Goal: Task Accomplishment & Management: Complete application form

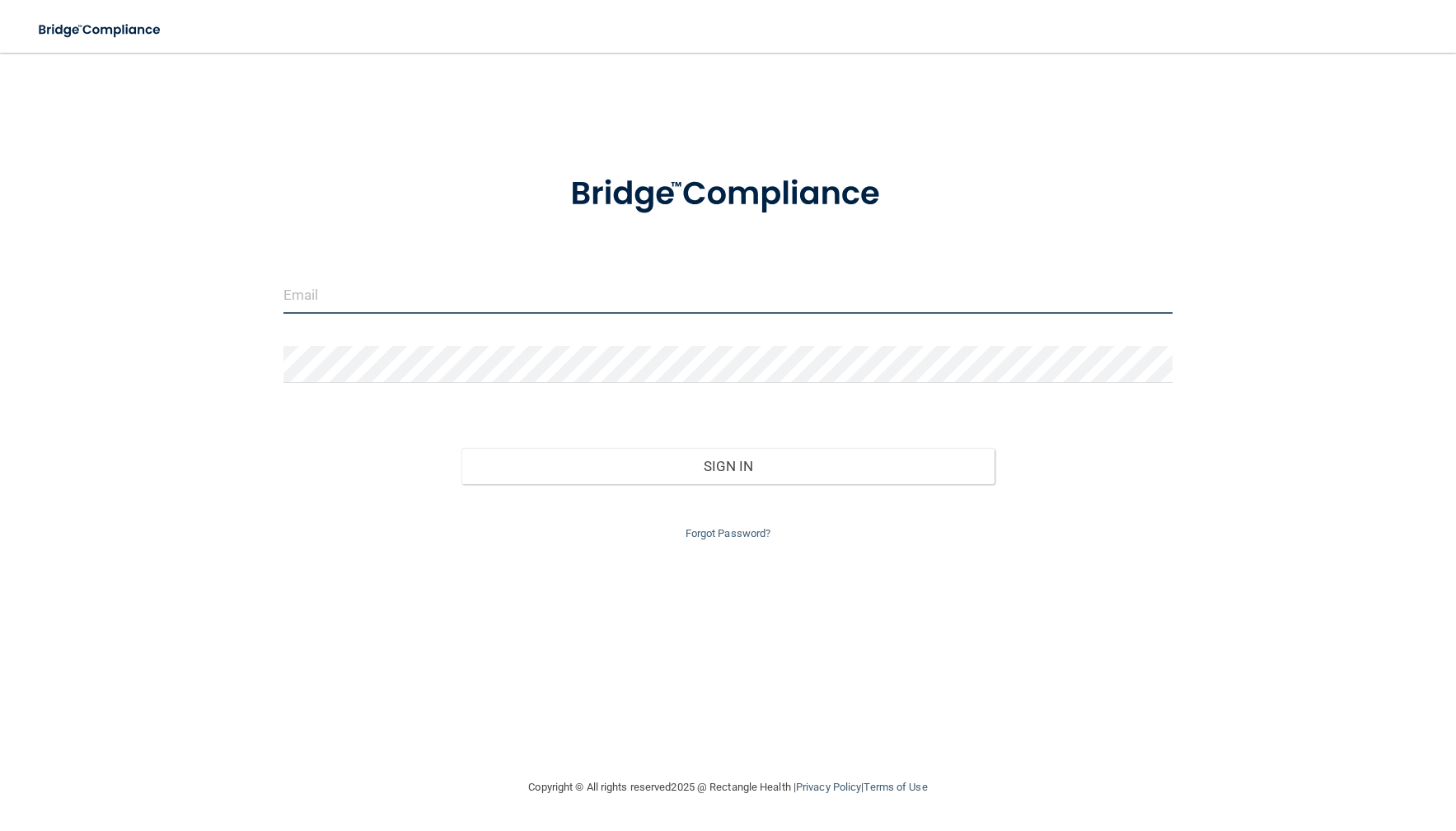
click at [631, 308] on input "email" at bounding box center [728, 295] width 890 height 37
type input "[EMAIL_ADDRESS][DOMAIN_NAME]"
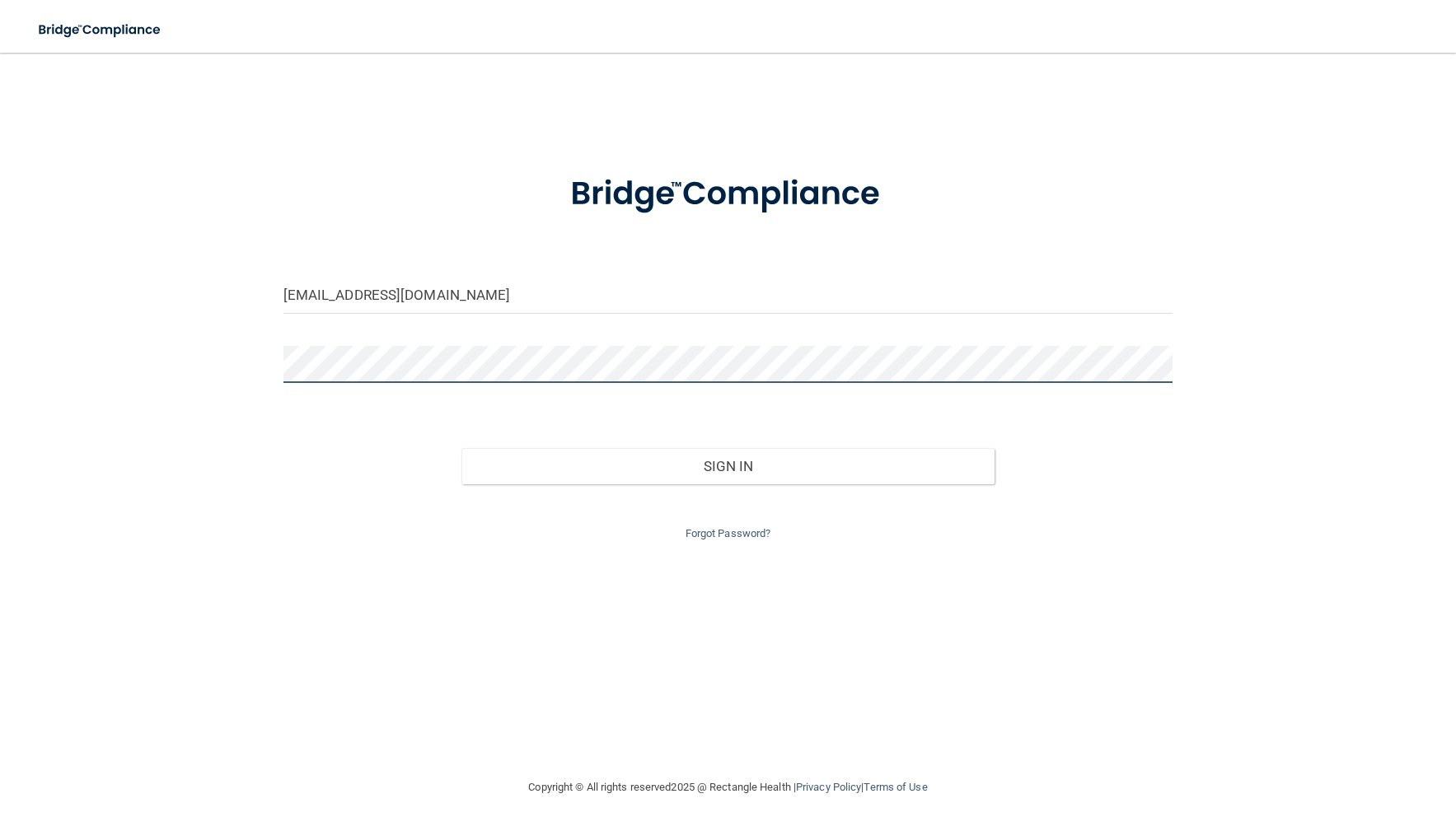
click at [462, 448] on button "Sign In" at bounding box center [729, 467] width 534 height 37
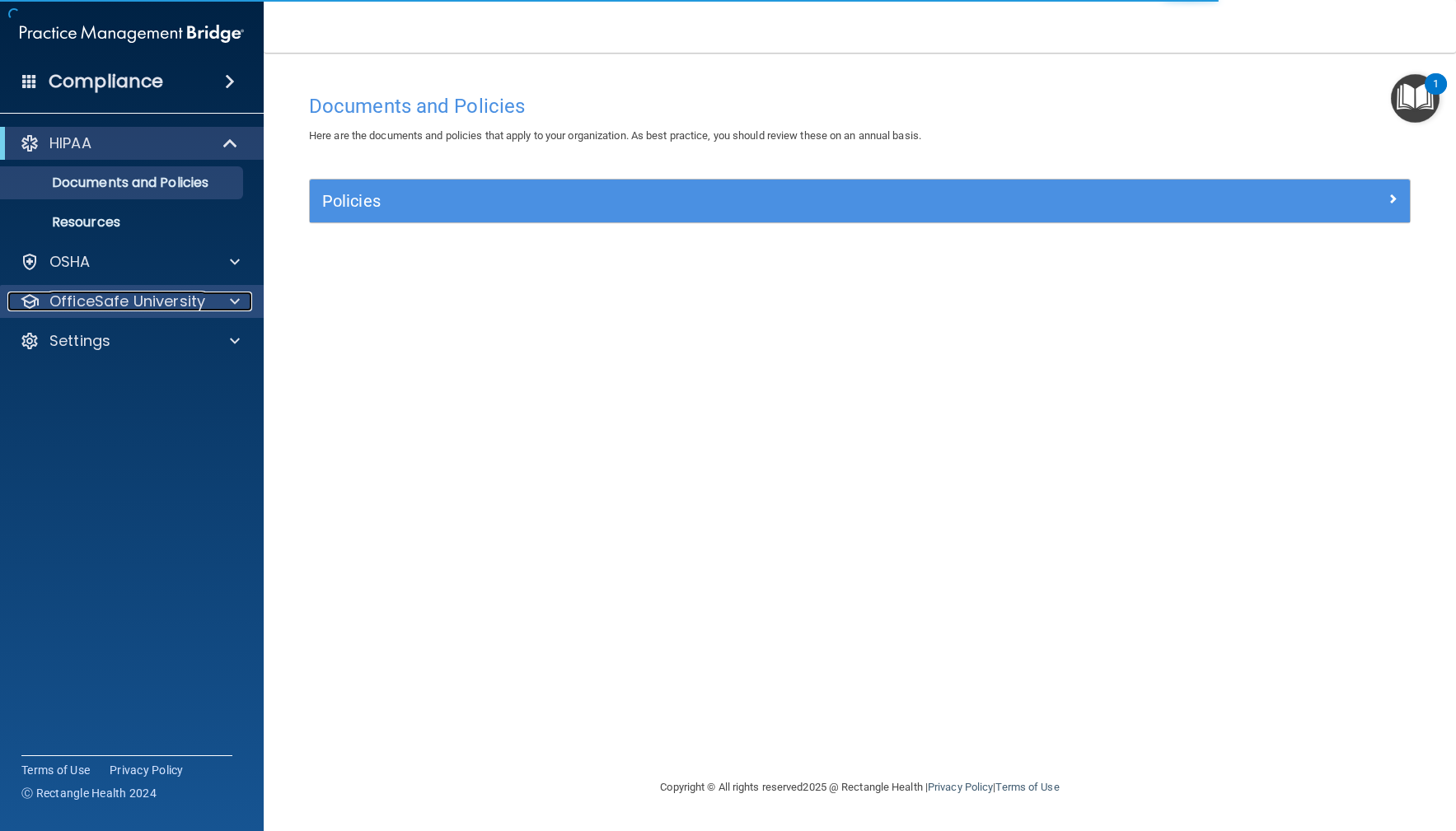
click at [126, 300] on p "OfficeSafe University" at bounding box center [127, 302] width 156 height 20
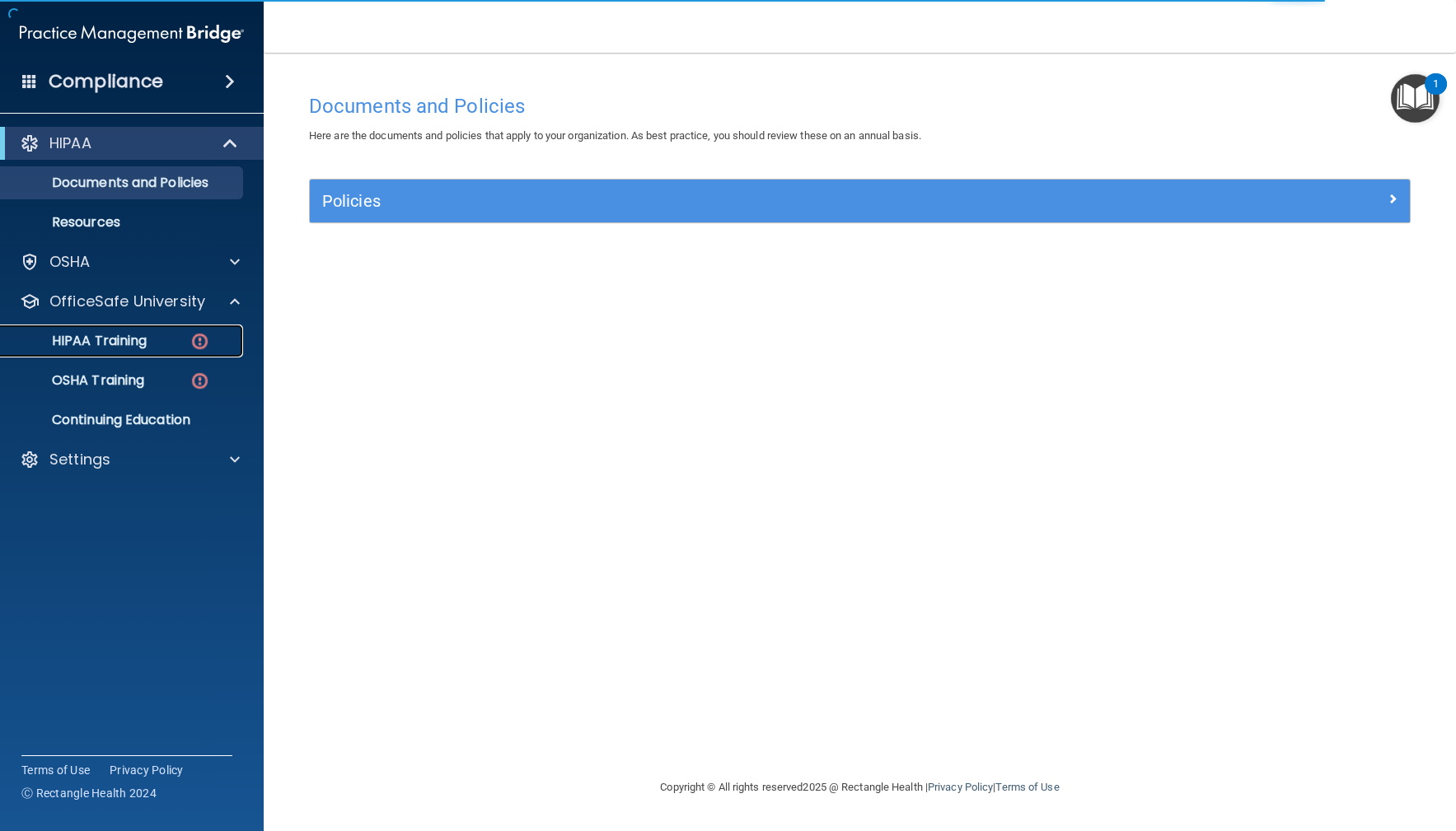
click at [116, 339] on p "HIPAA Training" at bounding box center [78, 340] width 136 height 16
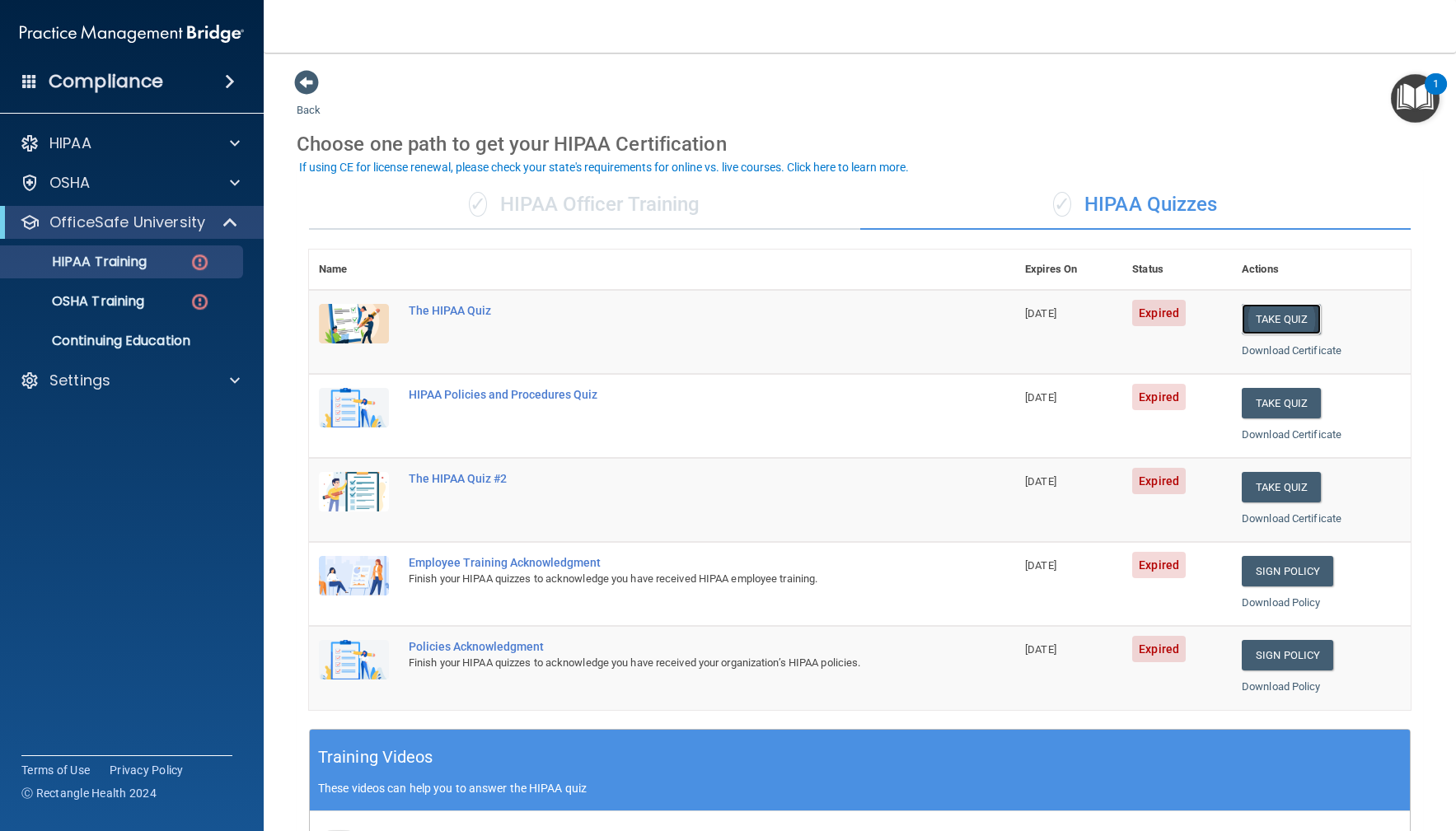
click at [1284, 321] on button "Take Quiz" at bounding box center [1281, 319] width 79 height 31
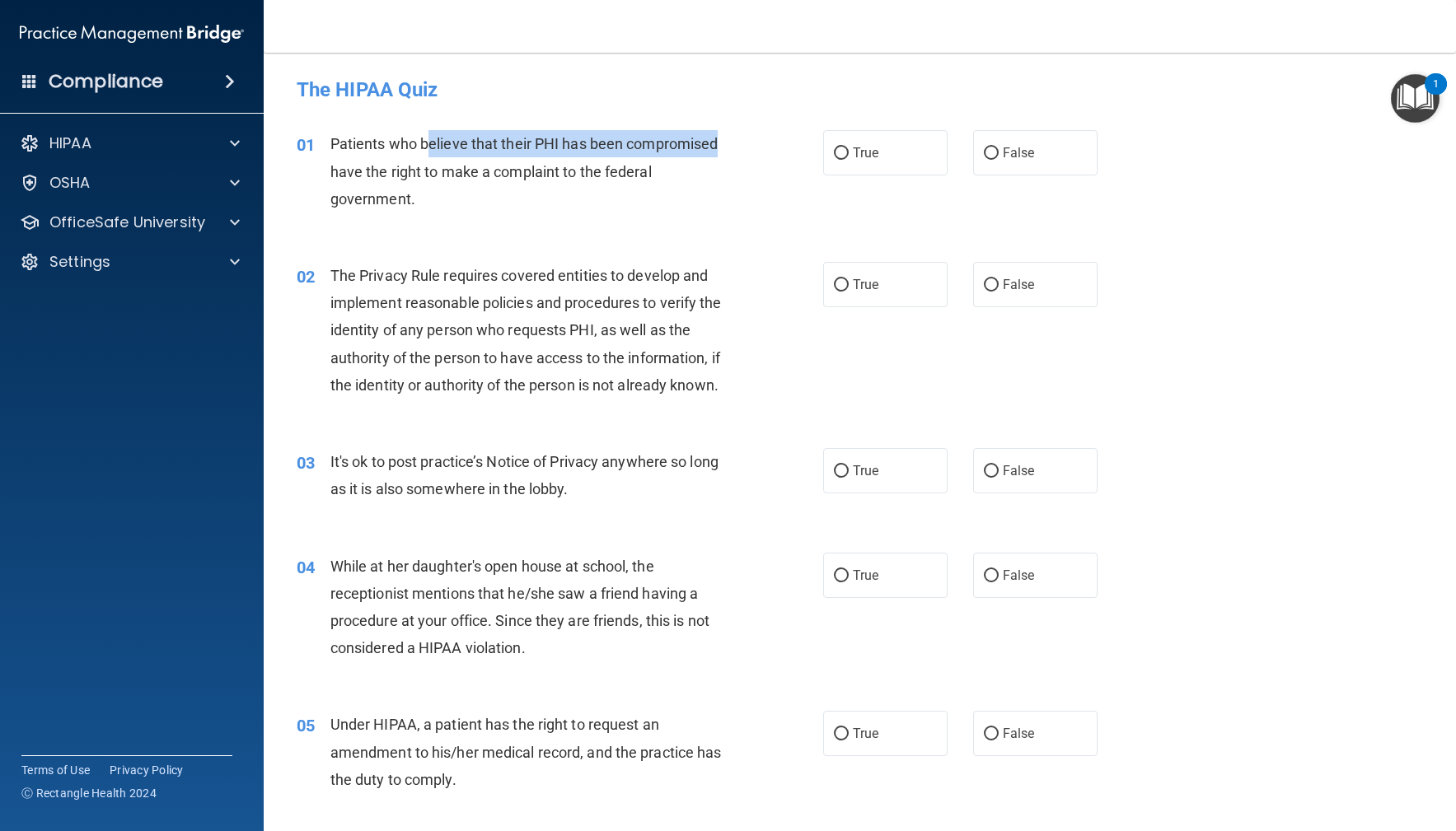
drag, startPoint x: 445, startPoint y: 143, endPoint x: 735, endPoint y: 150, distance: 290.1
click at [735, 150] on div "Patients who believe that their PHI has been compromised have the right to make…" at bounding box center [537, 171] width 413 height 82
click at [627, 219] on div "01 Patients who believe that their PHI has been compromised have the right to m…" at bounding box center [559, 175] width 576 height 91
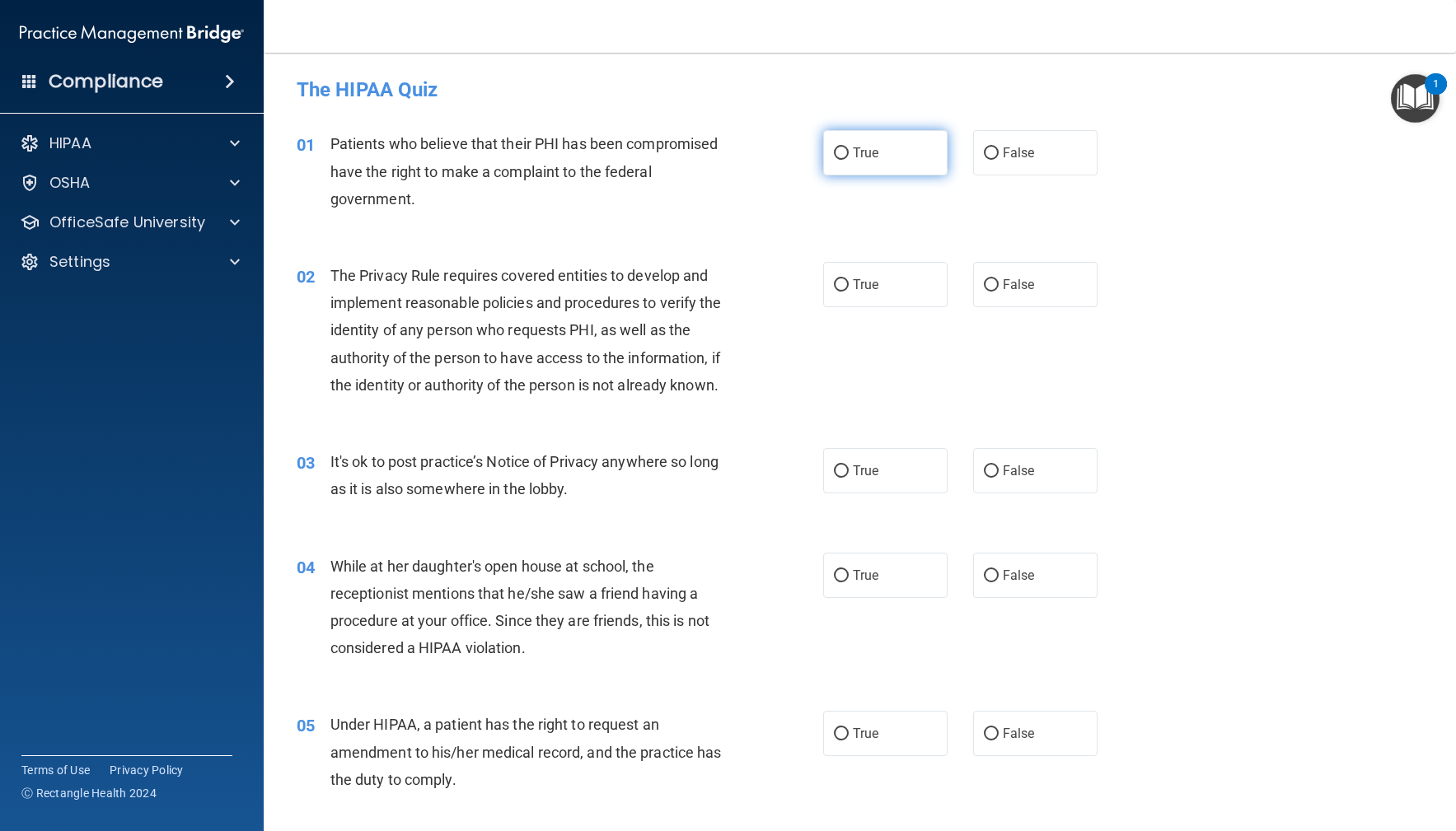
click at [932, 148] on label "True" at bounding box center [886, 152] width 125 height 45
click at [849, 148] on input "True" at bounding box center [841, 153] width 14 height 13
radio input "true"
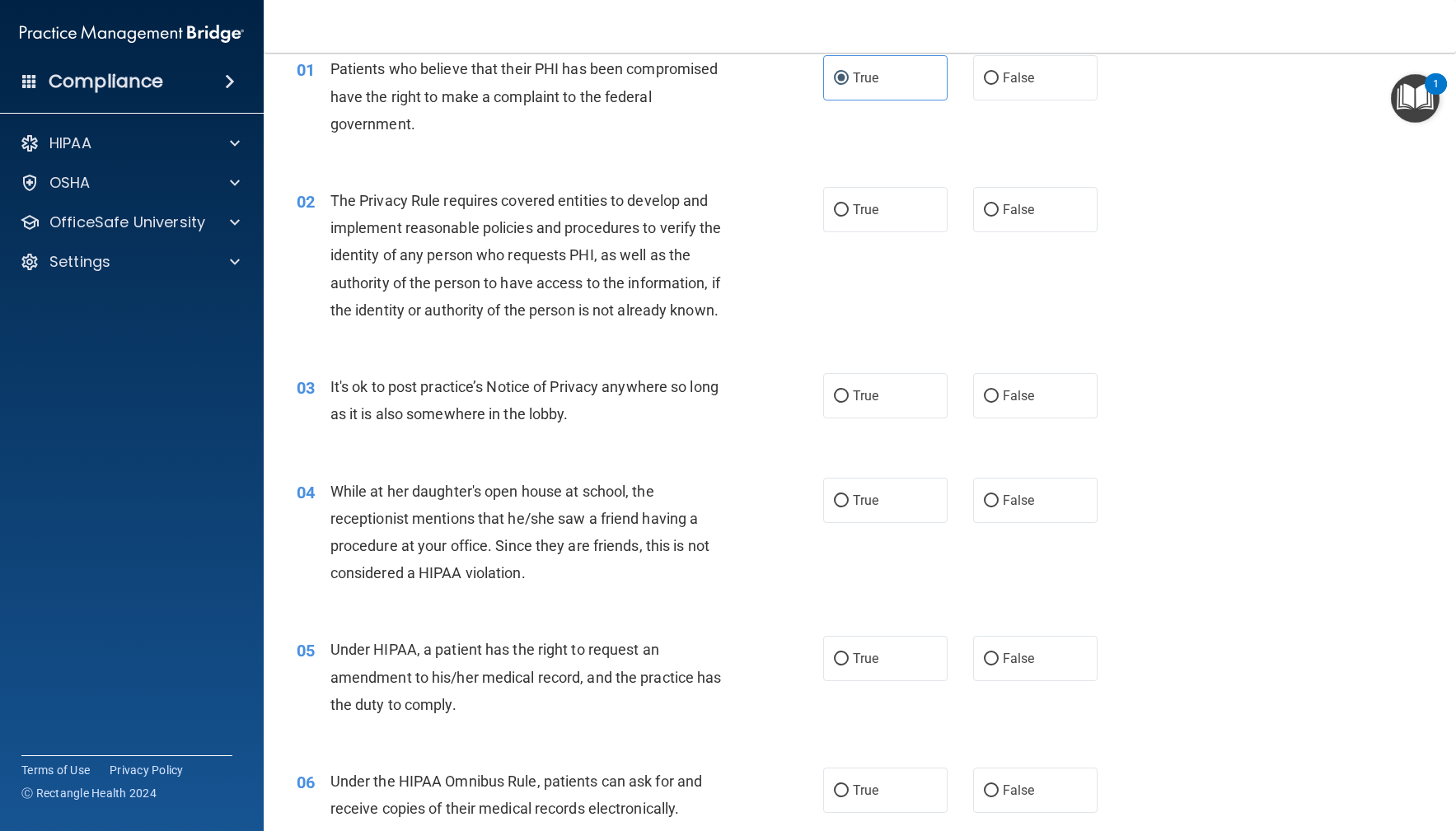
scroll to position [92, 0]
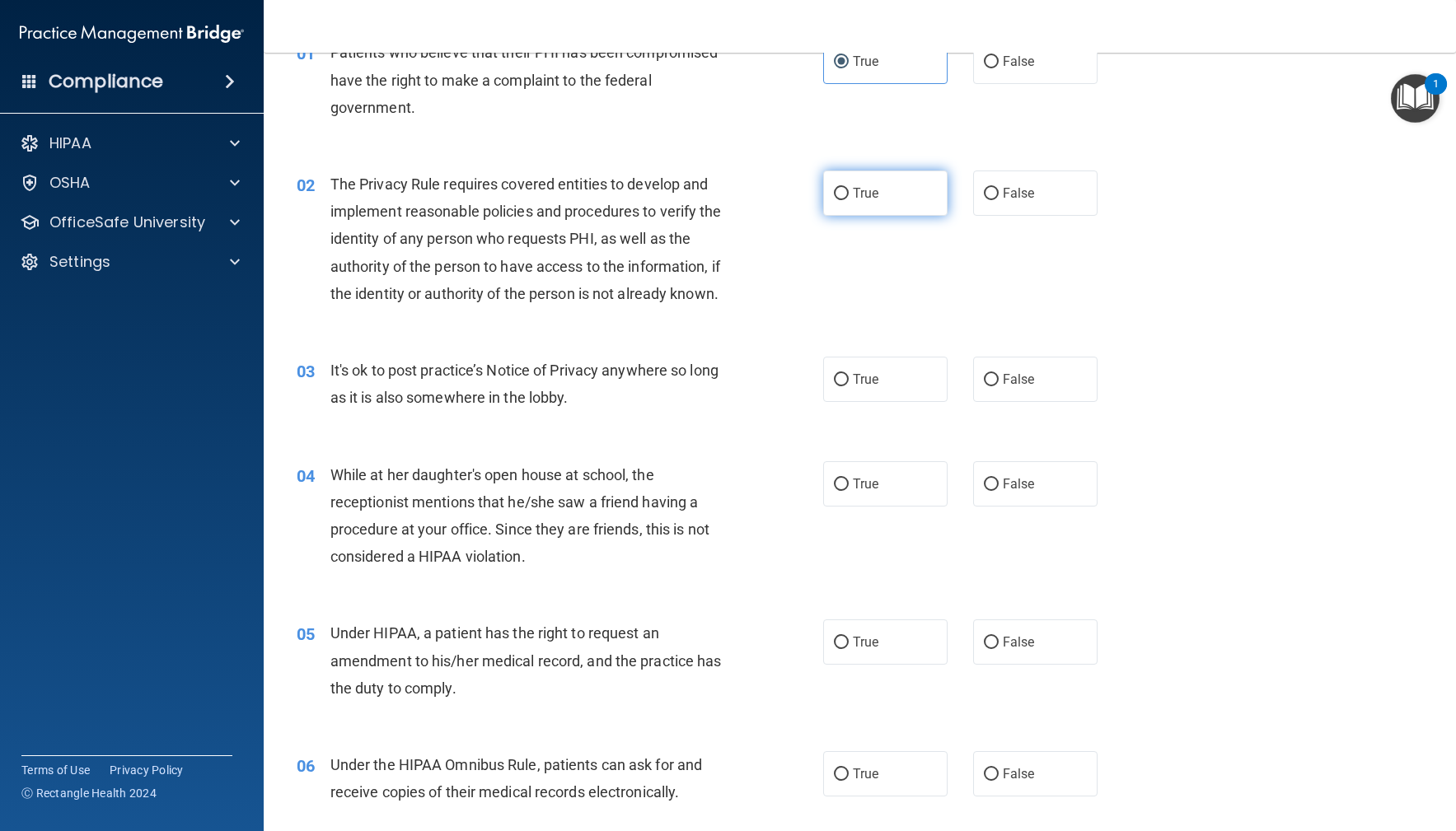
click at [908, 201] on label "True" at bounding box center [886, 193] width 125 height 45
click at [849, 201] on input "True" at bounding box center [841, 194] width 14 height 13
radio input "true"
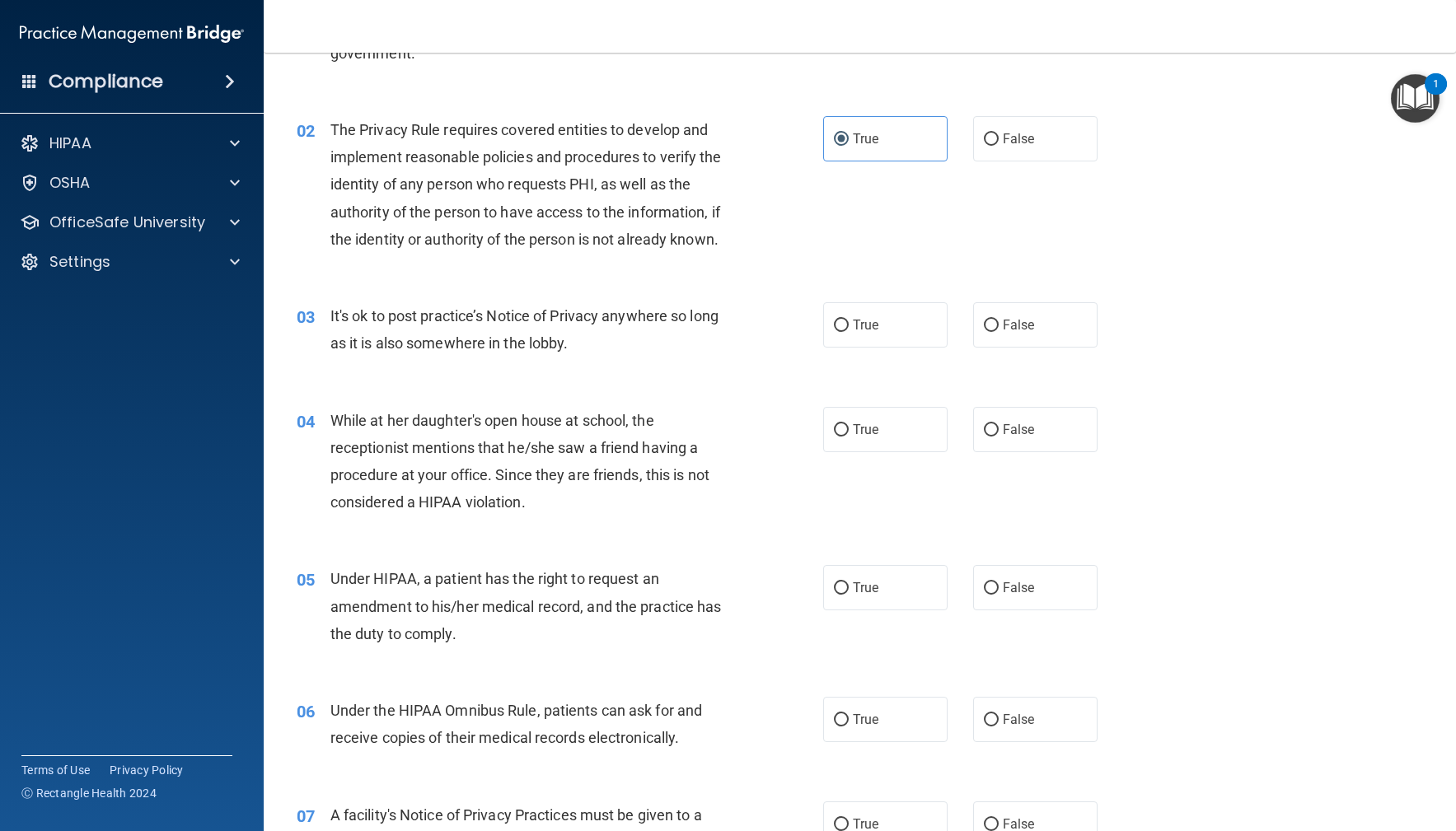
scroll to position [169, 0]
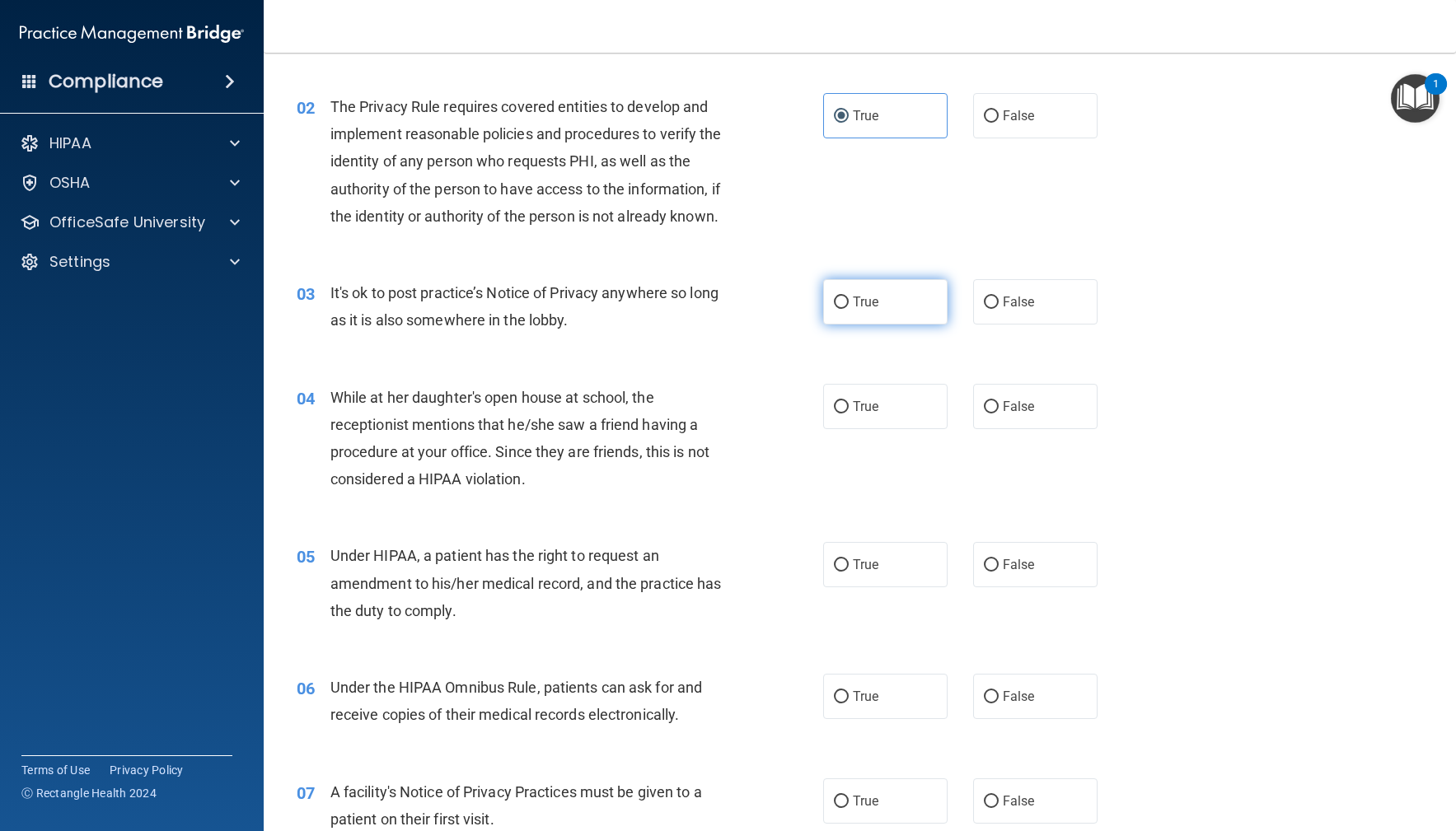
click at [900, 301] on label "True" at bounding box center [886, 302] width 125 height 45
click at [849, 301] on input "True" at bounding box center [841, 303] width 14 height 13
radio input "true"
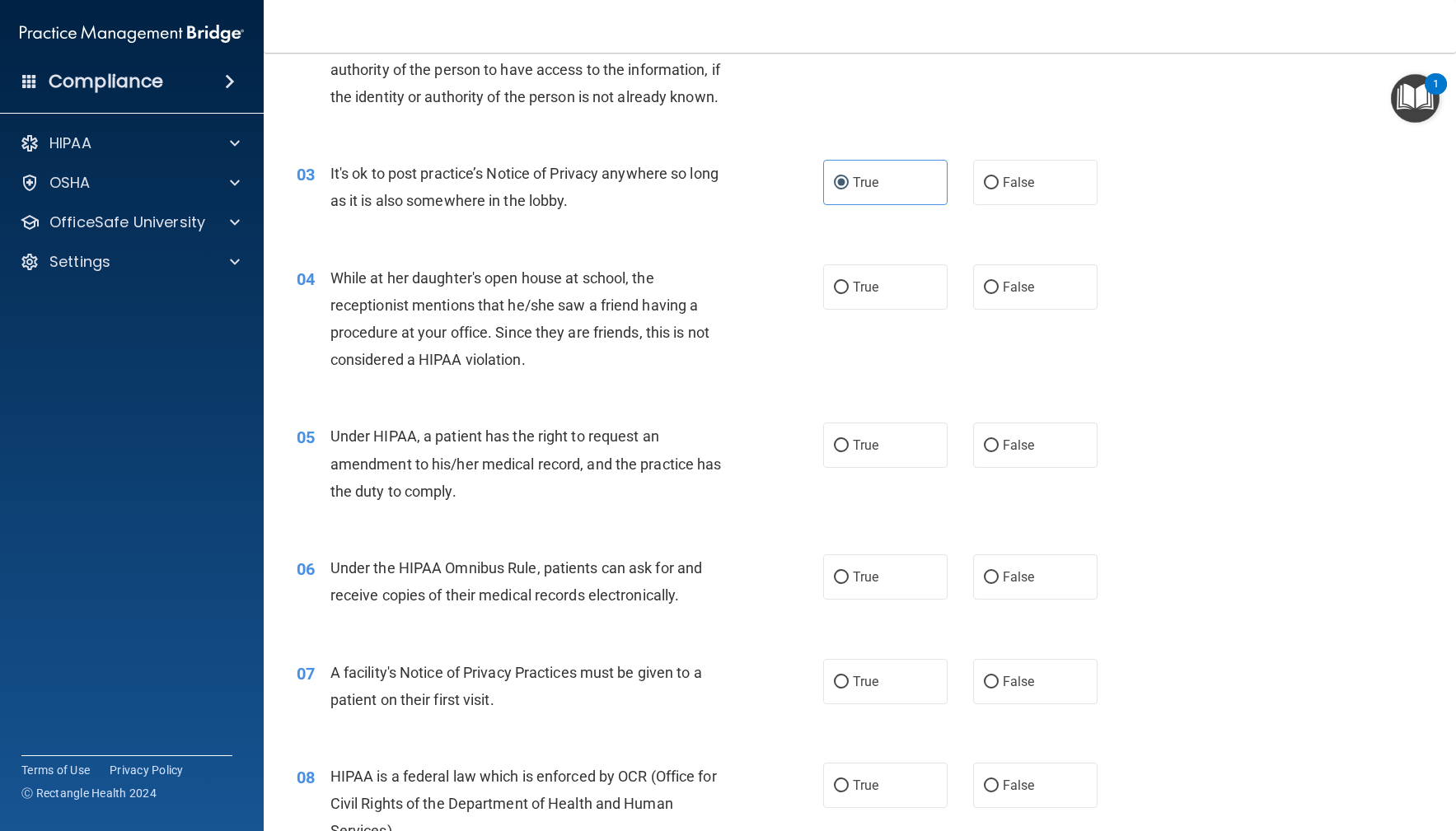
scroll to position [290, 0]
drag, startPoint x: 421, startPoint y: 274, endPoint x: 542, endPoint y: 279, distance: 121.1
click at [495, 276] on span "While at her daughter's open house at school, the receptionist mentions that he…" at bounding box center [520, 317] width 379 height 99
drag, startPoint x: 344, startPoint y: 305, endPoint x: 502, endPoint y: 312, distance: 158.2
click at [502, 312] on div "While at her daughter's open house at school, the receptionist mentions that he…" at bounding box center [537, 318] width 413 height 110
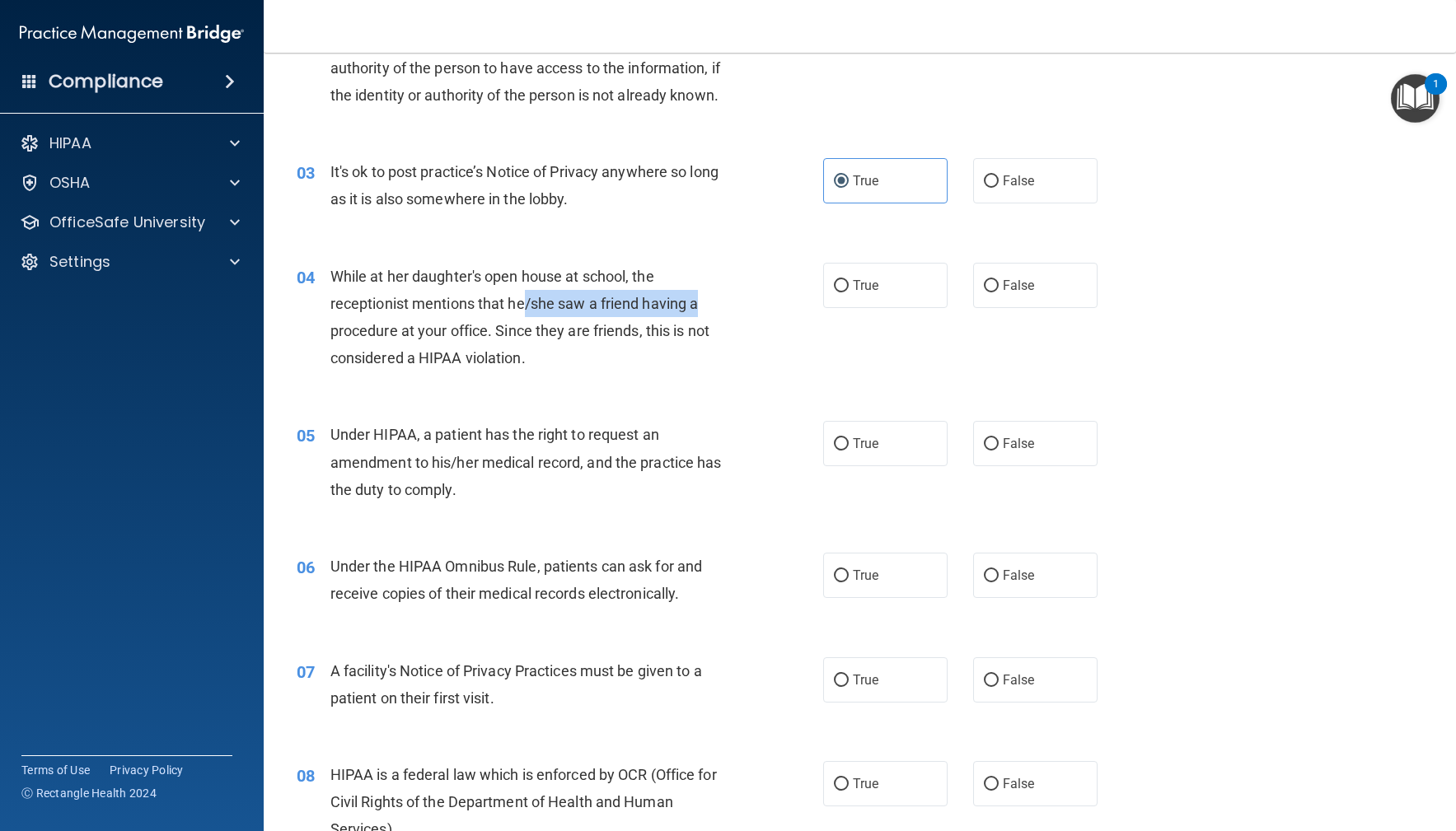
drag, startPoint x: 526, startPoint y: 307, endPoint x: 680, endPoint y: 313, distance: 154.1
click at [704, 313] on div "While at her daughter's open house at school, the receptionist mentions that he…" at bounding box center [537, 318] width 413 height 110
click at [1080, 298] on label "False" at bounding box center [1036, 285] width 125 height 45
click at [999, 292] on input "False" at bounding box center [990, 286] width 14 height 13
radio input "true"
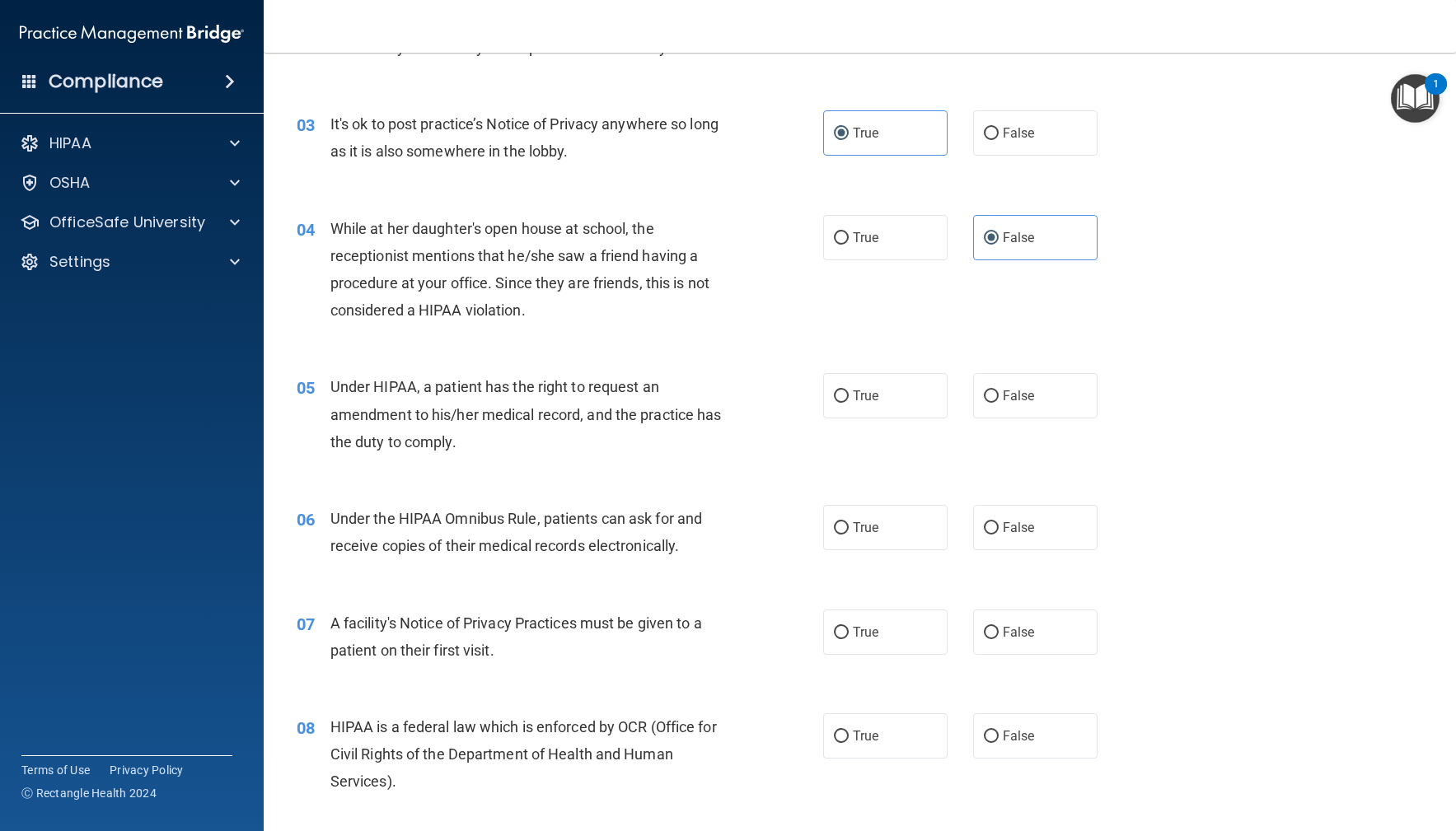
scroll to position [381, 0]
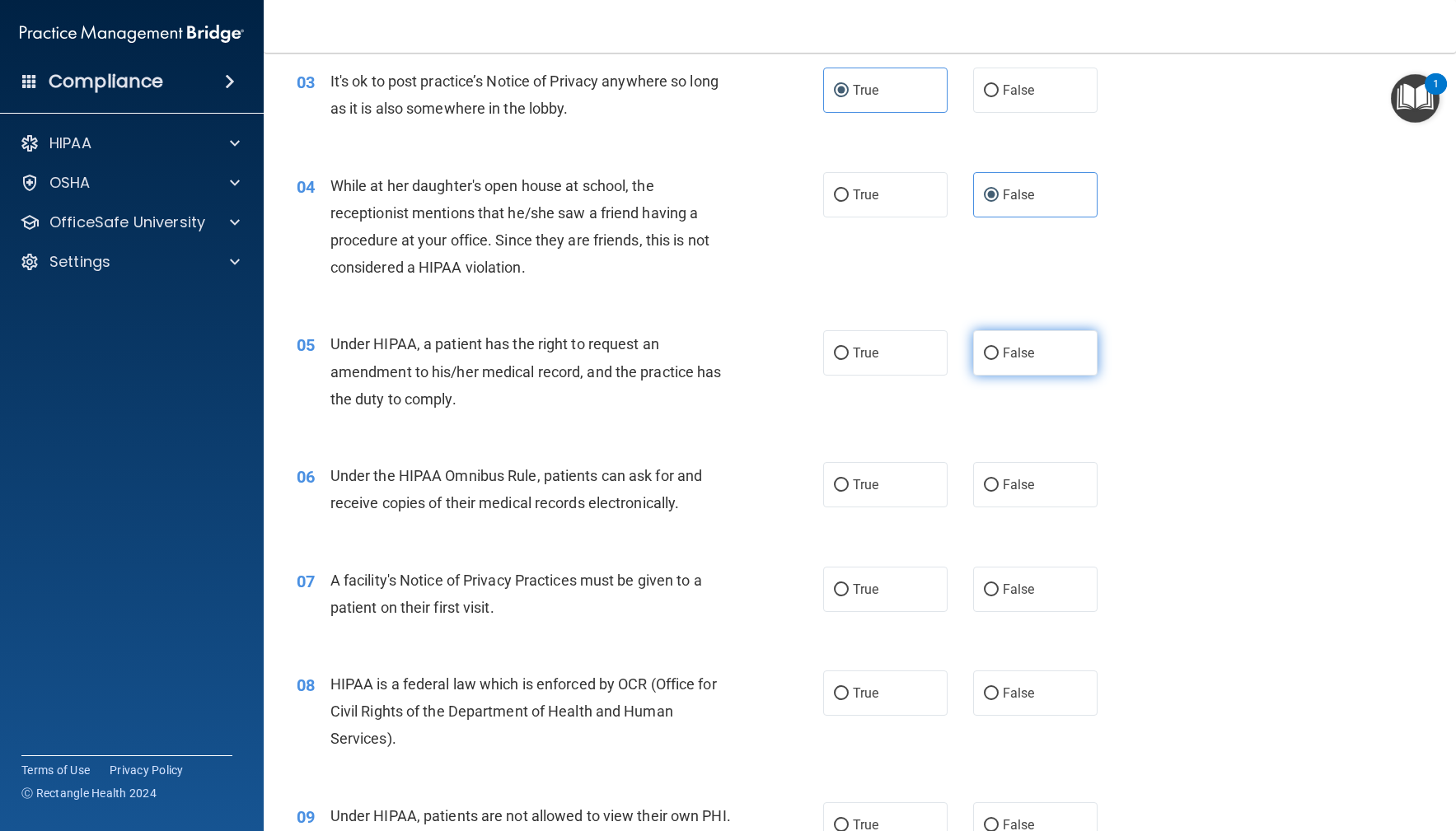
click at [1015, 348] on span "False" at bounding box center [1018, 353] width 32 height 15
click at [999, 348] on input "False" at bounding box center [990, 354] width 14 height 13
radio input "true"
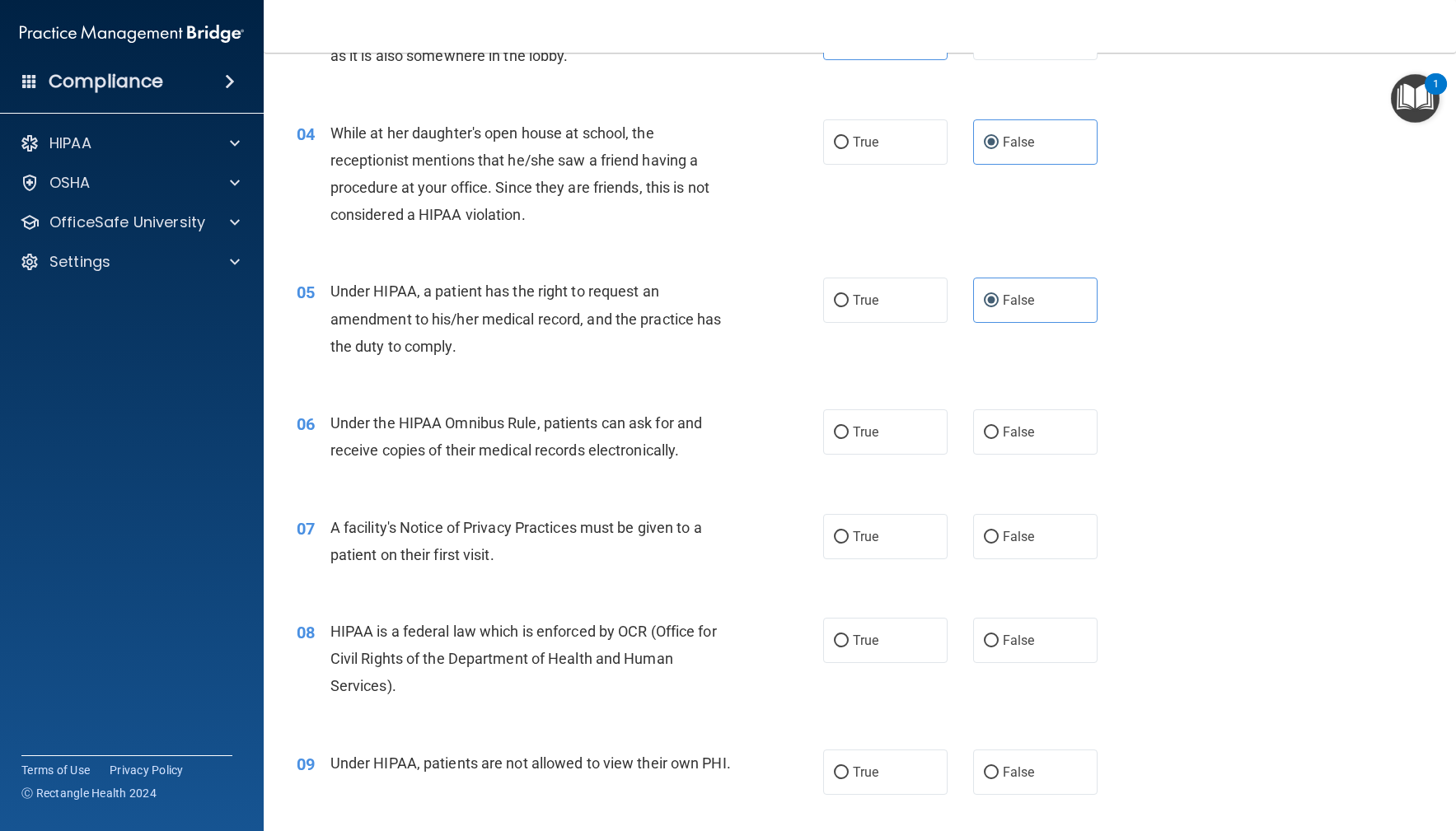
scroll to position [567, 0]
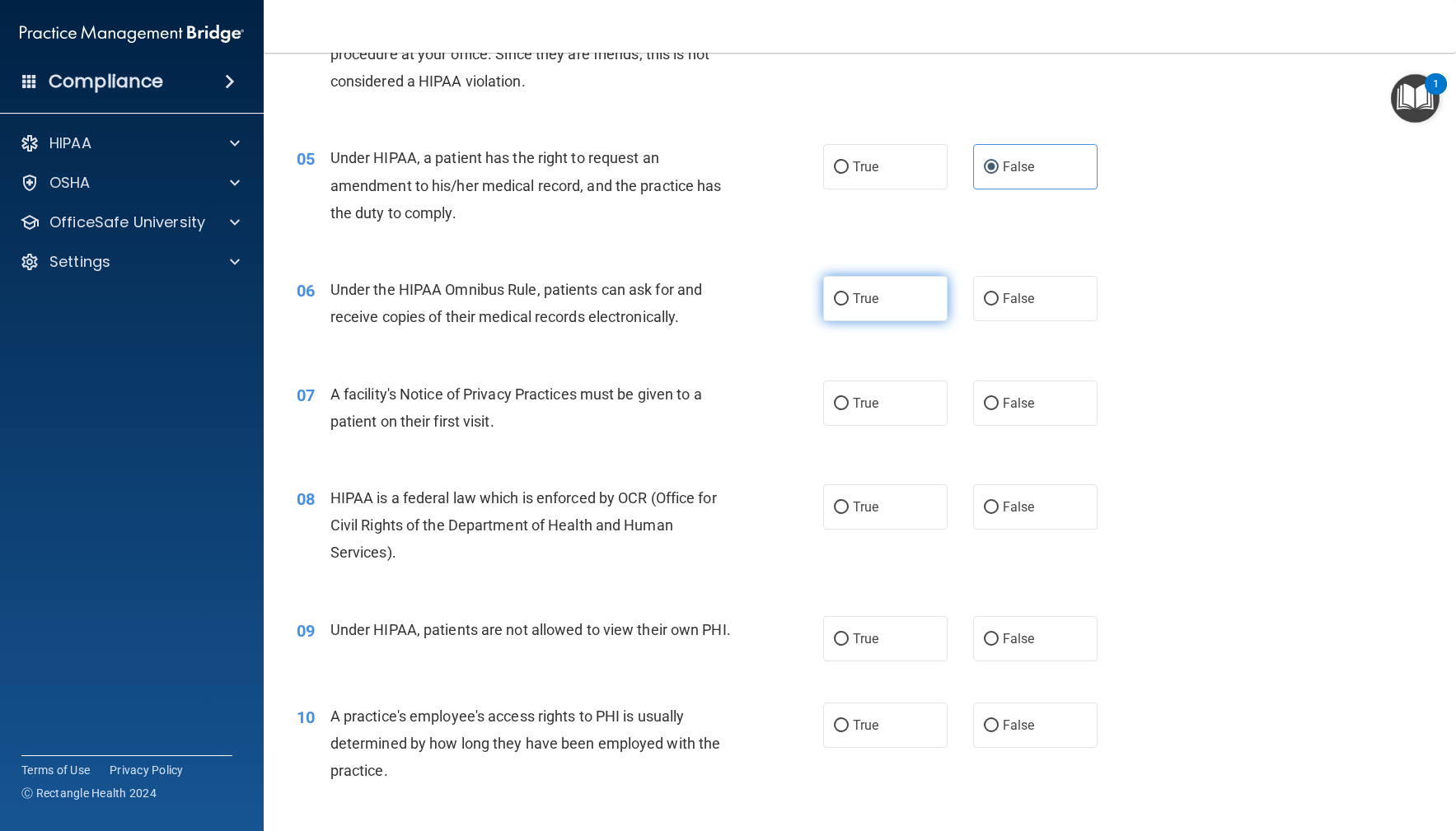
click at [856, 297] on span "True" at bounding box center [866, 299] width 25 height 15
click at [849, 297] on input "True" at bounding box center [841, 299] width 14 height 13
radio input "true"
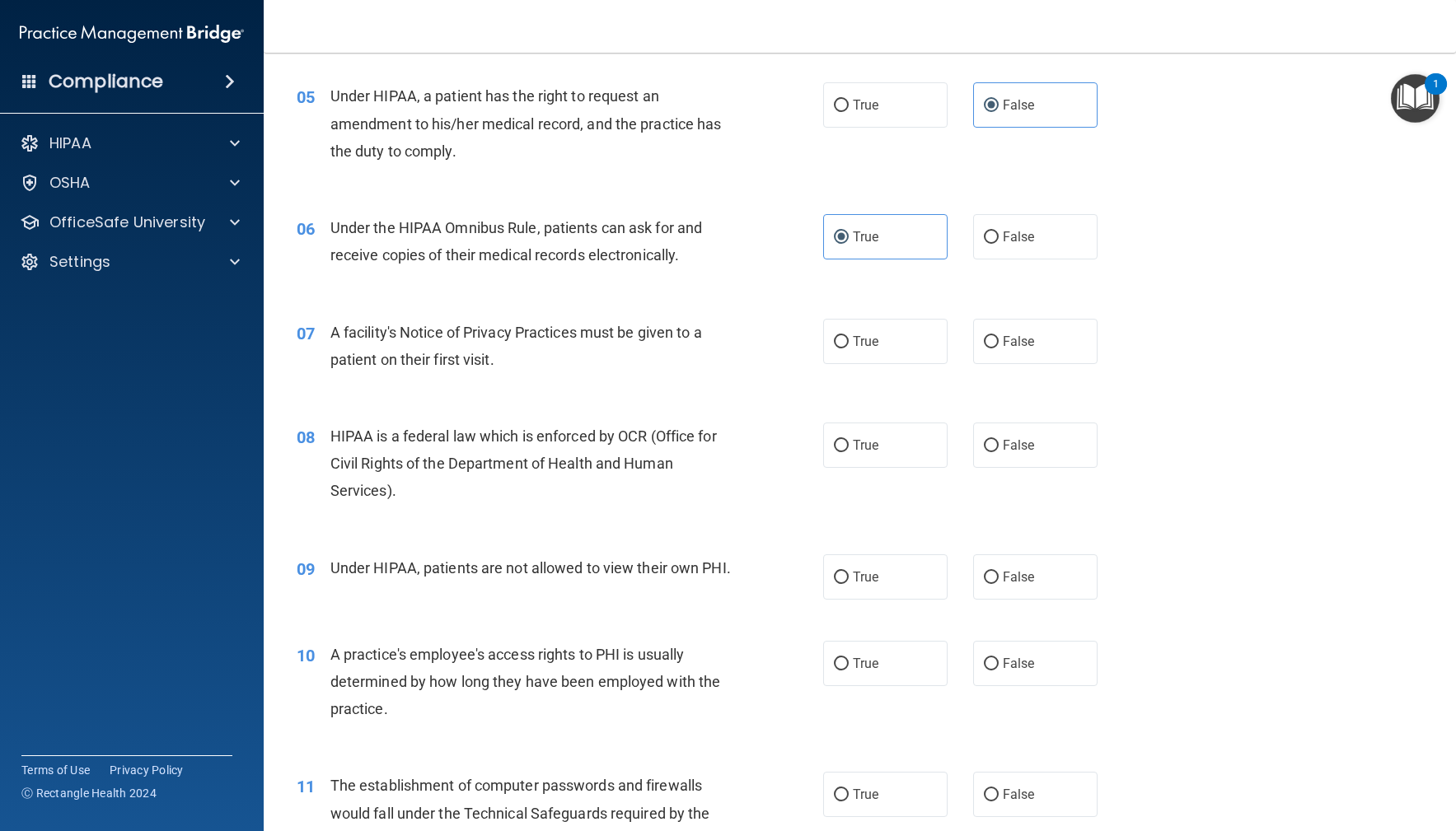
scroll to position [689, 0]
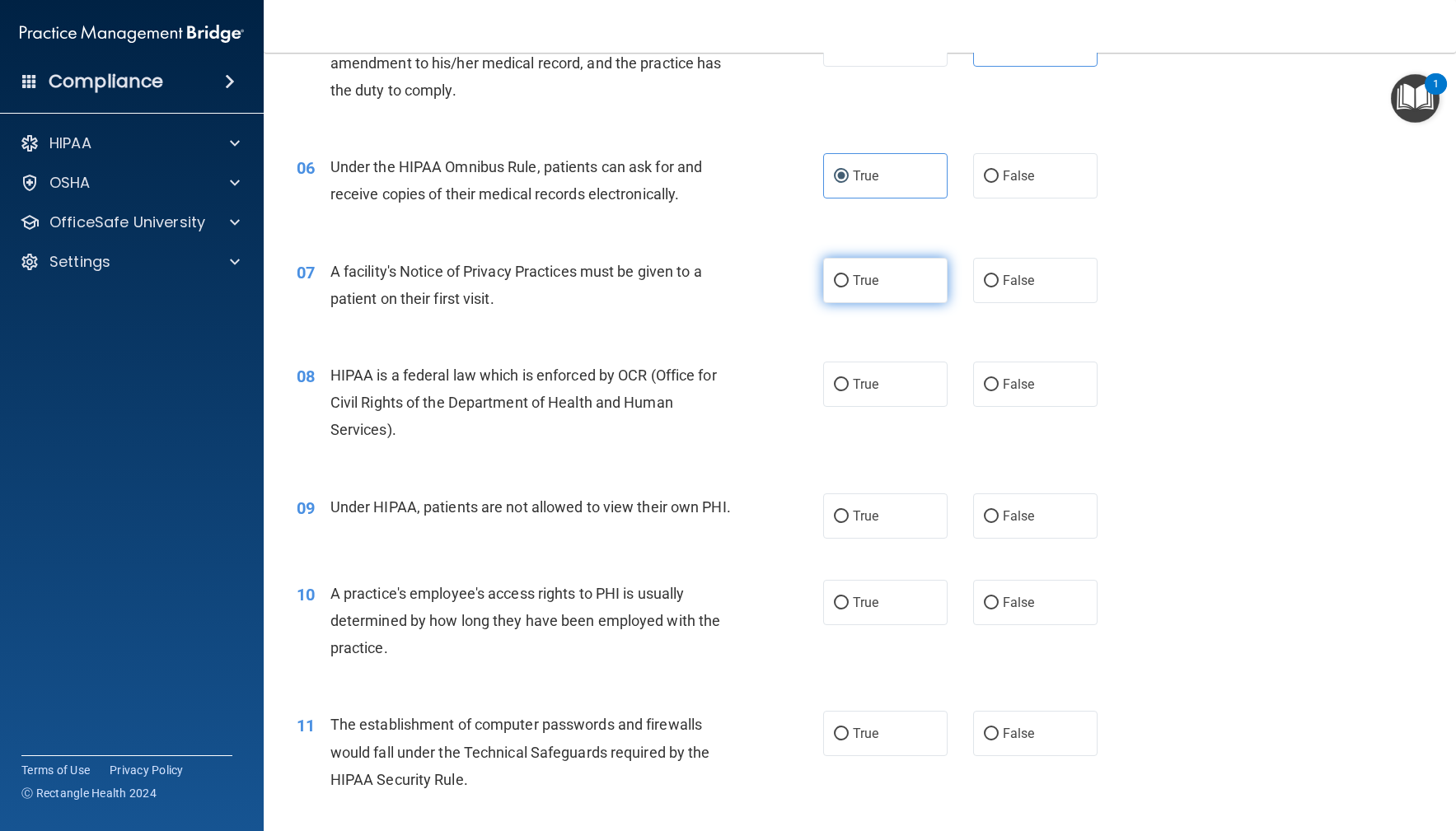
click at [890, 281] on label "True" at bounding box center [886, 281] width 125 height 45
click at [849, 281] on input "True" at bounding box center [841, 281] width 14 height 13
radio input "true"
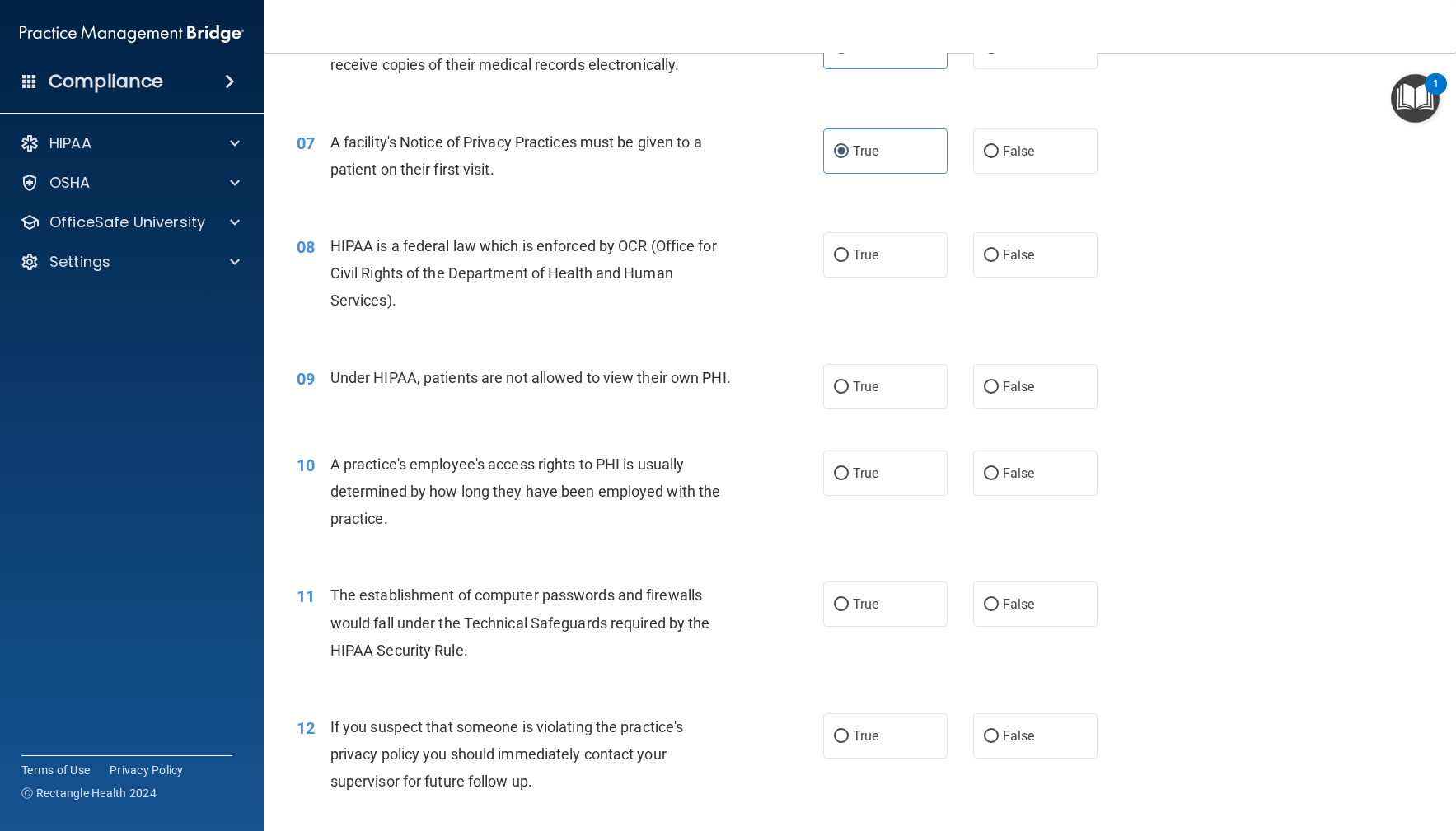
scroll to position [823, 0]
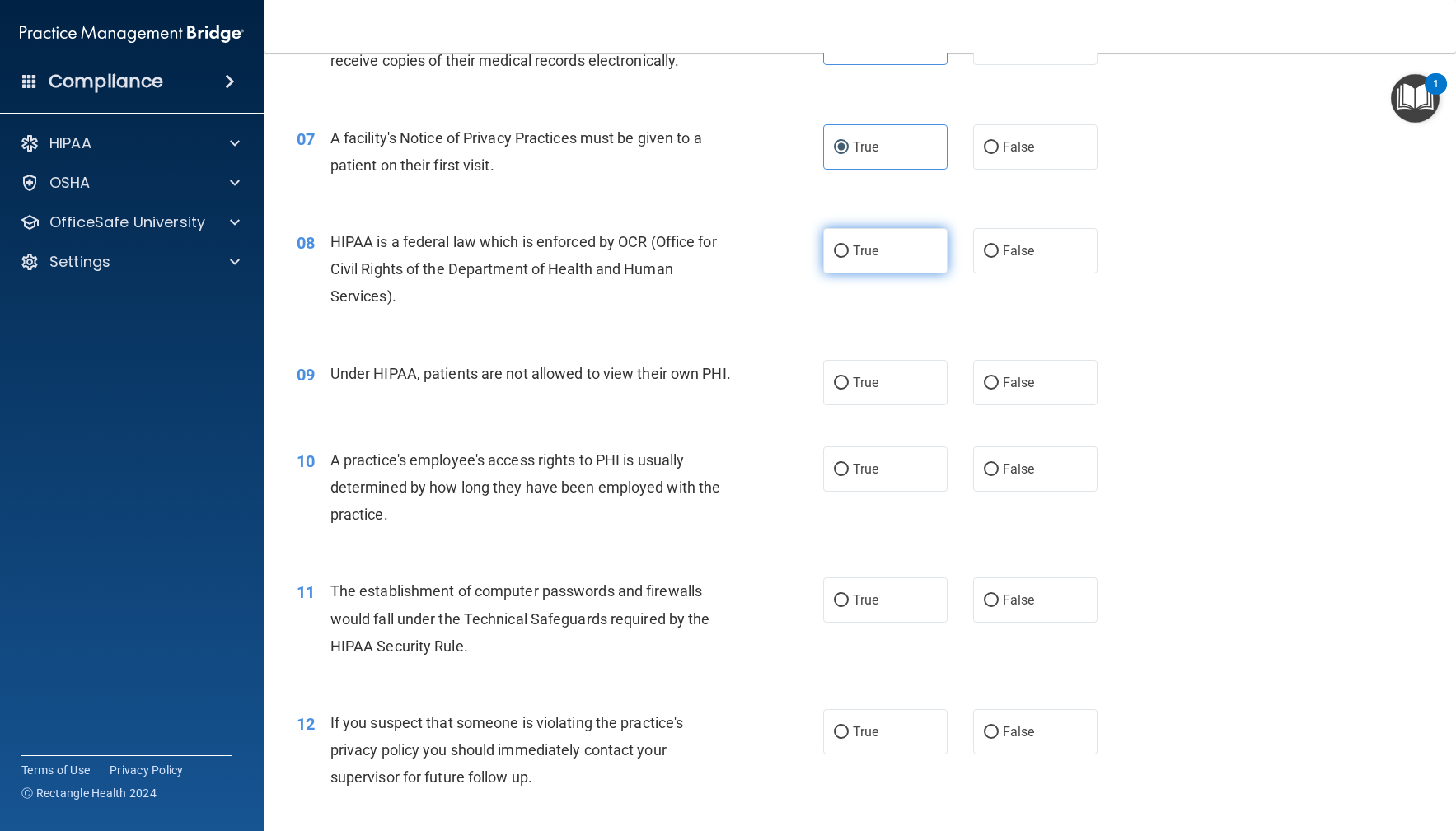
click at [893, 258] on label "True" at bounding box center [886, 251] width 125 height 45
click at [849, 258] on input "True" at bounding box center [841, 252] width 14 height 13
radio input "true"
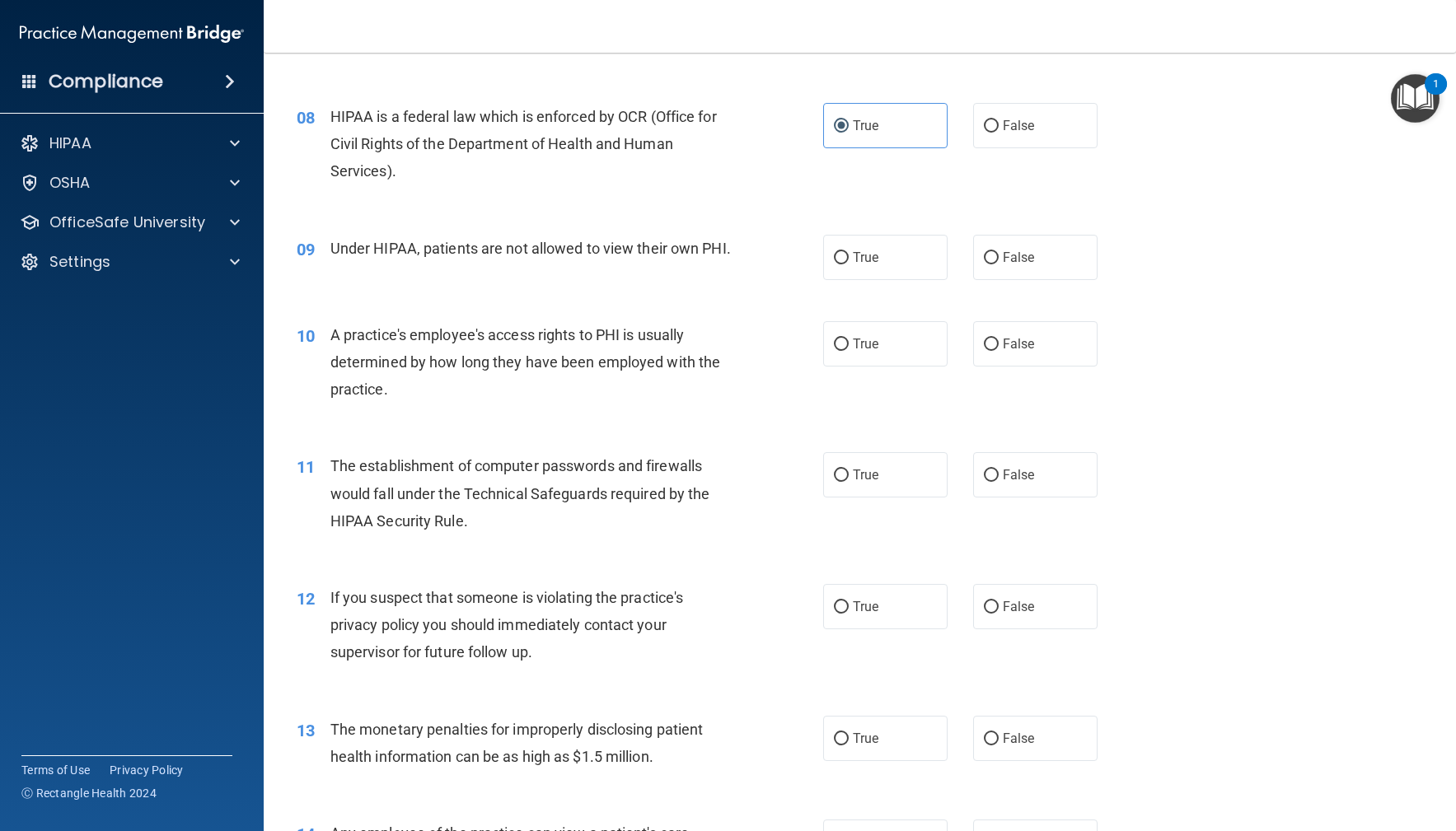
scroll to position [950, 0]
click at [1070, 275] on label "False" at bounding box center [1036, 256] width 125 height 45
click at [999, 263] on input "False" at bounding box center [990, 257] width 14 height 13
radio input "true"
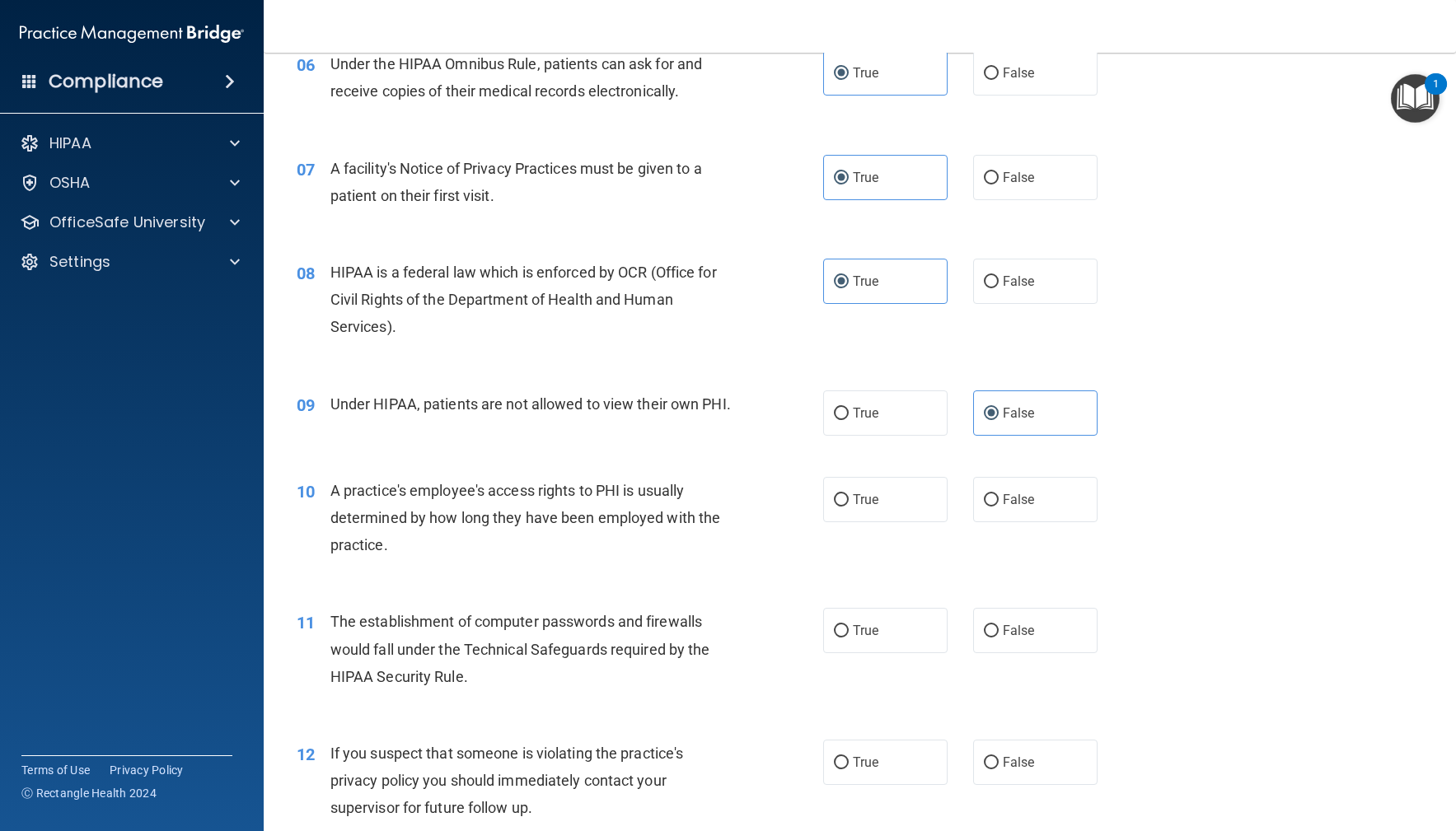
scroll to position [859, 0]
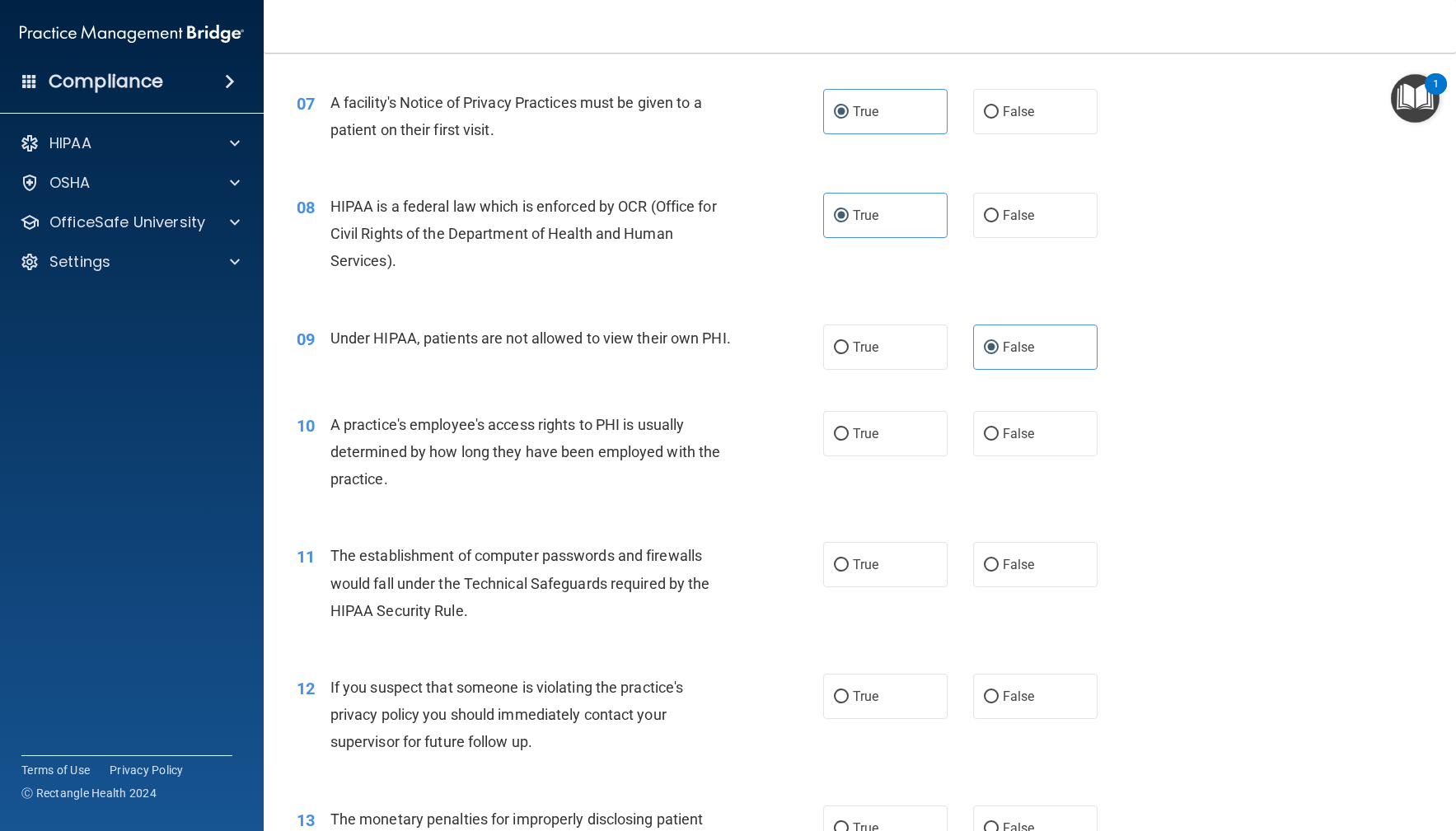
drag, startPoint x: 1052, startPoint y: 441, endPoint x: 945, endPoint y: 490, distance: 117.7
click at [1052, 442] on label "False" at bounding box center [1036, 433] width 125 height 45
click at [999, 441] on input "False" at bounding box center [990, 434] width 14 height 13
radio input "true"
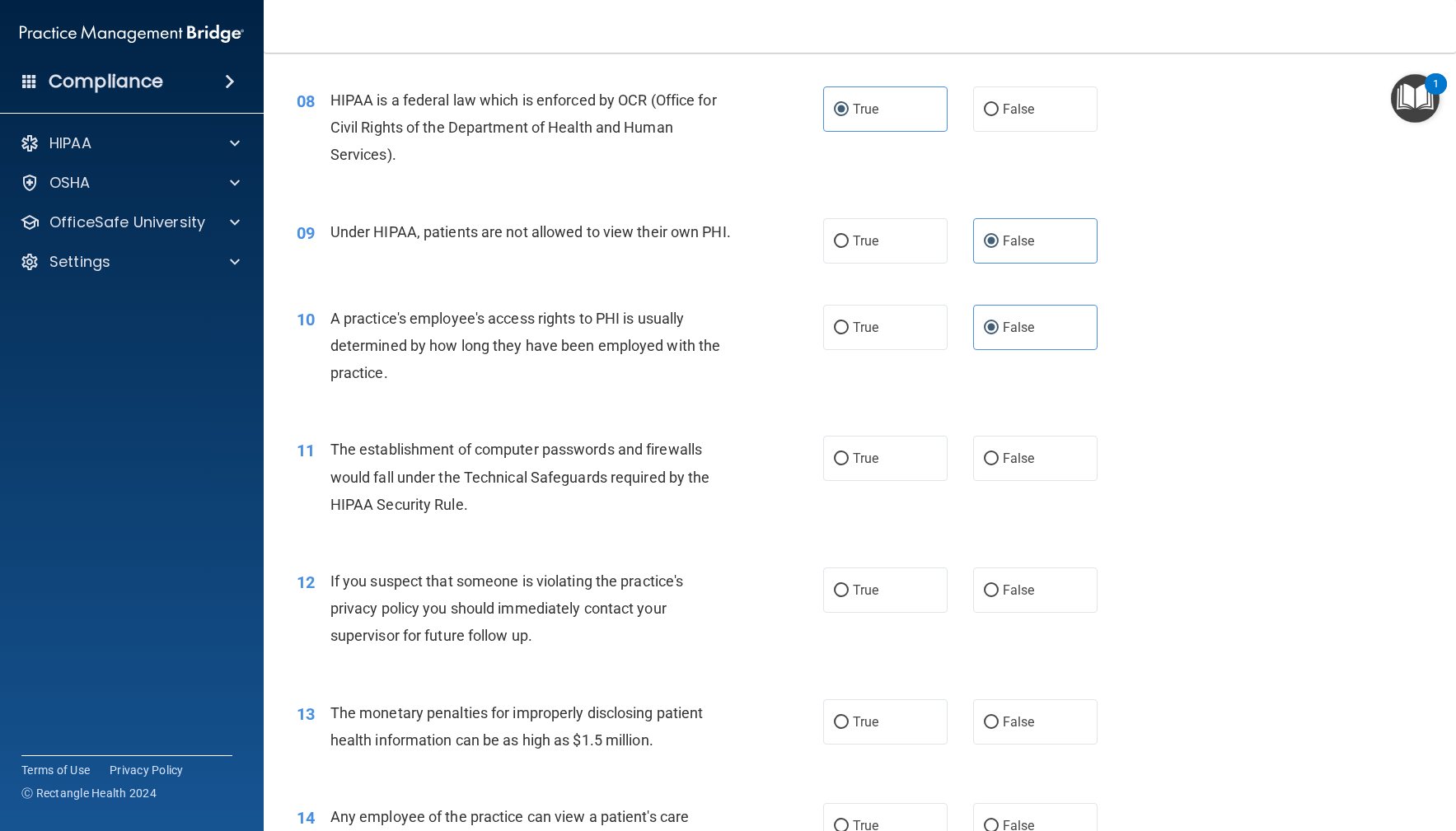
scroll to position [968, 0]
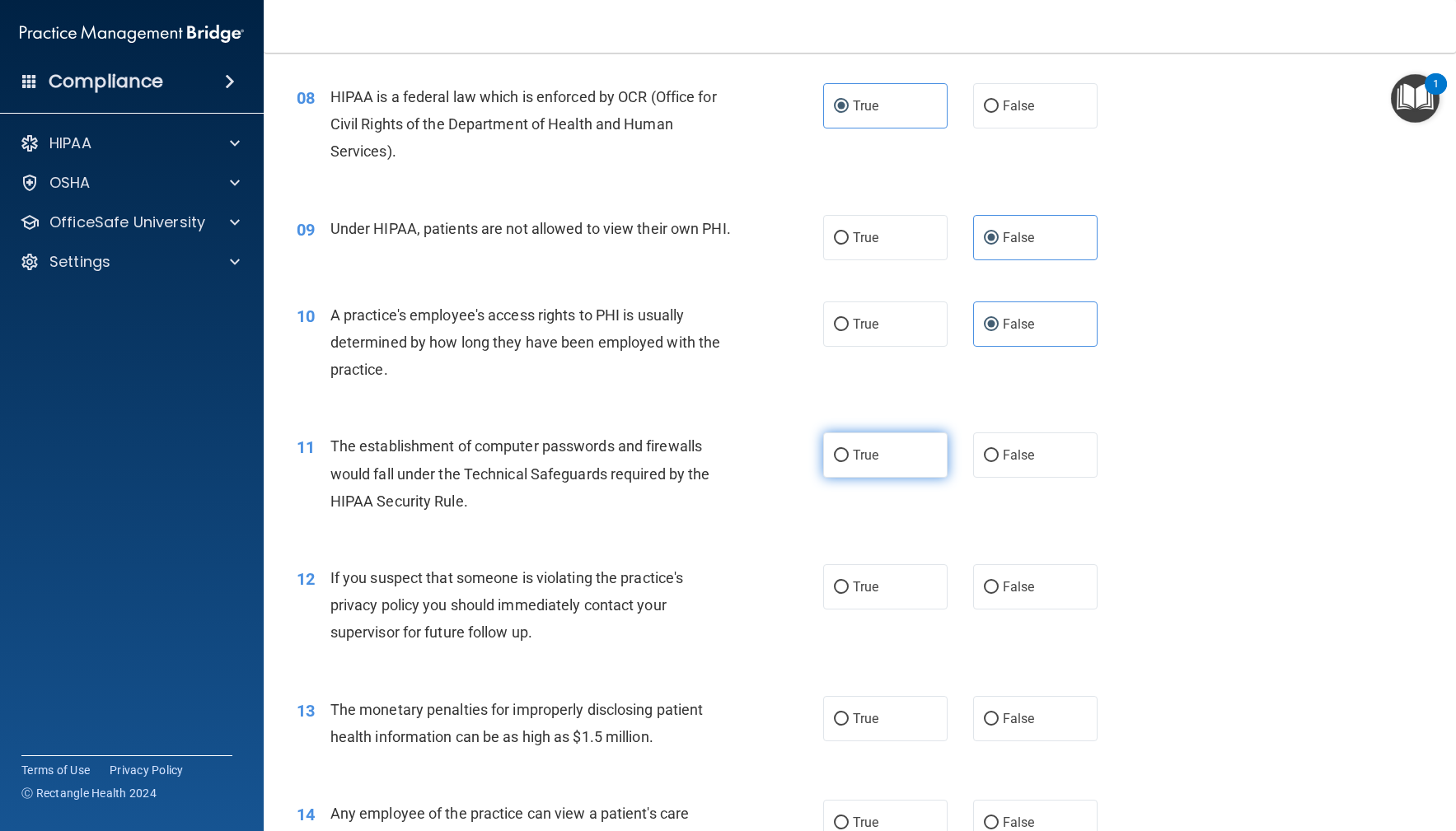
click at [882, 462] on label "True" at bounding box center [886, 455] width 125 height 45
click at [849, 462] on input "True" at bounding box center [841, 456] width 14 height 13
radio input "true"
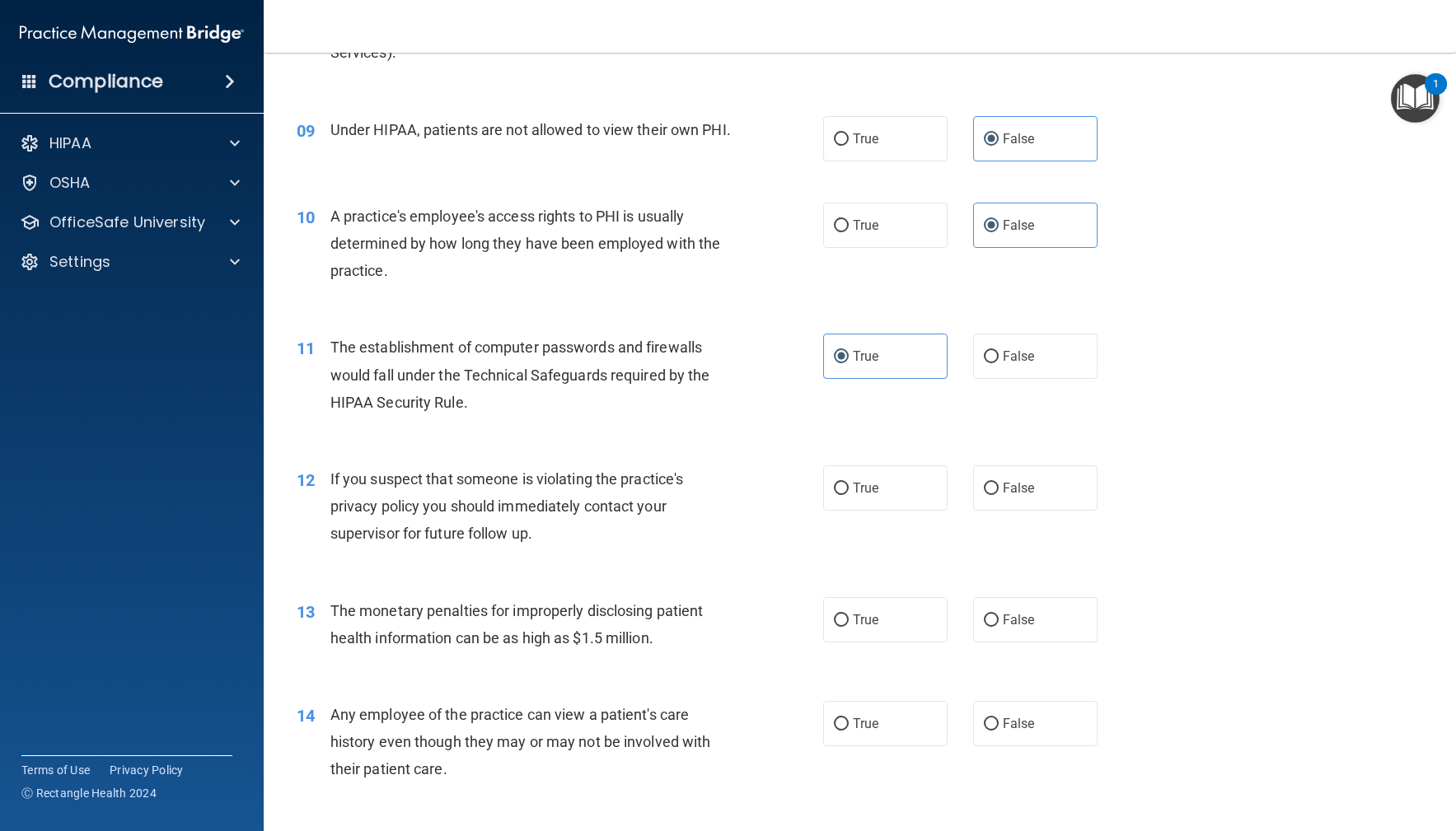
scroll to position [1277, 0]
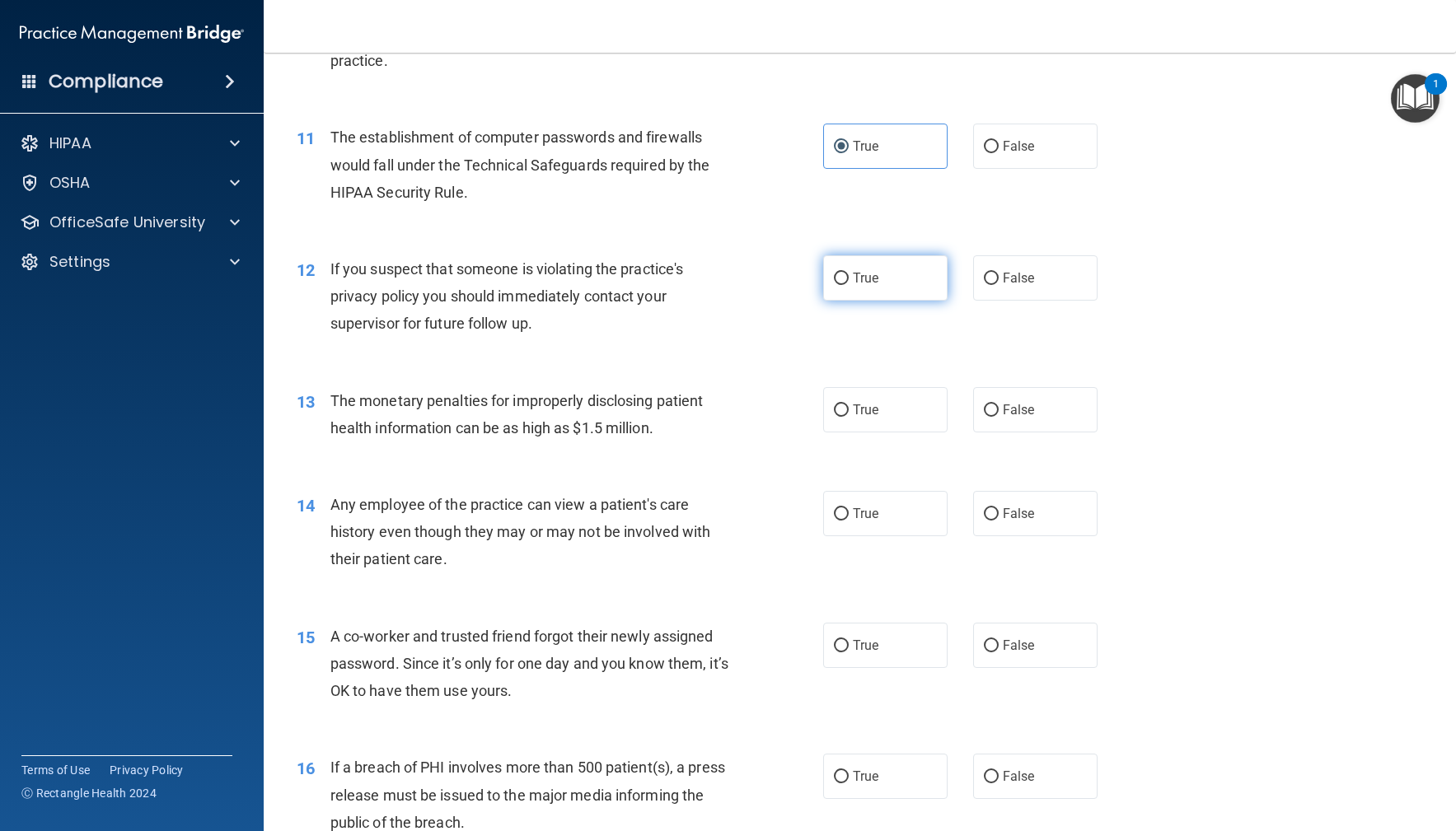
click at [904, 296] on label "True" at bounding box center [886, 278] width 125 height 45
click at [849, 285] on input "True" at bounding box center [841, 279] width 14 height 13
radio input "true"
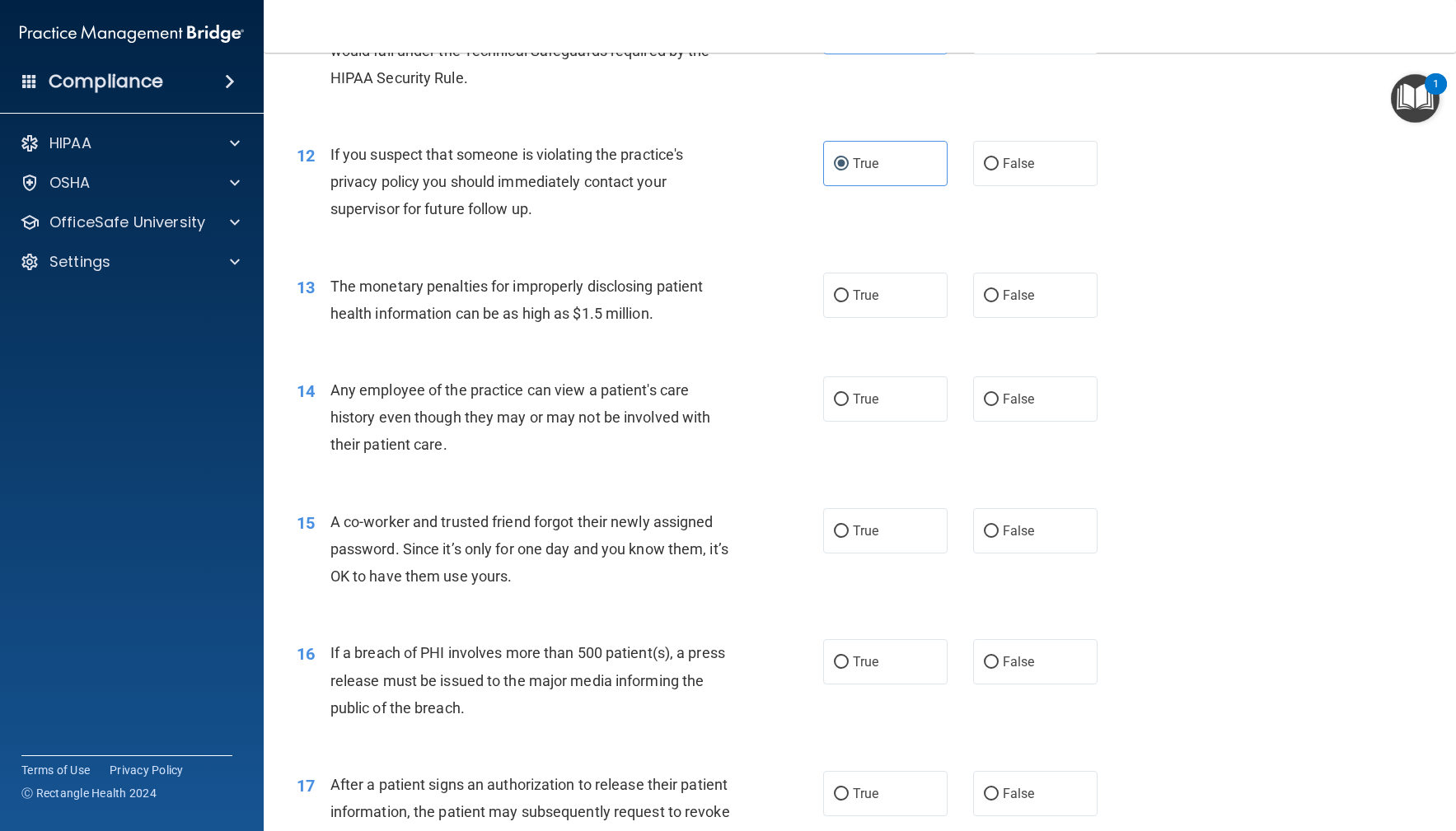
scroll to position [1395, 0]
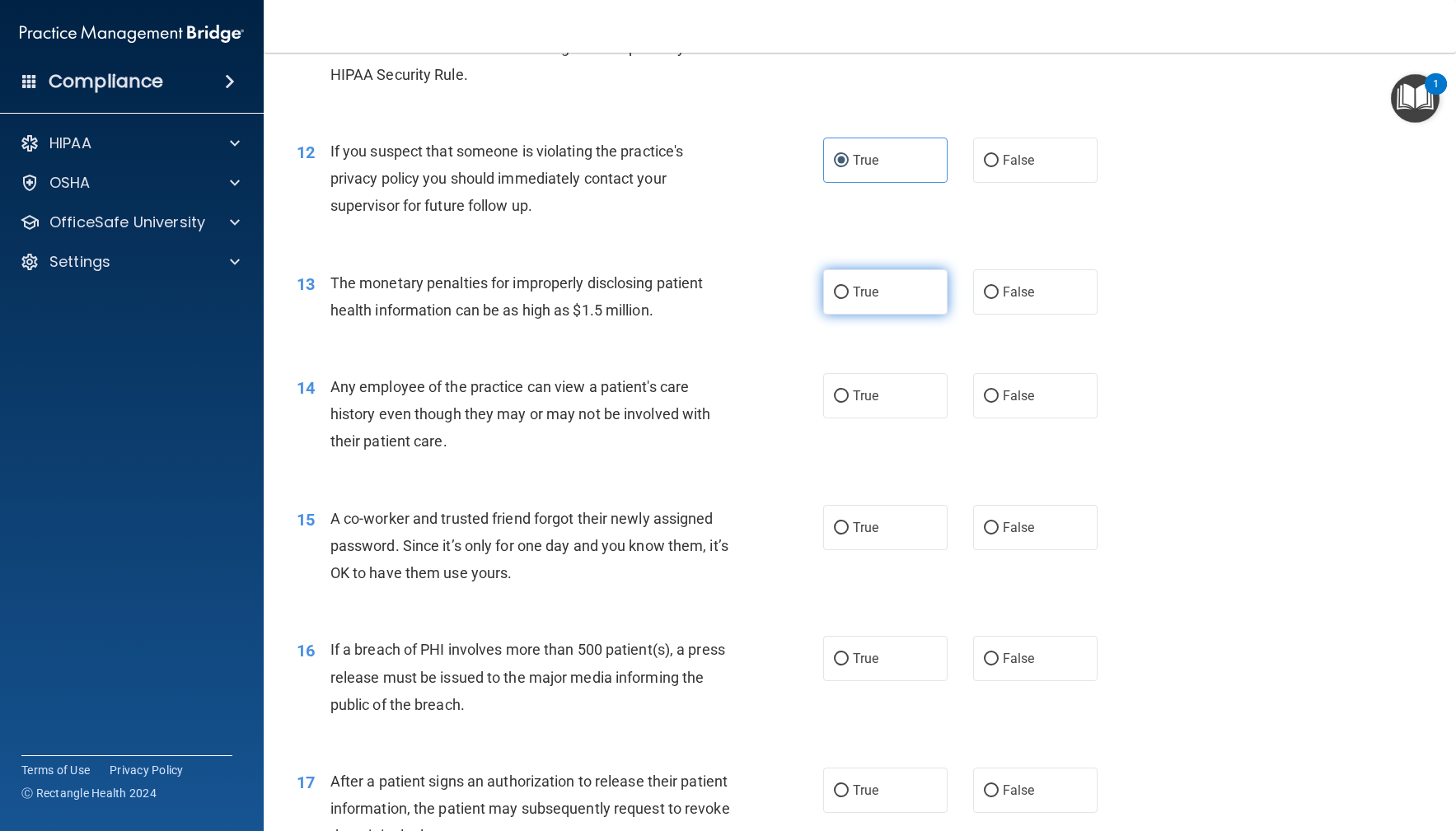
click at [817, 309] on div "13 The monetary penalties for improperly disclosing patient health information …" at bounding box center [559, 300] width 576 height 63
click at [883, 314] on label "True" at bounding box center [886, 291] width 125 height 45
click at [849, 299] on input "True" at bounding box center [841, 292] width 14 height 13
radio input "true"
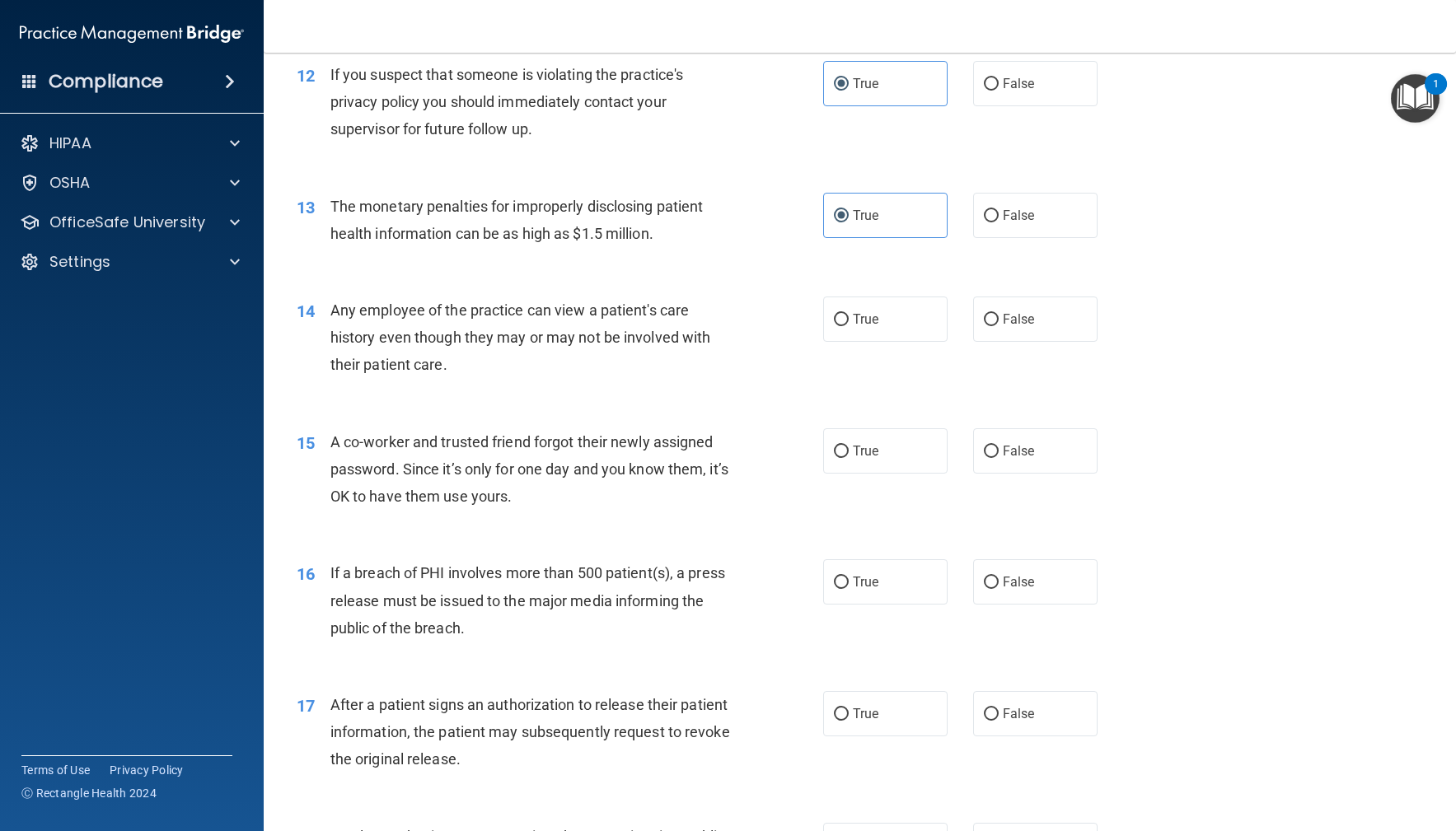
scroll to position [1521, 0]
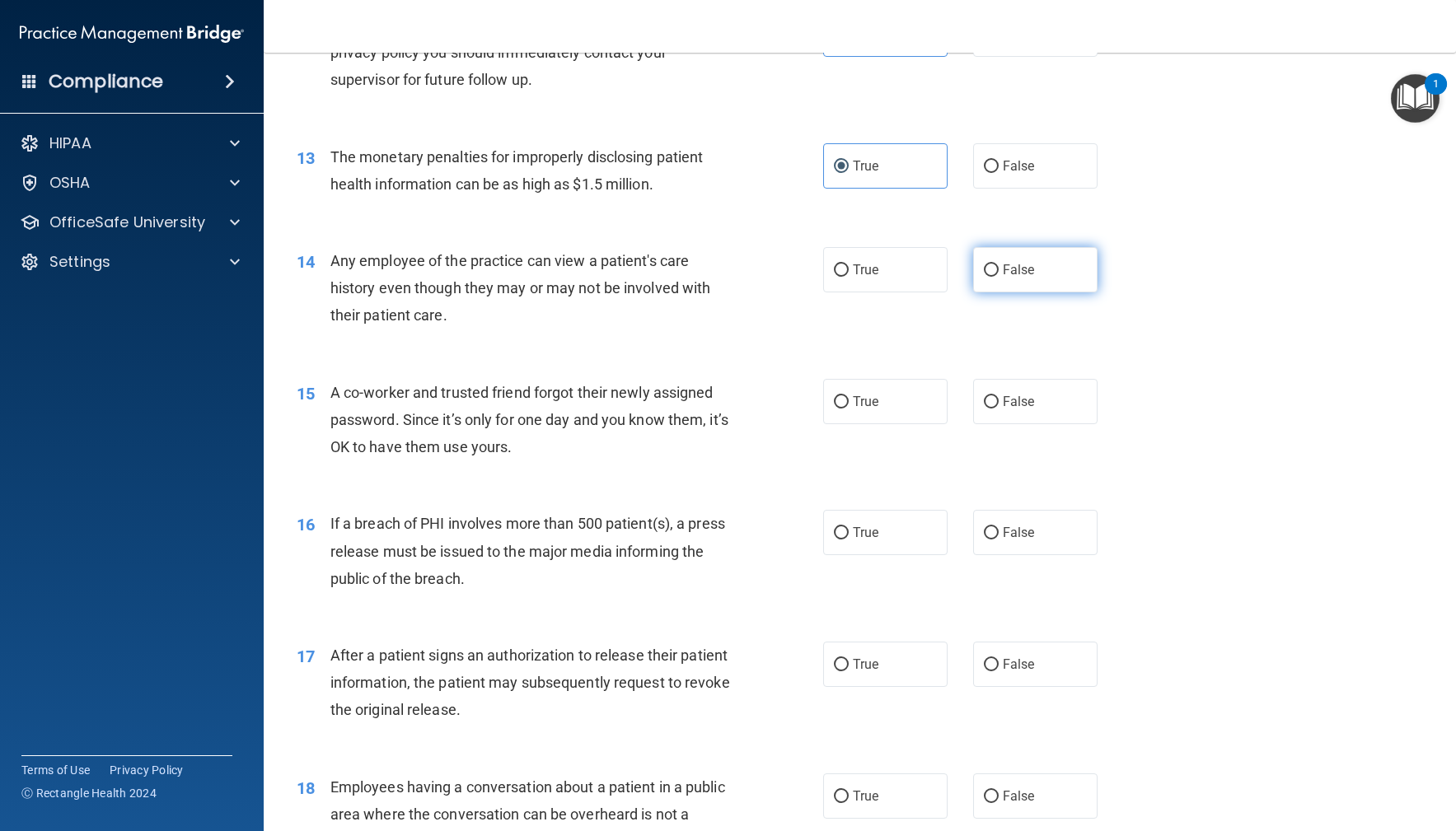
click at [1080, 292] on label "False" at bounding box center [1036, 269] width 125 height 45
click at [999, 277] on input "False" at bounding box center [990, 270] width 14 height 13
radio input "true"
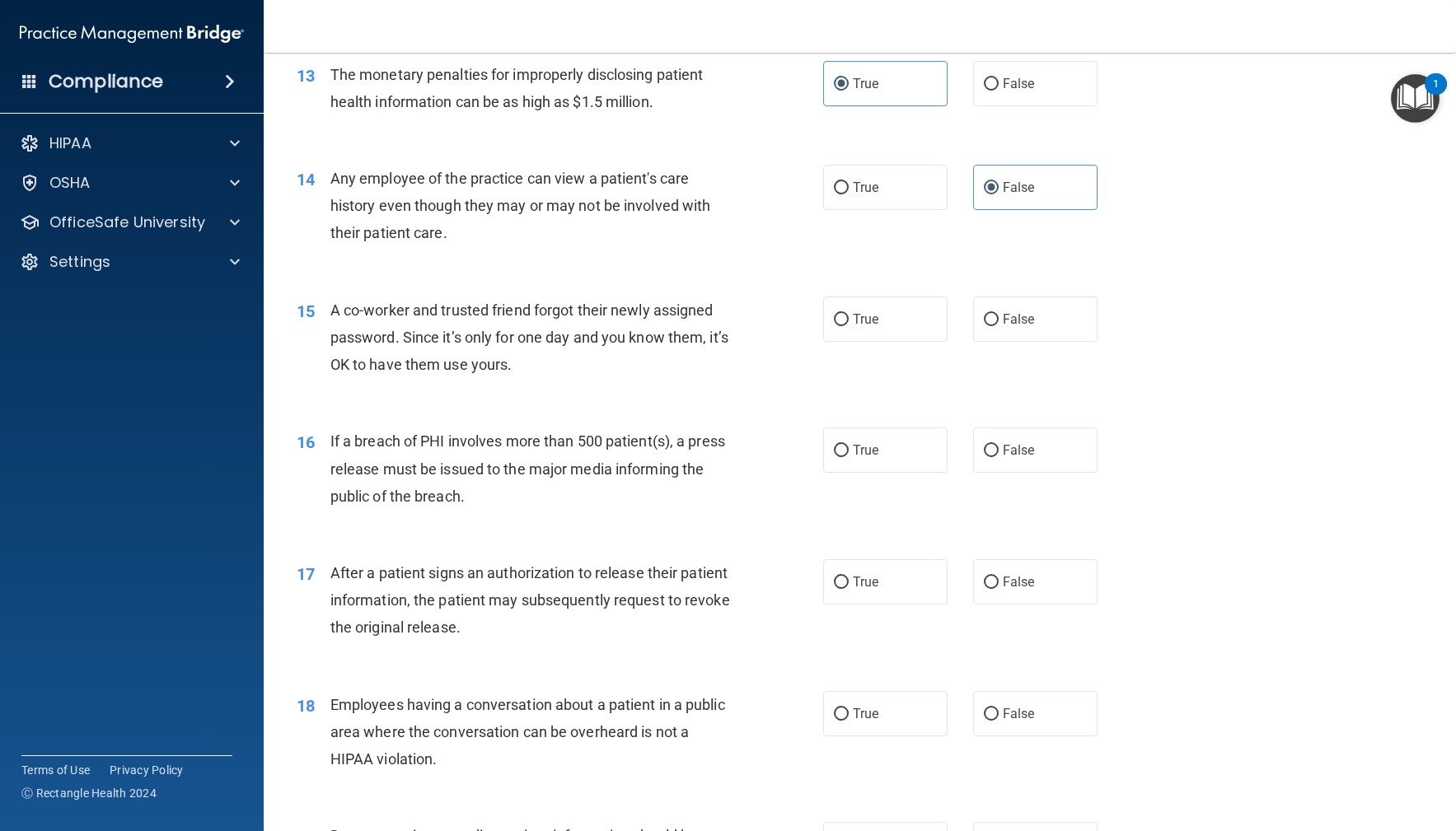
scroll to position [1606, 0]
click at [1084, 334] on label "False" at bounding box center [1036, 316] width 125 height 45
click at [999, 324] on input "False" at bounding box center [990, 317] width 14 height 13
radio input "true"
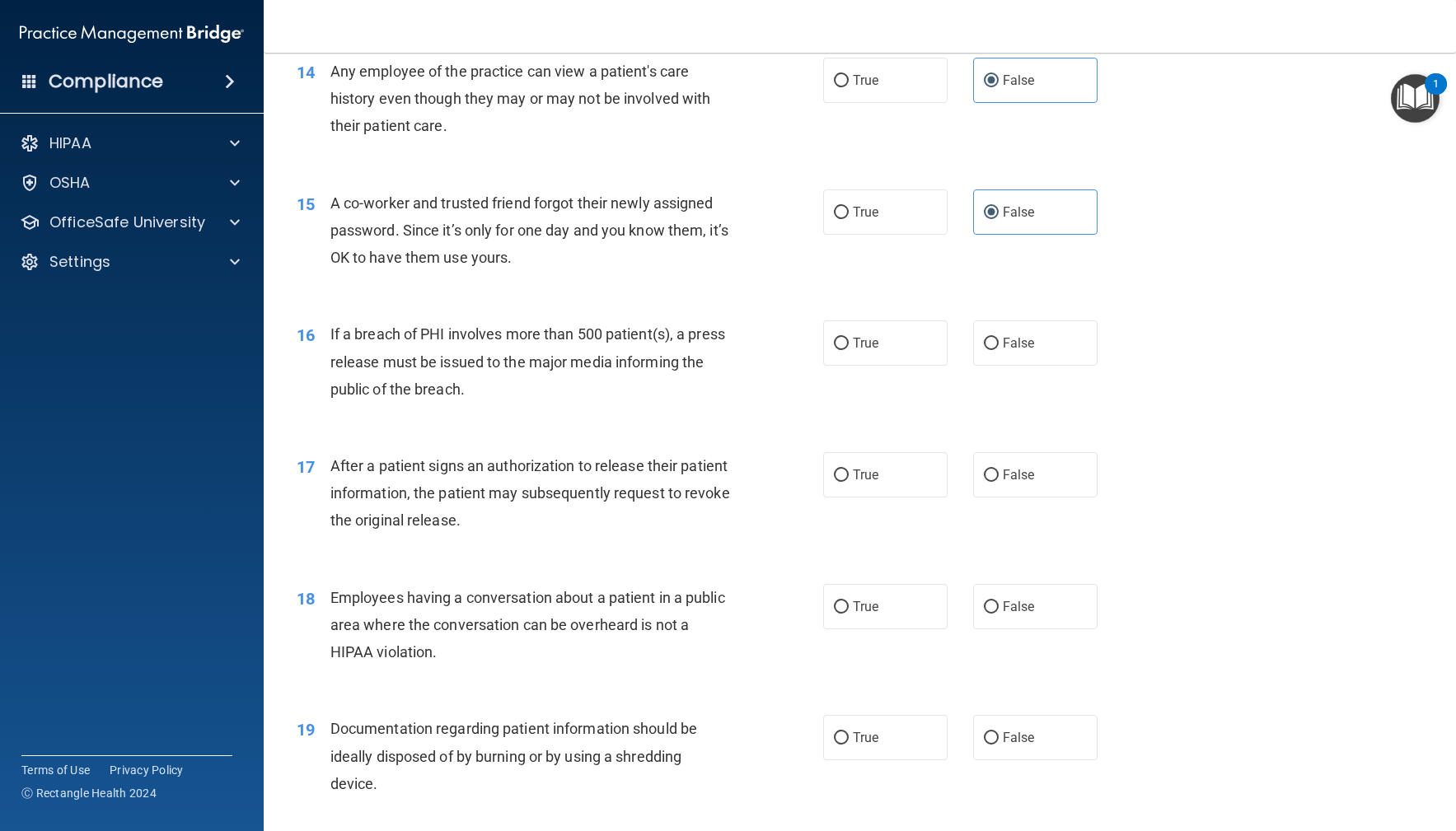
scroll to position [1716, 0]
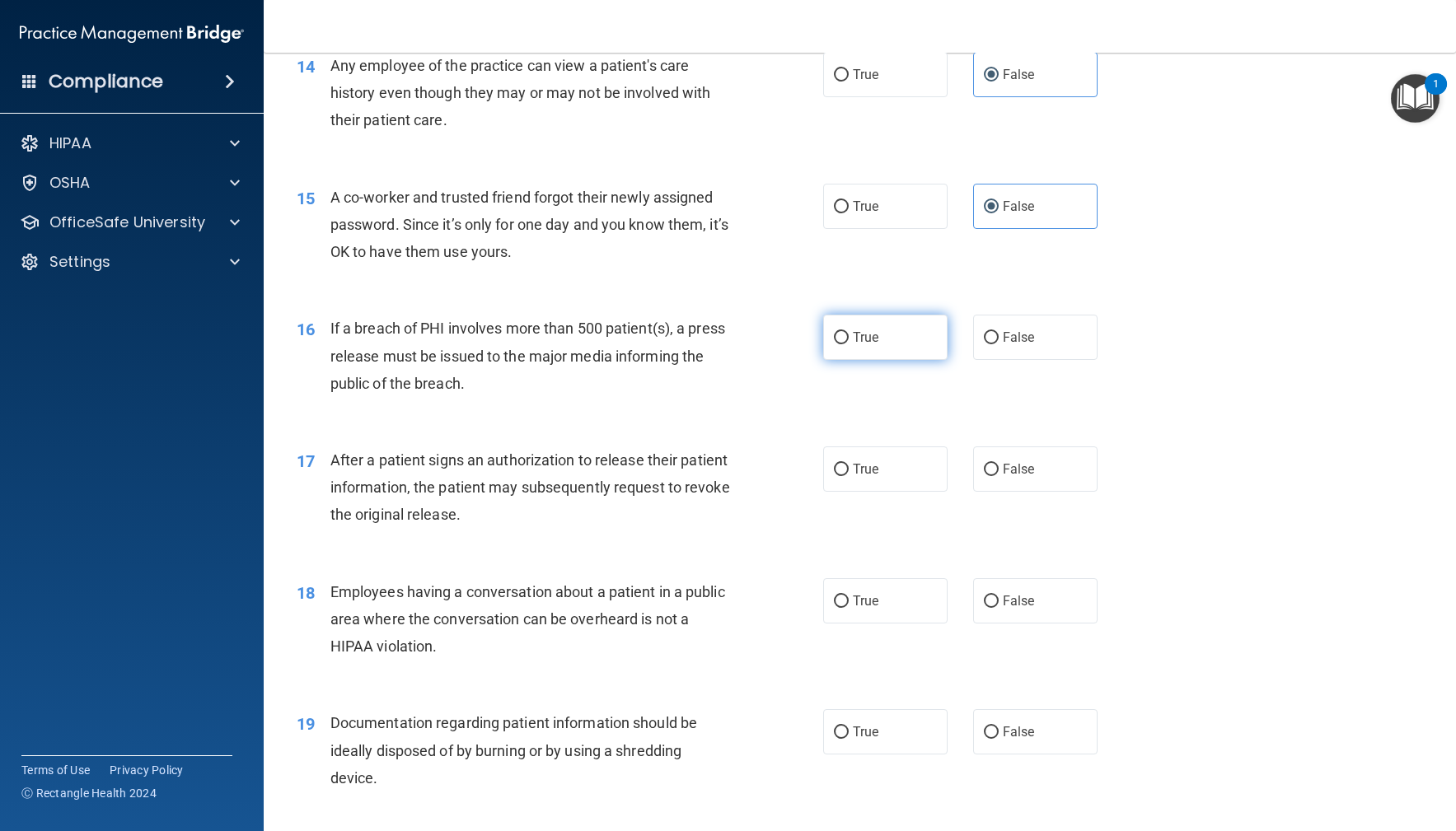
click at [868, 360] on label "True" at bounding box center [886, 336] width 125 height 45
click at [849, 344] on input "True" at bounding box center [841, 337] width 14 height 13
radio input "true"
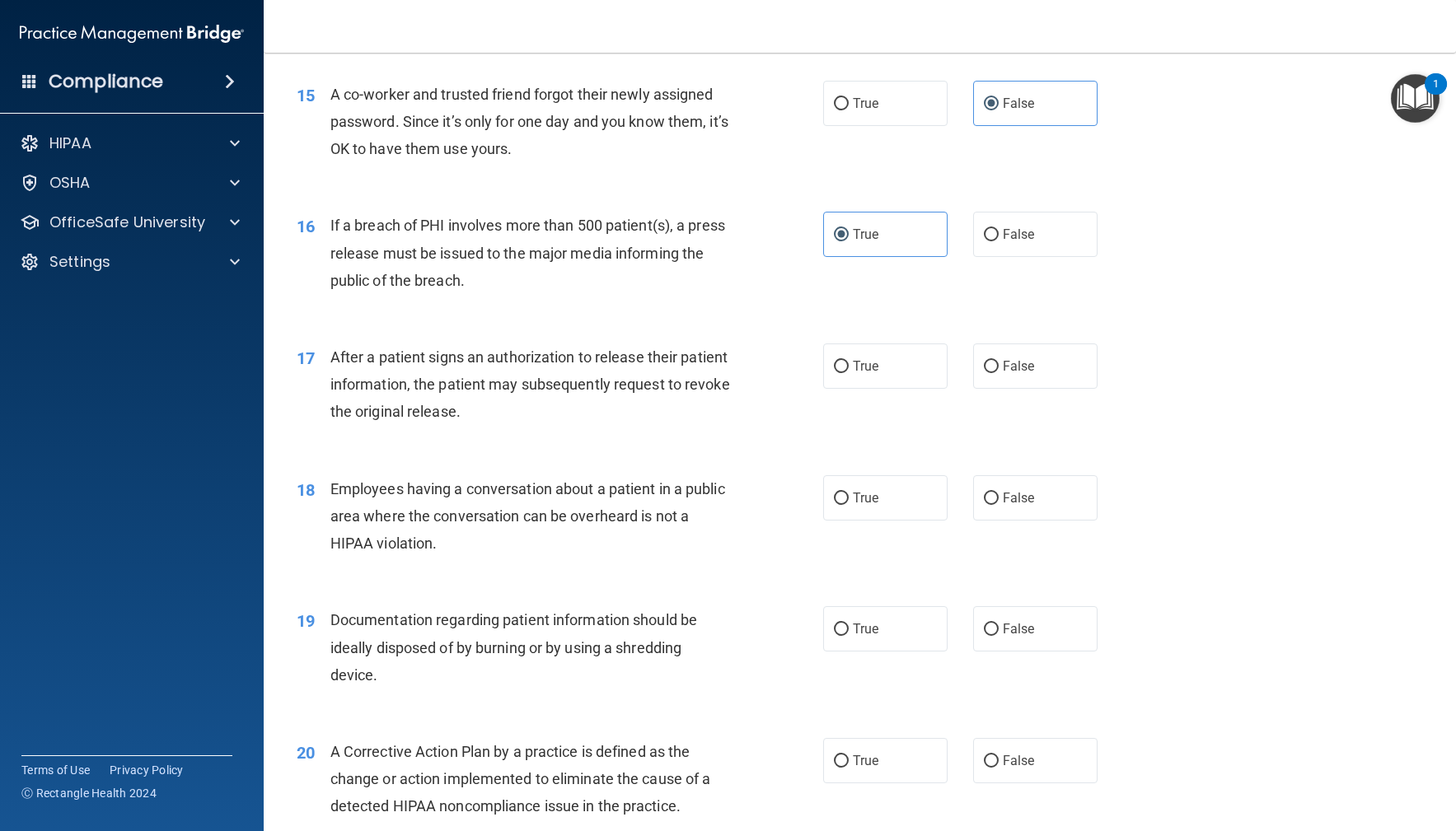
scroll to position [1822, 0]
click at [880, 375] on label "True" at bounding box center [886, 363] width 125 height 45
click at [849, 371] on input "True" at bounding box center [841, 364] width 14 height 13
radio input "true"
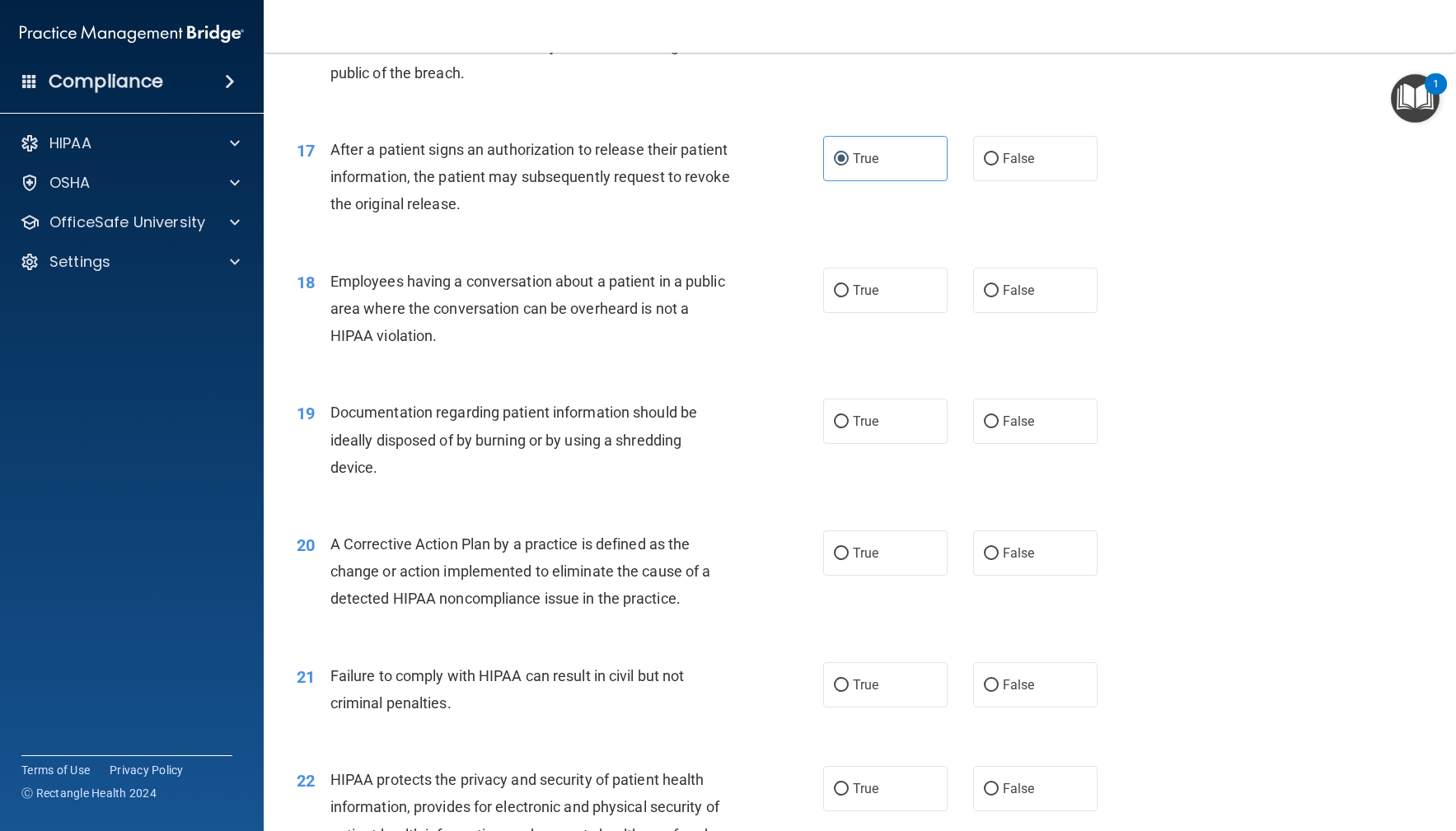
scroll to position [2041, 0]
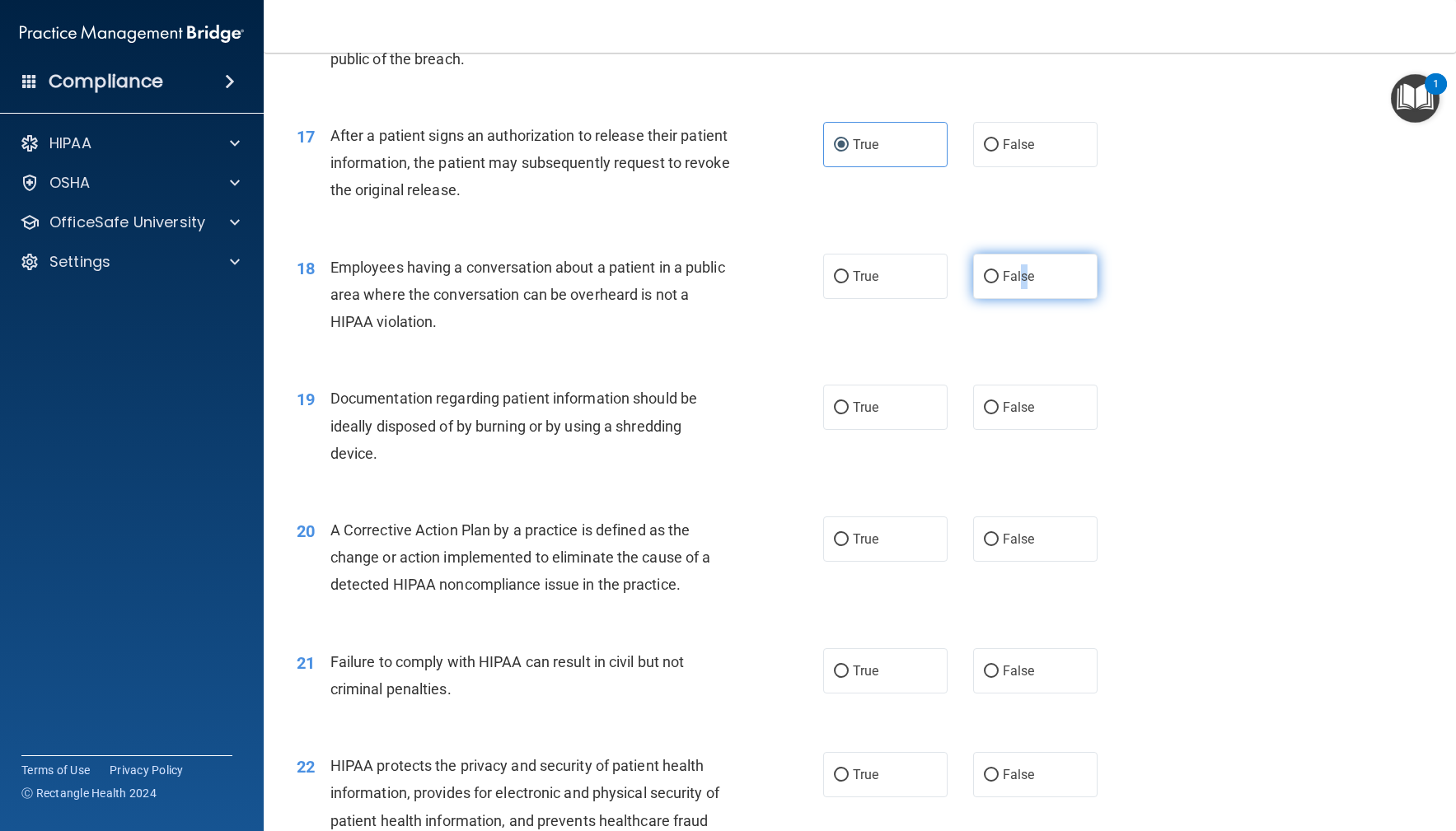
click at [1024, 299] on label "False" at bounding box center [1036, 276] width 125 height 45
click at [1058, 299] on label "False" at bounding box center [1036, 276] width 125 height 45
click at [999, 283] on input "False" at bounding box center [990, 277] width 14 height 13
radio input "true"
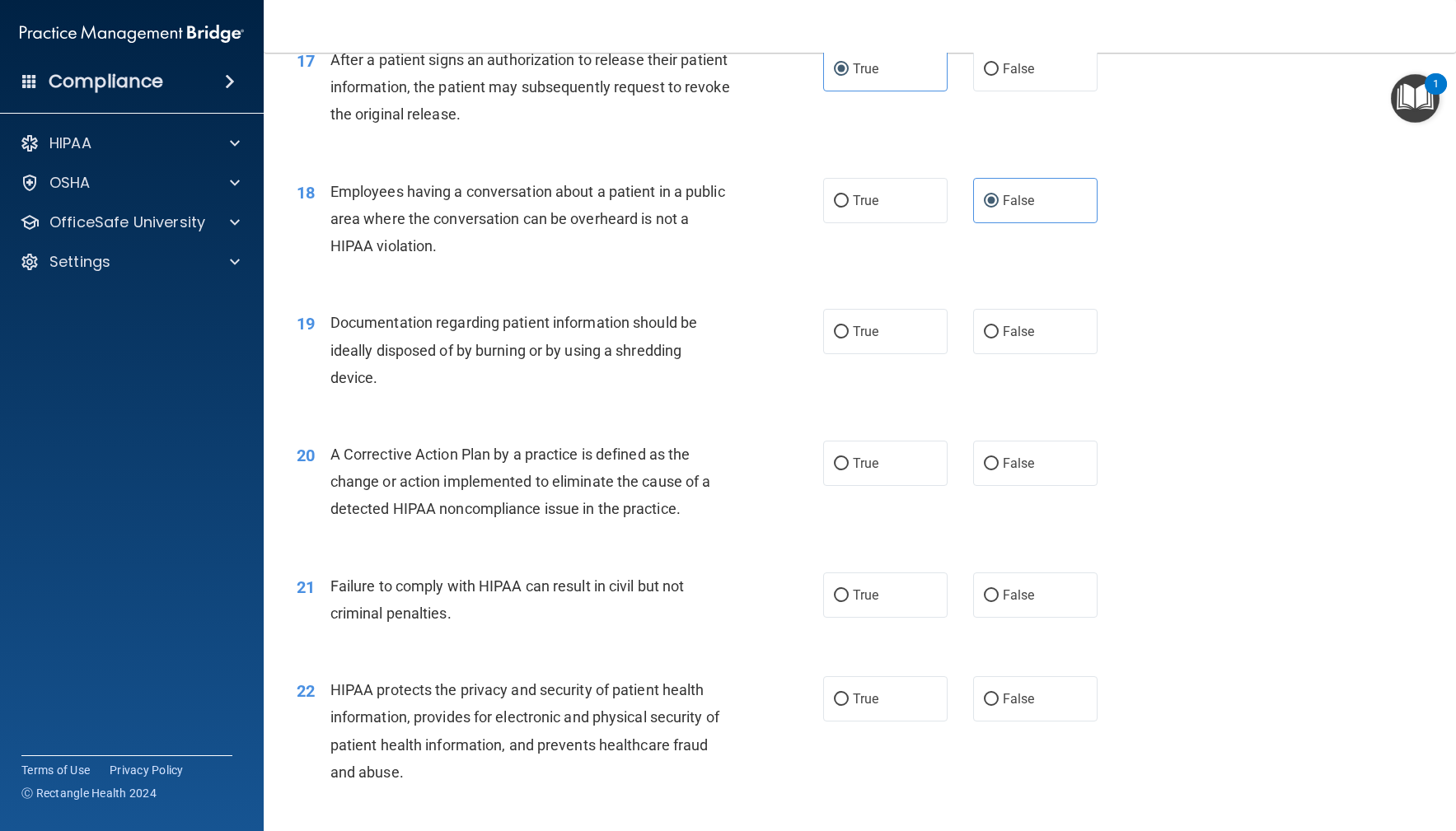
scroll to position [2118, 0]
click at [894, 354] on label "True" at bounding box center [886, 331] width 125 height 45
click at [849, 337] on input "True" at bounding box center [841, 332] width 14 height 13
radio input "true"
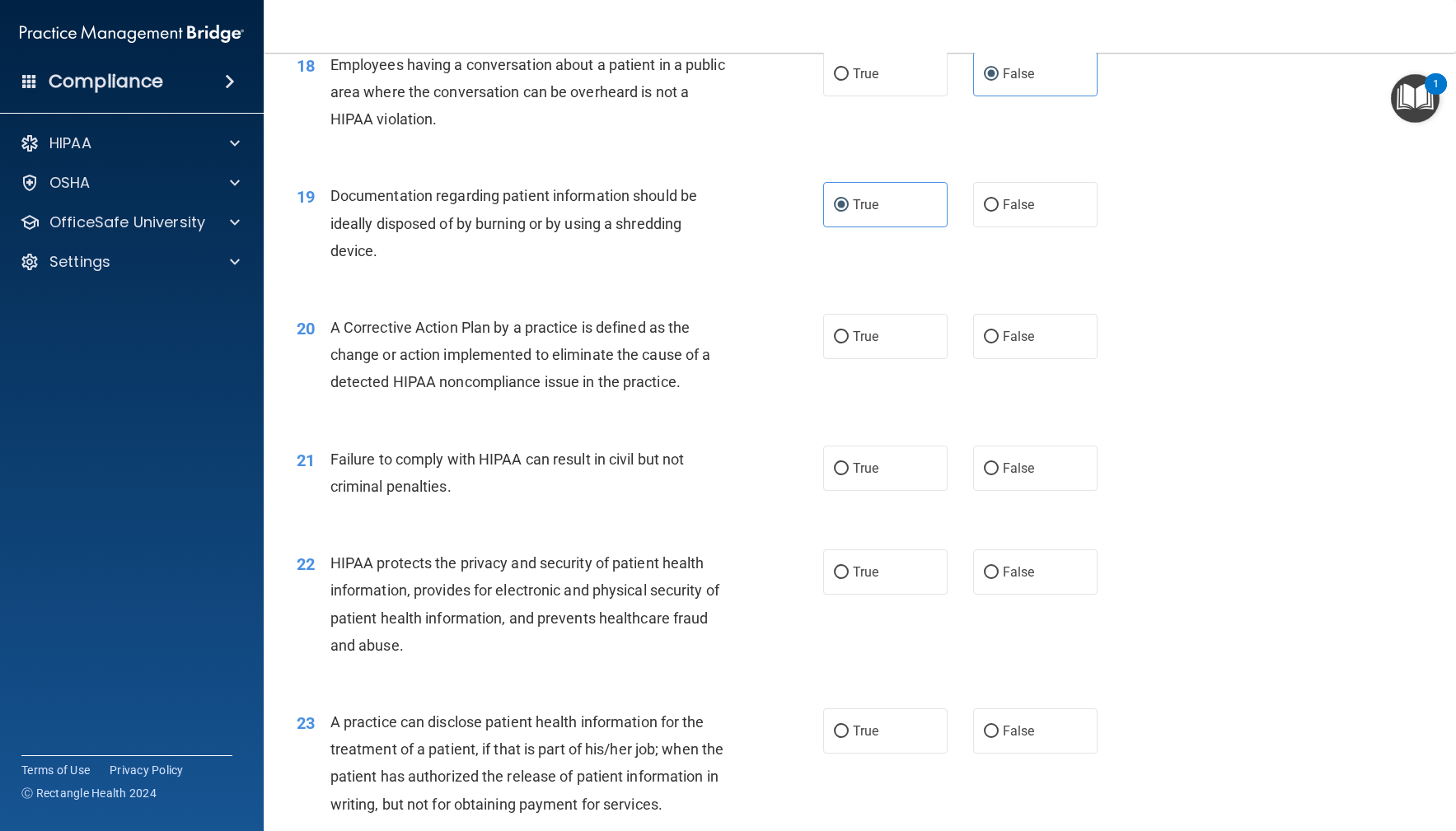
scroll to position [2245, 0]
click at [1390, 25] on nav "Toggle navigation Lindsey Anderson landerson@sirmpc.com Manage My Enterprise Sp…" at bounding box center [859, 26] width 1193 height 53
click at [1224, 280] on div "19 Documentation regarding patient information should be ideally disposed of by…" at bounding box center [860, 226] width 1151 height 132
drag, startPoint x: 862, startPoint y: 360, endPoint x: 847, endPoint y: 360, distance: 15.0
click at [862, 343] on span "True" at bounding box center [866, 335] width 25 height 15
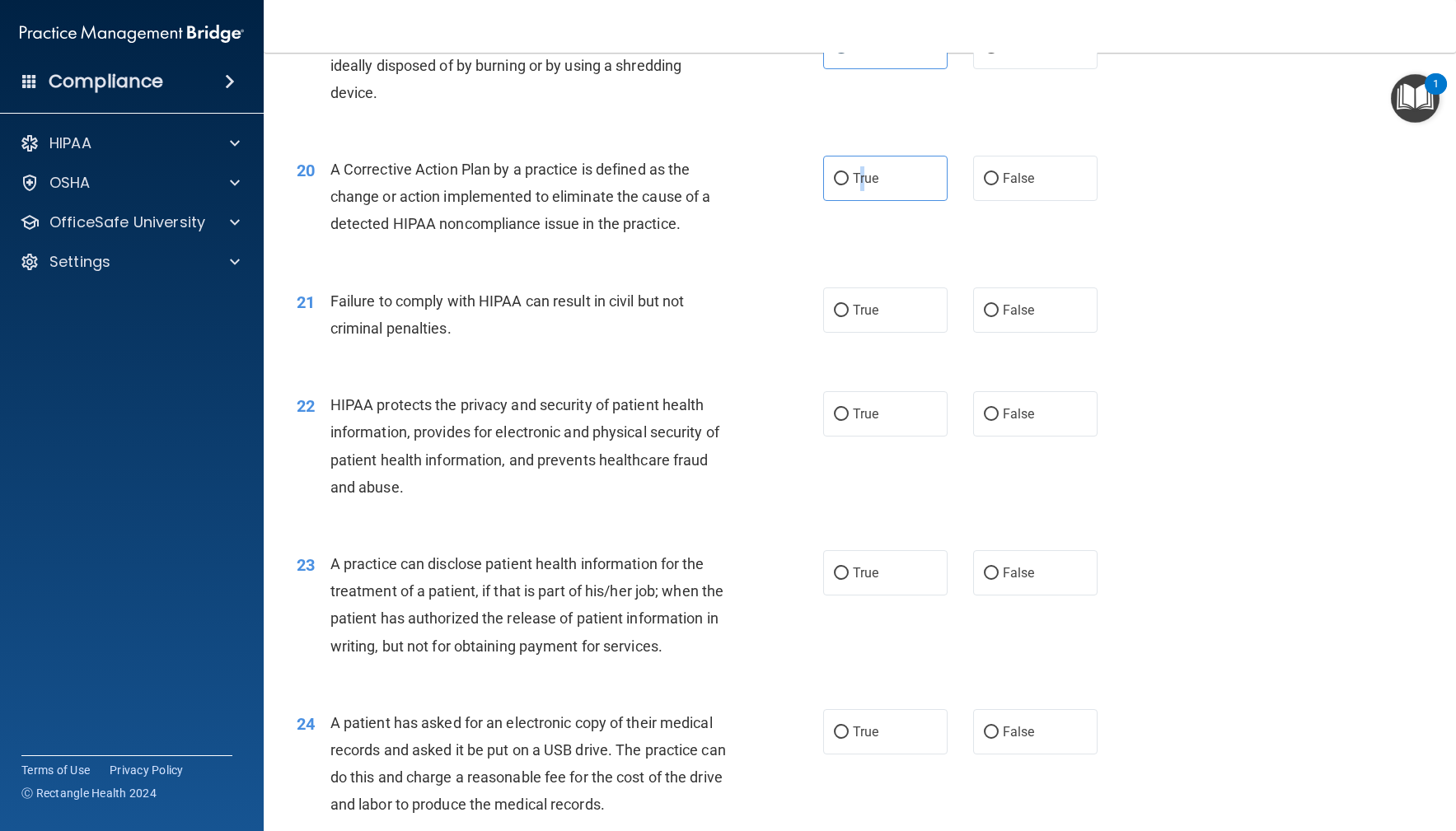
scroll to position [2431, 0]
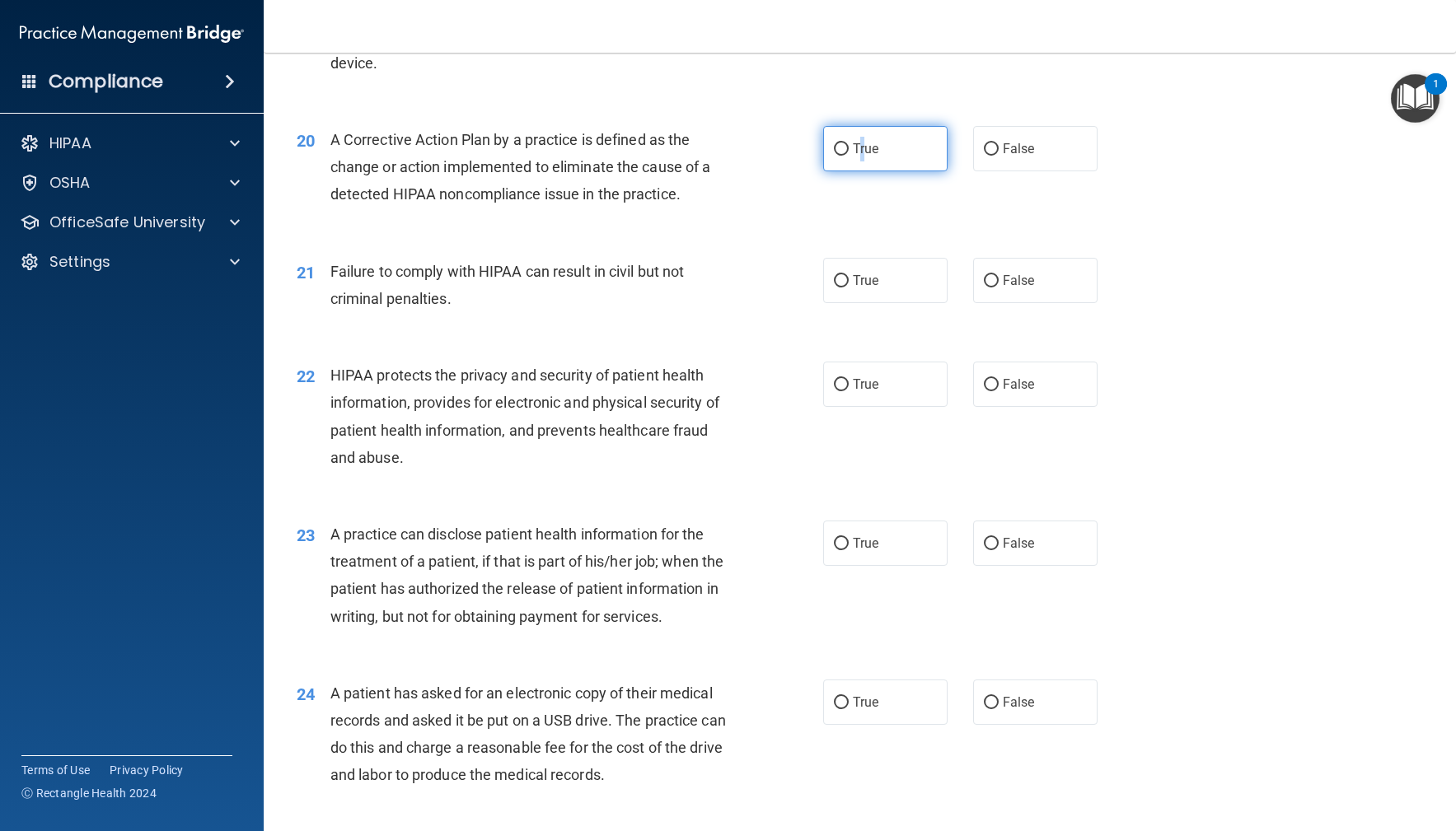
click at [858, 156] on span "True" at bounding box center [866, 148] width 25 height 15
click at [849, 156] on input "True" at bounding box center [841, 149] width 14 height 13
radio input "true"
drag, startPoint x: 892, startPoint y: 298, endPoint x: 810, endPoint y: 320, distance: 84.9
click at [892, 298] on label "True" at bounding box center [886, 281] width 125 height 45
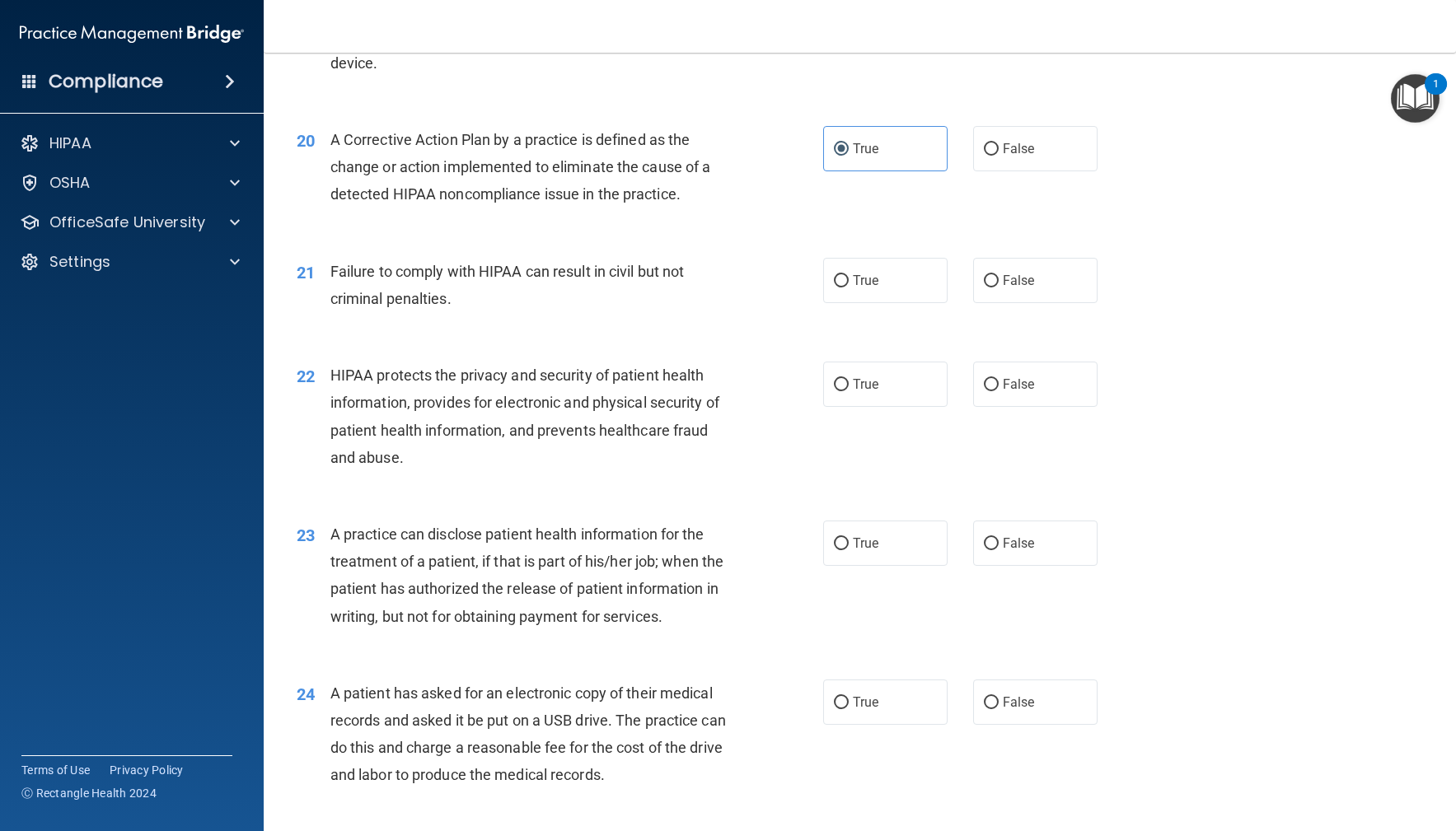
click at [849, 287] on input "True" at bounding box center [841, 281] width 14 height 13
radio input "true"
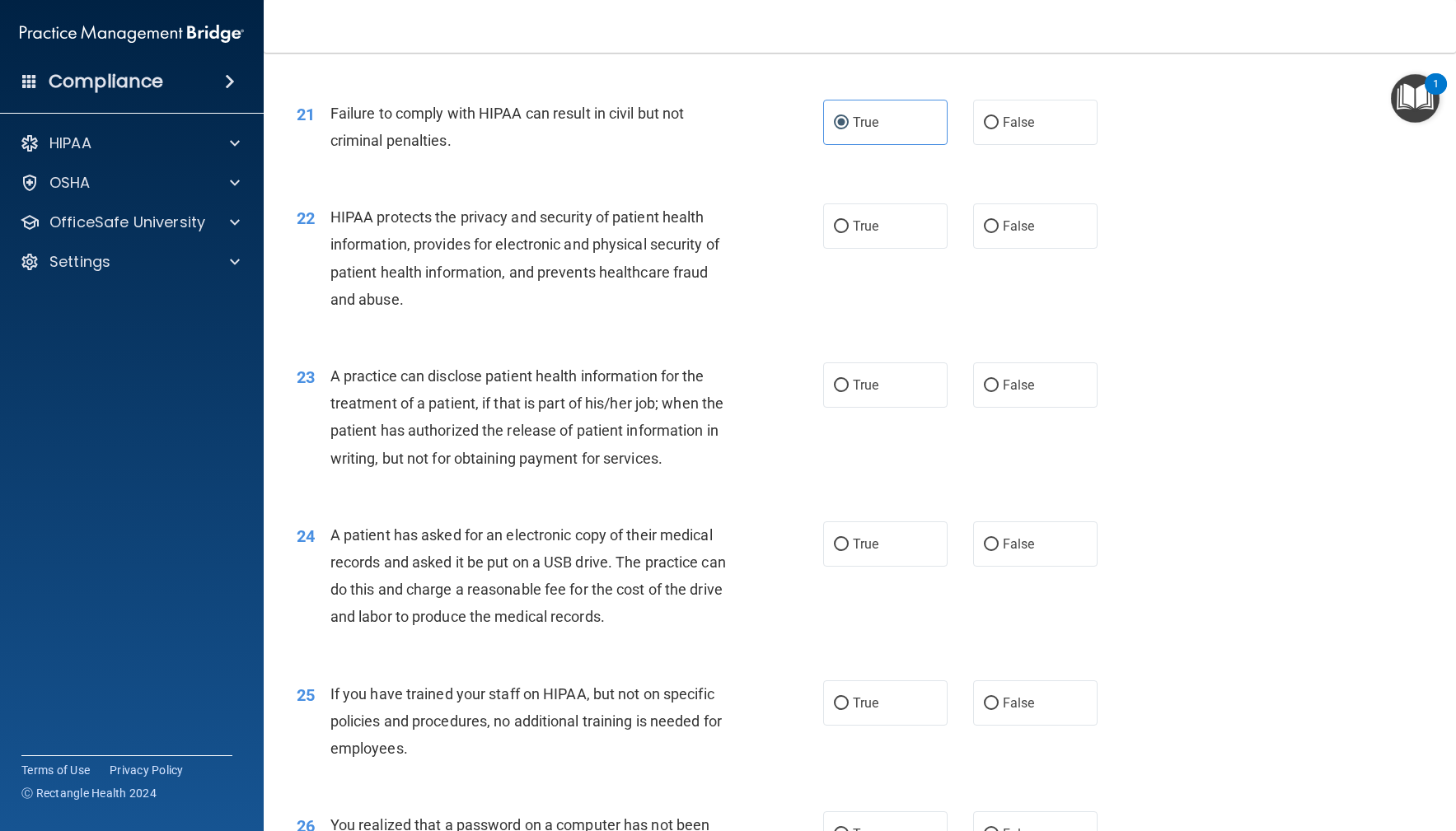
scroll to position [2634, 0]
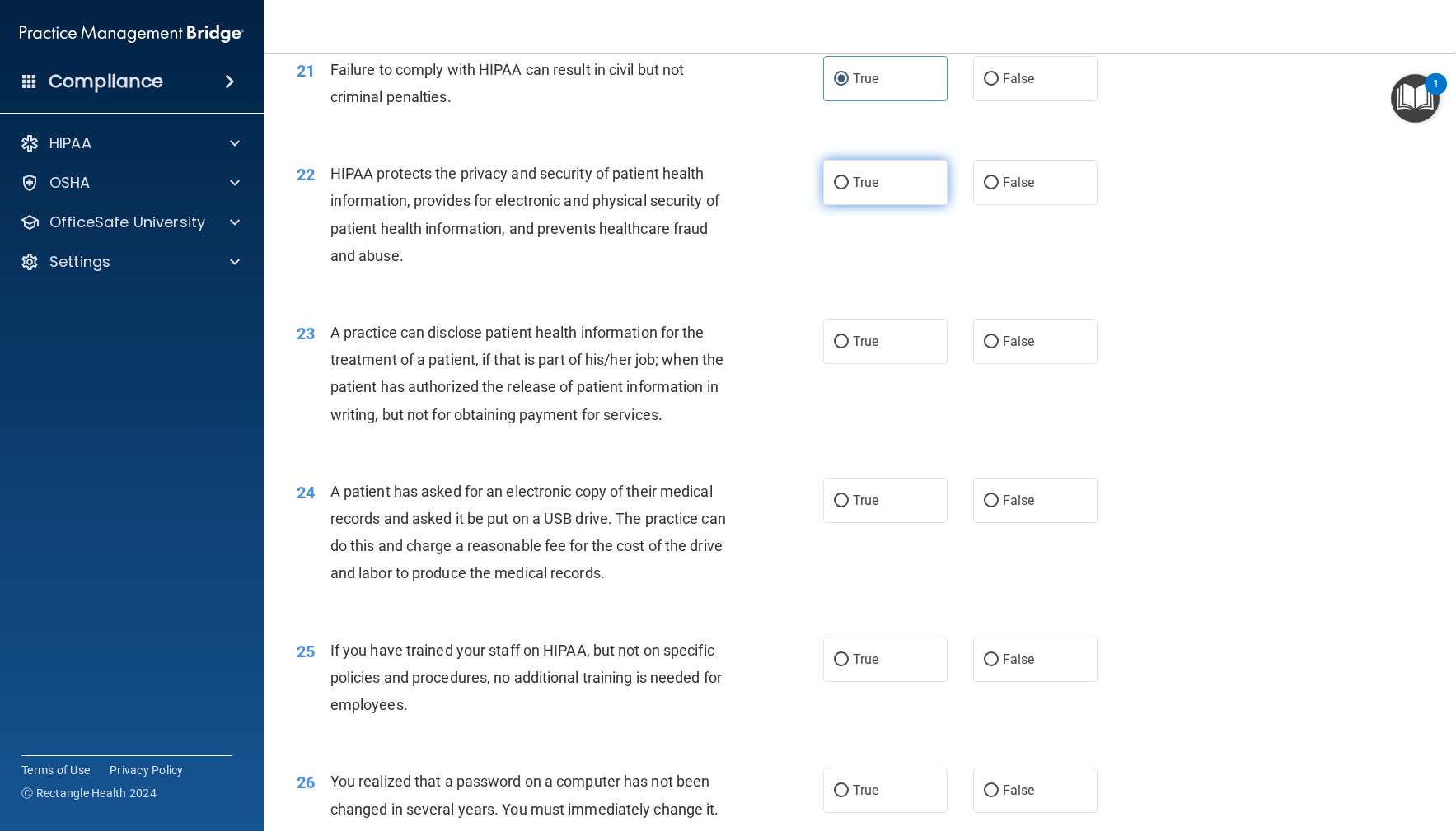
drag, startPoint x: 918, startPoint y: 200, endPoint x: 893, endPoint y: 220, distance: 32.0
click at [919, 200] on label "True" at bounding box center [886, 182] width 125 height 45
click at [849, 190] on input "True" at bounding box center [841, 183] width 14 height 13
radio input "true"
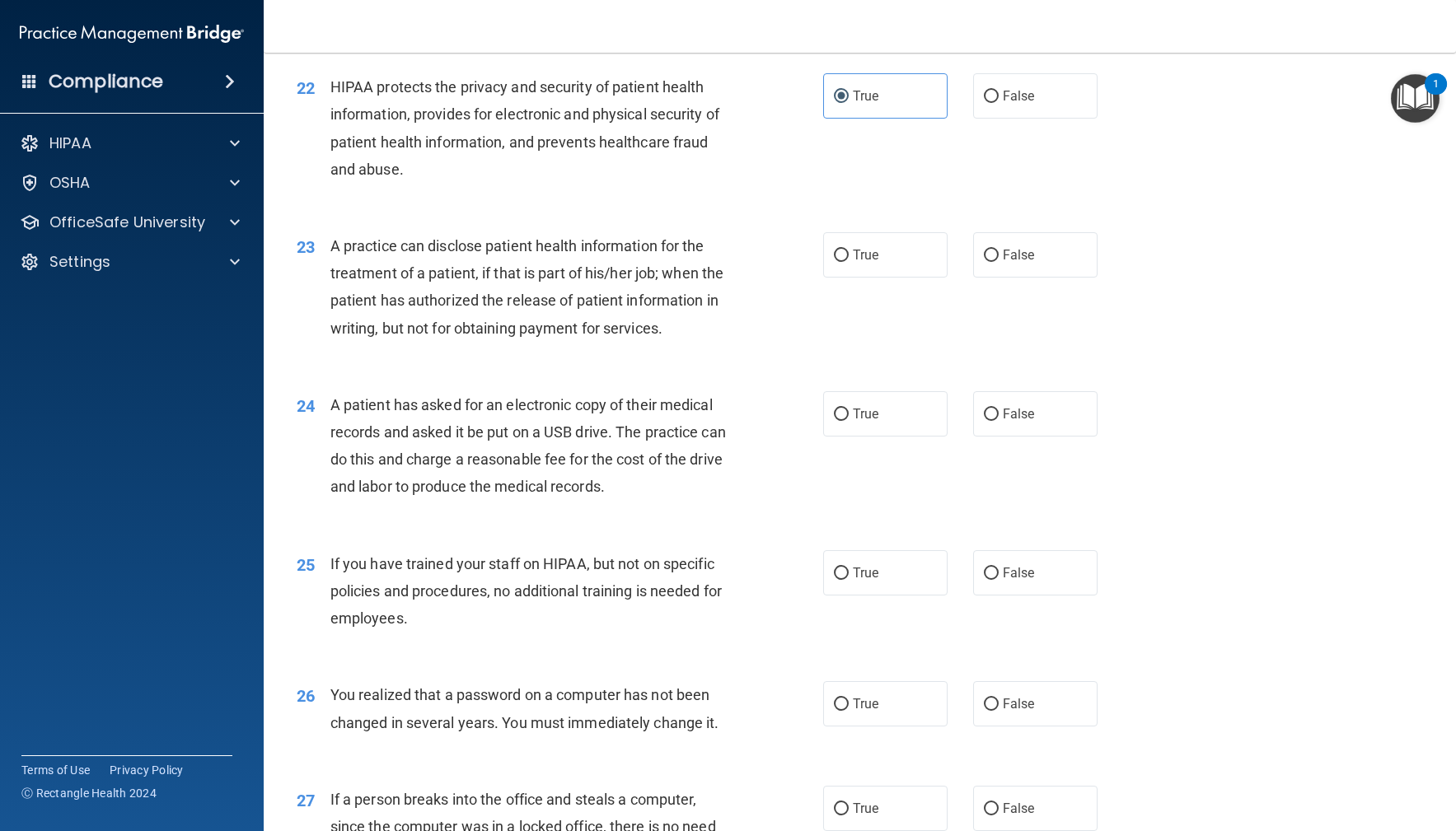
scroll to position [2724, 0]
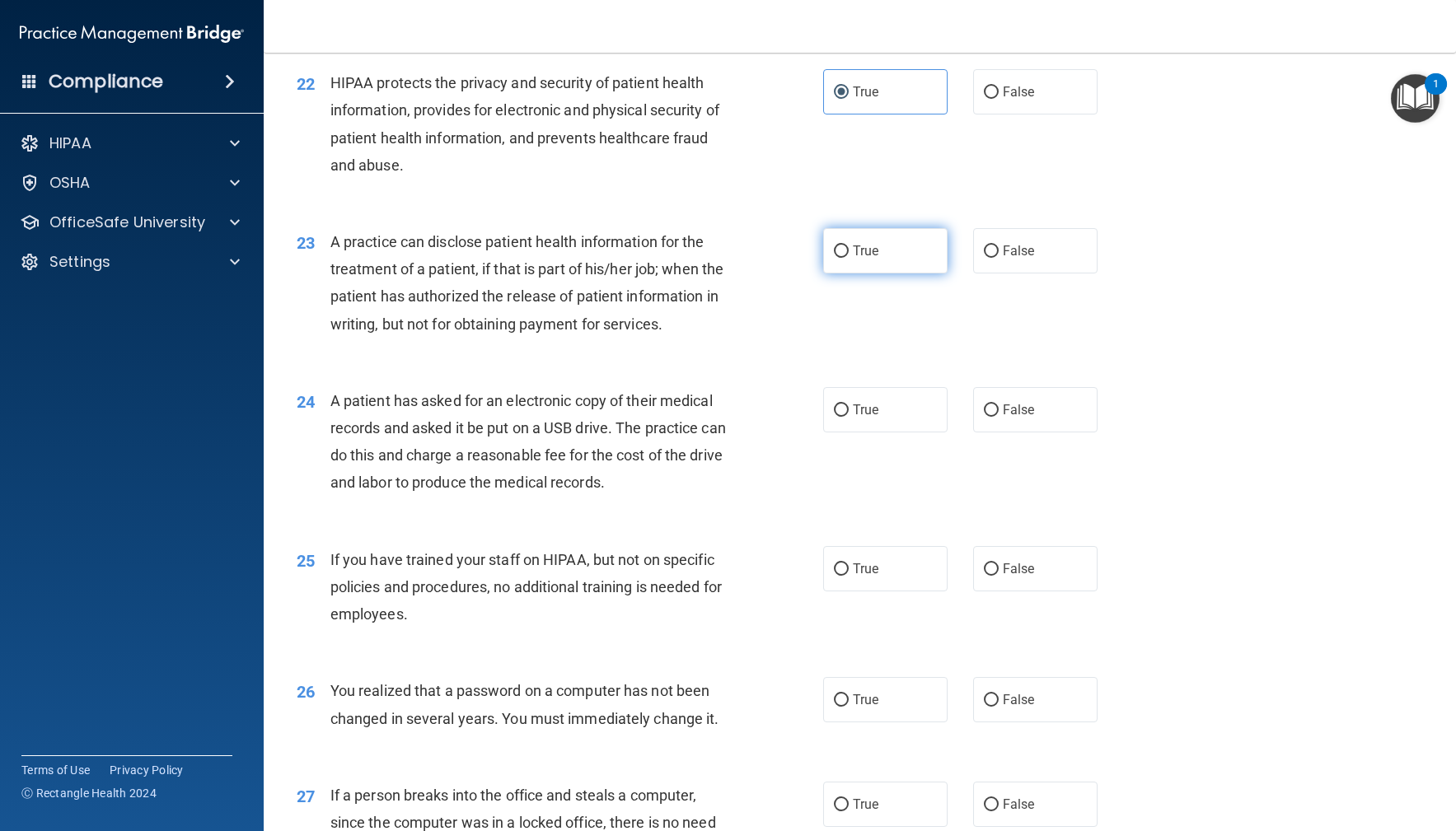
click at [882, 271] on label "True" at bounding box center [886, 251] width 125 height 45
click at [849, 258] on input "True" at bounding box center [841, 252] width 14 height 13
radio input "true"
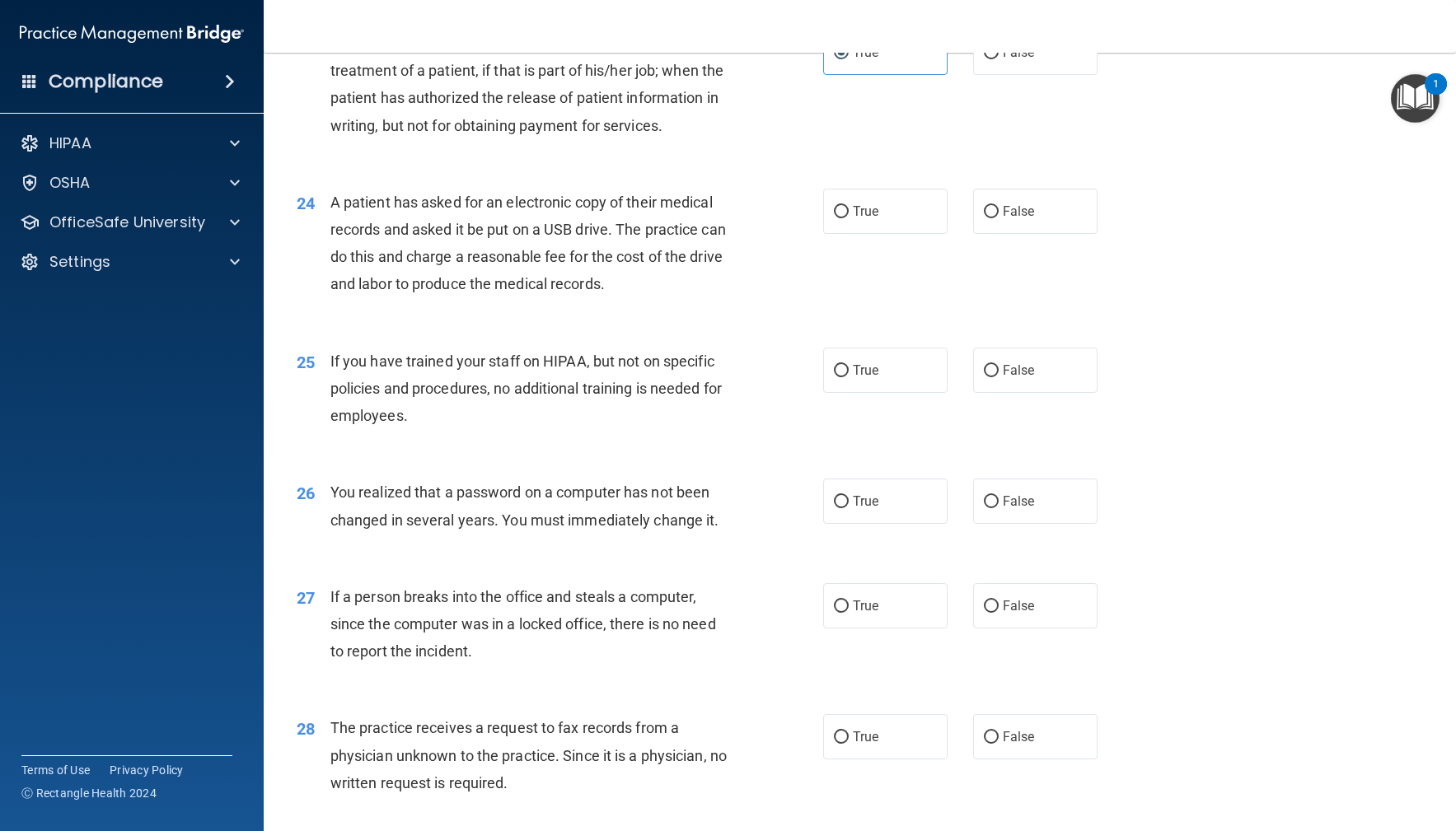
scroll to position [2885, 0]
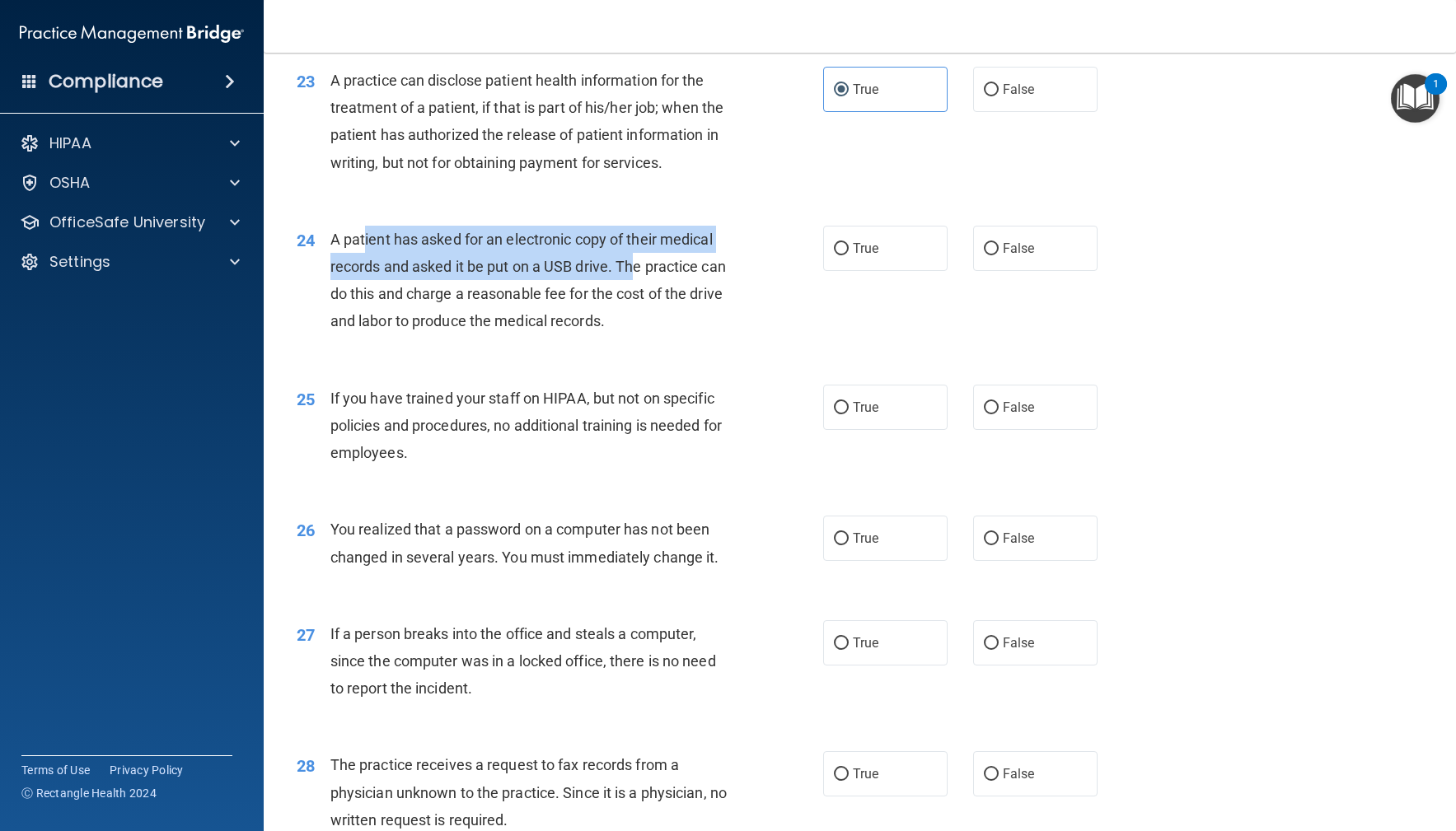
drag, startPoint x: 372, startPoint y: 259, endPoint x: 650, endPoint y: 289, distance: 279.6
click at [634, 276] on span "A patient has asked for an electronic copy of their medical records and asked i…" at bounding box center [528, 280] width 395 height 99
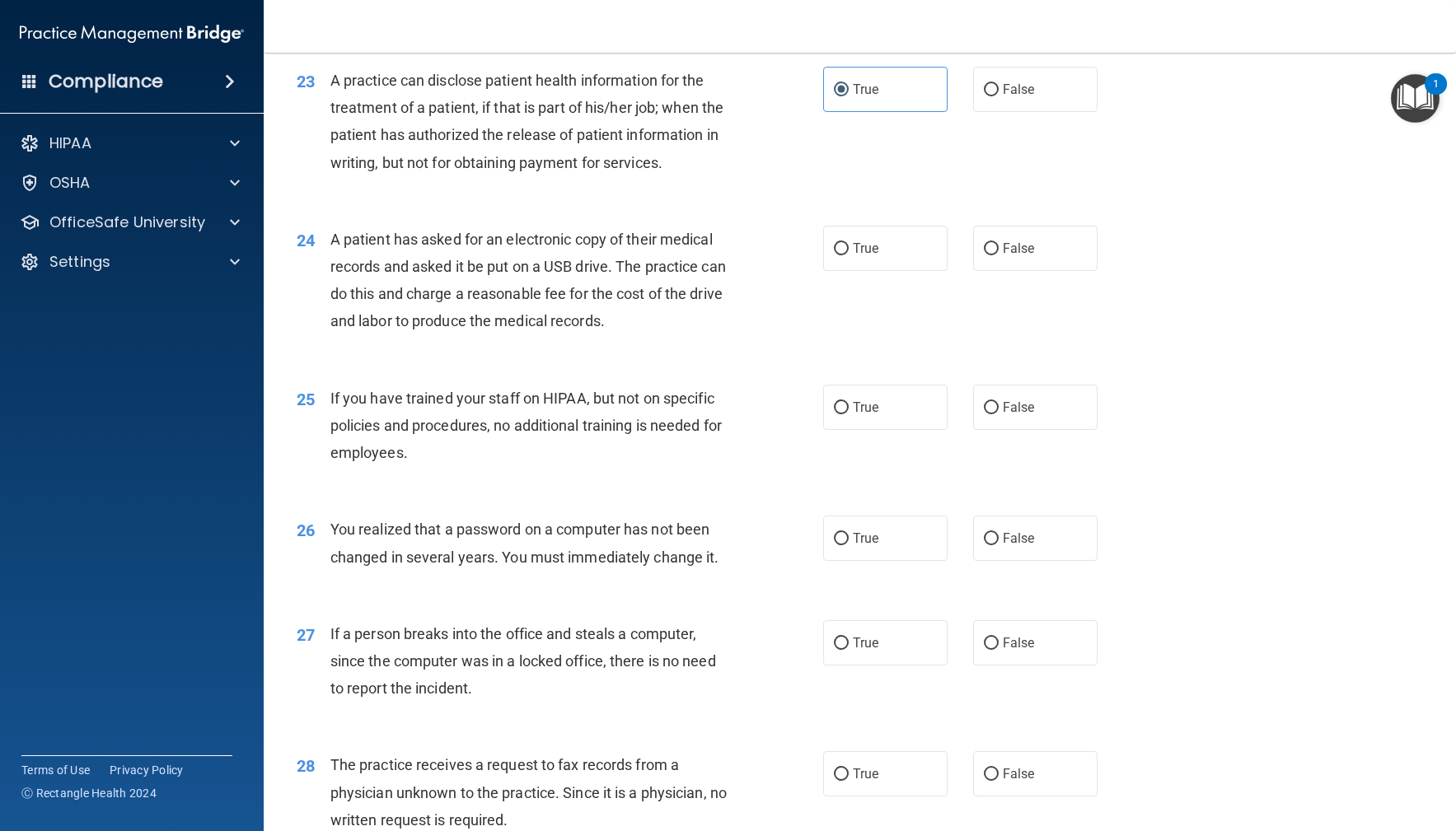
click at [694, 335] on div "A patient has asked for an electronic copy of their medical records and asked i…" at bounding box center [537, 281] width 413 height 110
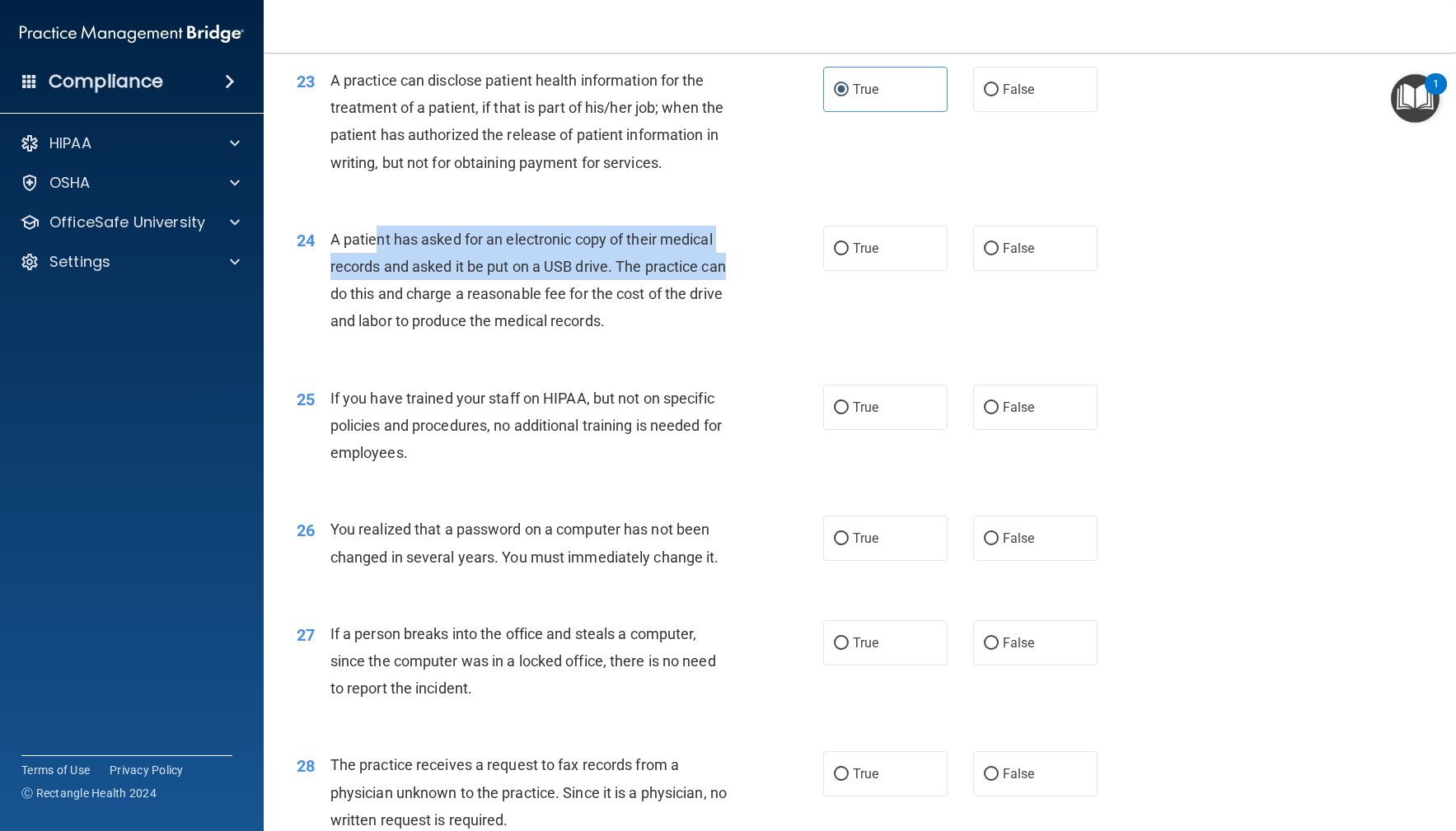
drag, startPoint x: 494, startPoint y: 253, endPoint x: 758, endPoint y: 297, distance: 267.6
click at [763, 277] on div "24 A patient has asked for an electronic copy of their medical records and aske…" at bounding box center [559, 284] width 576 height 118
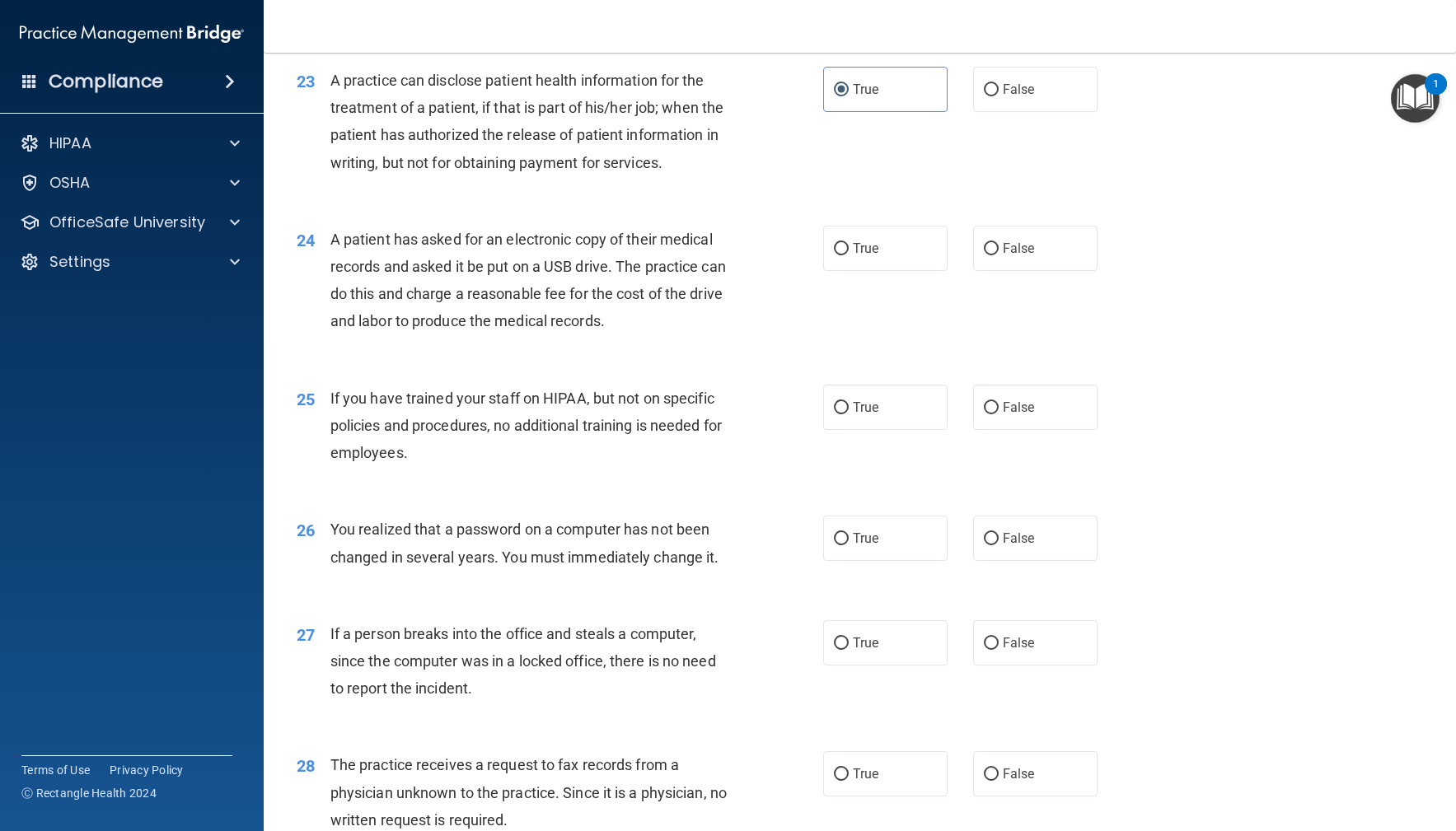
click at [746, 320] on div "24 A patient has asked for an electronic copy of their medical records and aske…" at bounding box center [559, 284] width 576 height 118
drag, startPoint x: 442, startPoint y: 314, endPoint x: 693, endPoint y: 351, distance: 253.7
click at [739, 320] on div "A patient has asked for an electronic copy of their medical records and asked i…" at bounding box center [537, 281] width 413 height 110
drag, startPoint x: 692, startPoint y: 352, endPoint x: 485, endPoint y: 341, distance: 207.3
click at [690, 335] on div "A patient has asked for an electronic copy of their medical records and asked i…" at bounding box center [537, 281] width 413 height 110
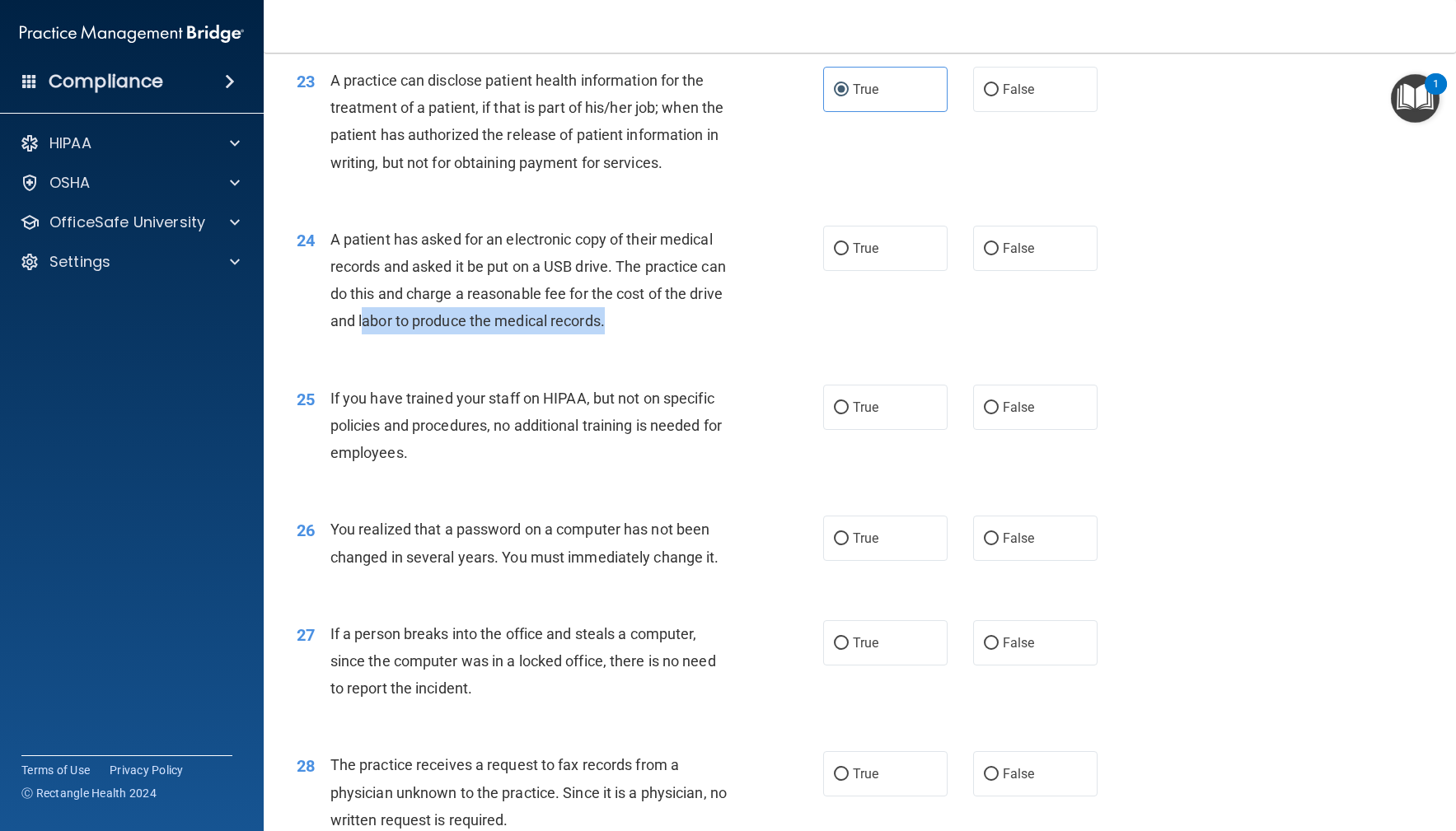
drag, startPoint x: 374, startPoint y: 341, endPoint x: 634, endPoint y: 347, distance: 260.1
click at [633, 335] on div "A patient has asked for an electronic copy of their medical records and asked i…" at bounding box center [537, 281] width 413 height 110
click at [681, 335] on div "A patient has asked for an electronic copy of their medical records and asked i…" at bounding box center [537, 281] width 413 height 110
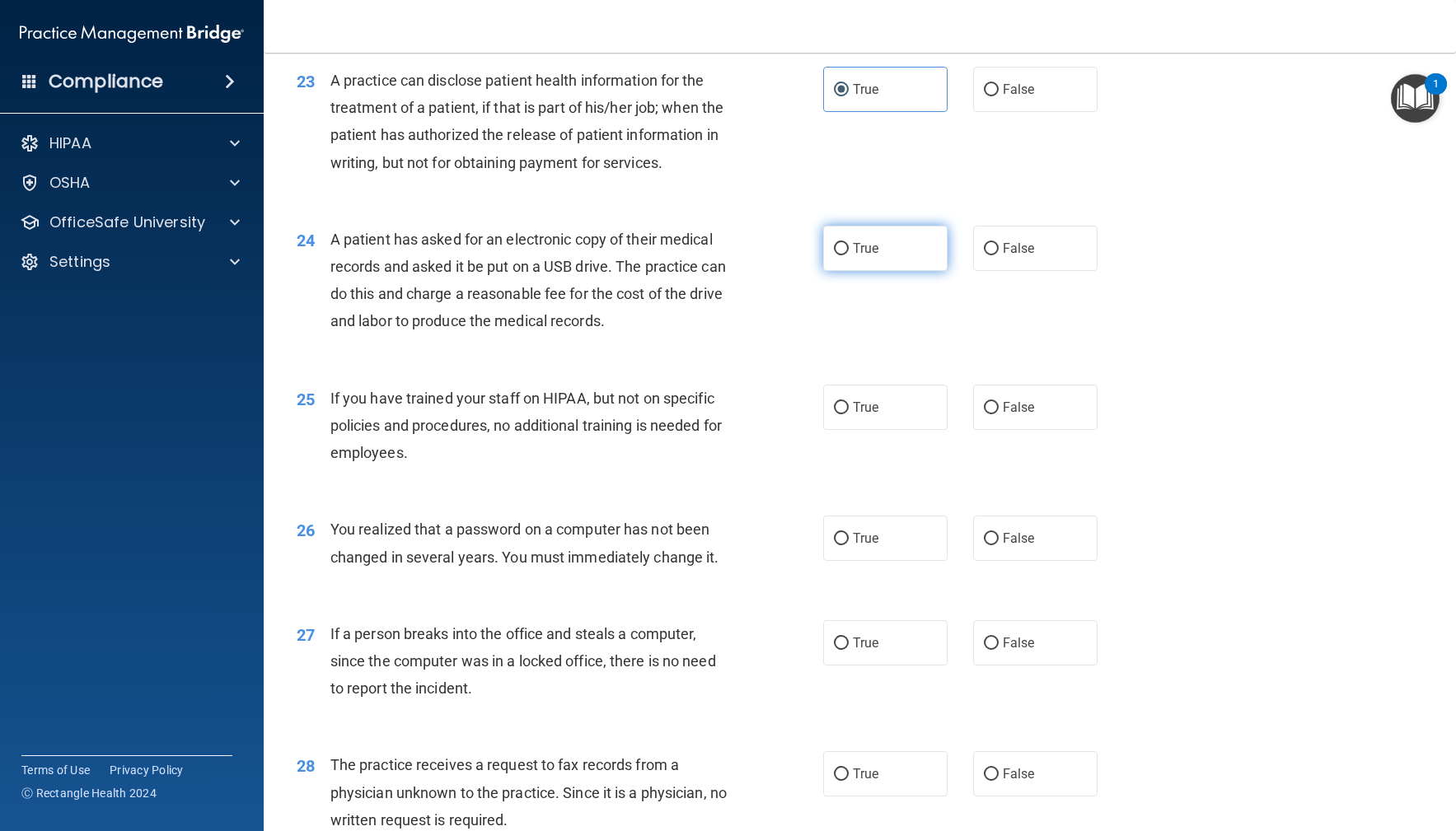
click at [914, 270] on label "True" at bounding box center [886, 248] width 125 height 45
click at [849, 255] on input "True" at bounding box center [841, 249] width 14 height 13
radio input "true"
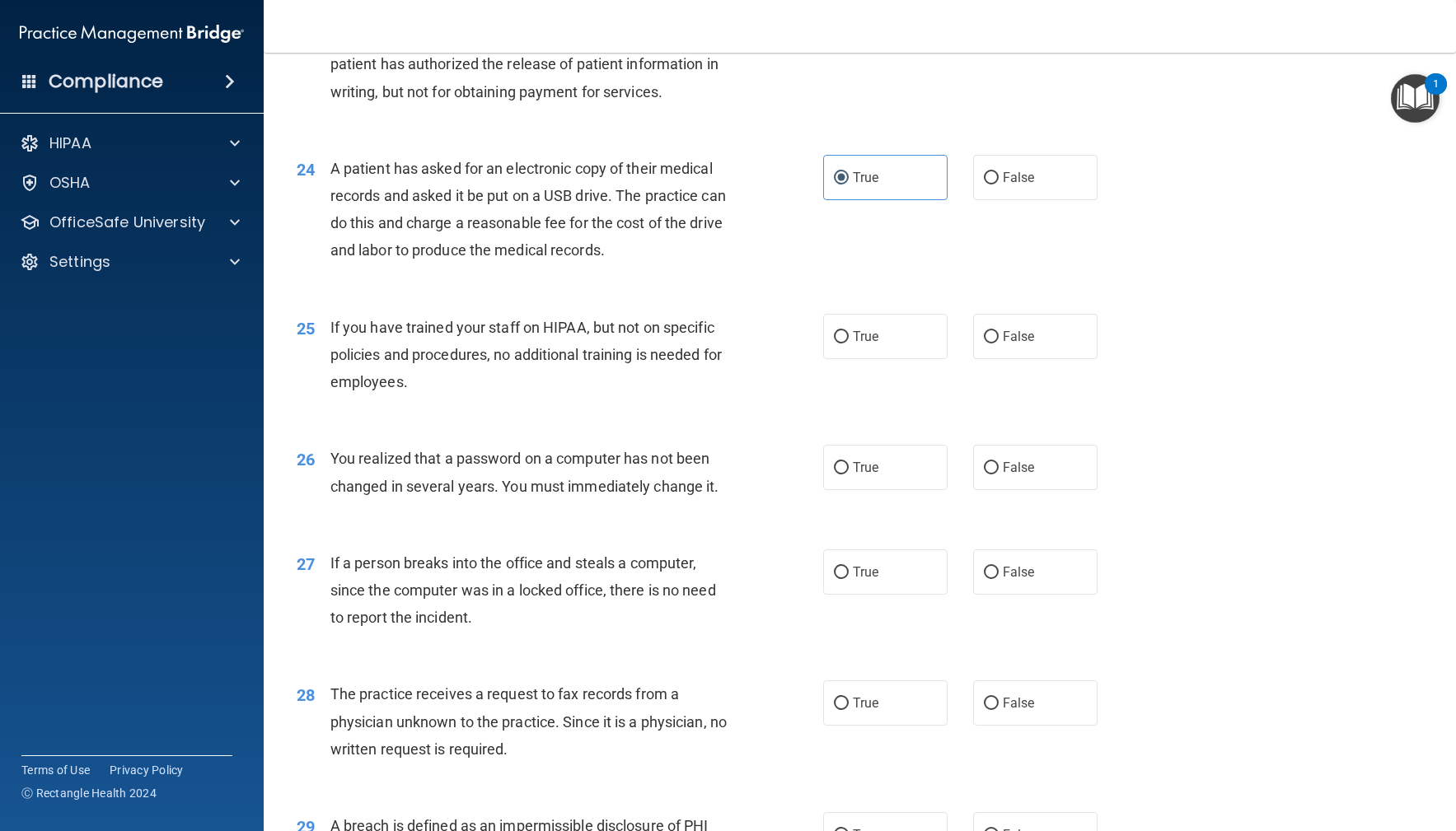
scroll to position [3014, 0]
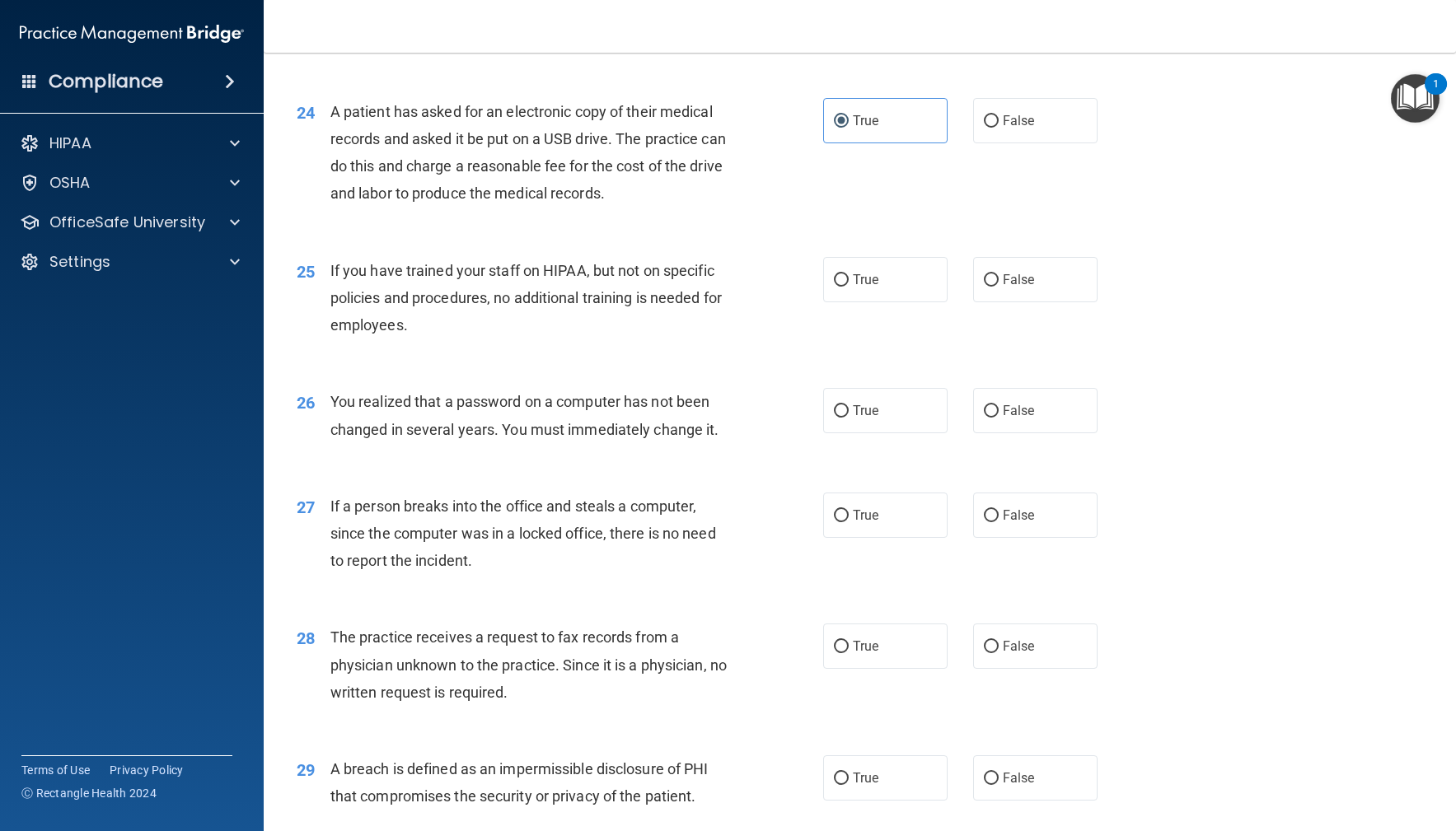
drag, startPoint x: 1035, startPoint y: 299, endPoint x: 913, endPoint y: 328, distance: 125.4
click at [1033, 299] on label "False" at bounding box center [1036, 280] width 125 height 45
click at [999, 286] on input "False" at bounding box center [990, 281] width 14 height 13
radio input "true"
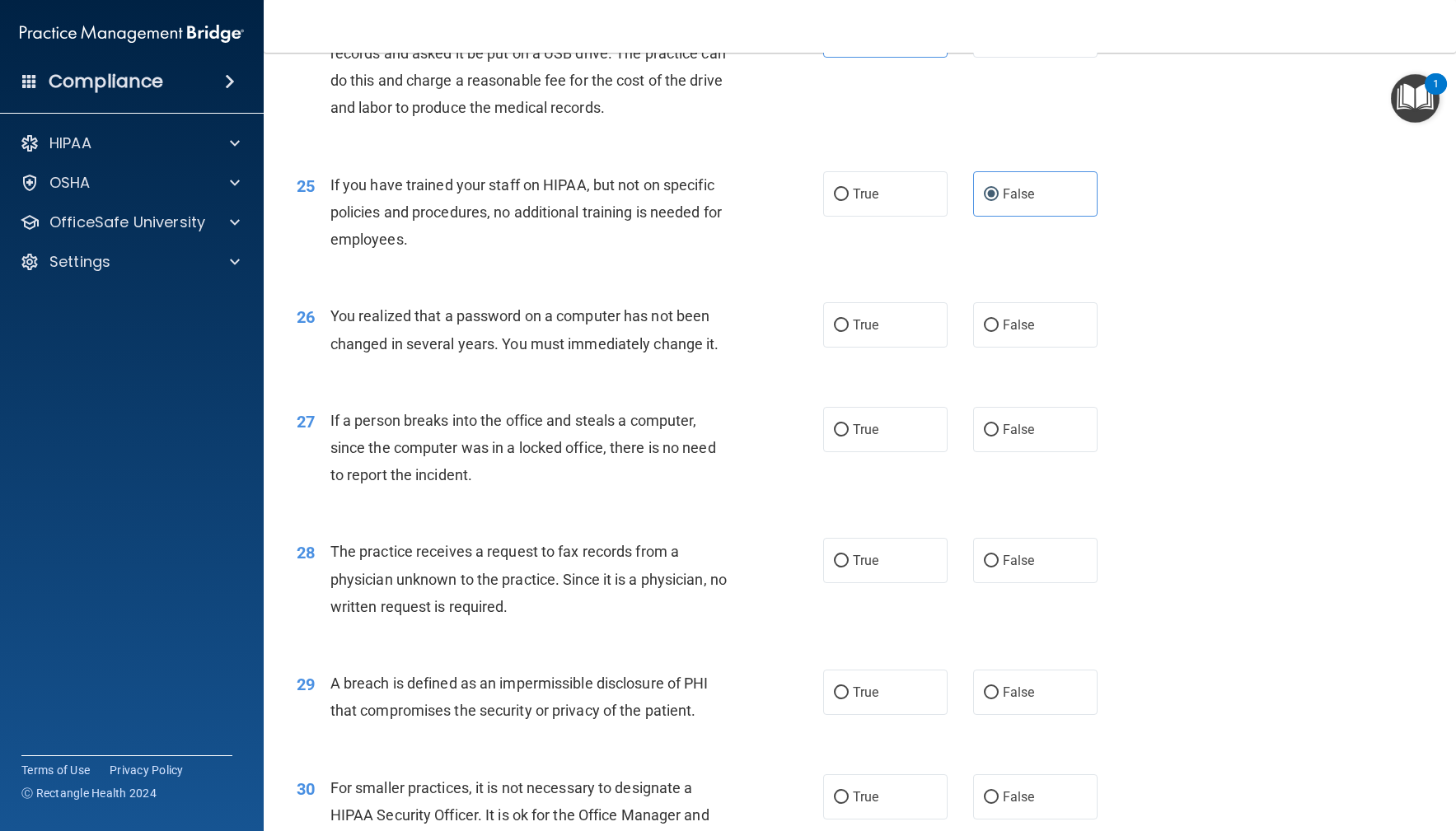
scroll to position [3279, 0]
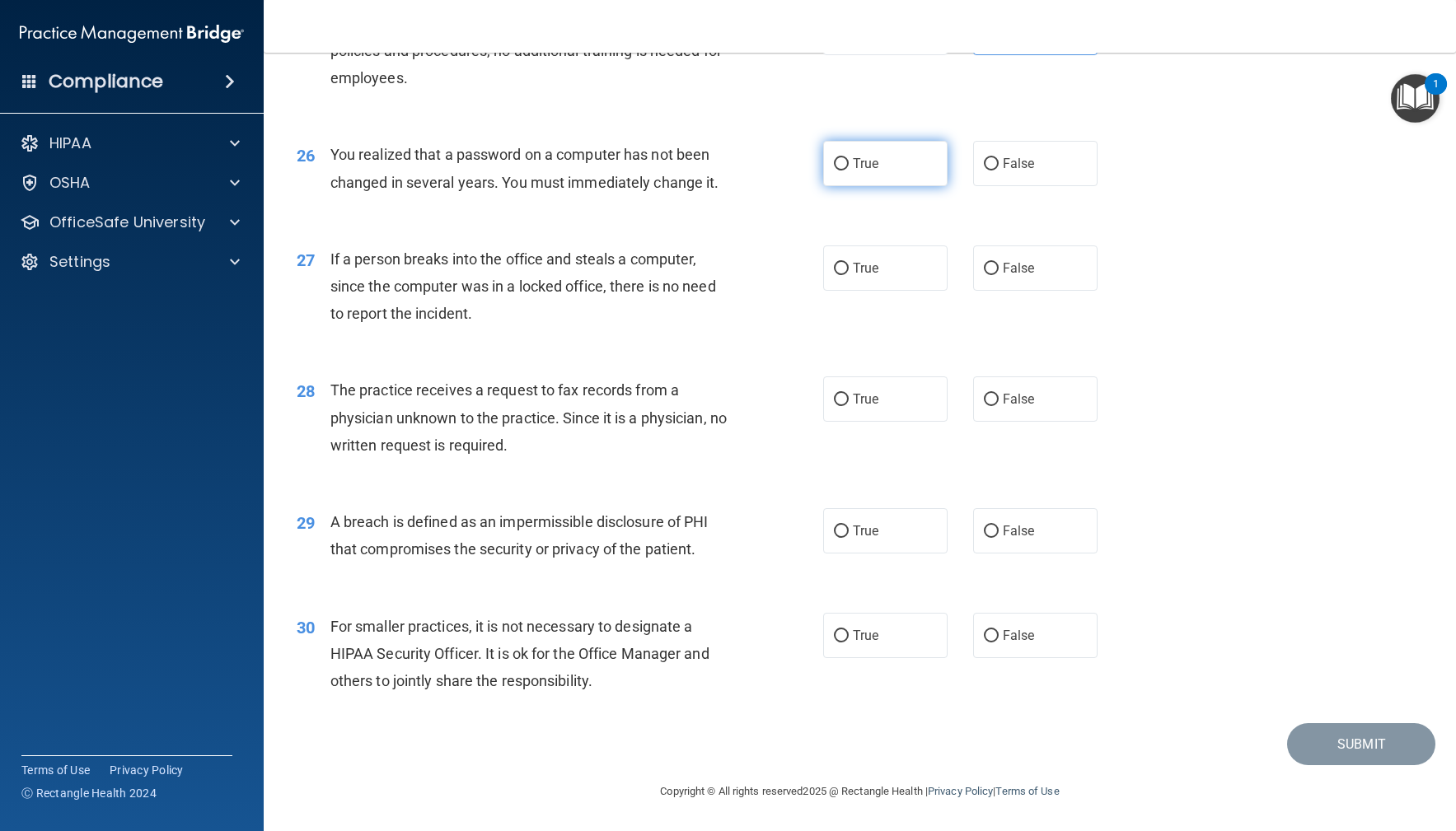
click at [875, 169] on span "True" at bounding box center [866, 164] width 25 height 15
click at [849, 169] on input "True" at bounding box center [841, 164] width 14 height 13
radio input "true"
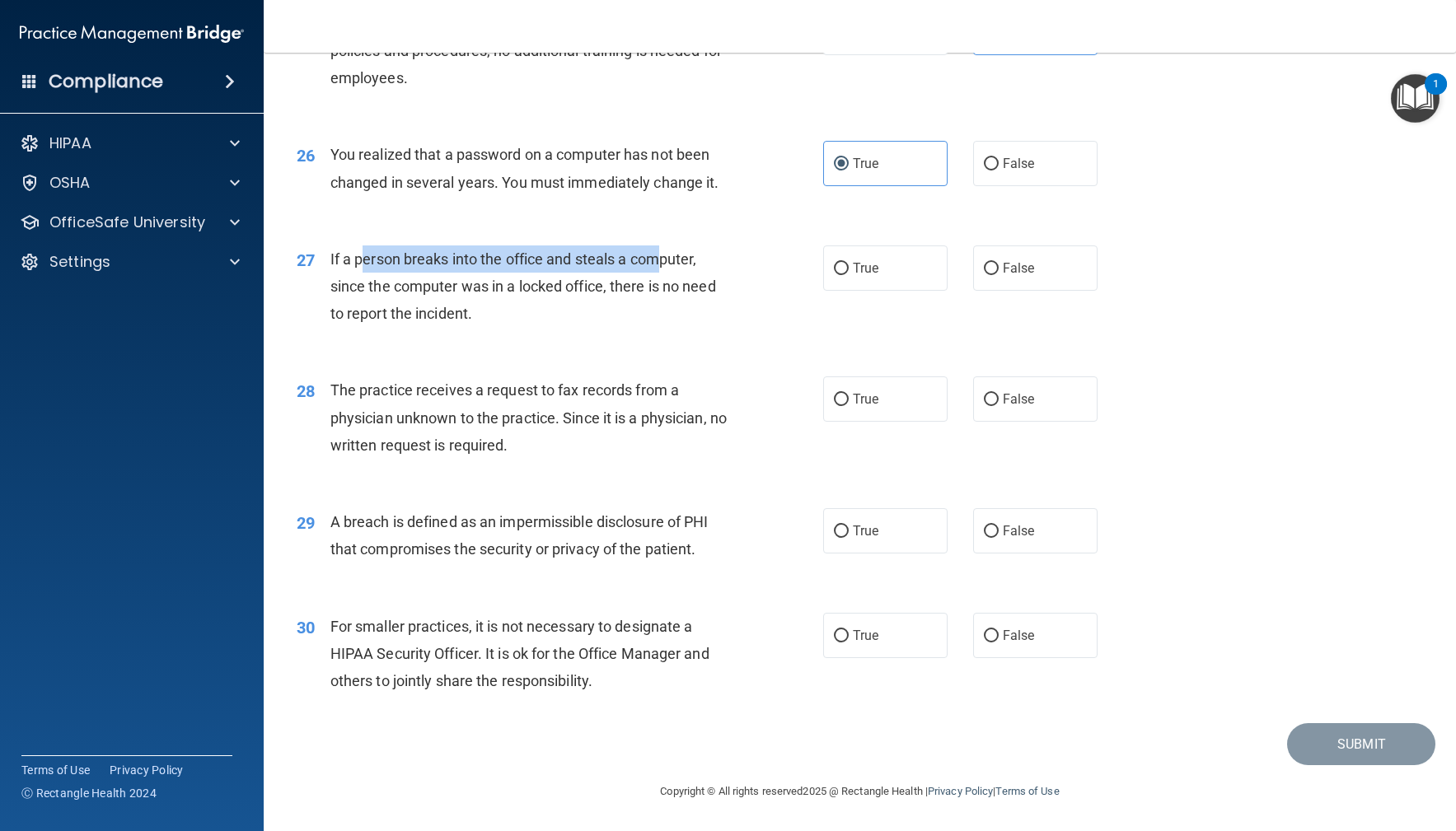
drag, startPoint x: 371, startPoint y: 260, endPoint x: 664, endPoint y: 284, distance: 294.0
click at [664, 276] on div "If a person breaks into the office and steals a computer, since the computer wa…" at bounding box center [537, 286] width 413 height 82
drag, startPoint x: 642, startPoint y: 329, endPoint x: 419, endPoint y: 265, distance: 232.0
click at [634, 326] on div "27 If a person breaks into the office and steals a computer, since the computer…" at bounding box center [559, 291] width 576 height 91
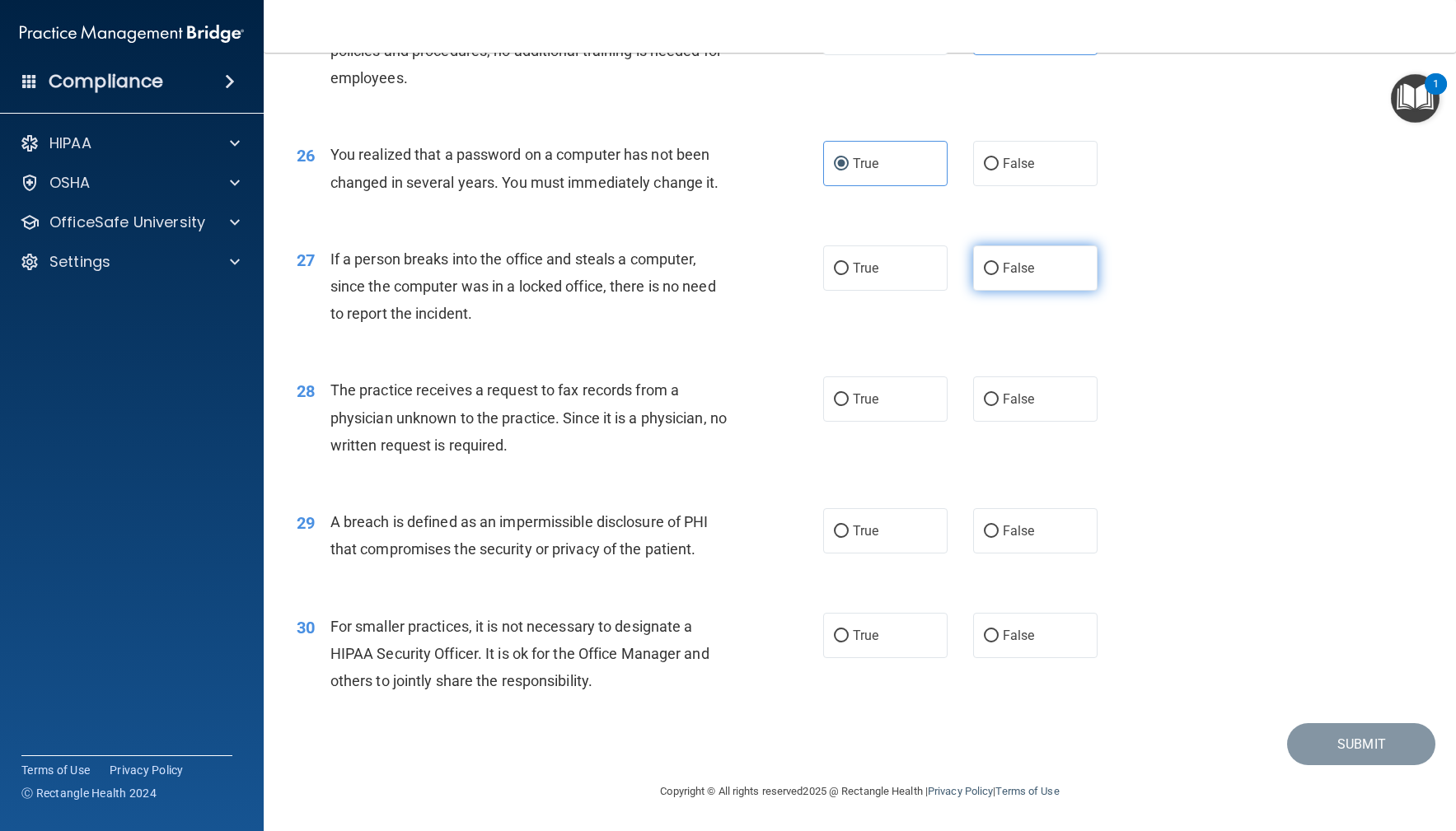
click at [1081, 272] on label "False" at bounding box center [1036, 268] width 125 height 45
click at [999, 272] on input "False" at bounding box center [990, 269] width 14 height 13
radio input "true"
click at [1047, 408] on label "False" at bounding box center [1036, 399] width 125 height 45
click at [999, 406] on input "False" at bounding box center [990, 400] width 14 height 13
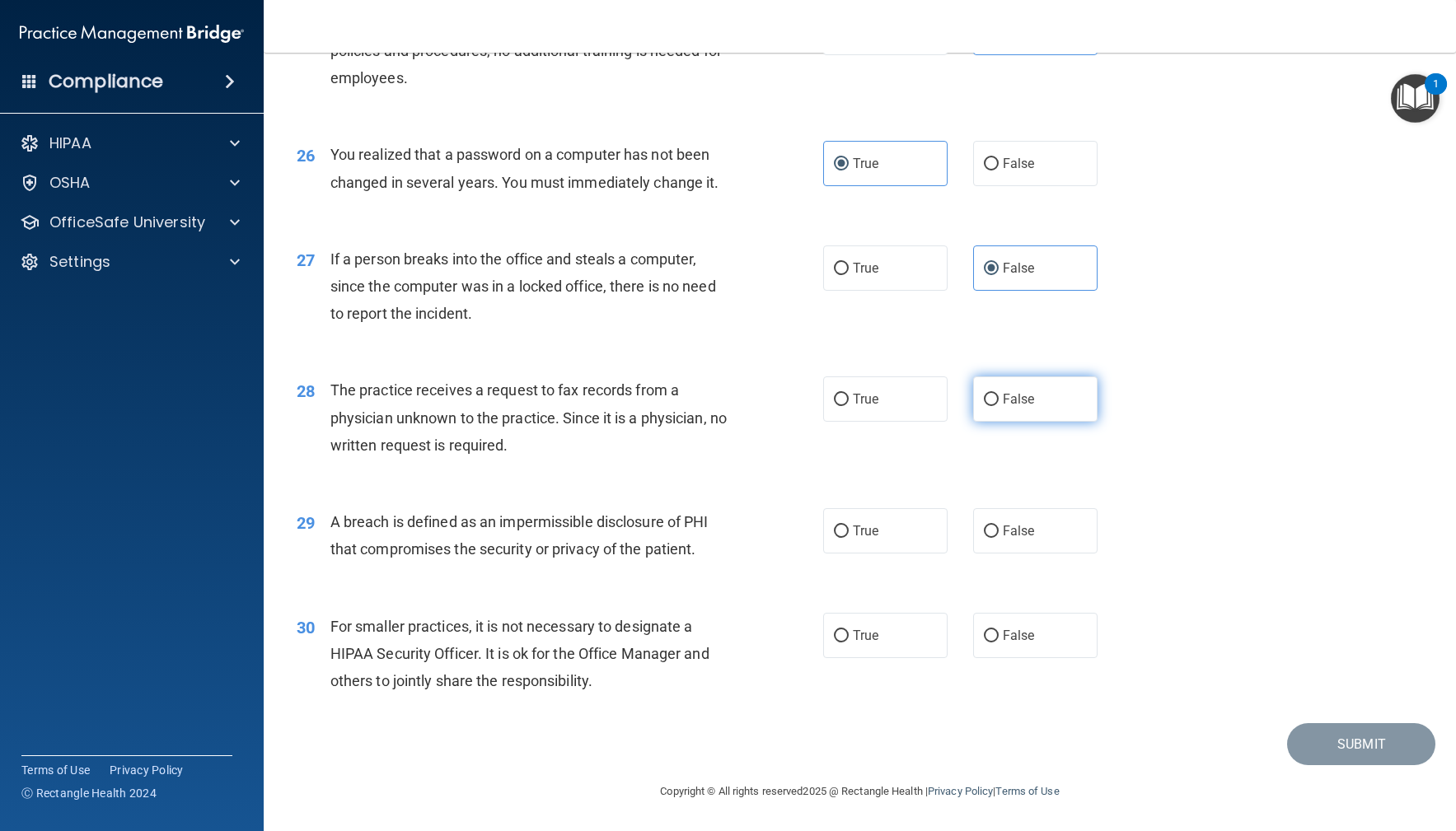
radio input "true"
click at [840, 540] on label "True" at bounding box center [886, 530] width 125 height 45
click at [840, 538] on input "True" at bounding box center [841, 531] width 14 height 13
radio input "true"
click at [1082, 639] on label "False" at bounding box center [1036, 635] width 125 height 45
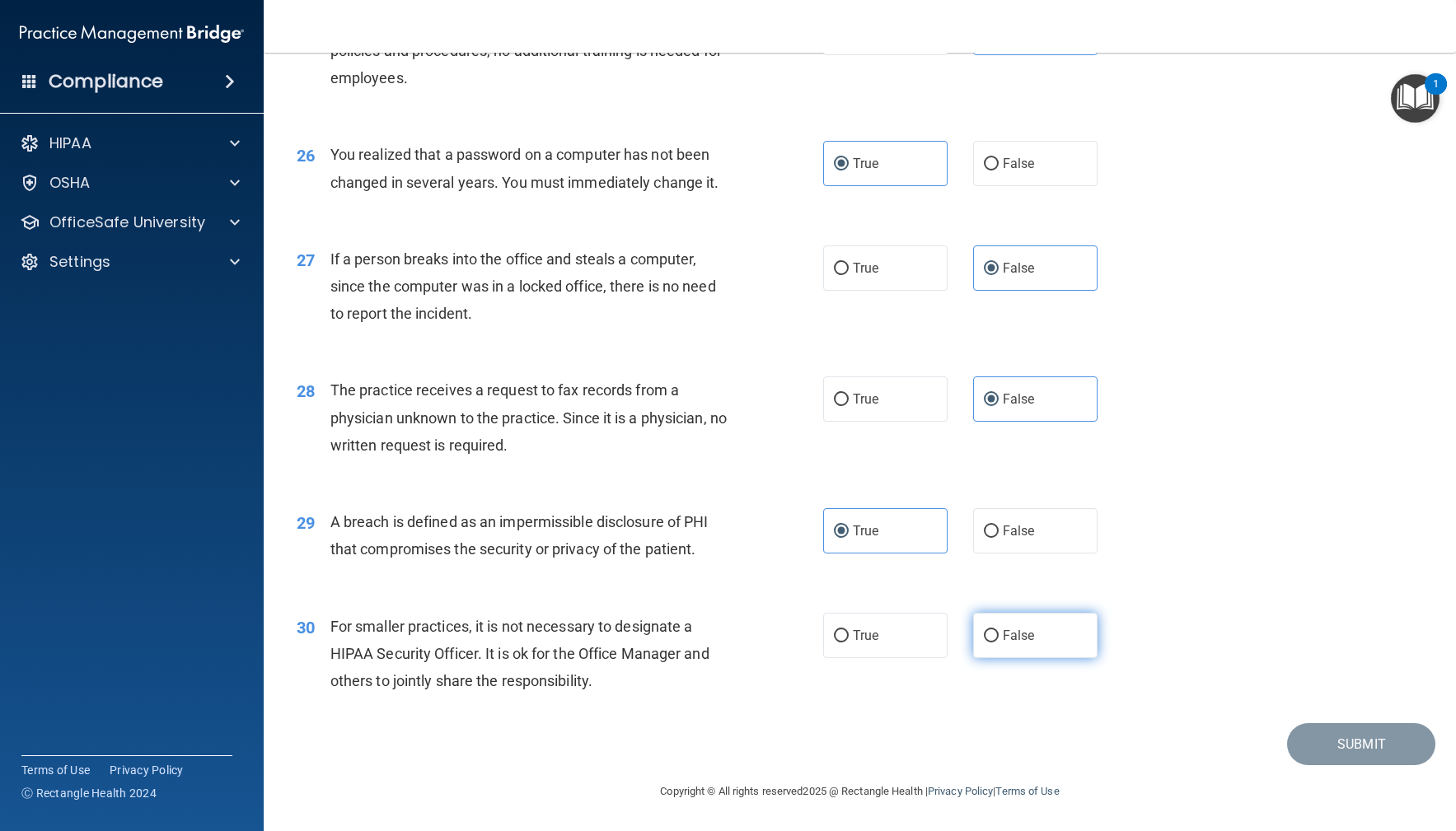
click at [999, 639] on input "False" at bounding box center [990, 636] width 14 height 13
radio input "true"
click at [1351, 761] on button "Submit" at bounding box center [1362, 744] width 148 height 42
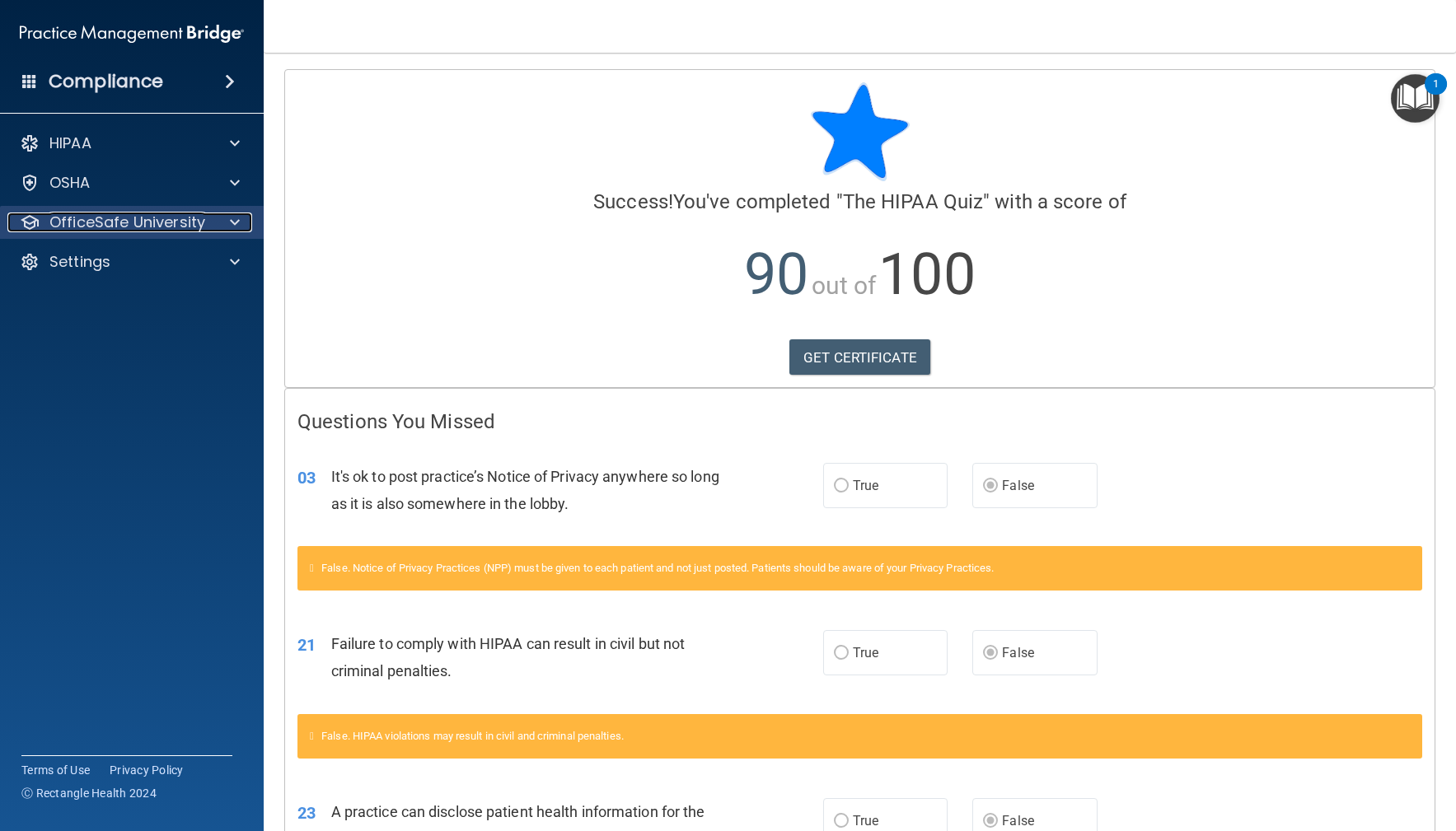
click at [110, 225] on p "OfficeSafe University" at bounding box center [127, 223] width 156 height 20
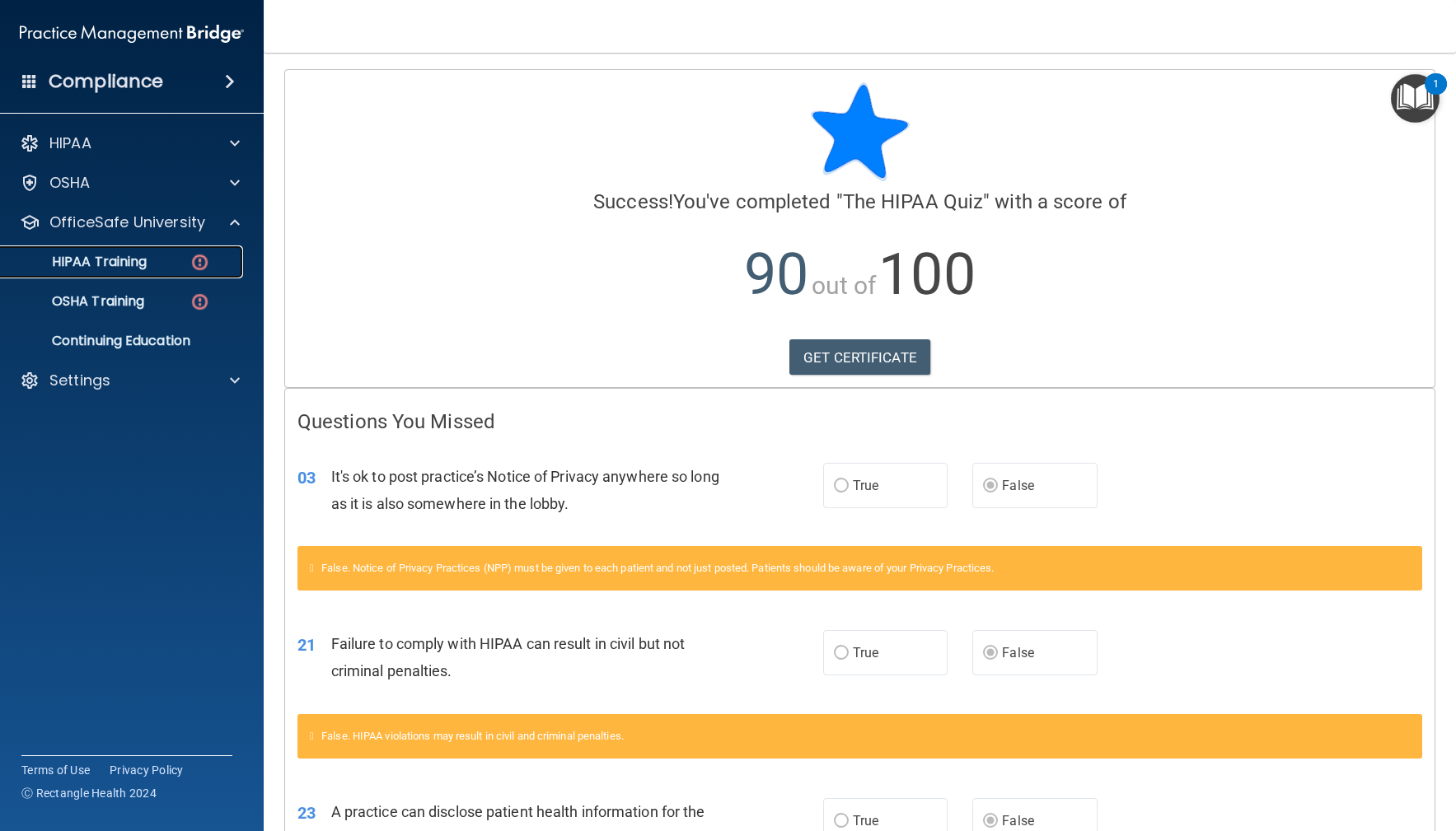
click at [110, 255] on p "HIPAA Training" at bounding box center [78, 261] width 136 height 16
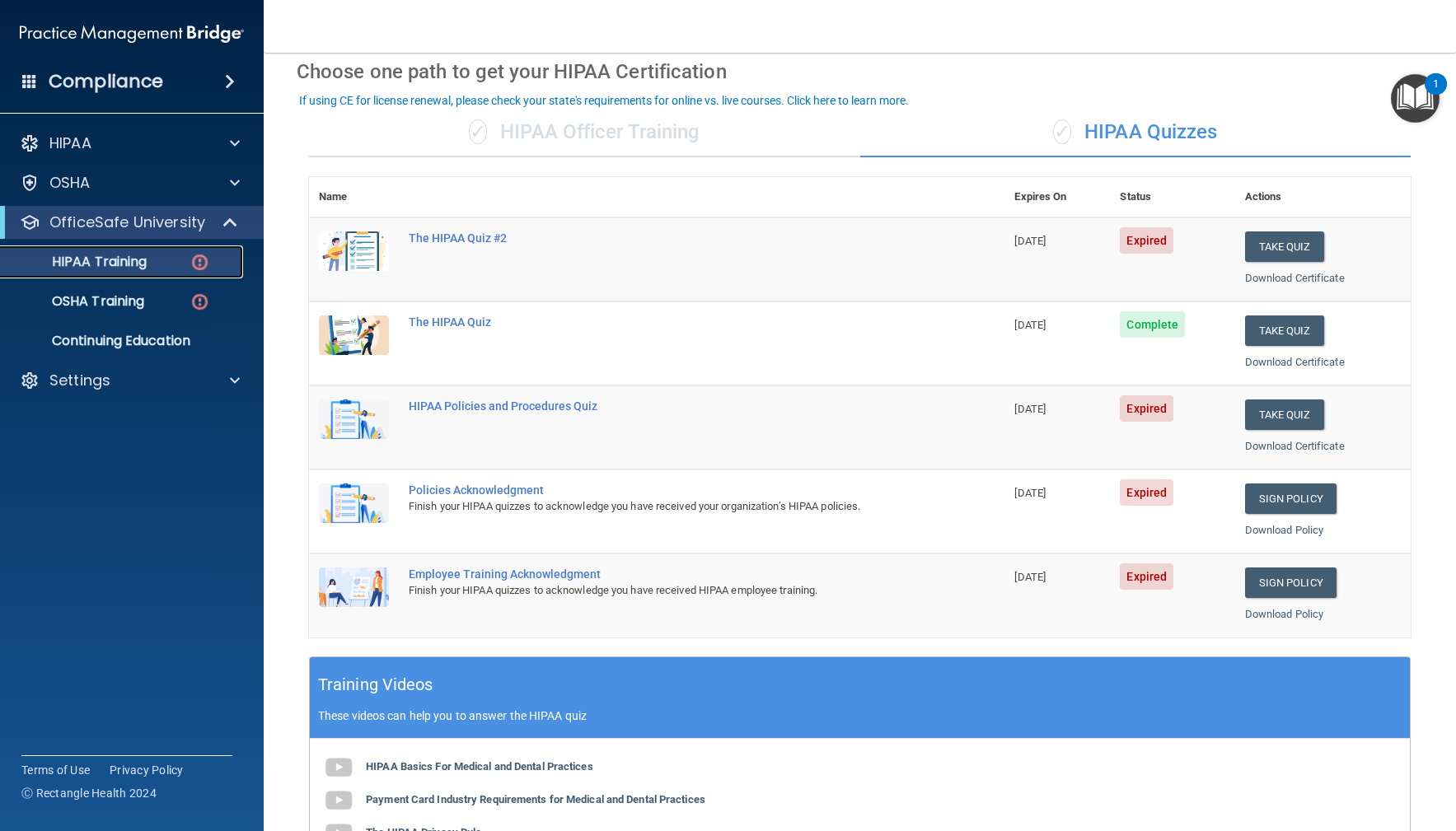
scroll to position [74, 0]
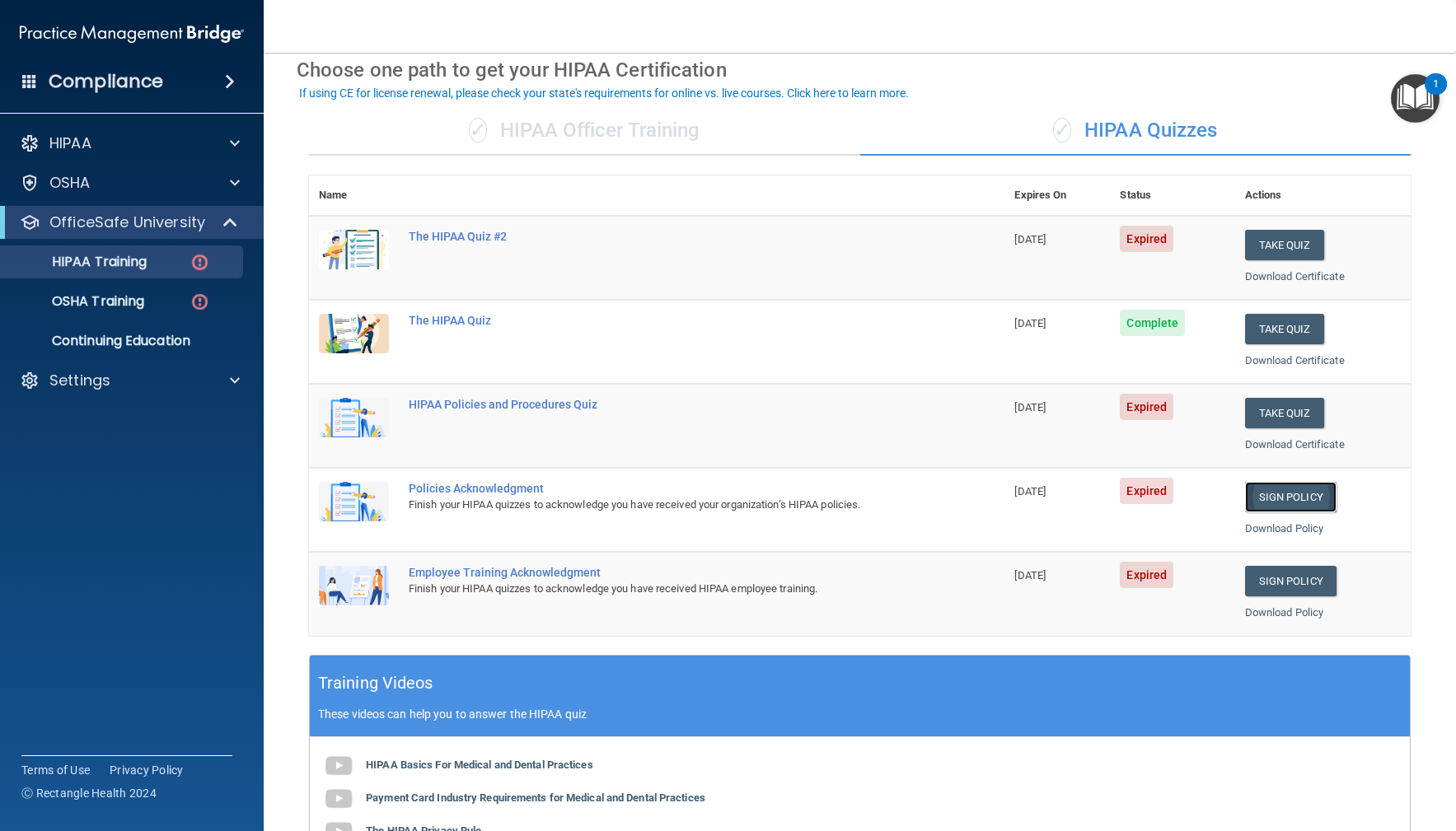
click at [1303, 498] on link "Sign Policy" at bounding box center [1290, 497] width 92 height 31
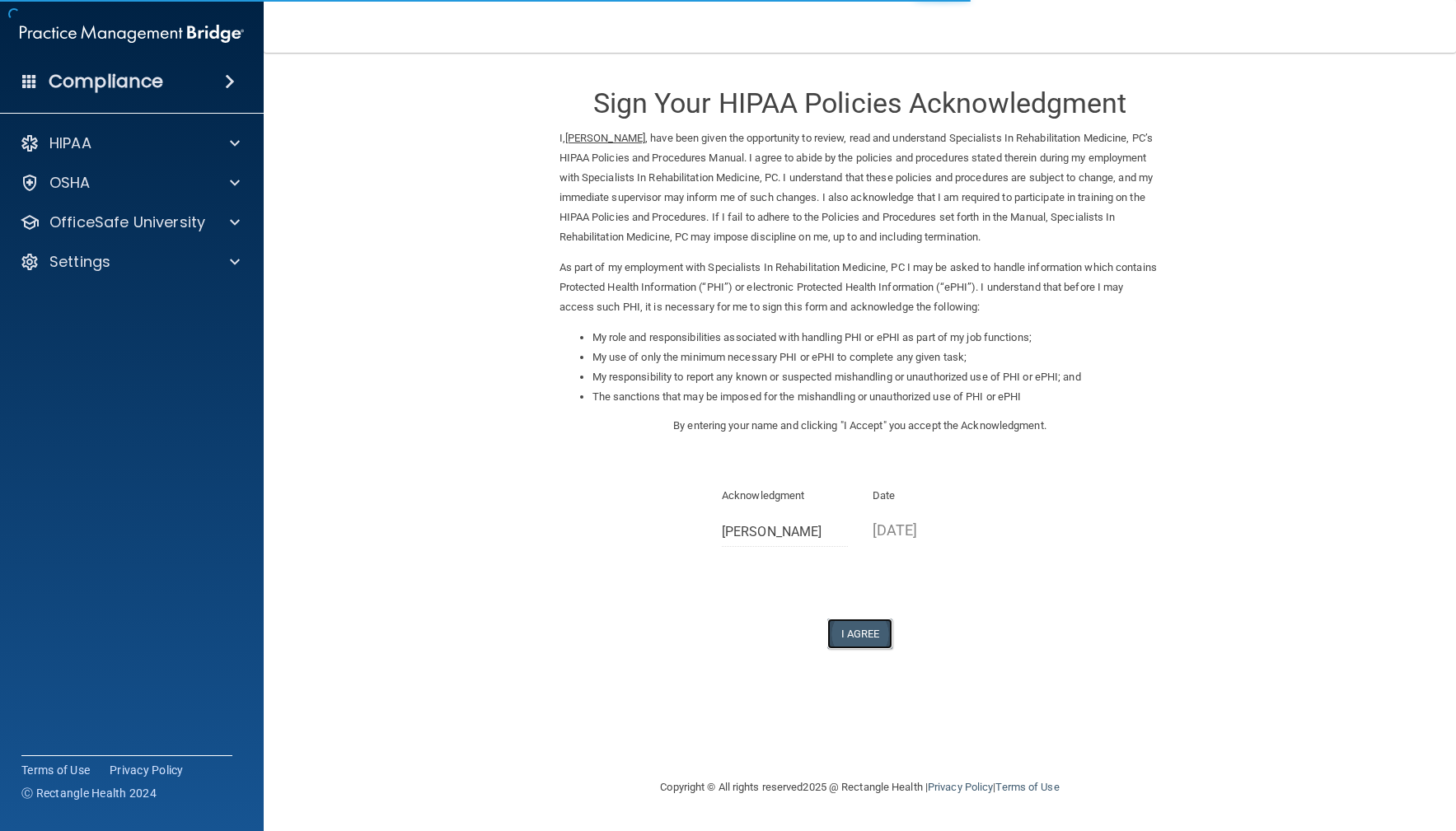
click at [872, 631] on button "I Agree" at bounding box center [860, 634] width 66 height 31
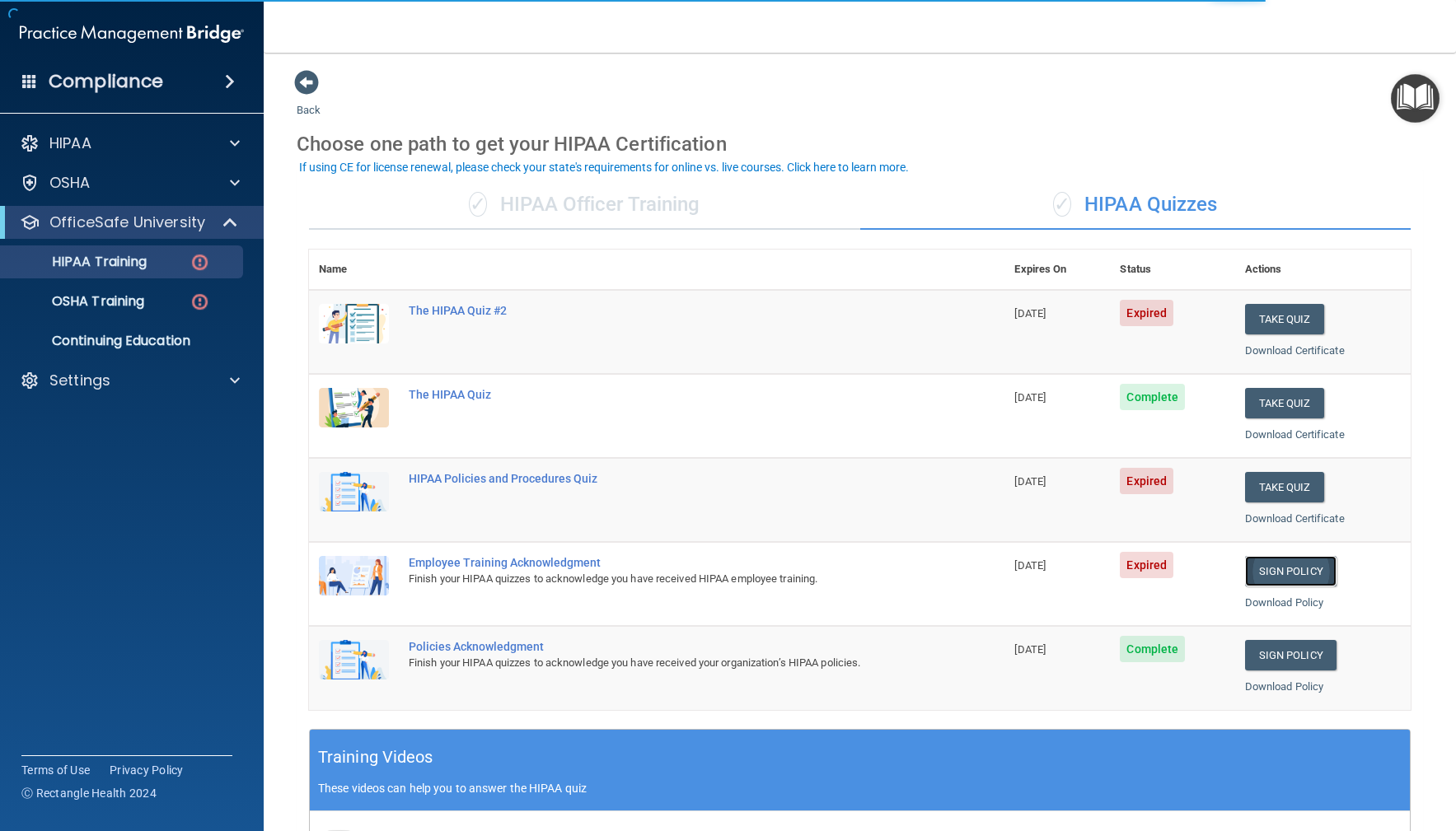
click at [1296, 565] on link "Sign Policy" at bounding box center [1290, 572] width 92 height 31
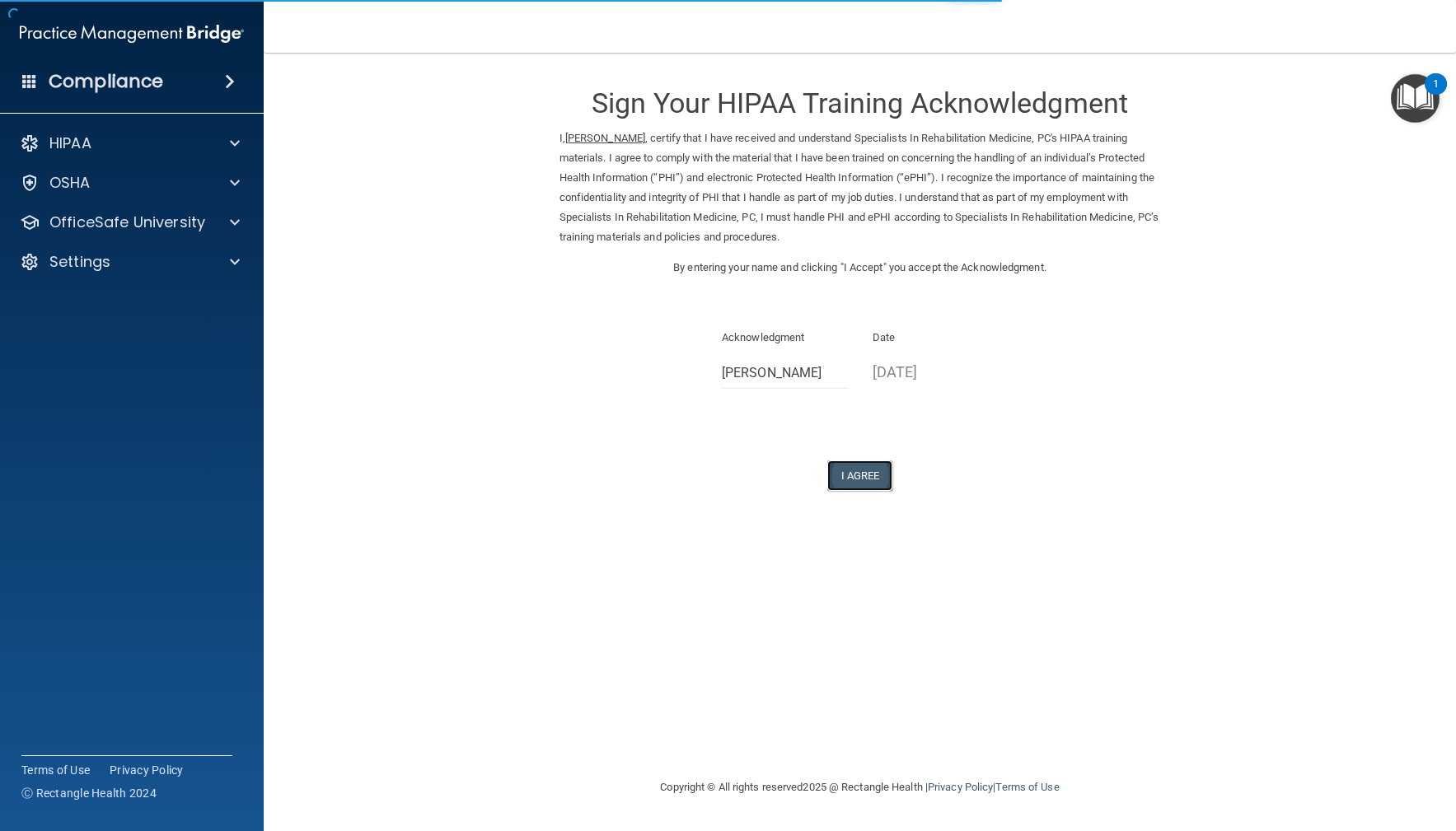
click at [849, 476] on button "I Agree" at bounding box center [860, 476] width 66 height 31
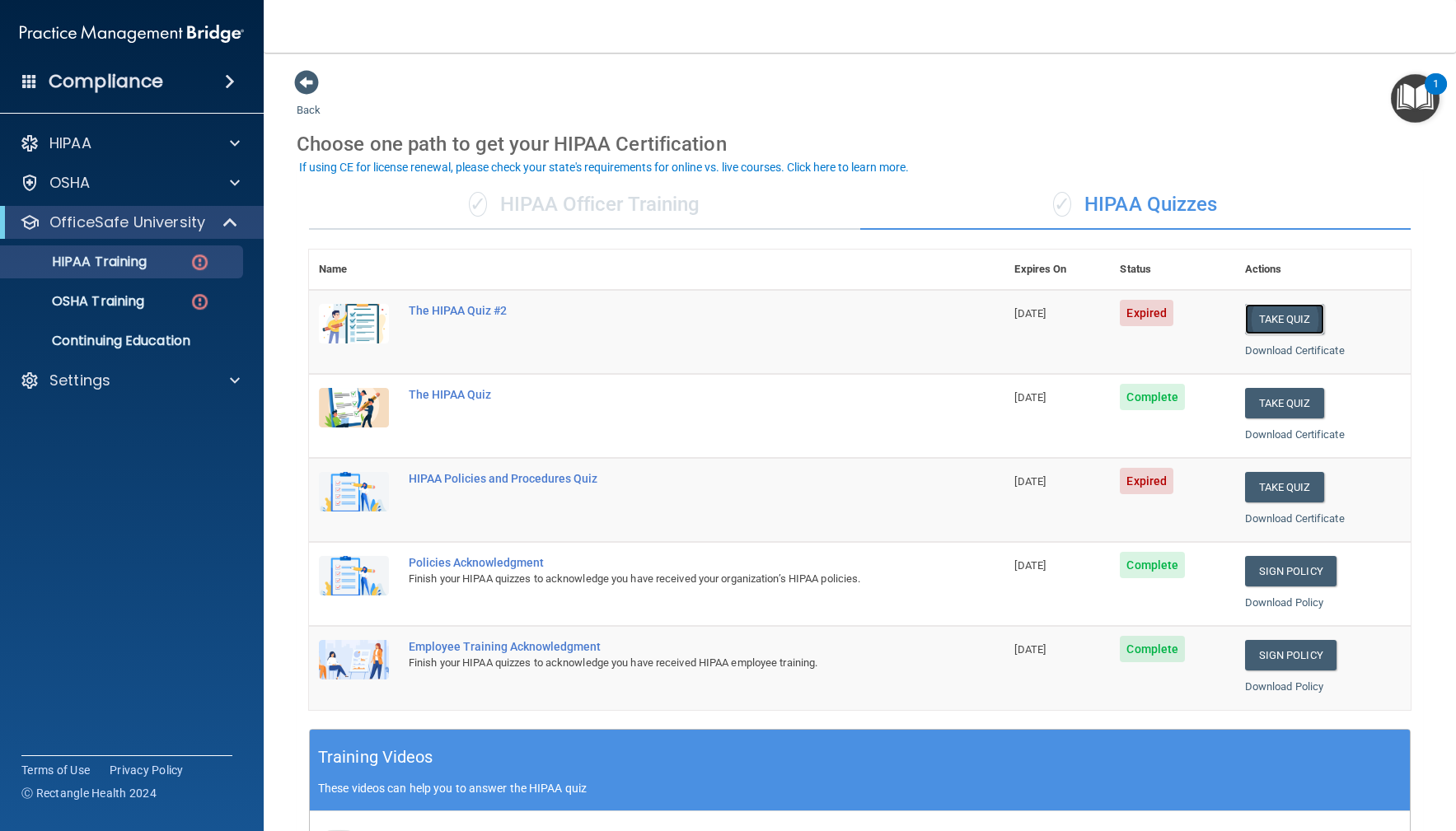
click at [1285, 318] on button "Take Quiz" at bounding box center [1284, 319] width 79 height 31
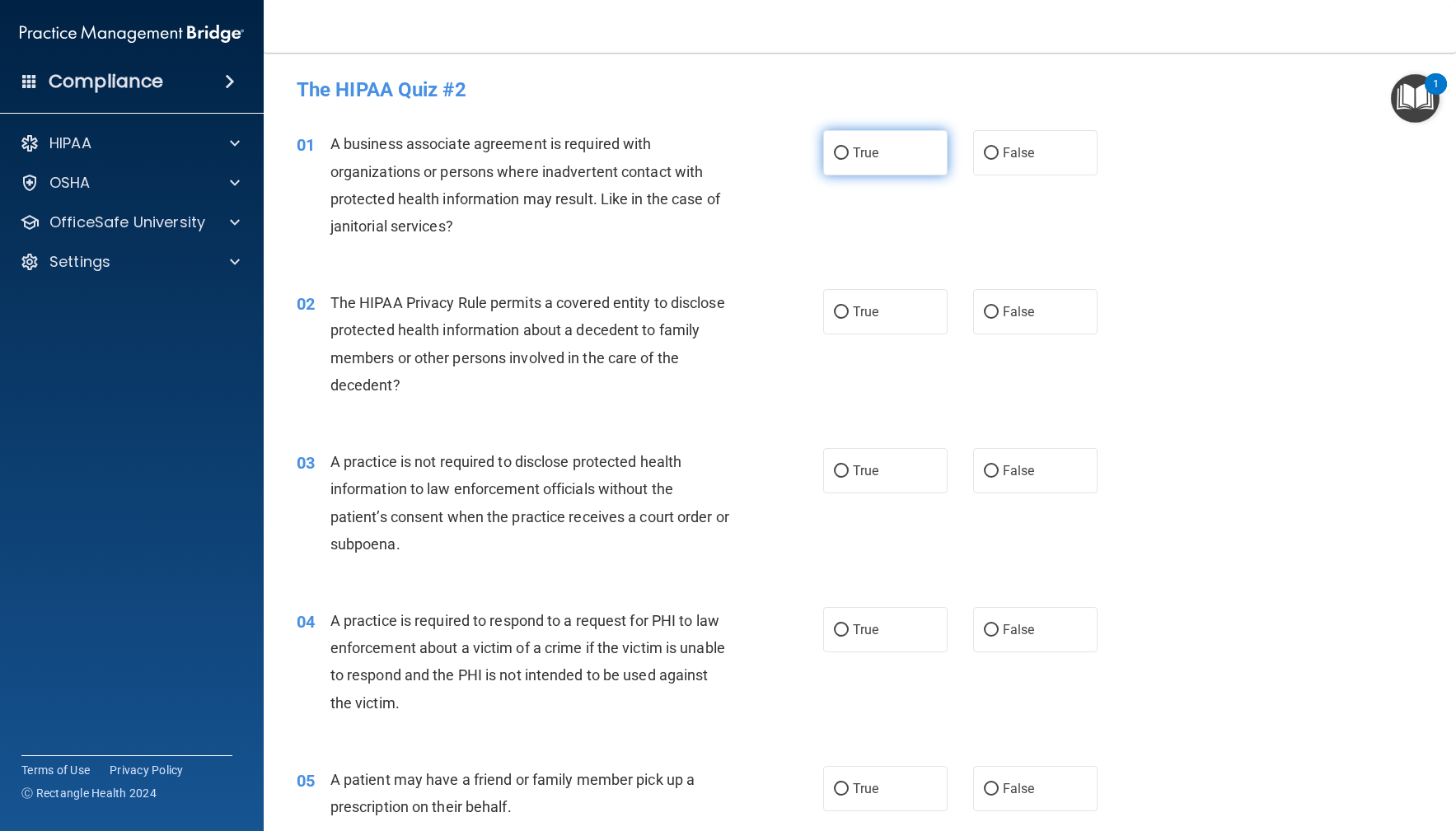
click at [906, 160] on label "True" at bounding box center [886, 152] width 125 height 45
click at [849, 160] on input "True" at bounding box center [841, 153] width 14 height 13
radio input "true"
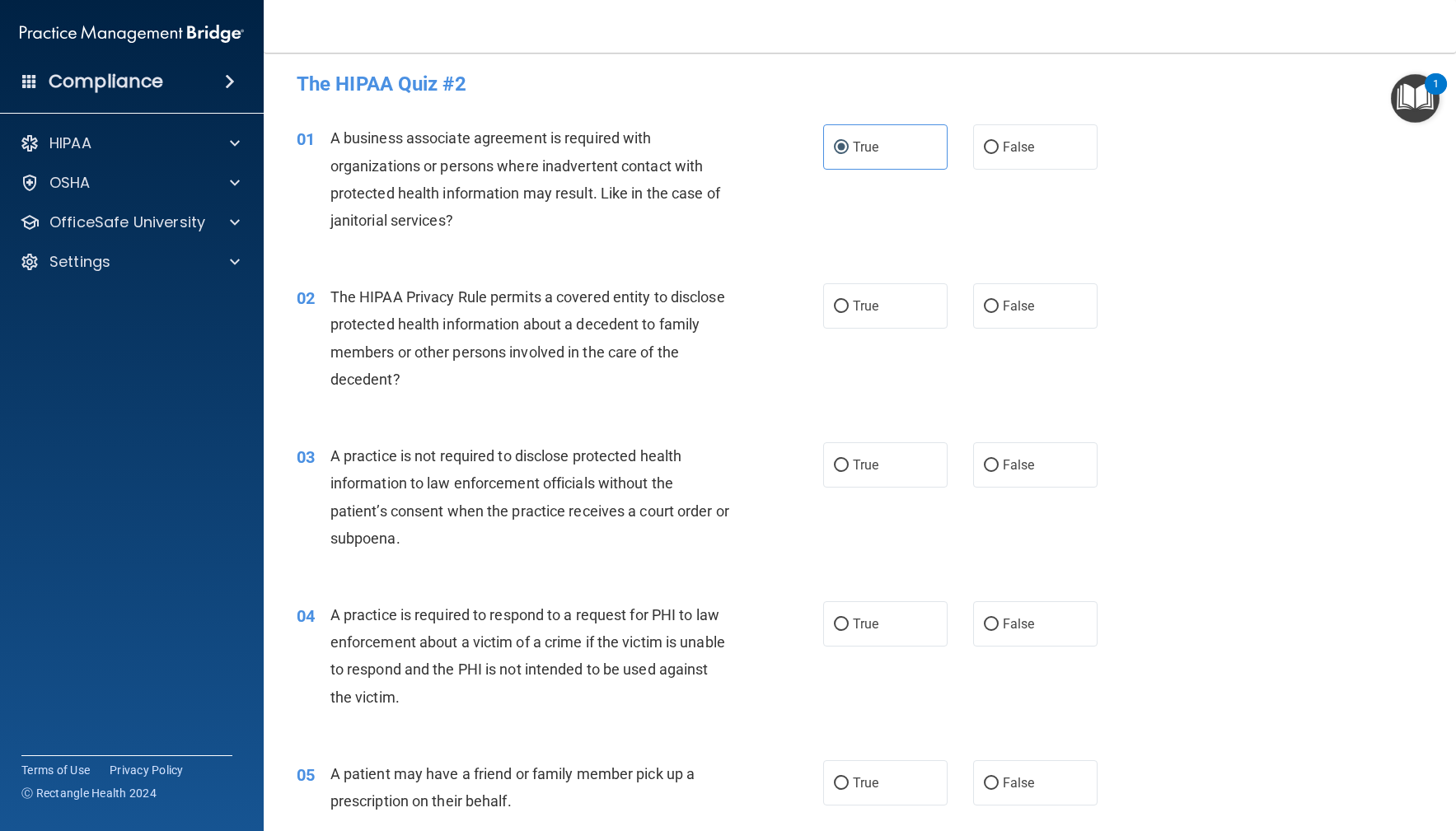
scroll to position [9, 0]
drag, startPoint x: 1040, startPoint y: 311, endPoint x: 1030, endPoint y: 318, distance: 12.2
click at [1040, 310] on label "False" at bounding box center [1036, 303] width 125 height 45
click at [999, 310] on input "False" at bounding box center [990, 304] width 14 height 13
radio input "true"
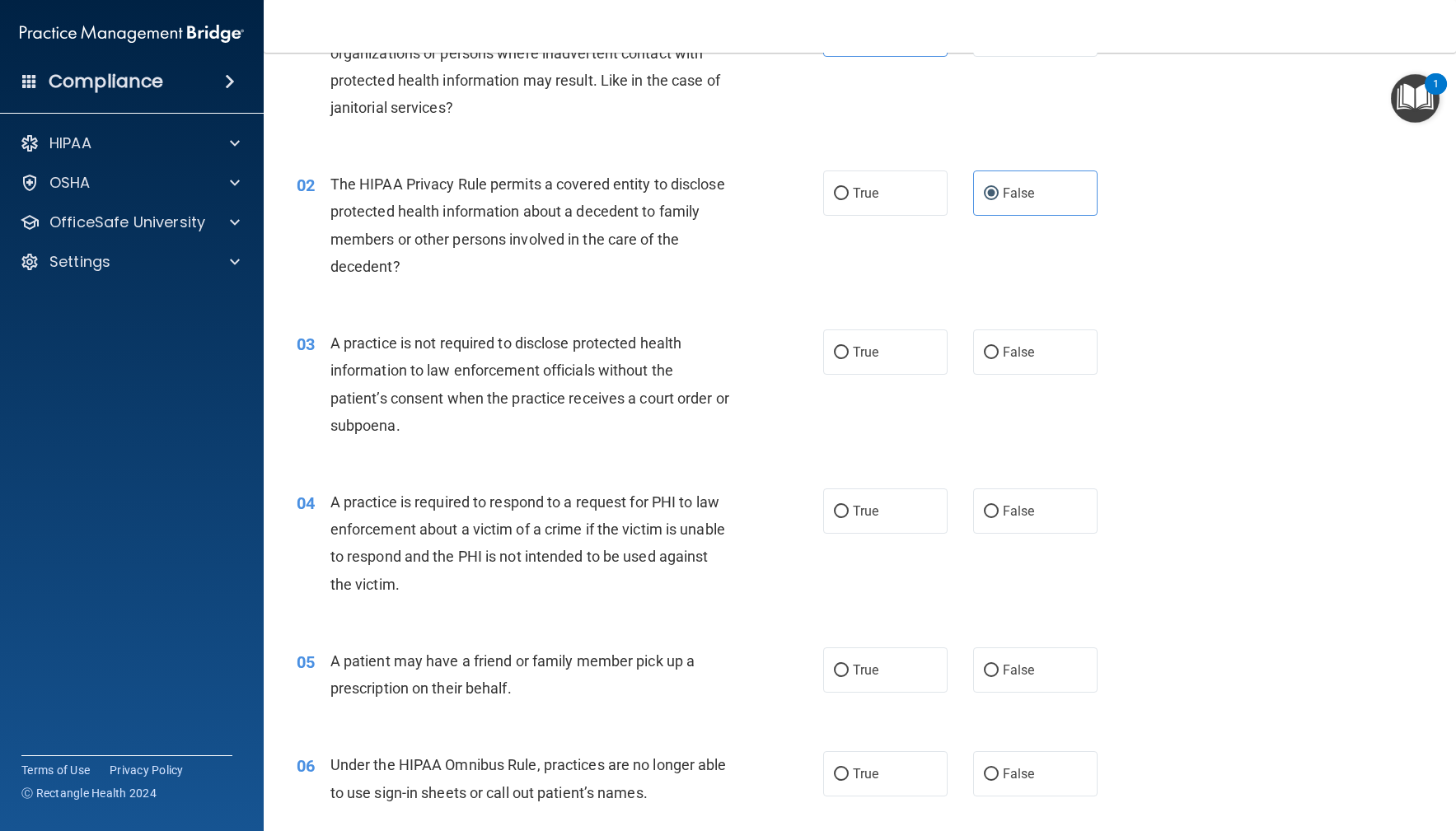
scroll to position [141, 0]
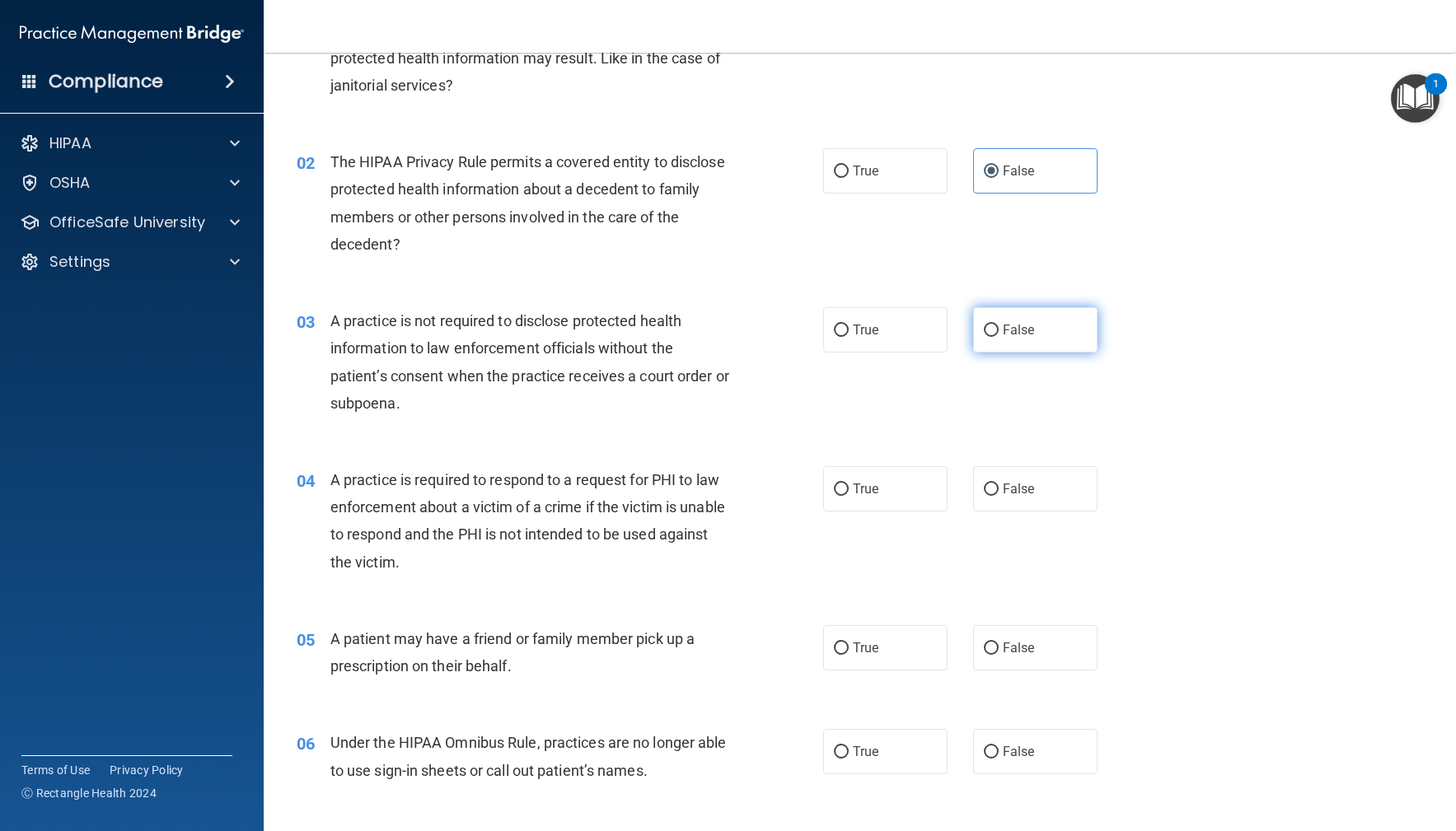
click at [1012, 337] on span "False" at bounding box center [1018, 330] width 32 height 15
click at [999, 337] on input "False" at bounding box center [990, 331] width 14 height 13
radio input "true"
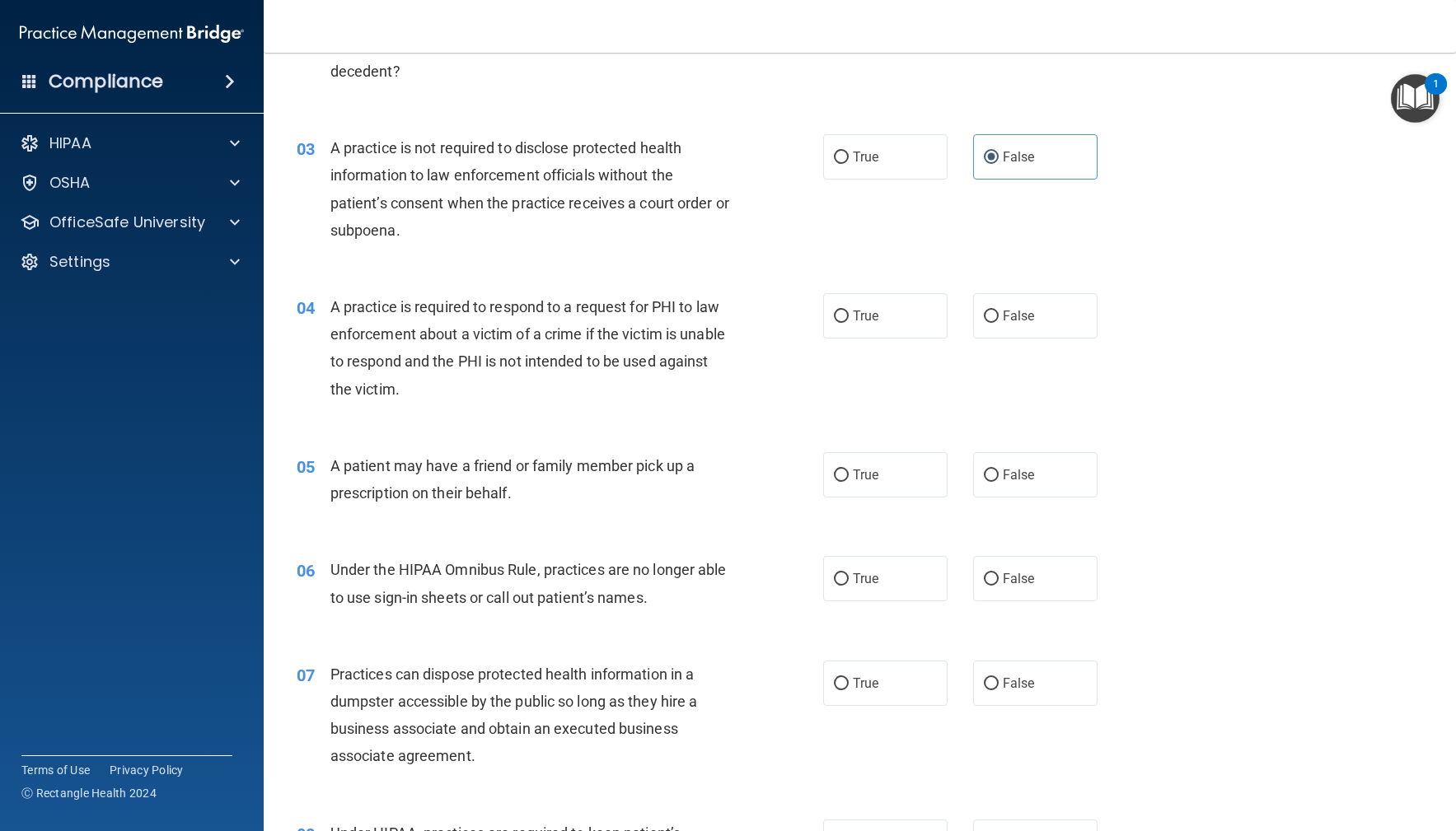
scroll to position [346, 0]
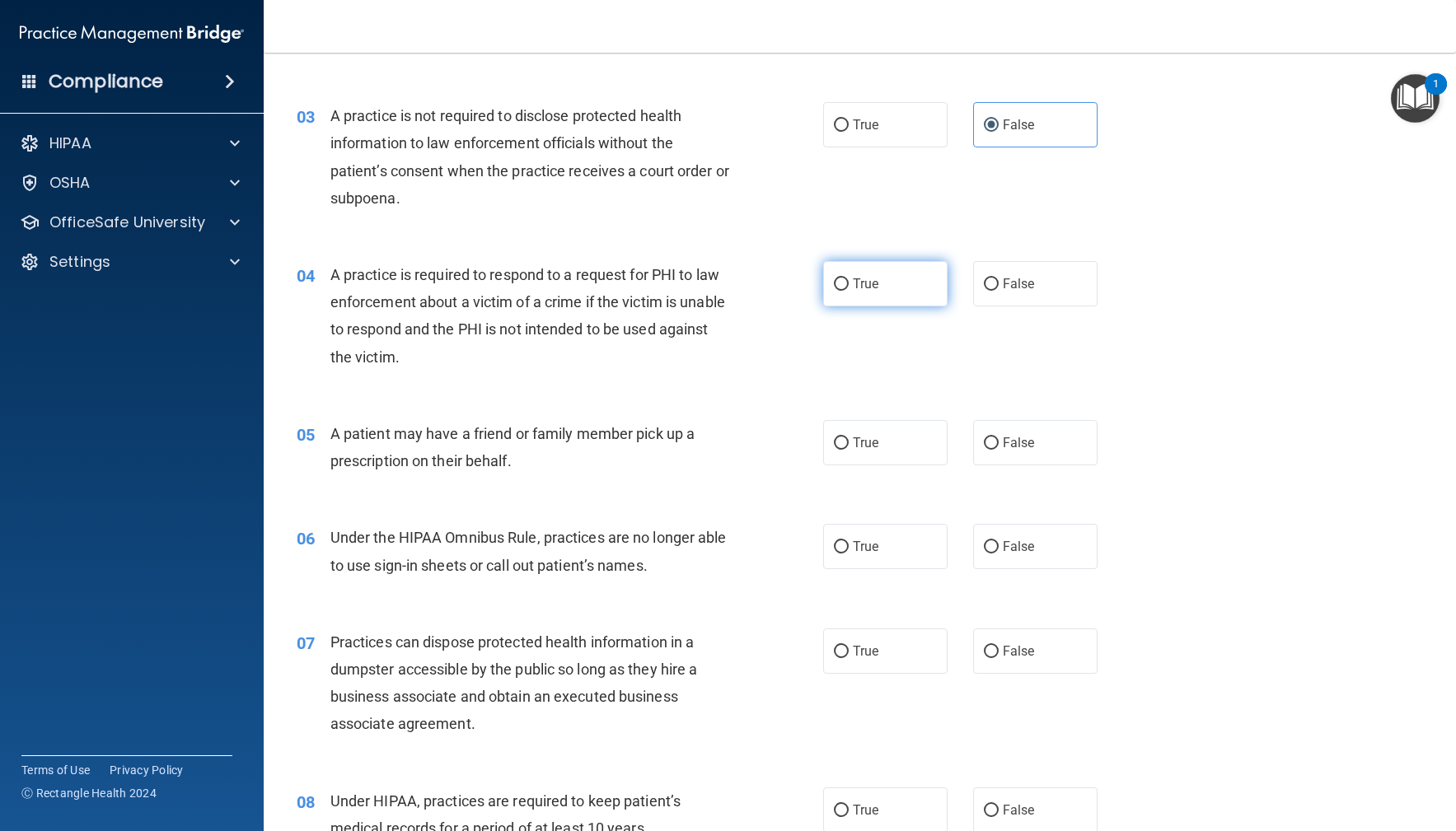
click at [882, 275] on label "True" at bounding box center [886, 283] width 125 height 45
click at [849, 279] on input "True" at bounding box center [841, 284] width 14 height 13
radio input "true"
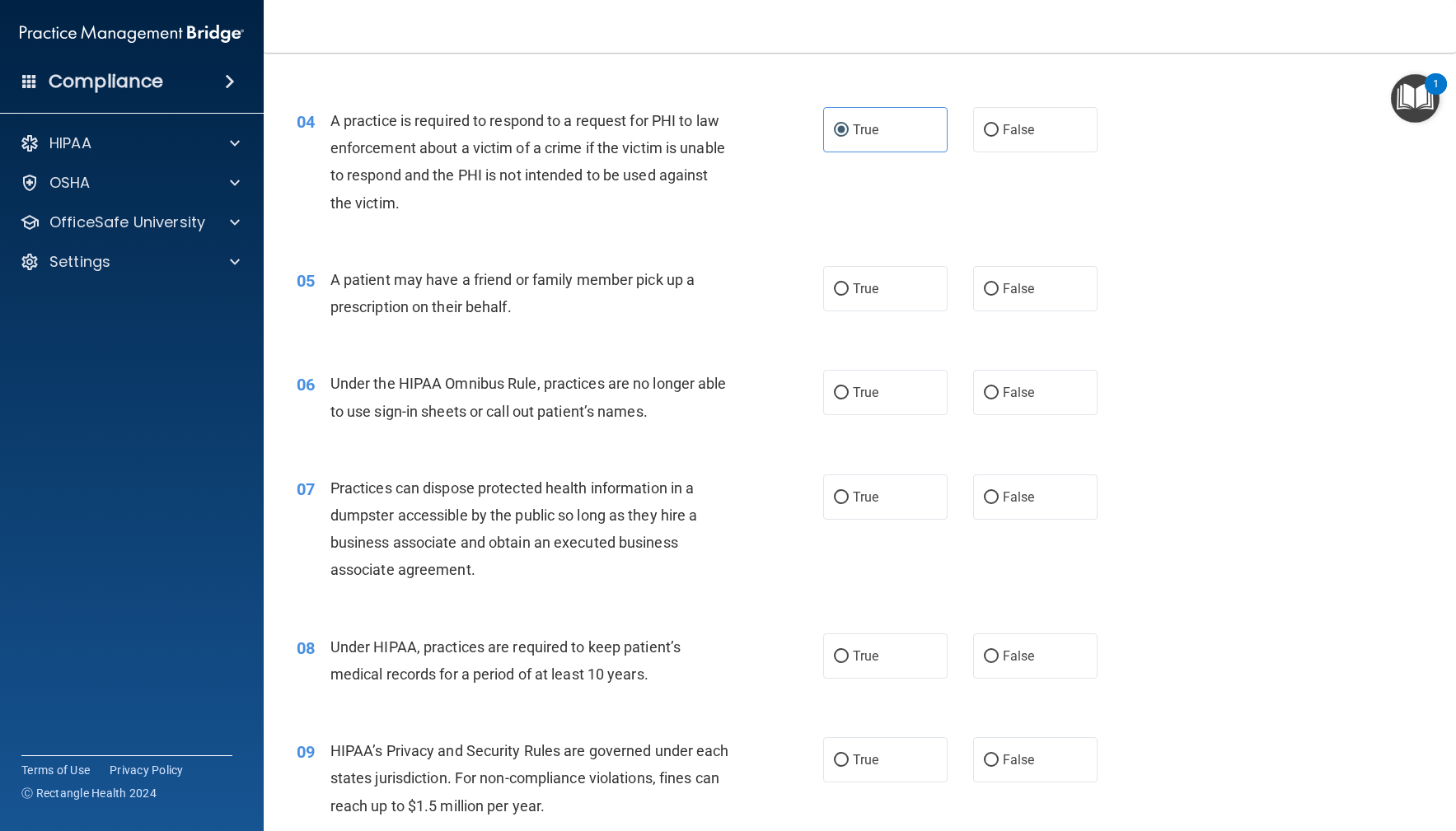
scroll to position [501, 0]
click at [899, 289] on label "True" at bounding box center [886, 287] width 125 height 45
click at [849, 289] on input "True" at bounding box center [841, 288] width 14 height 13
radio input "true"
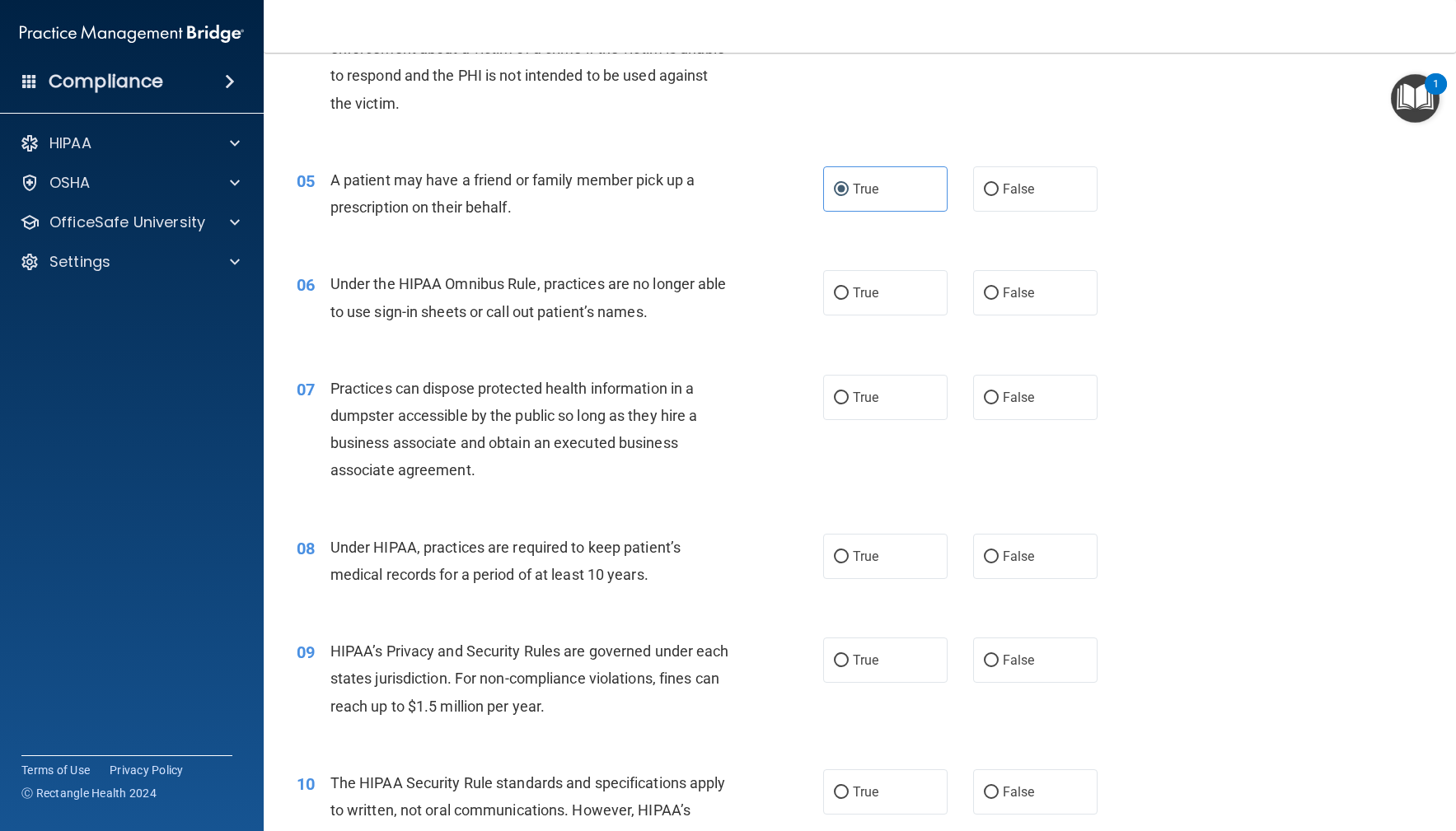
scroll to position [632, 0]
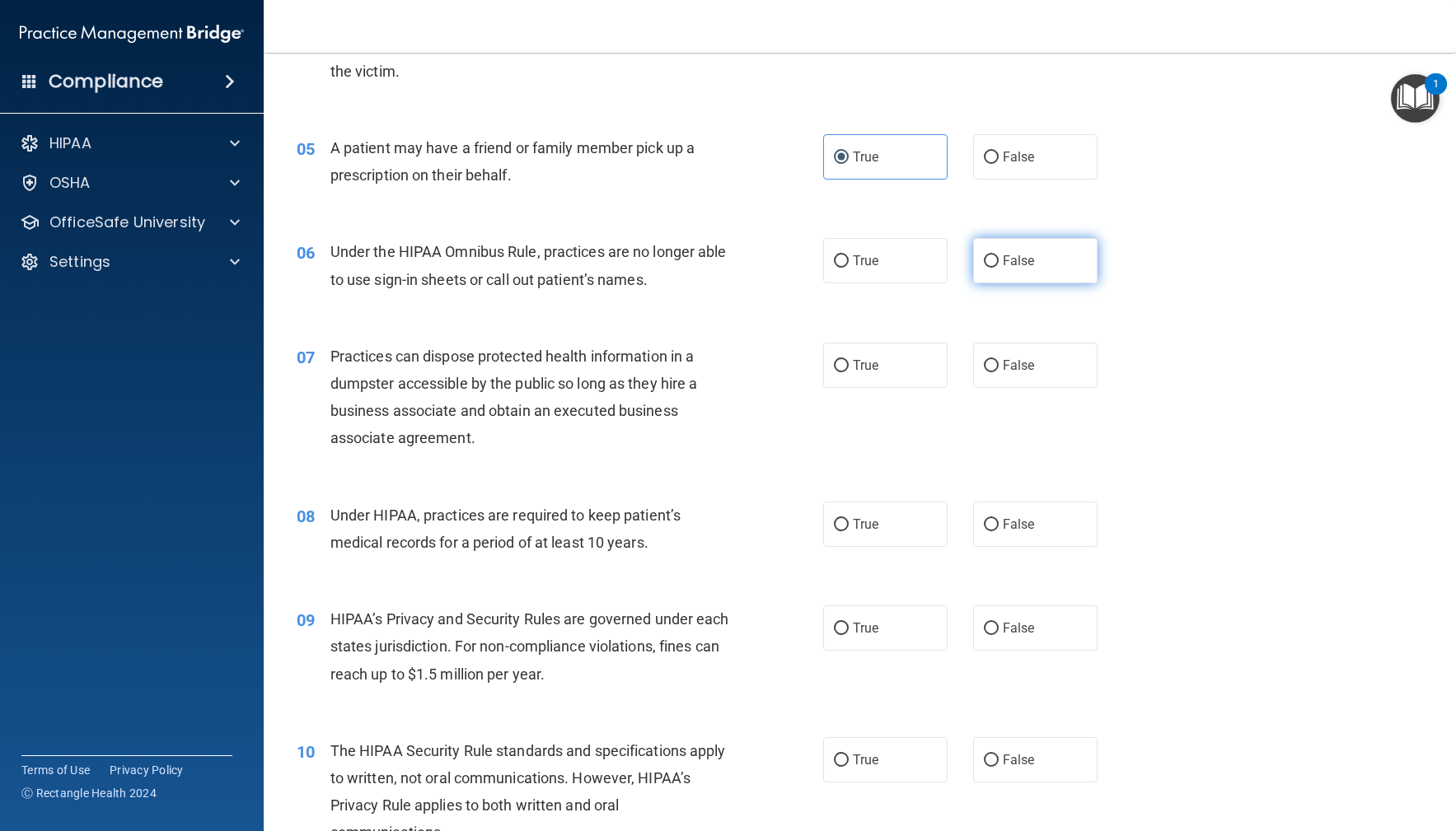
click at [1065, 269] on label "False" at bounding box center [1036, 260] width 125 height 45
click at [999, 268] on input "False" at bounding box center [990, 261] width 14 height 13
radio input "true"
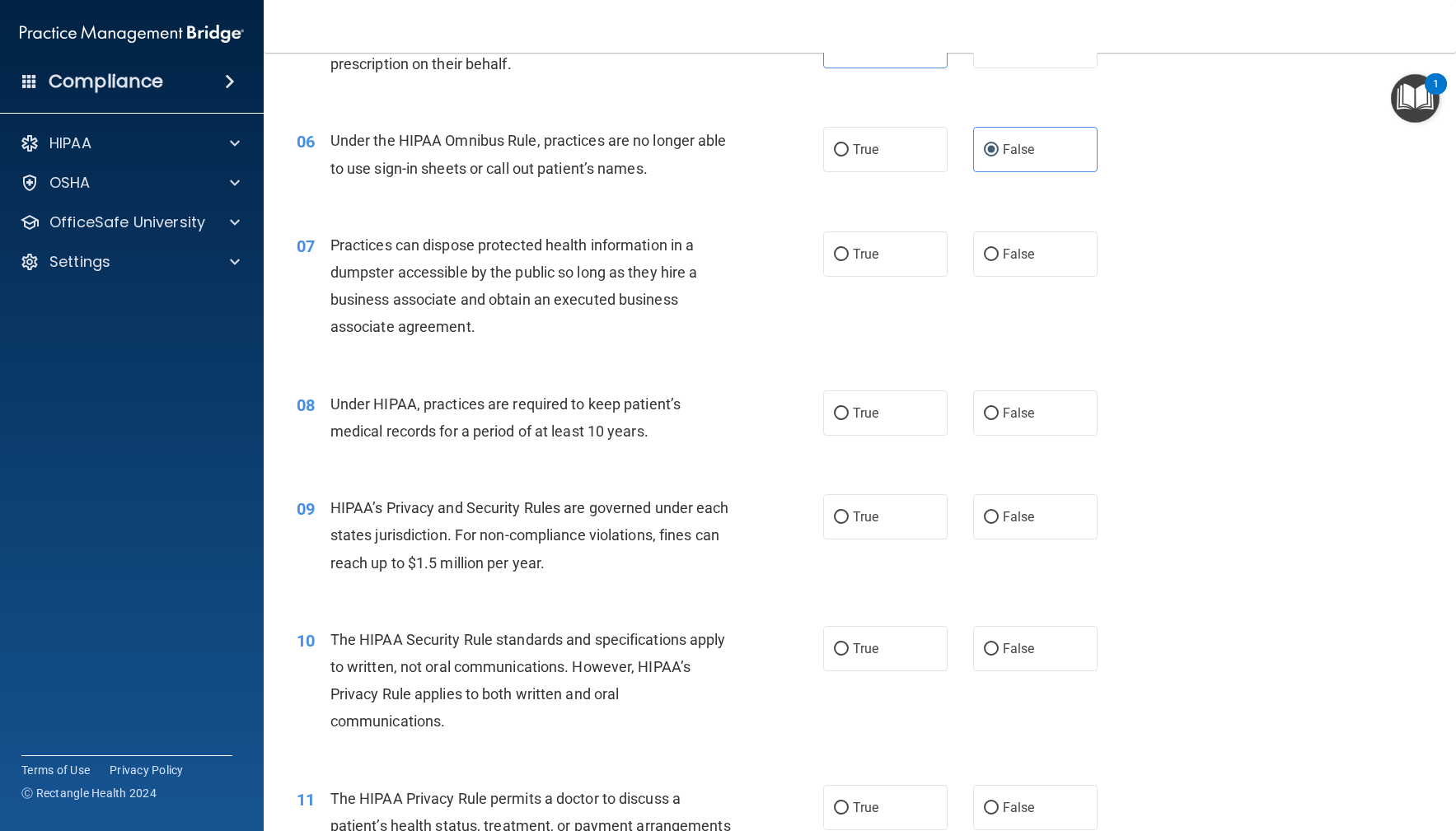
scroll to position [751, 0]
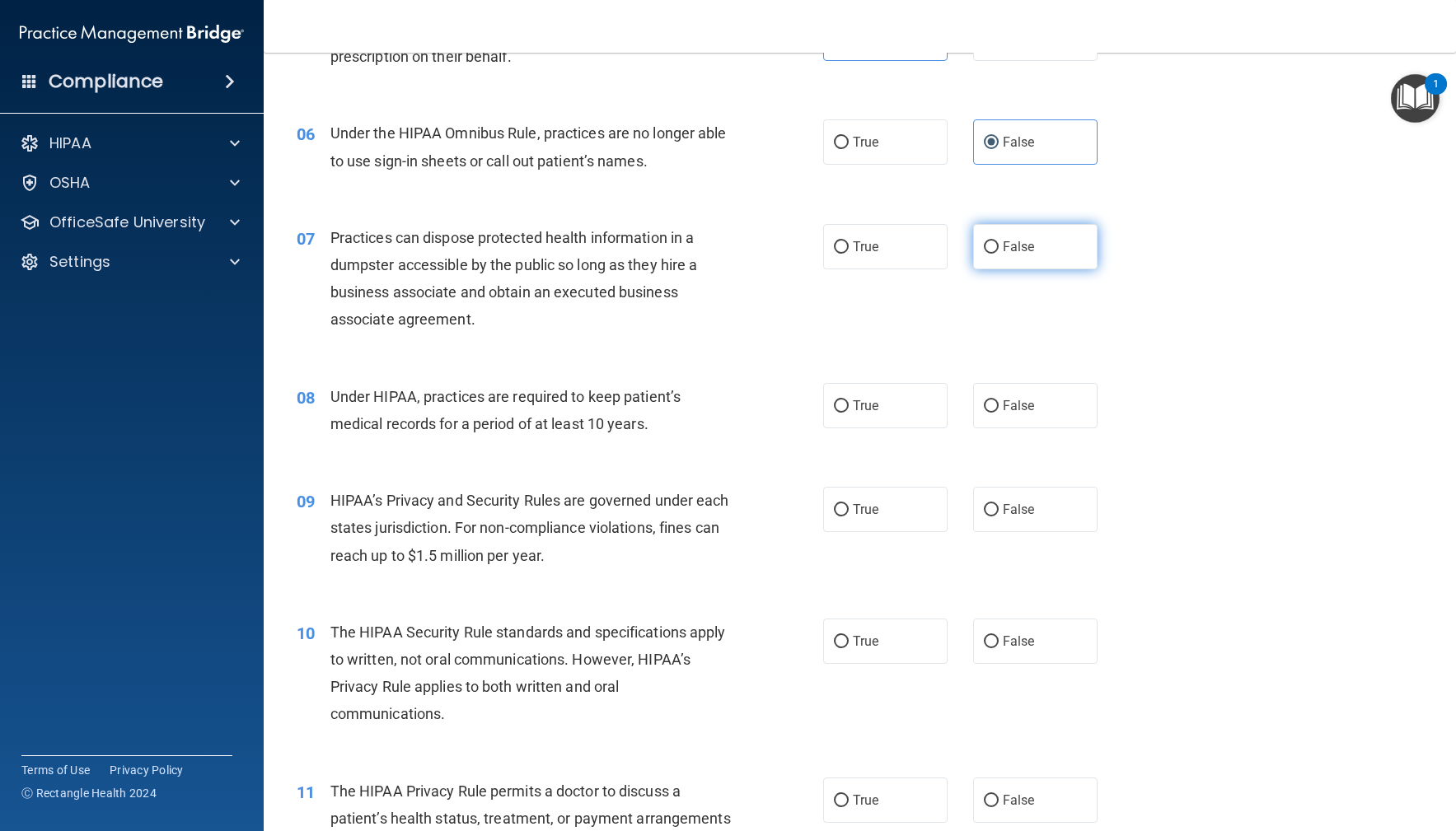
click at [1081, 258] on label "False" at bounding box center [1036, 246] width 125 height 45
click at [999, 254] on input "False" at bounding box center [990, 247] width 14 height 13
radio input "true"
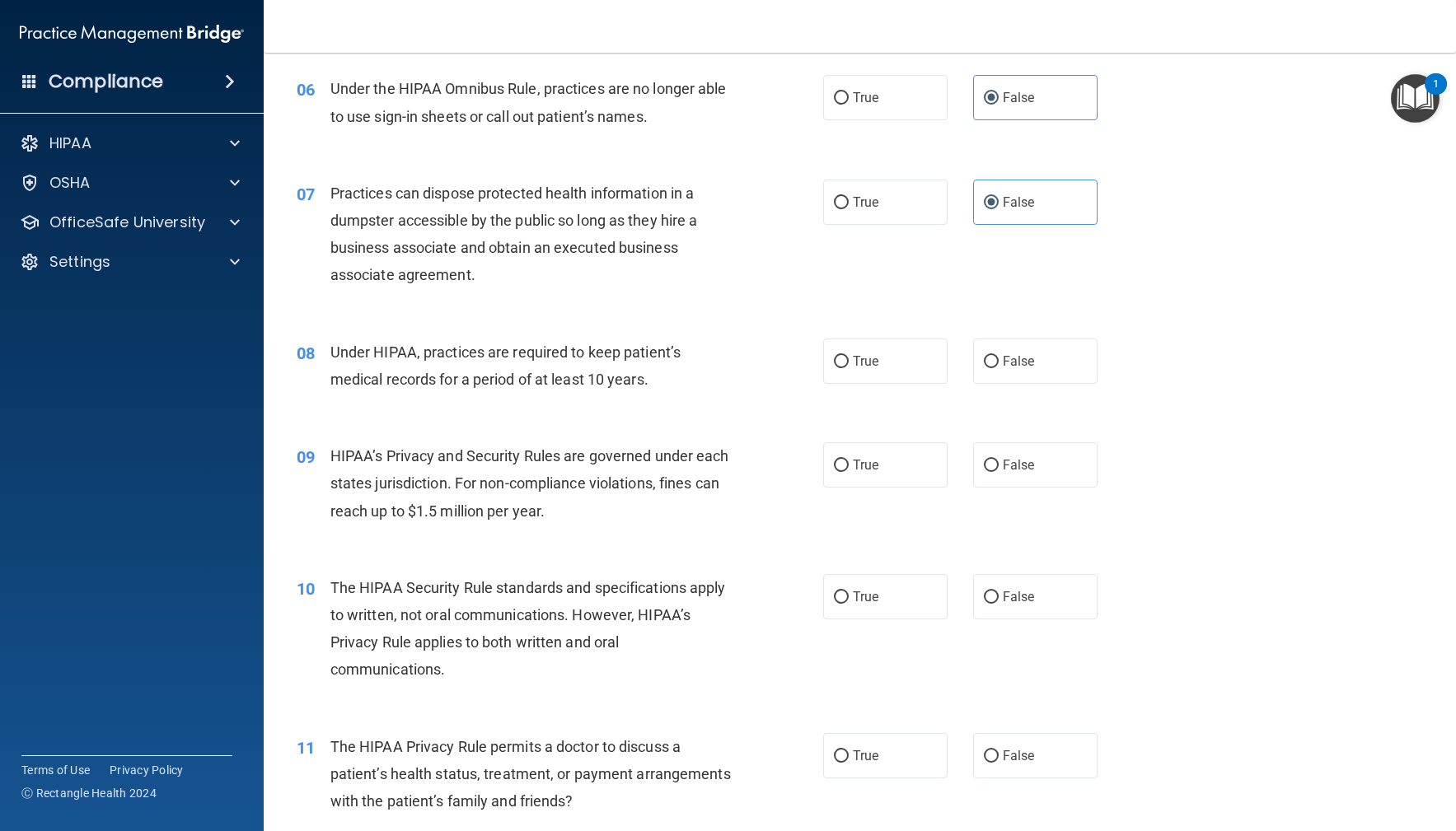
scroll to position [830, 0]
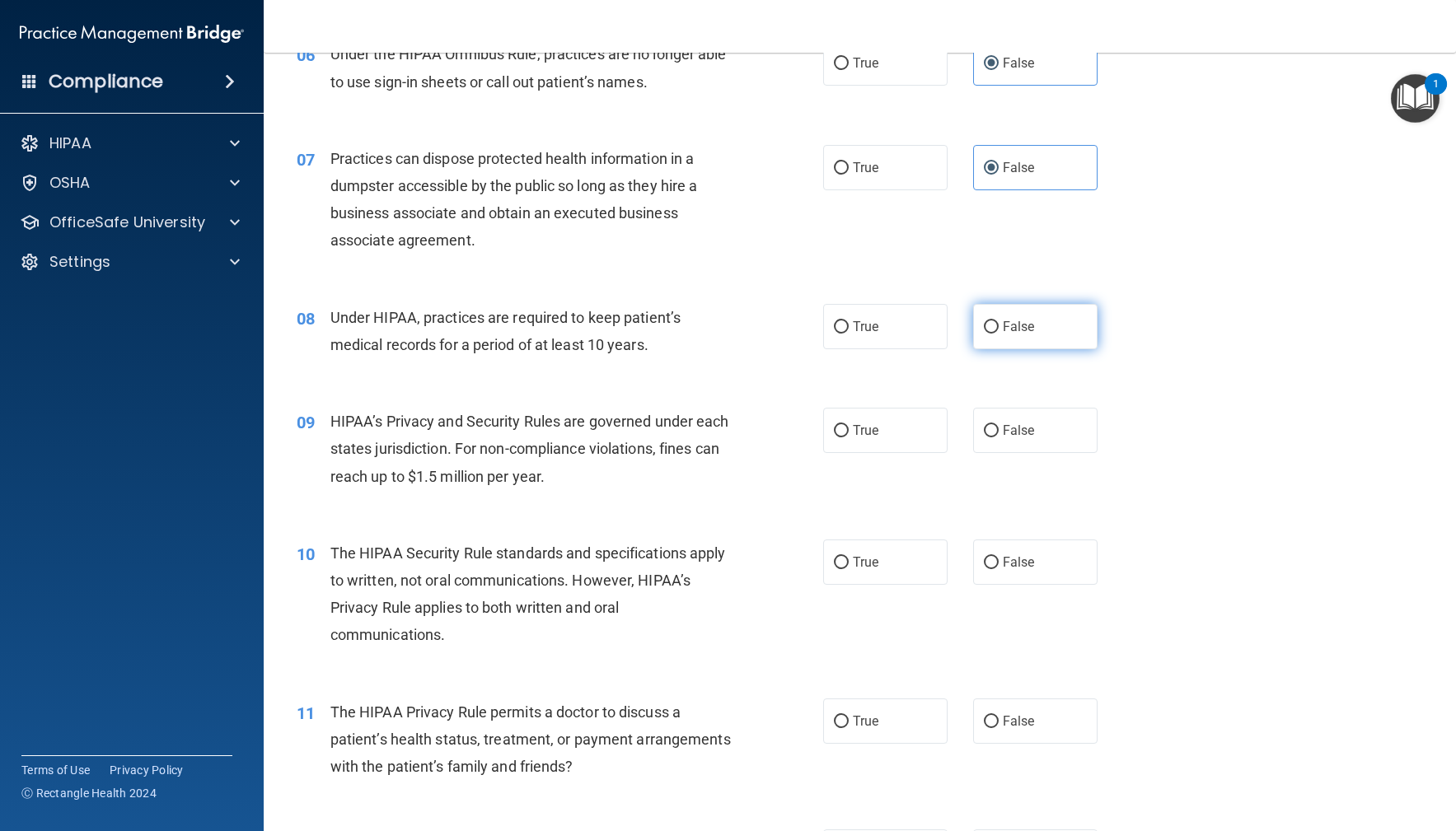
click at [1032, 335] on label "False" at bounding box center [1036, 326] width 125 height 45
click at [999, 334] on input "False" at bounding box center [990, 327] width 14 height 13
radio input "true"
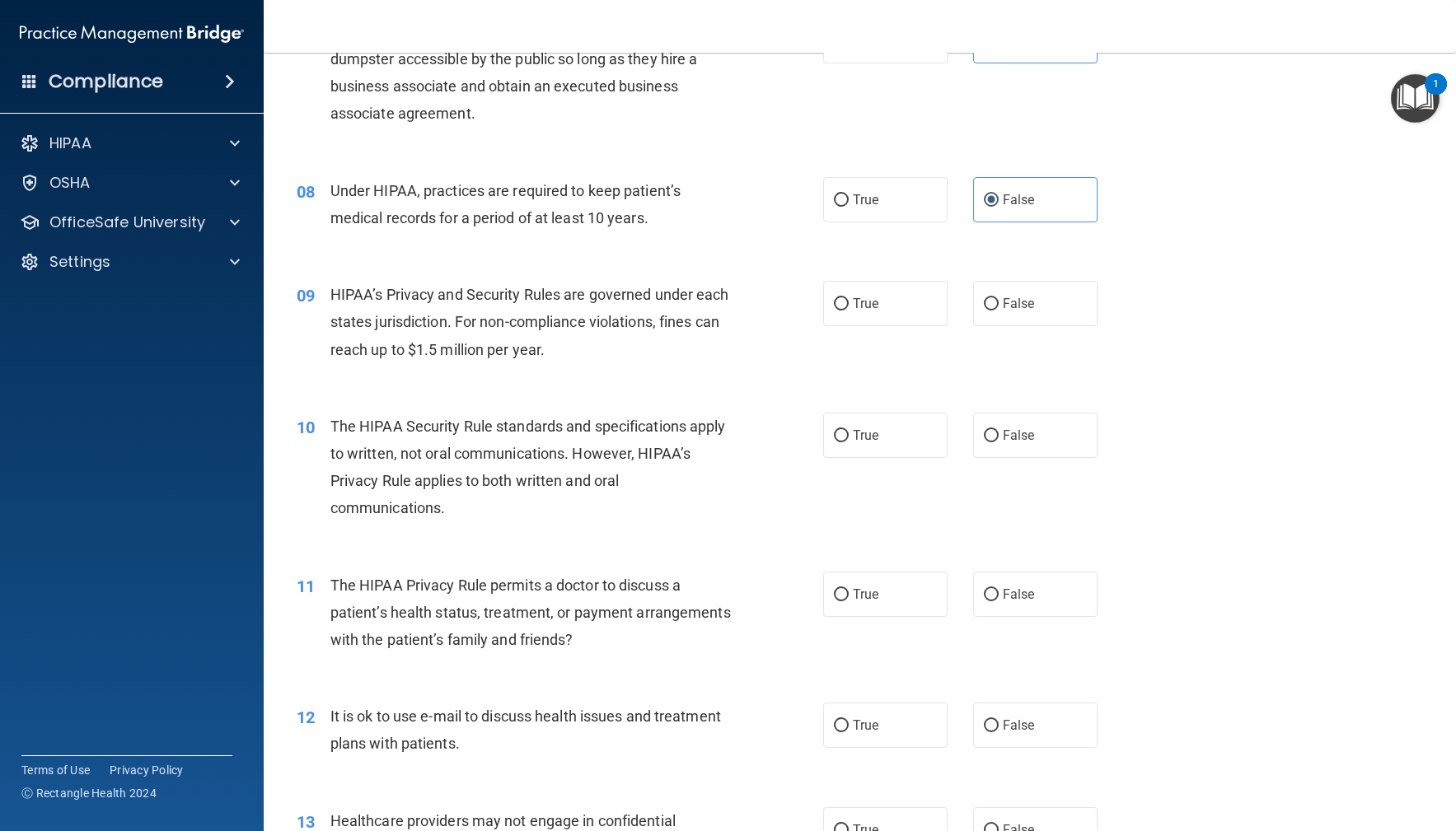
scroll to position [968, 0]
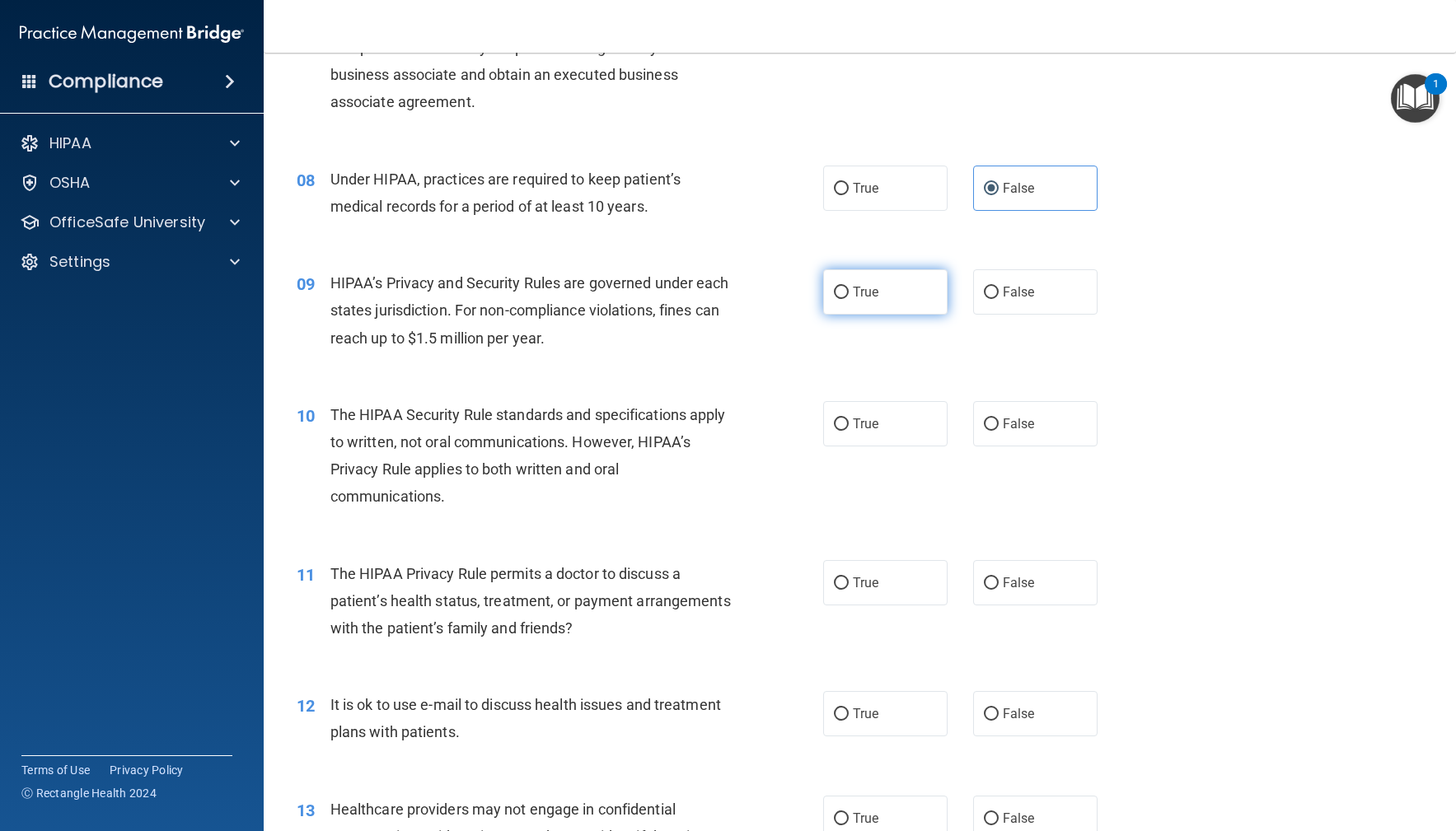
click at [854, 292] on span "True" at bounding box center [866, 292] width 25 height 15
click at [849, 292] on input "True" at bounding box center [841, 292] width 14 height 13
radio input "true"
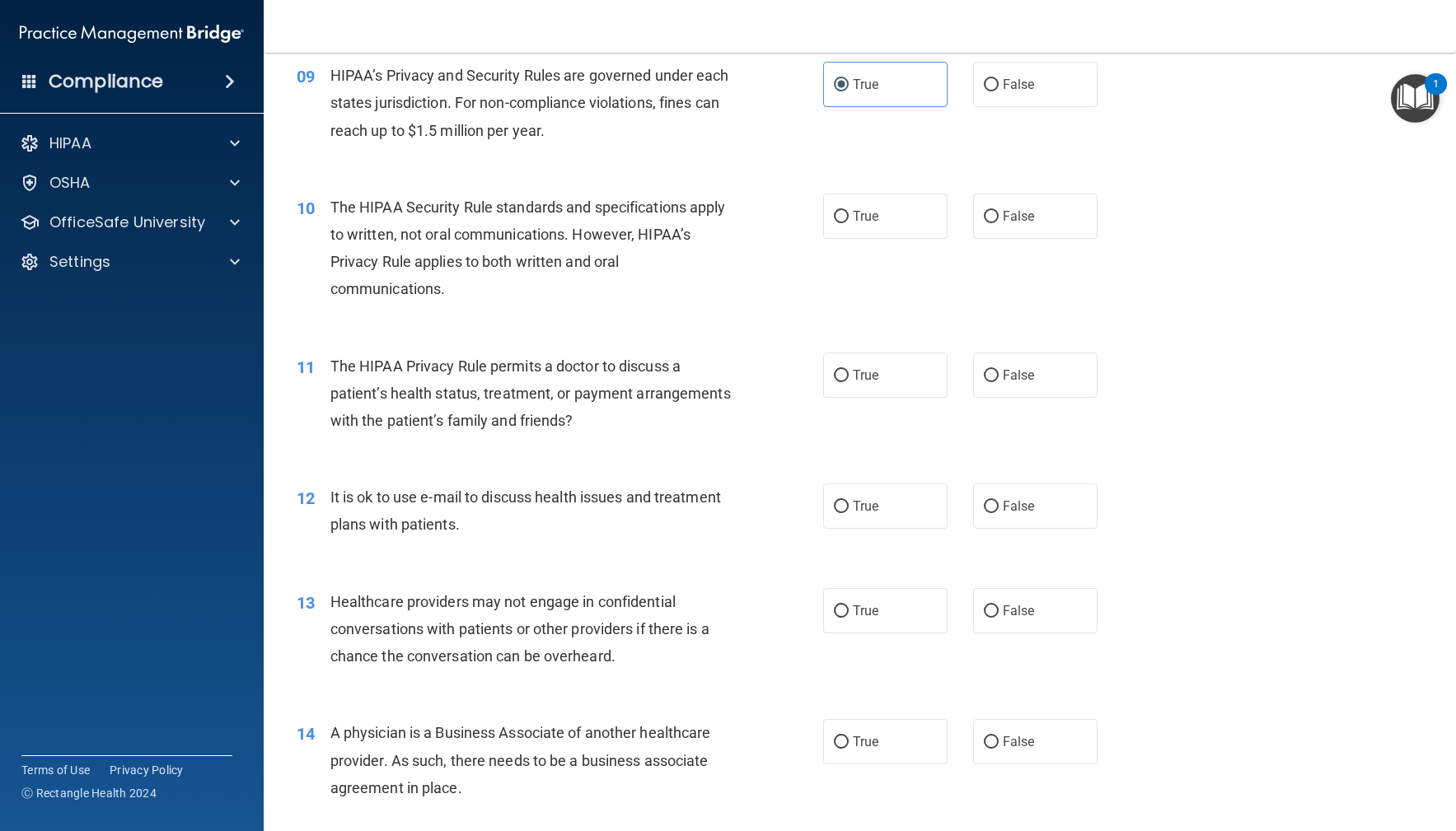
scroll to position [1205, 0]
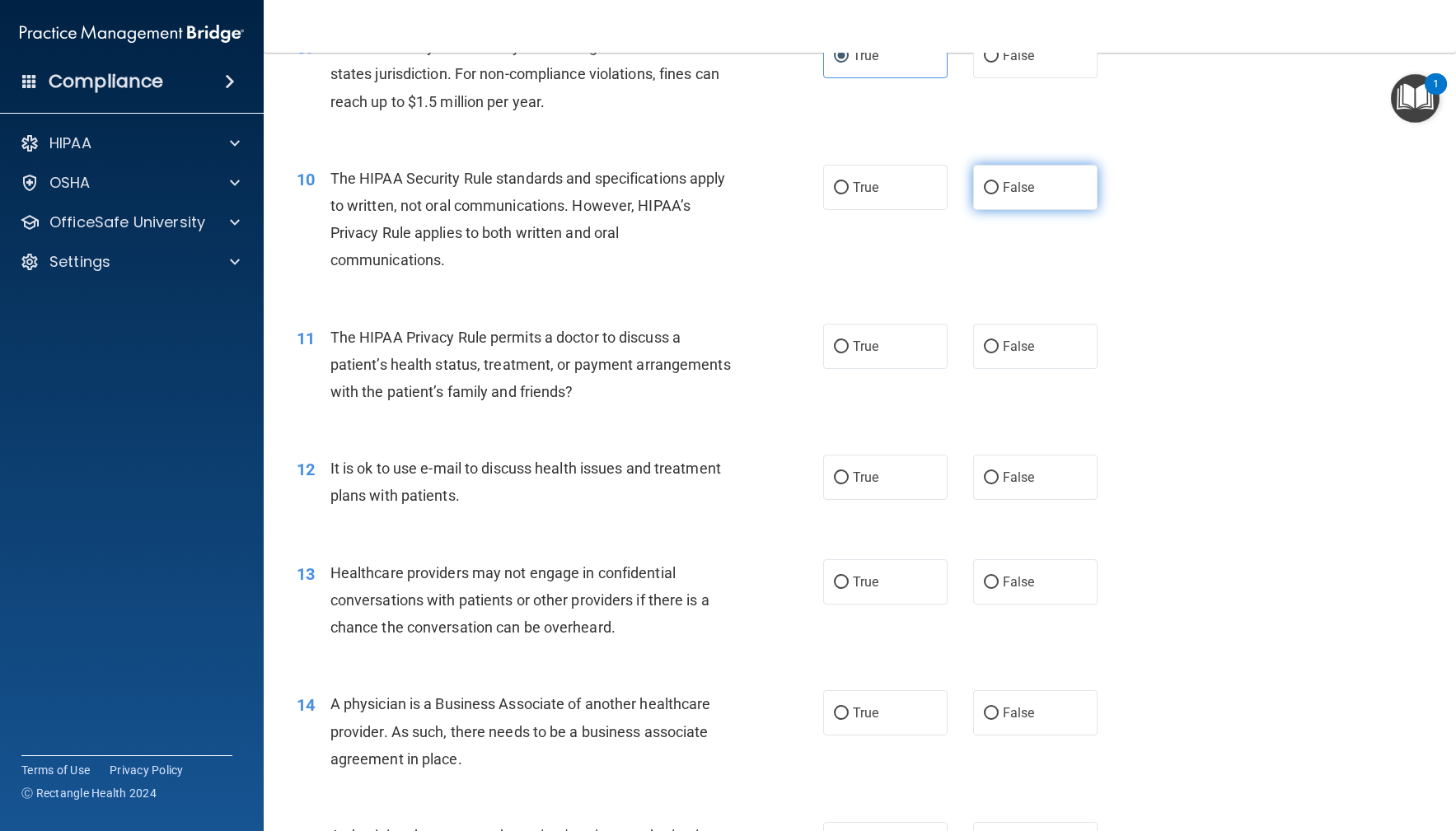
click at [1038, 192] on label "False" at bounding box center [1036, 187] width 125 height 45
click at [999, 192] on input "False" at bounding box center [990, 188] width 14 height 13
radio input "true"
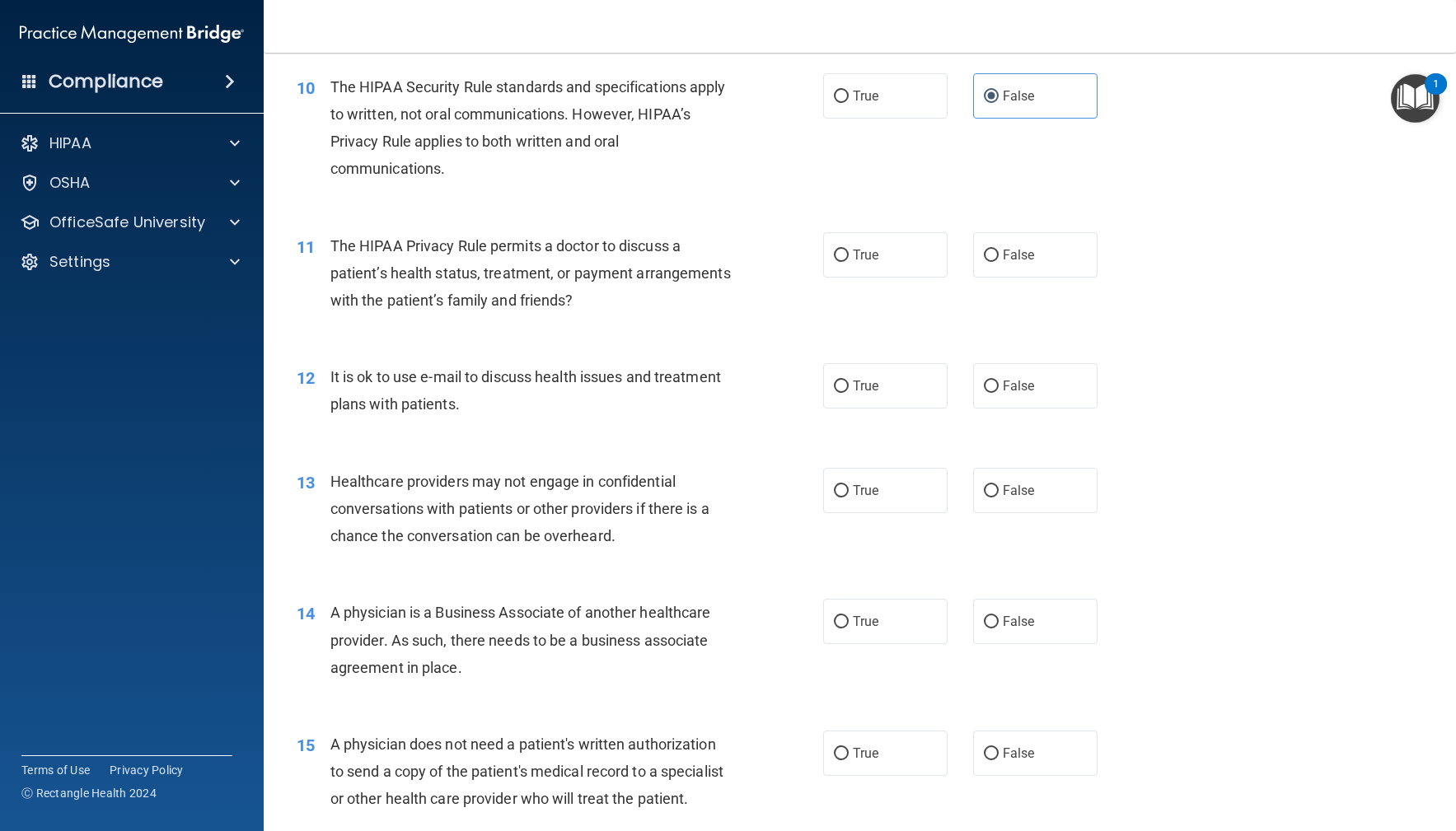
scroll to position [1326, 0]
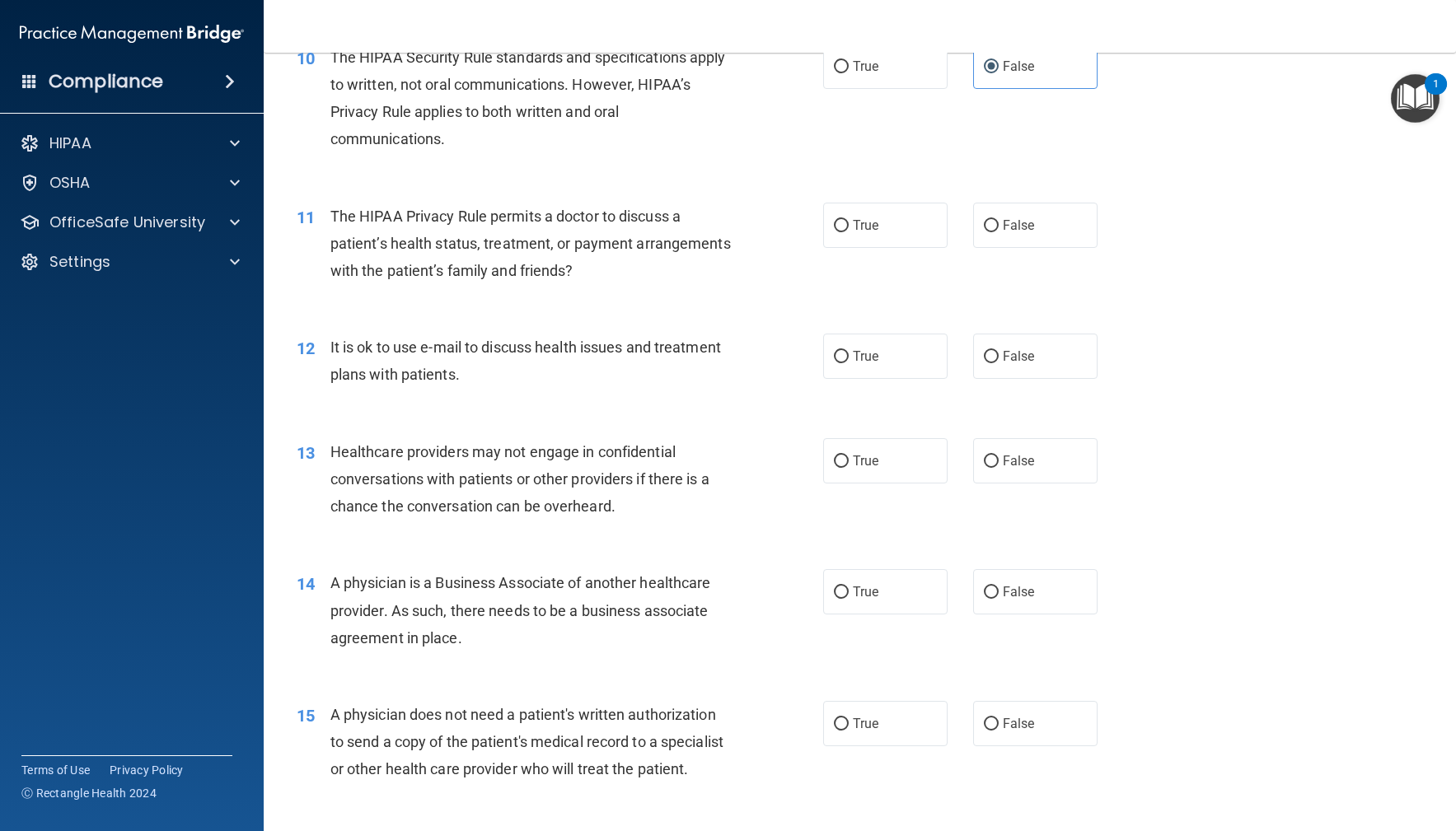
drag, startPoint x: 1042, startPoint y: 237, endPoint x: 796, endPoint y: 285, distance: 250.6
click at [1041, 237] on label "False" at bounding box center [1036, 225] width 125 height 45
click at [999, 232] on input "False" at bounding box center [990, 226] width 14 height 13
radio input "true"
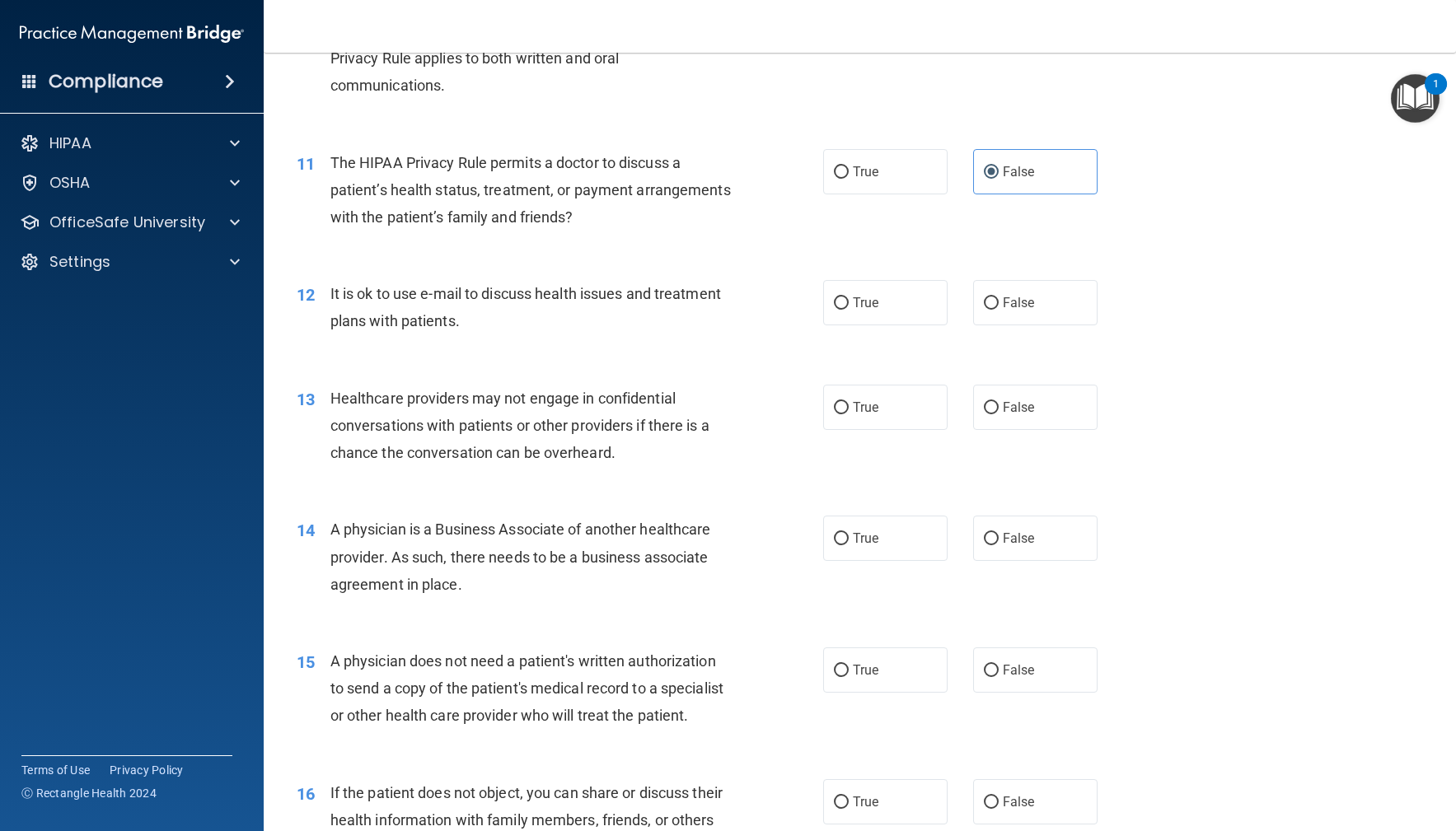
scroll to position [1424, 0]
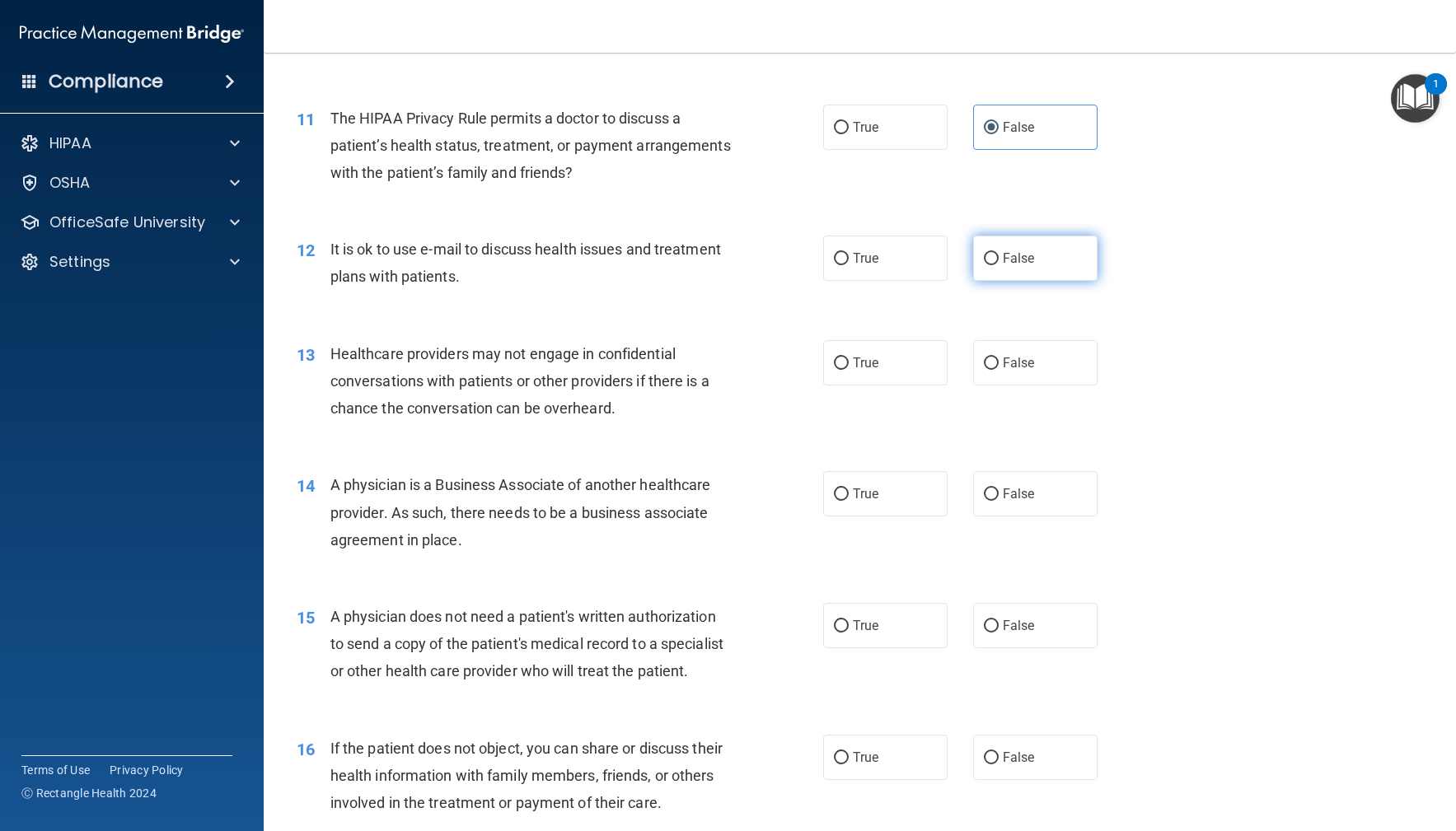
click at [1061, 258] on label "False" at bounding box center [1036, 257] width 125 height 45
click at [999, 258] on input "False" at bounding box center [990, 258] width 14 height 13
radio input "true"
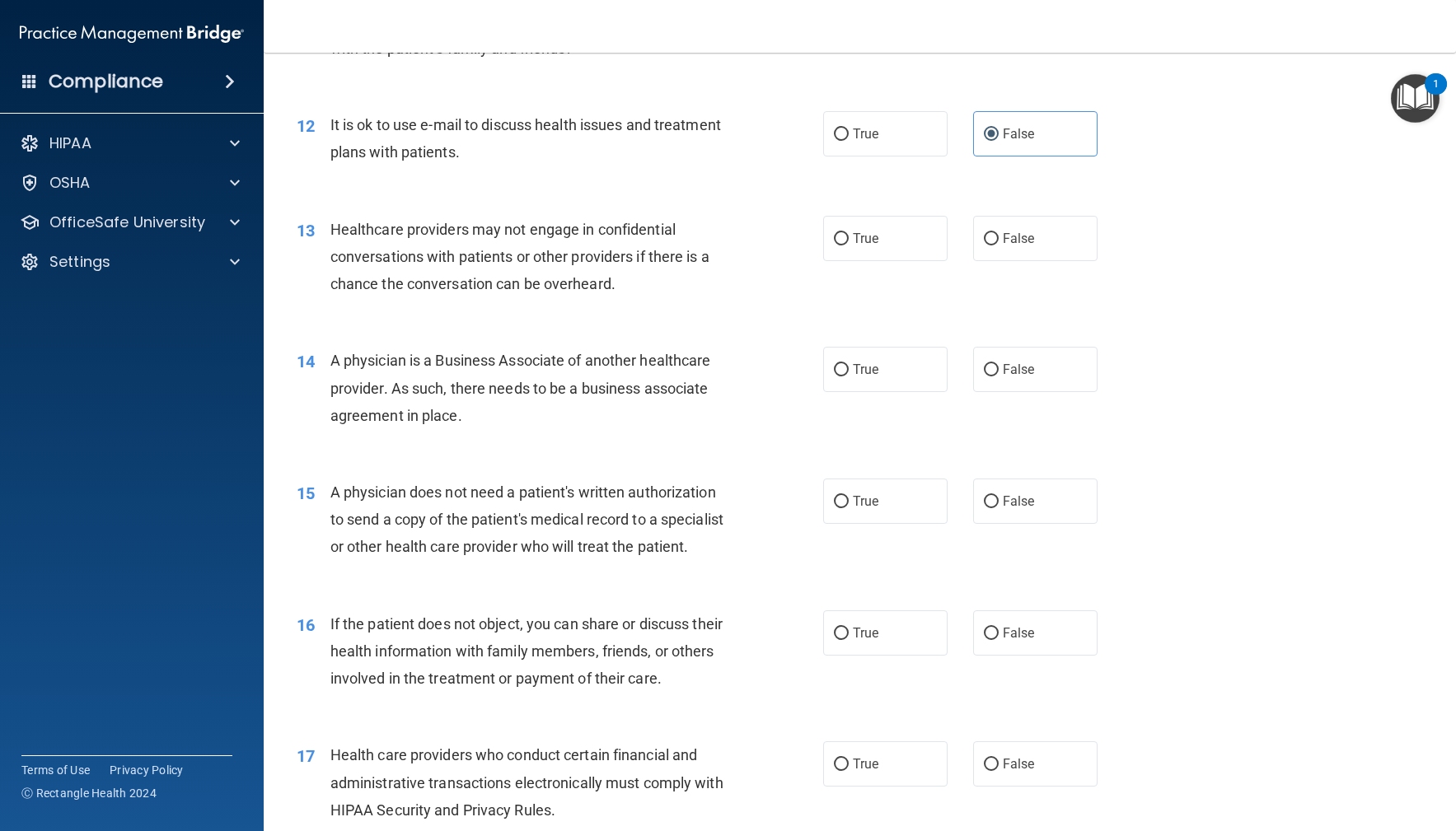
scroll to position [1544, 0]
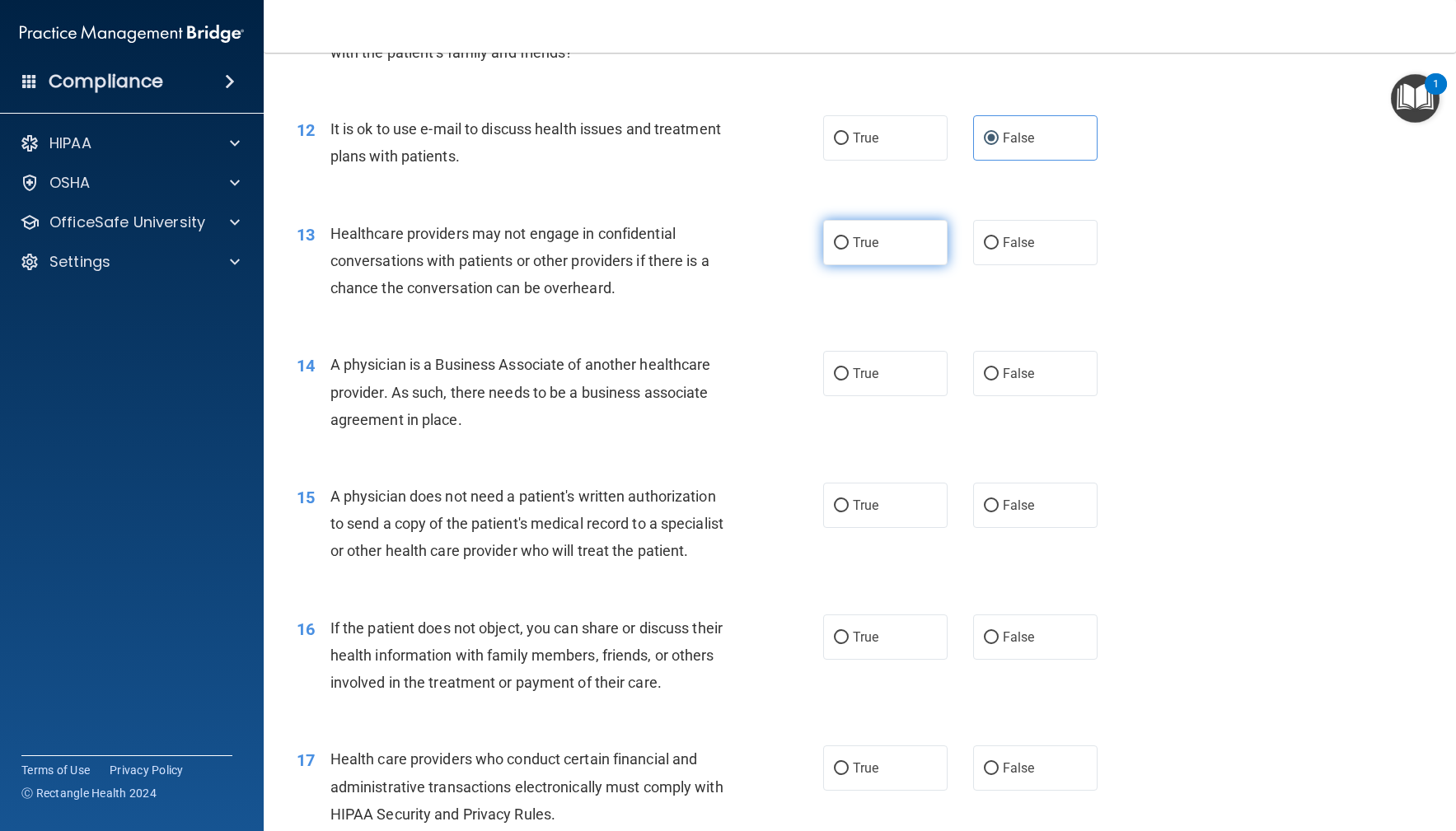
click at [888, 255] on label "True" at bounding box center [886, 242] width 125 height 45
click at [849, 250] on input "True" at bounding box center [841, 243] width 14 height 13
radio input "true"
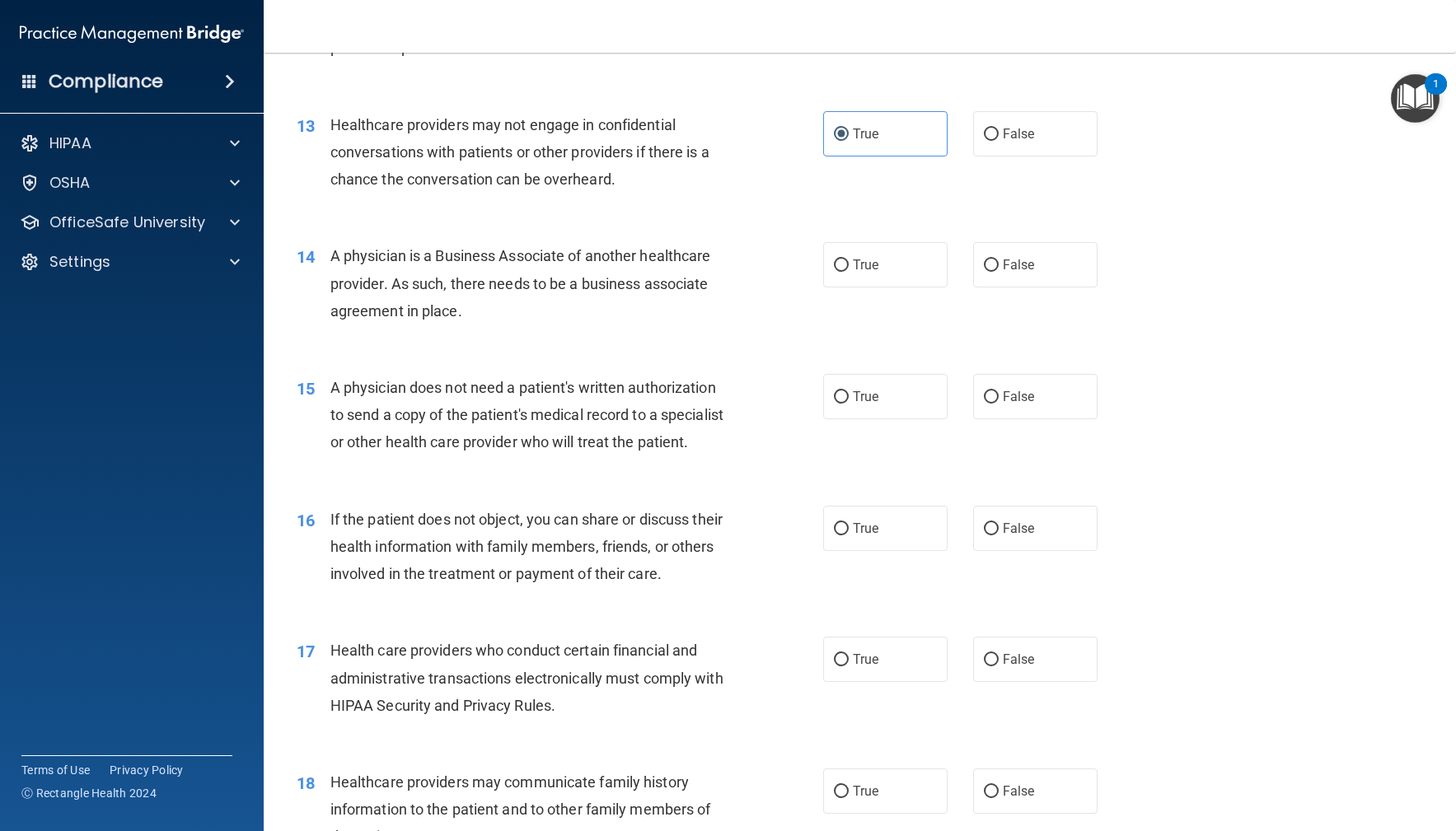
scroll to position [1671, 0]
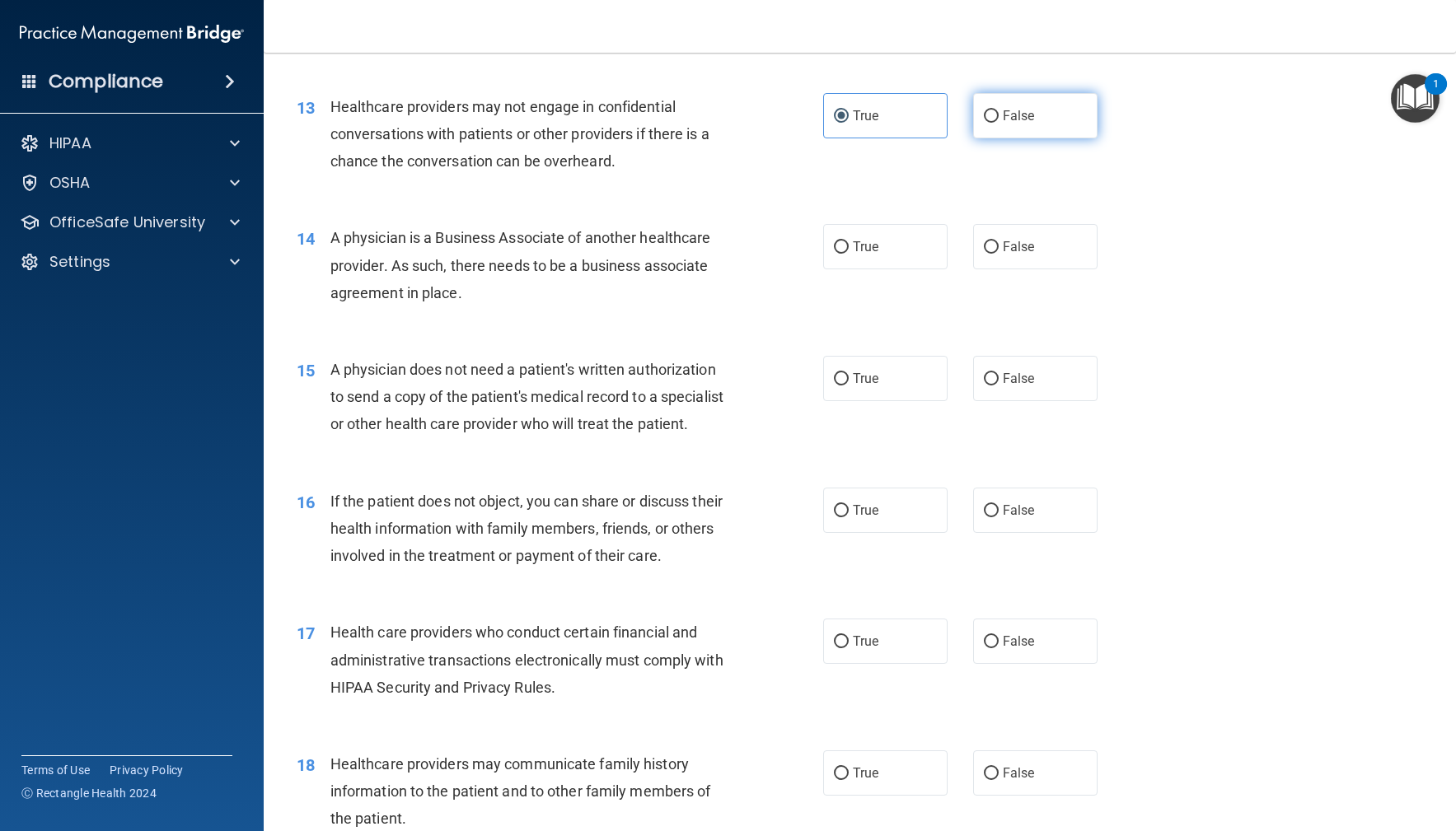
click at [1069, 117] on label "False" at bounding box center [1036, 116] width 125 height 45
click at [999, 117] on input "False" at bounding box center [990, 117] width 14 height 13
radio input "true"
radio input "false"
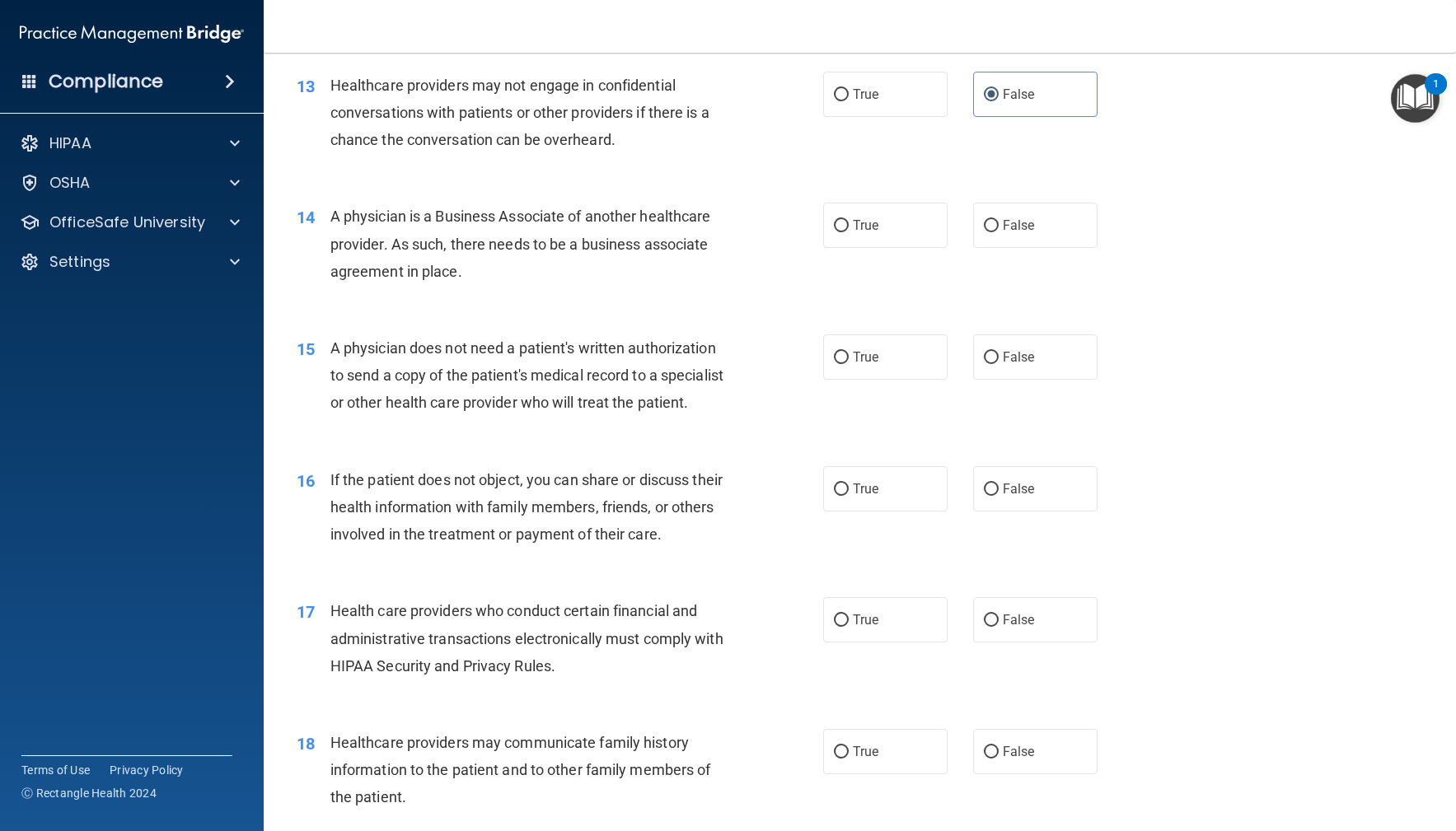
scroll to position [1701, 0]
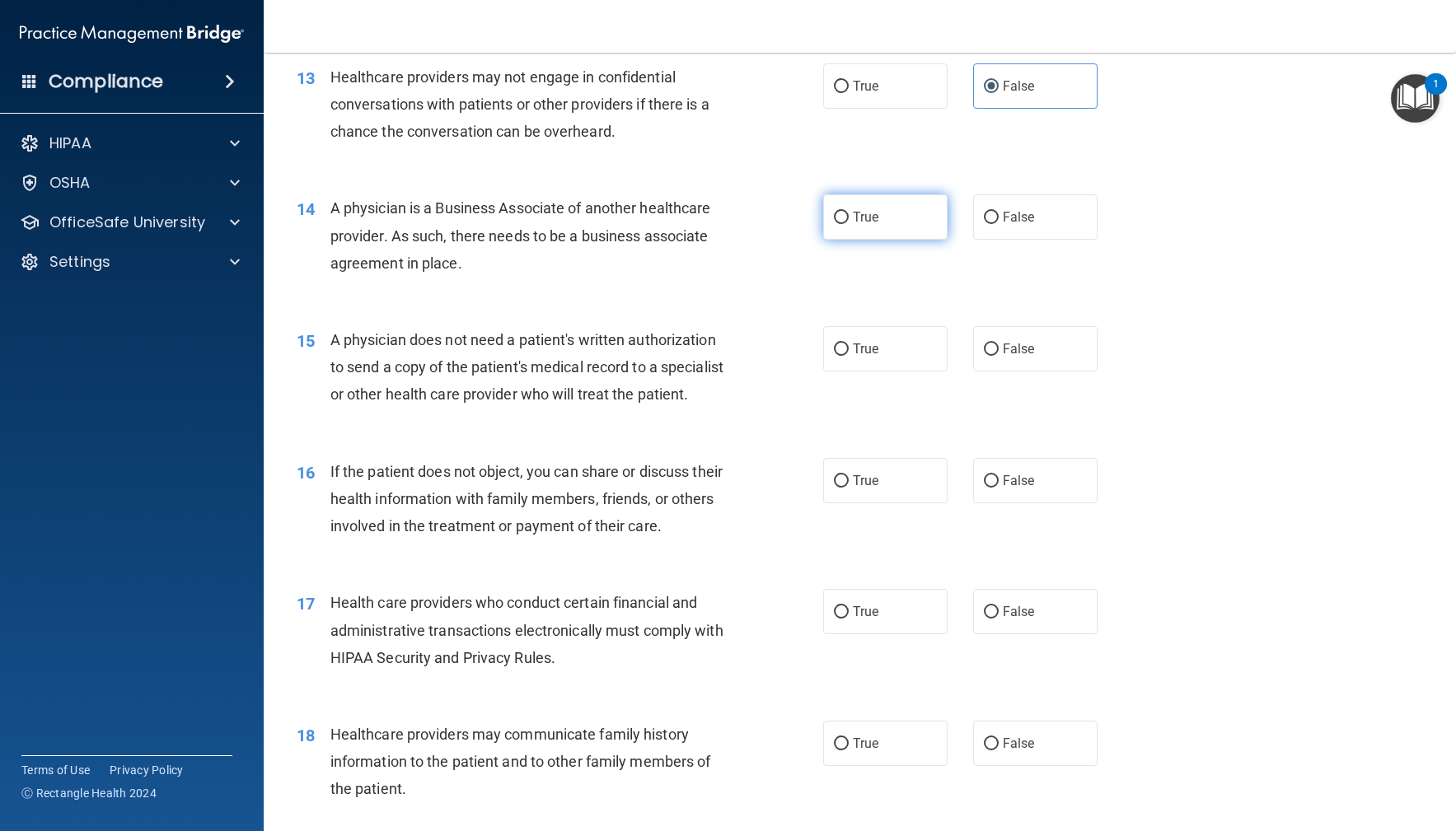
click at [880, 224] on label "True" at bounding box center [886, 217] width 125 height 45
click at [849, 224] on input "True" at bounding box center [841, 218] width 14 height 13
radio input "true"
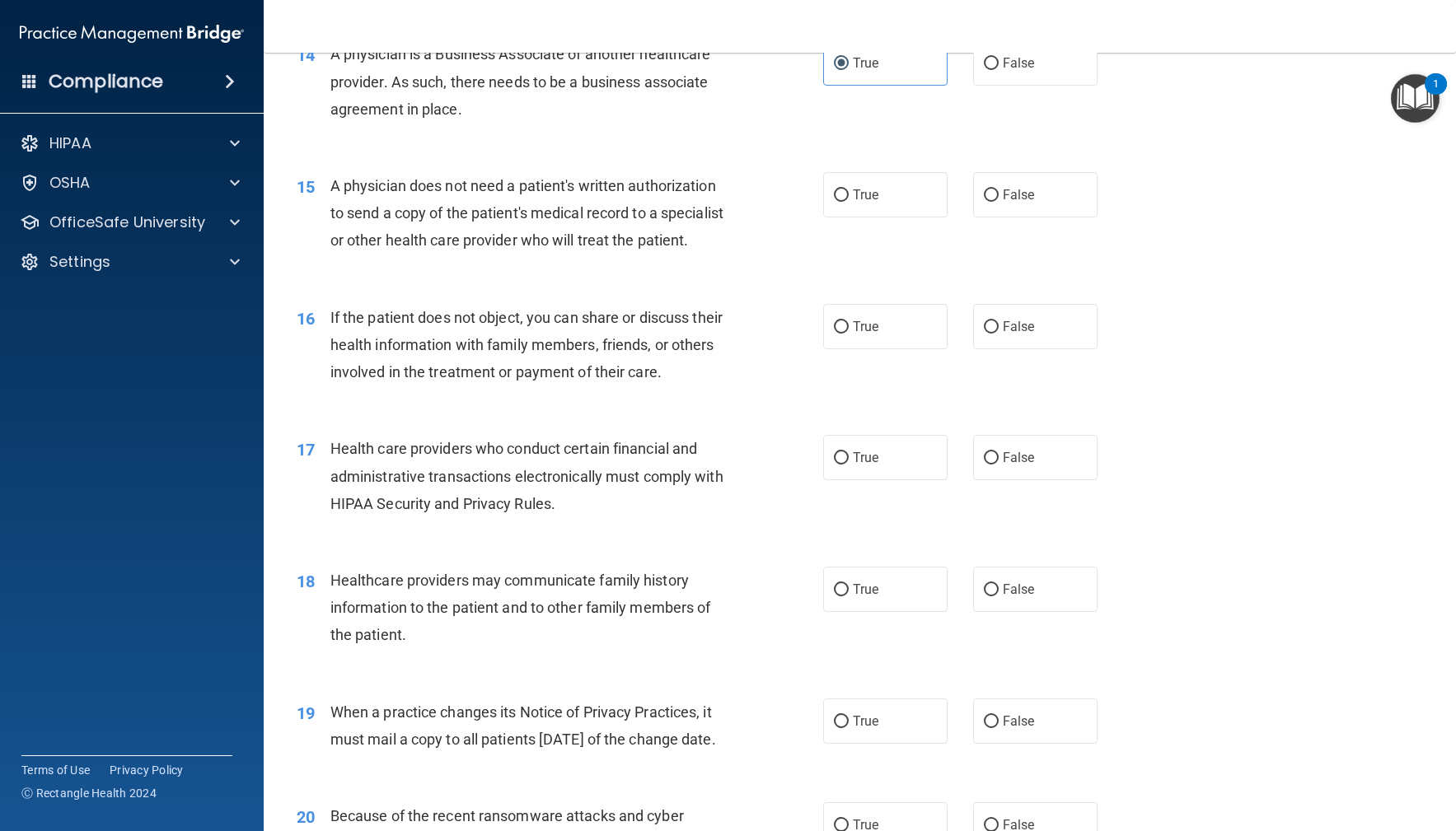
scroll to position [1826, 0]
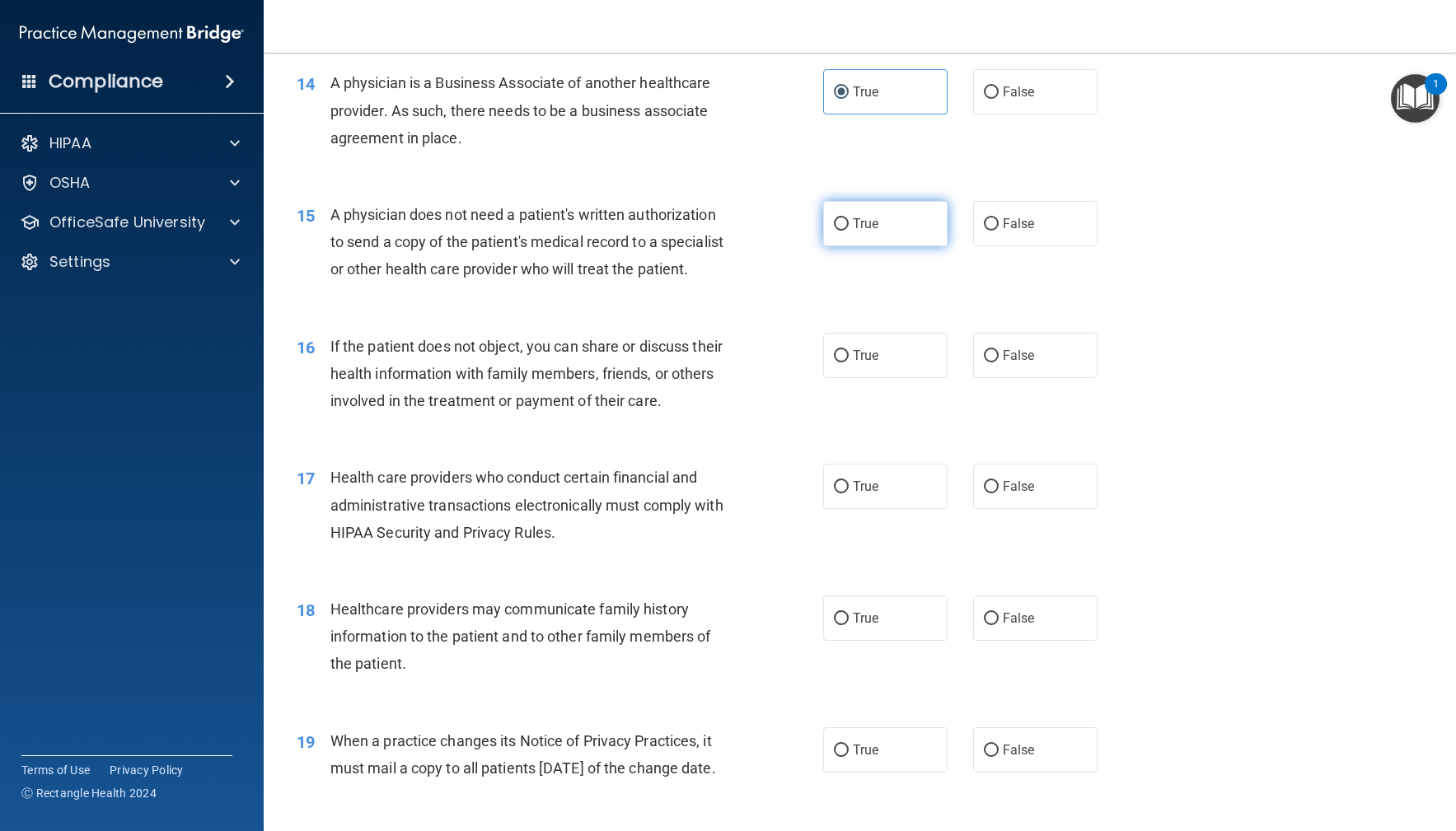
click at [857, 218] on span "True" at bounding box center [866, 224] width 25 height 15
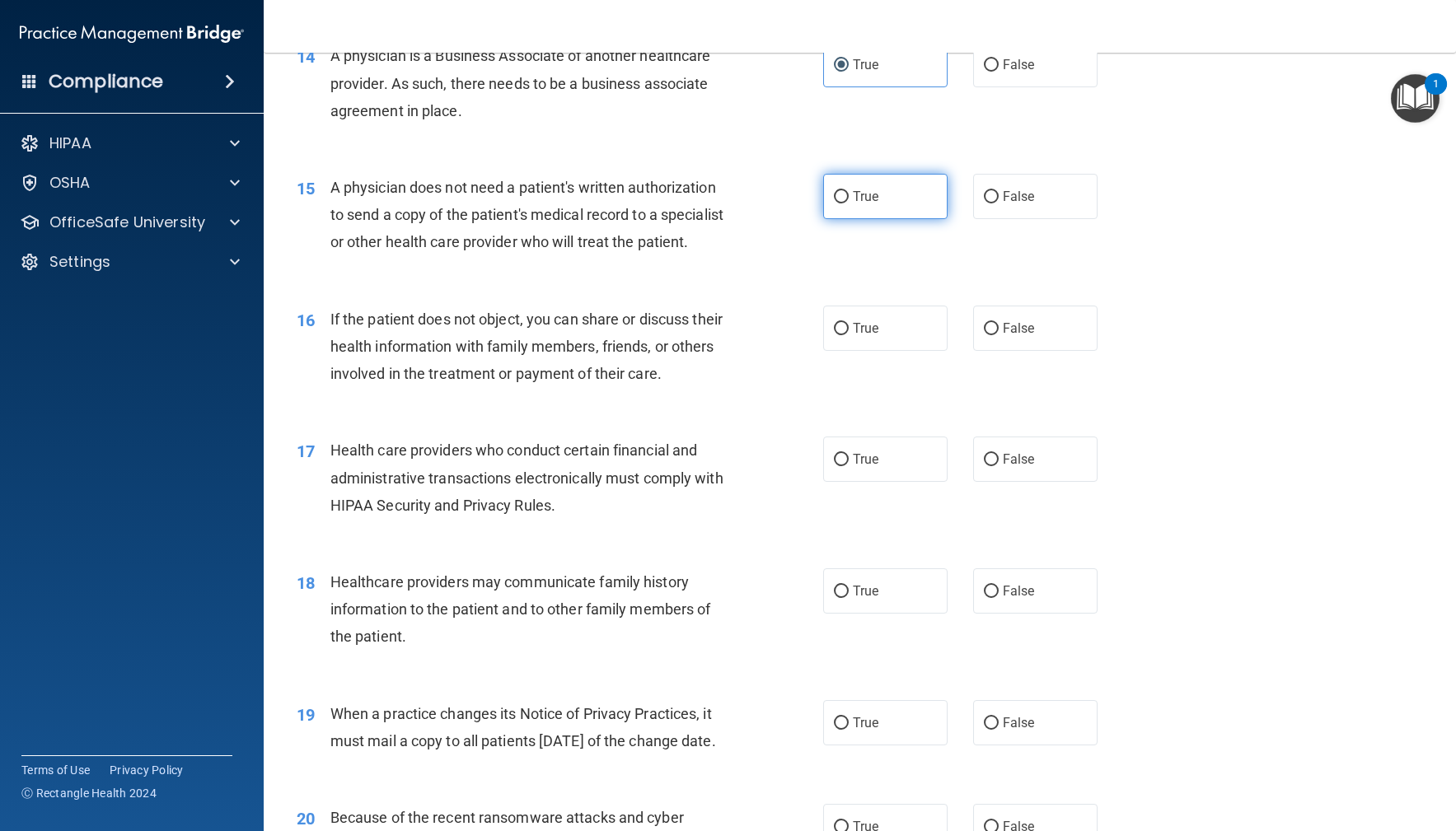
click at [868, 193] on span "True" at bounding box center [866, 197] width 25 height 15
click at [842, 193] on input "True" at bounding box center [841, 197] width 14 height 13
radio input "true"
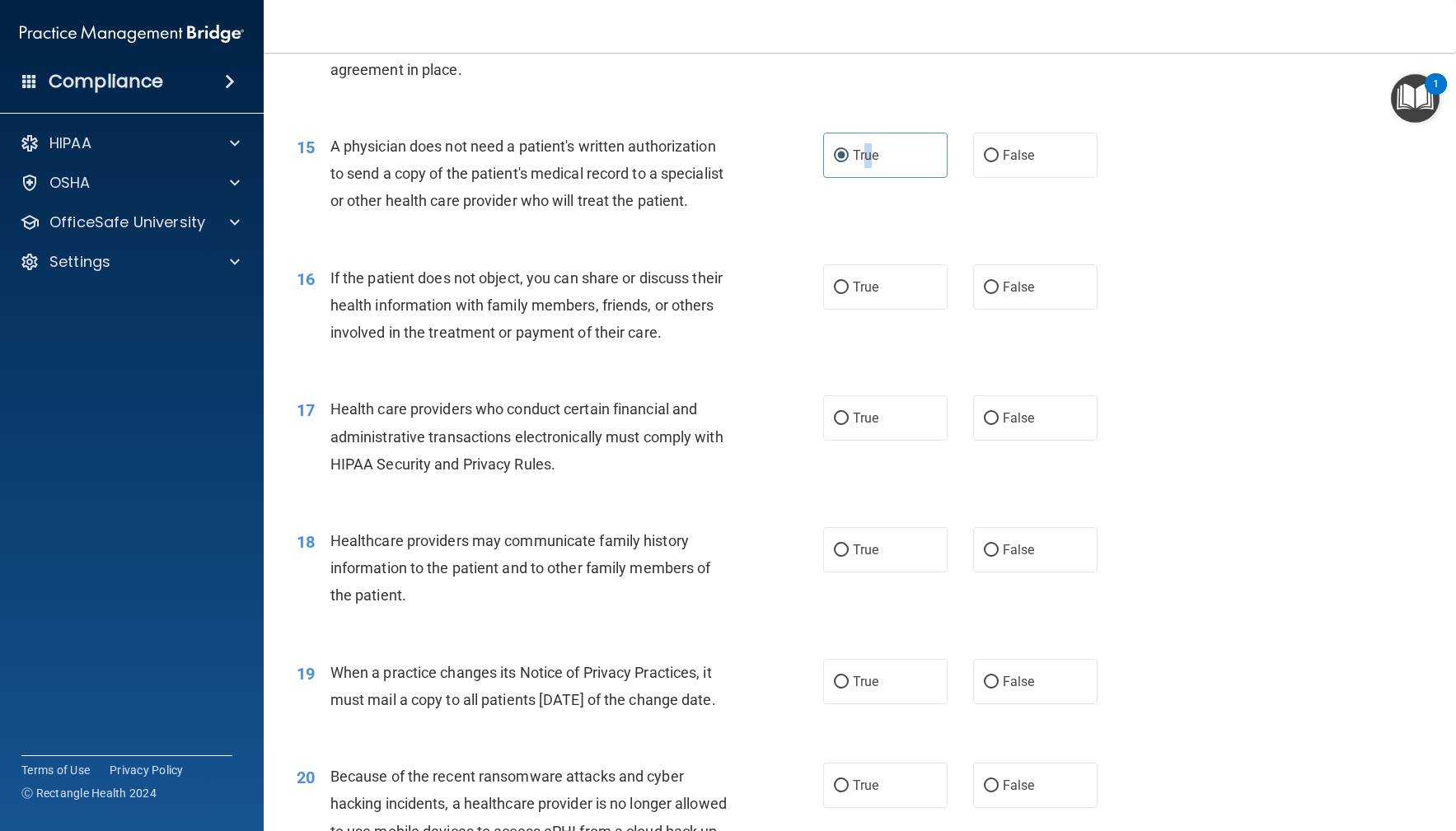
scroll to position [1900, 0]
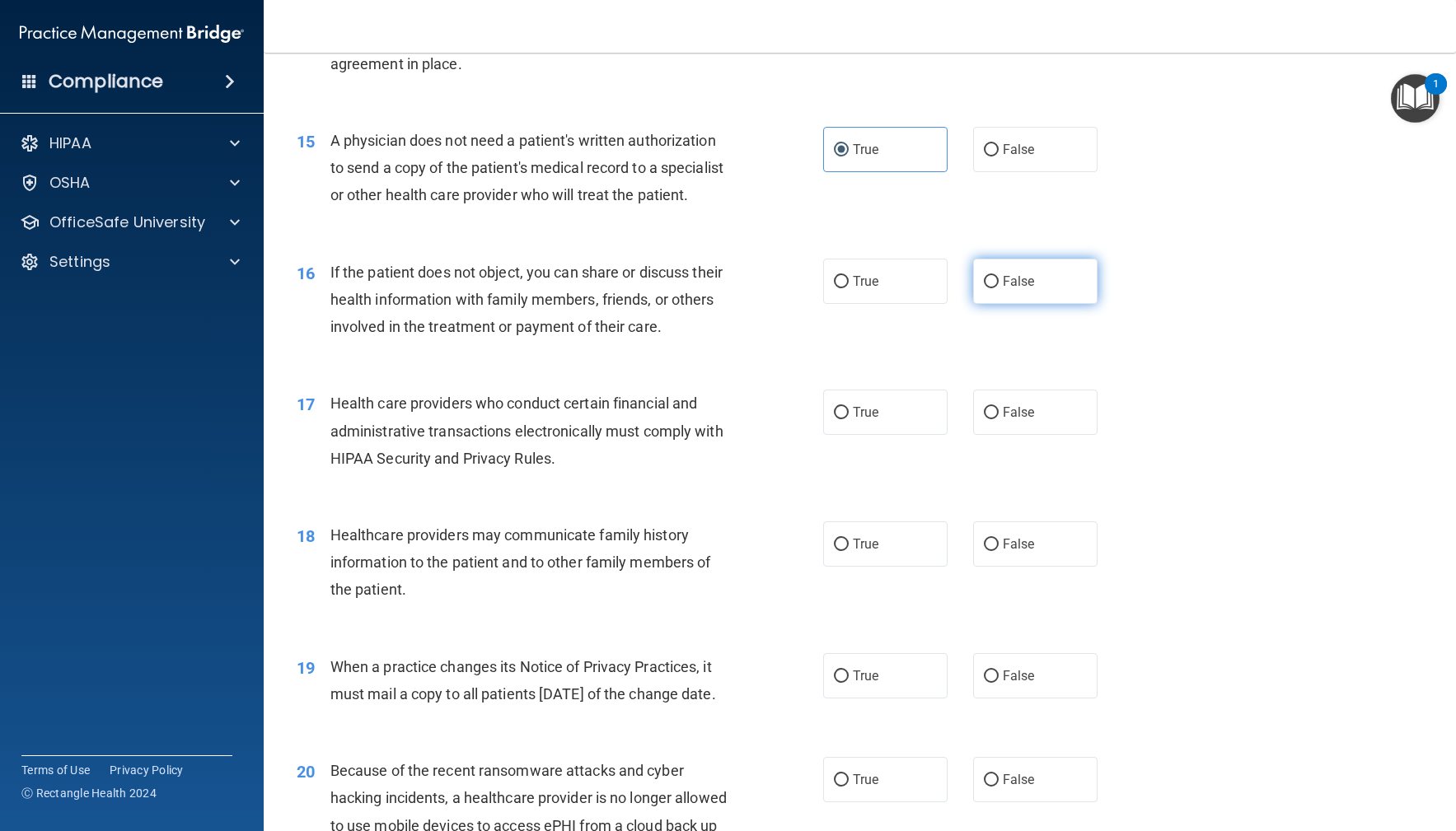
click at [1014, 292] on label "False" at bounding box center [1036, 281] width 125 height 45
click at [999, 288] on input "False" at bounding box center [990, 281] width 14 height 13
radio input "true"
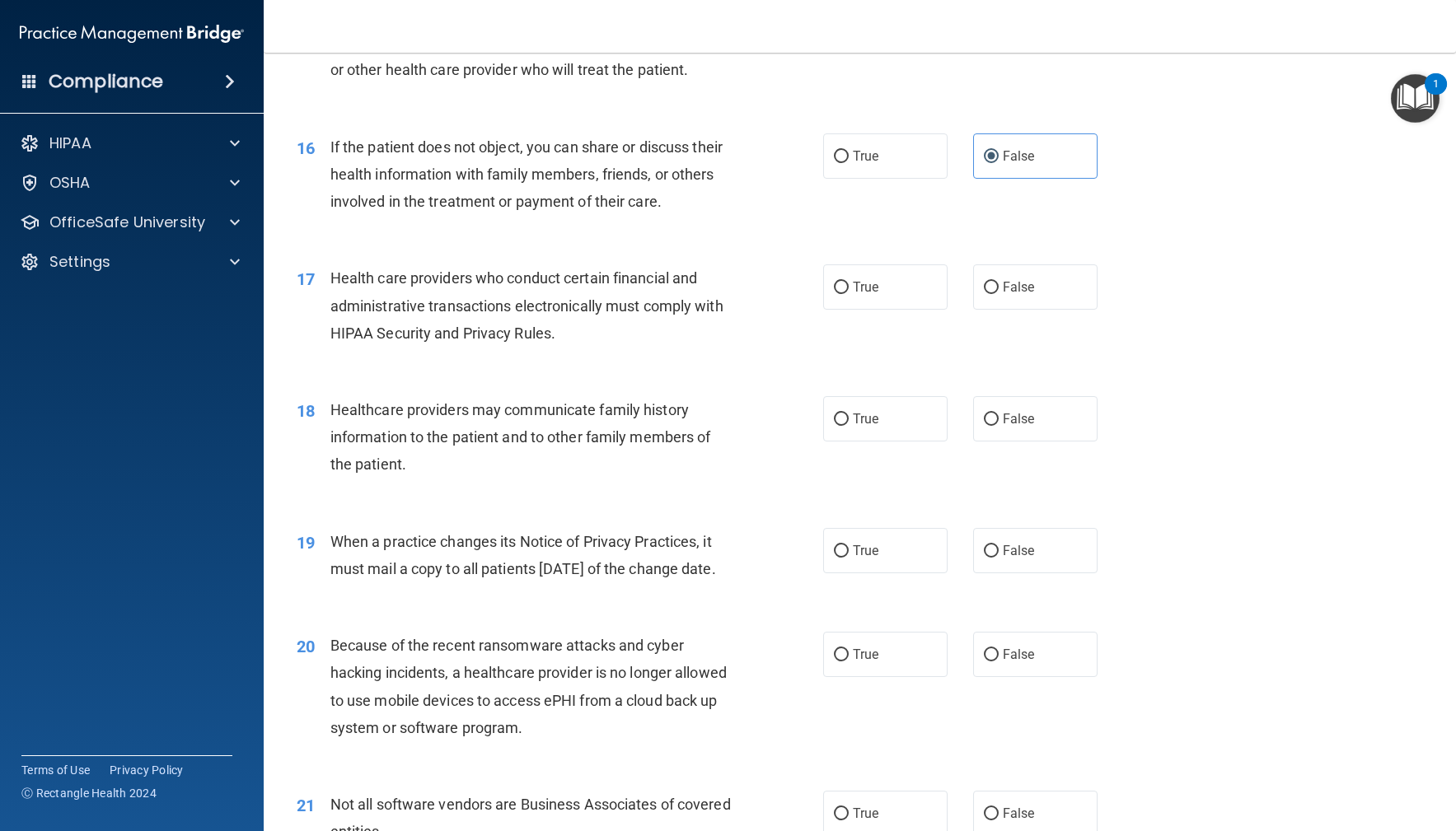
scroll to position [2027, 0]
click at [894, 288] on label "True" at bounding box center [886, 285] width 125 height 45
click at [849, 288] on input "True" at bounding box center [841, 286] width 14 height 13
radio input "true"
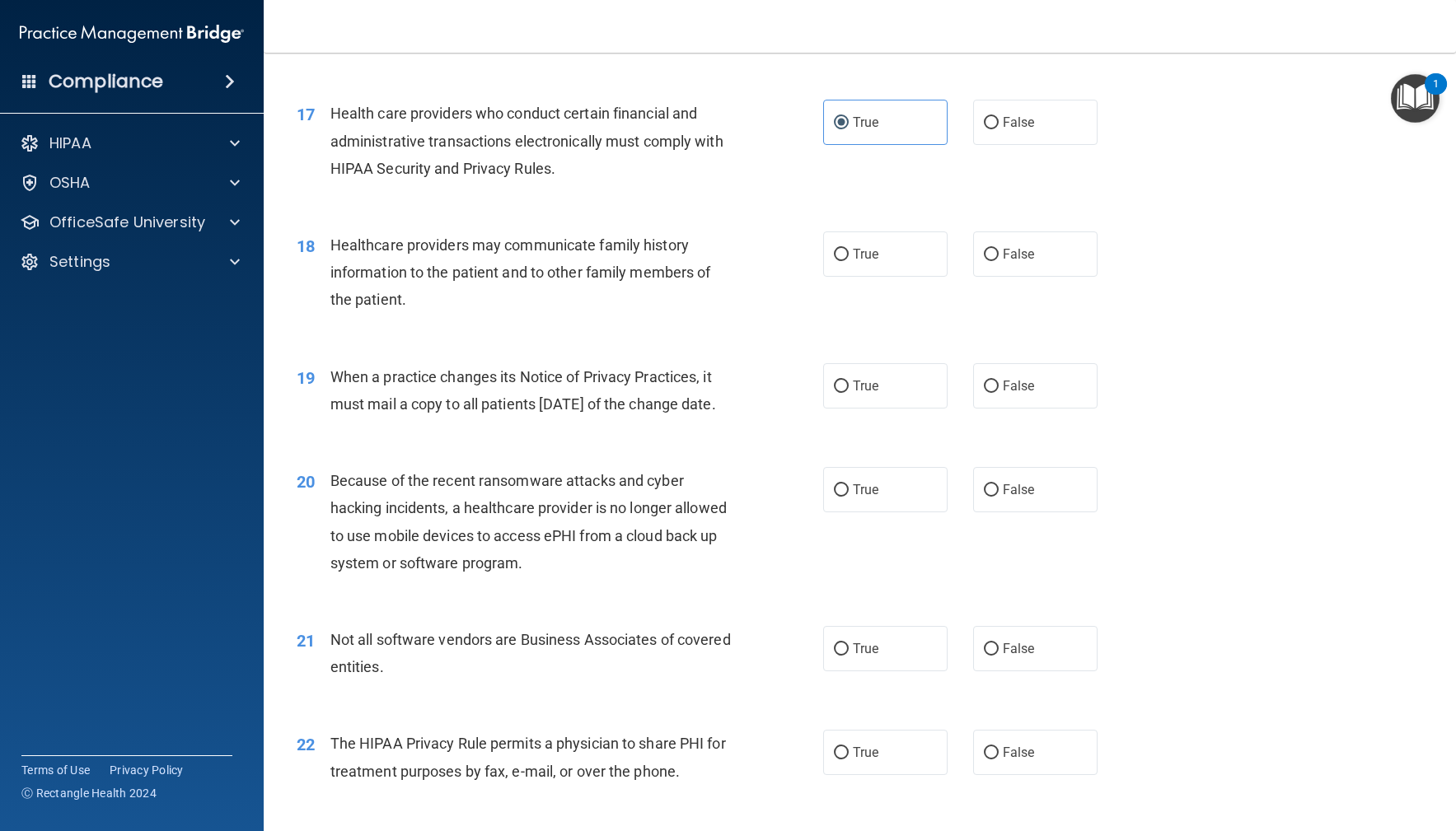
scroll to position [2191, 0]
click at [933, 263] on label "True" at bounding box center [886, 252] width 125 height 45
click at [849, 259] on input "True" at bounding box center [841, 253] width 14 height 13
radio input "true"
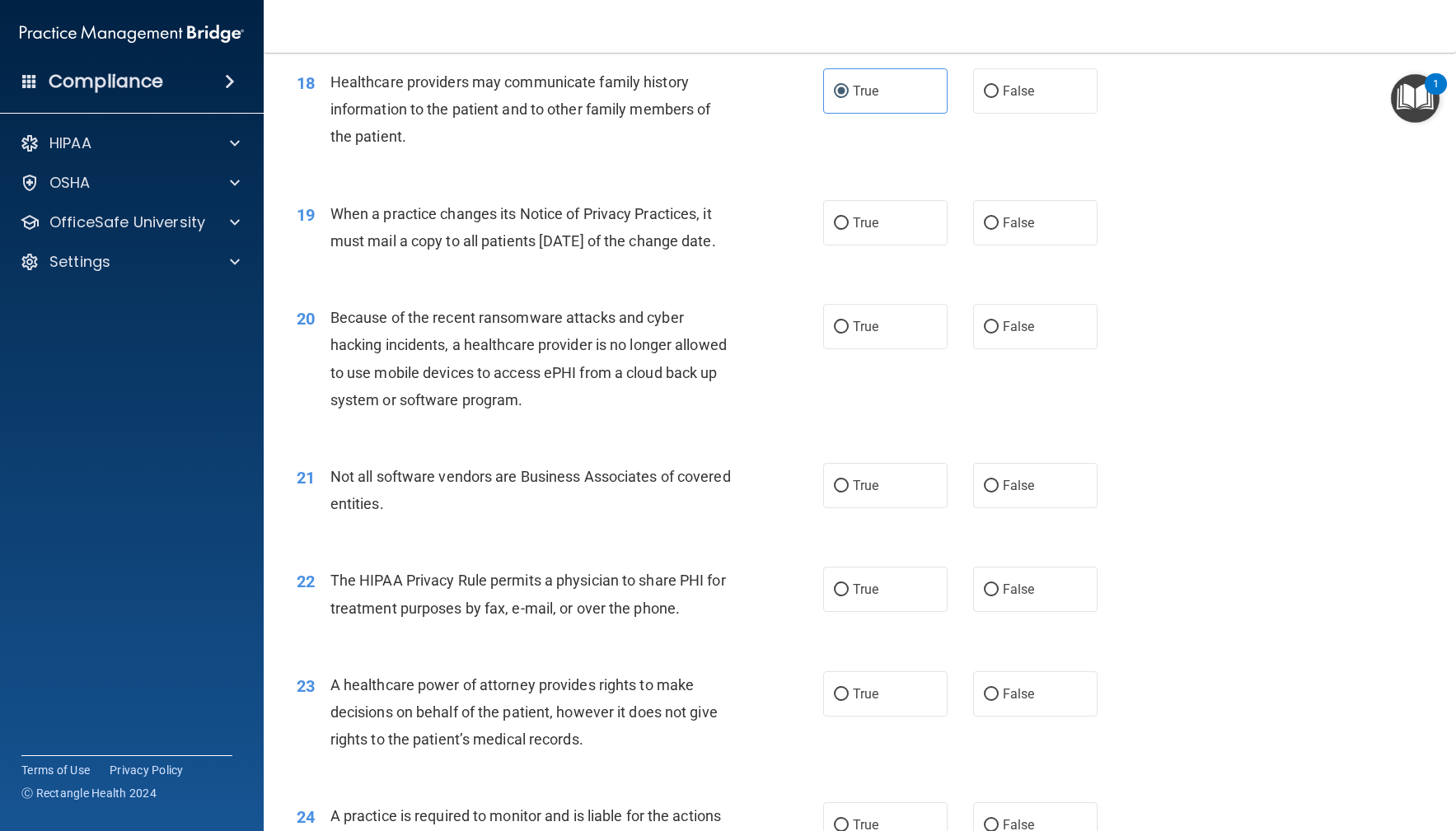
scroll to position [2422, 0]
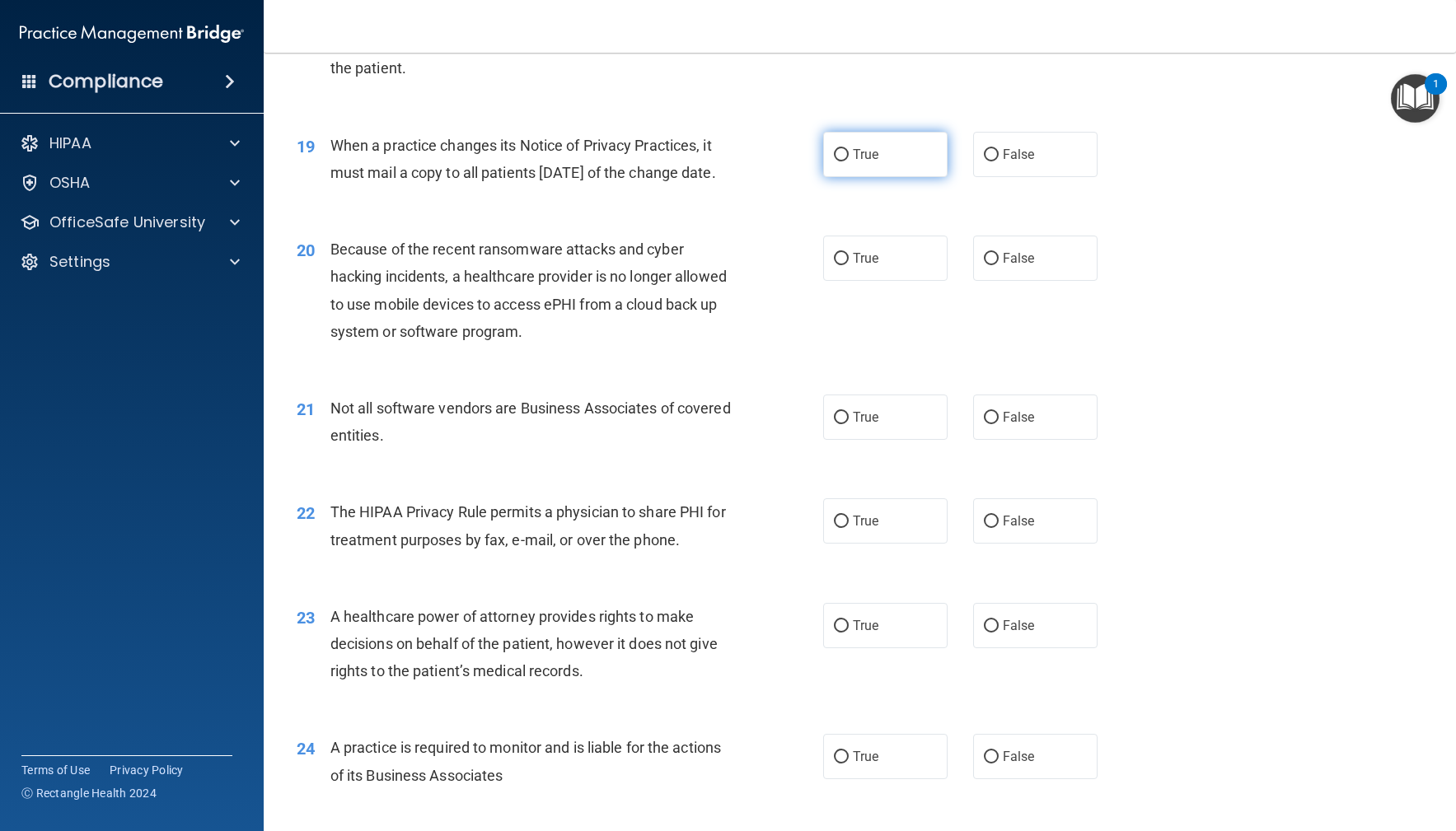
click at [853, 155] on span "True" at bounding box center [866, 154] width 25 height 15
click at [849, 155] on input "True" at bounding box center [841, 155] width 14 height 13
radio input "true"
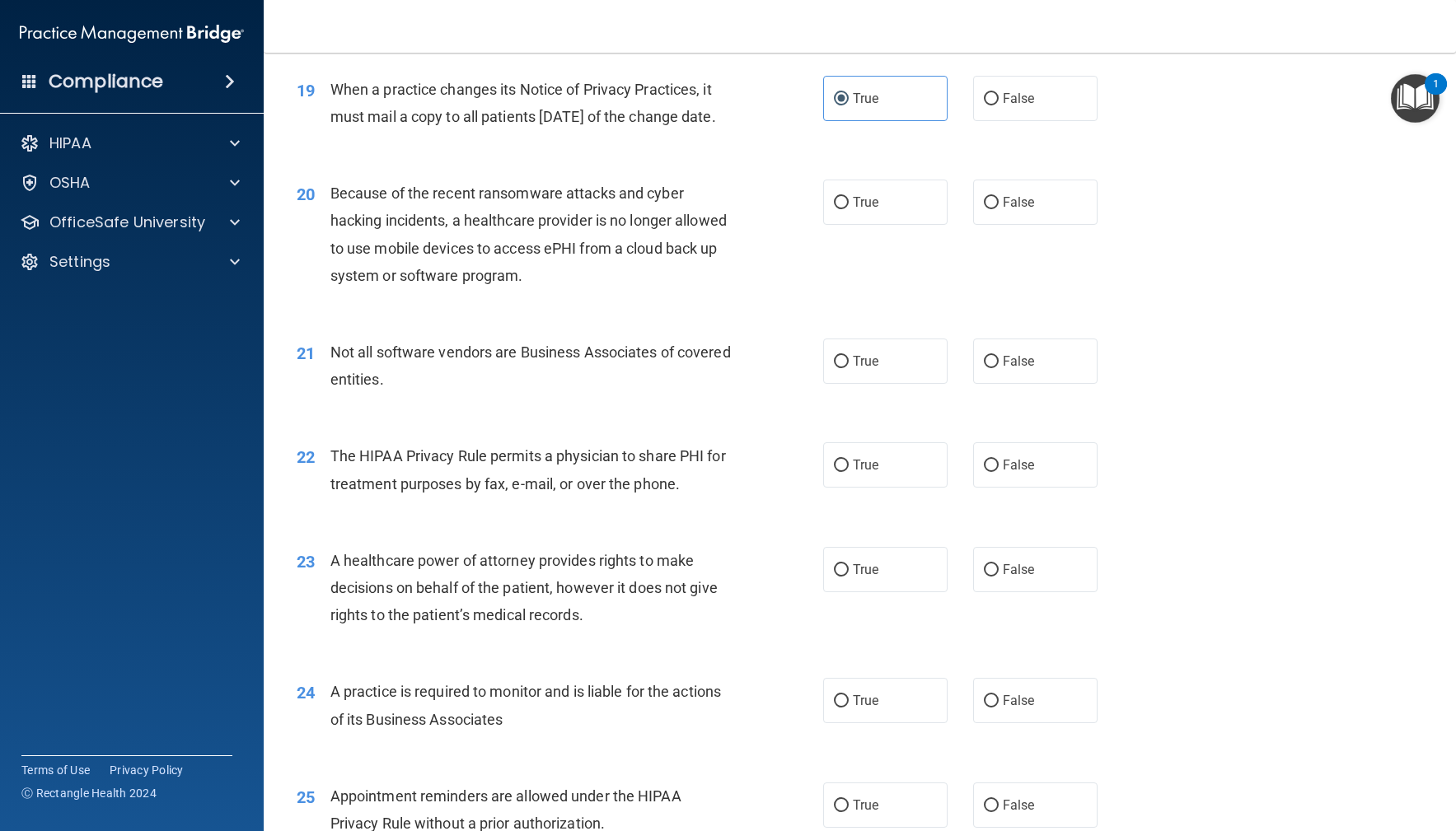
scroll to position [2476, 0]
click at [1012, 212] on span "False" at bounding box center [1018, 203] width 32 height 15
click at [999, 211] on input "False" at bounding box center [990, 204] width 14 height 13
radio input "true"
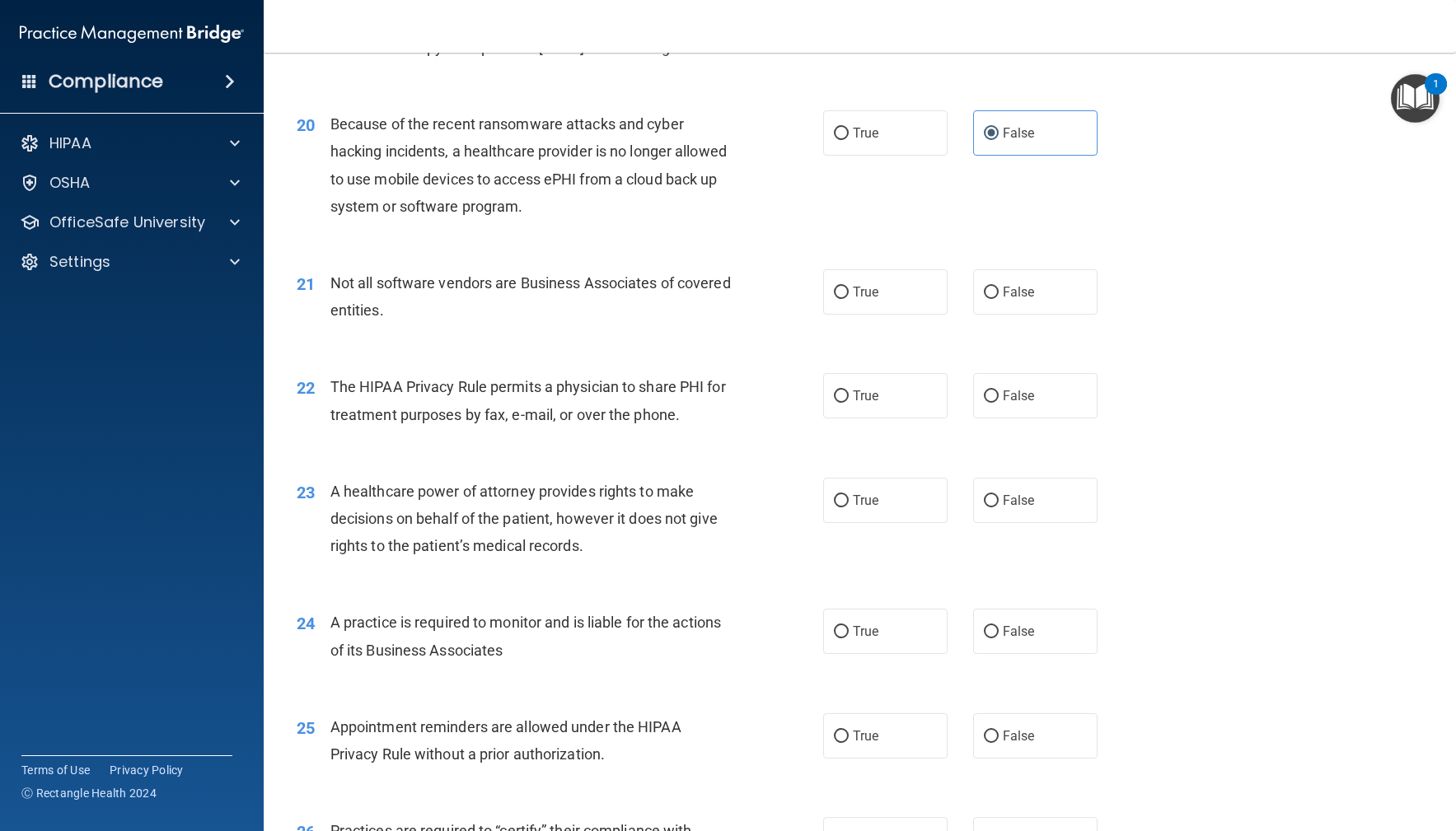
scroll to position [2560, 0]
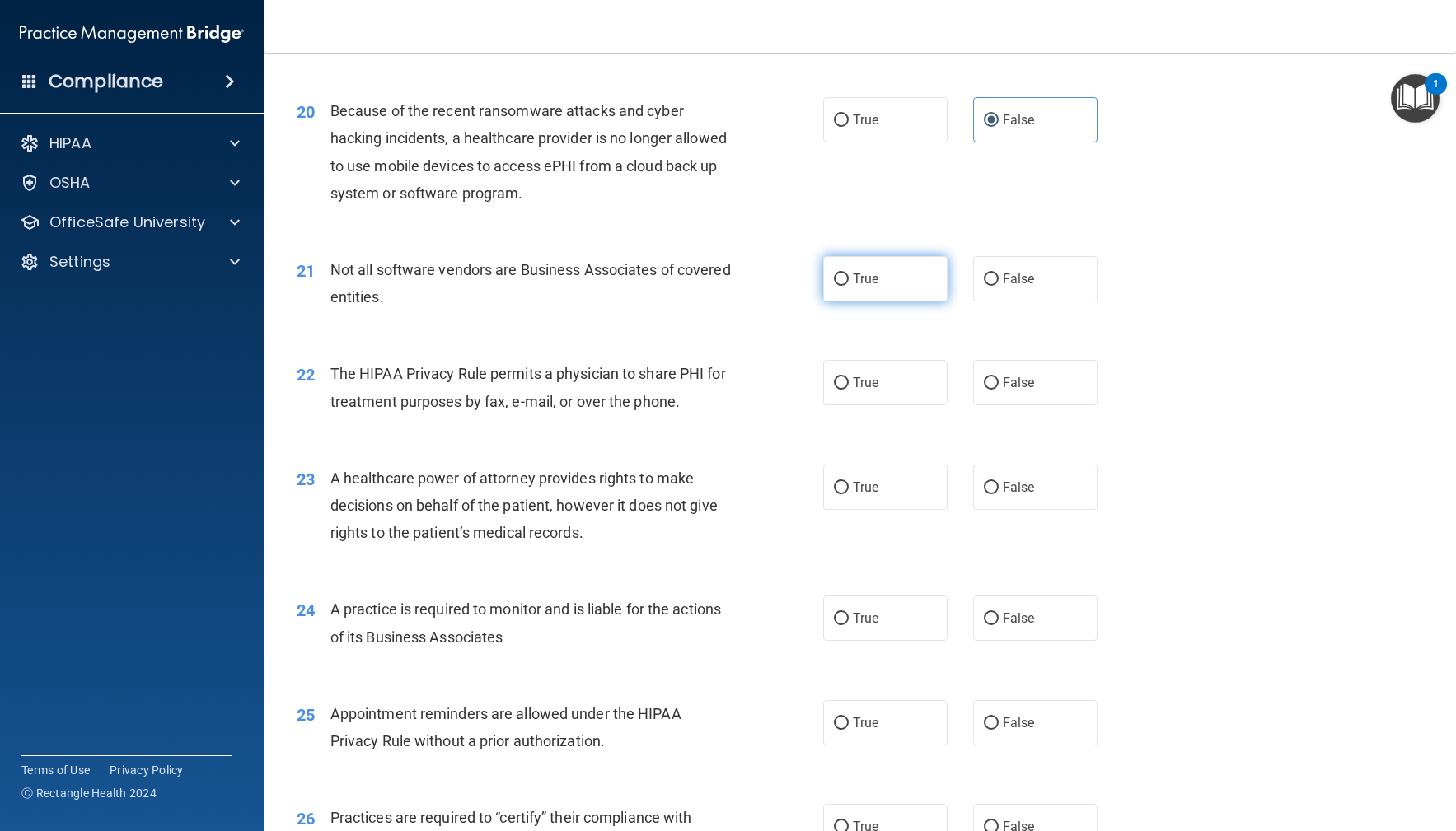
click at [872, 302] on label "True" at bounding box center [886, 279] width 125 height 45
click at [849, 286] on input "True" at bounding box center [841, 280] width 14 height 13
radio input "true"
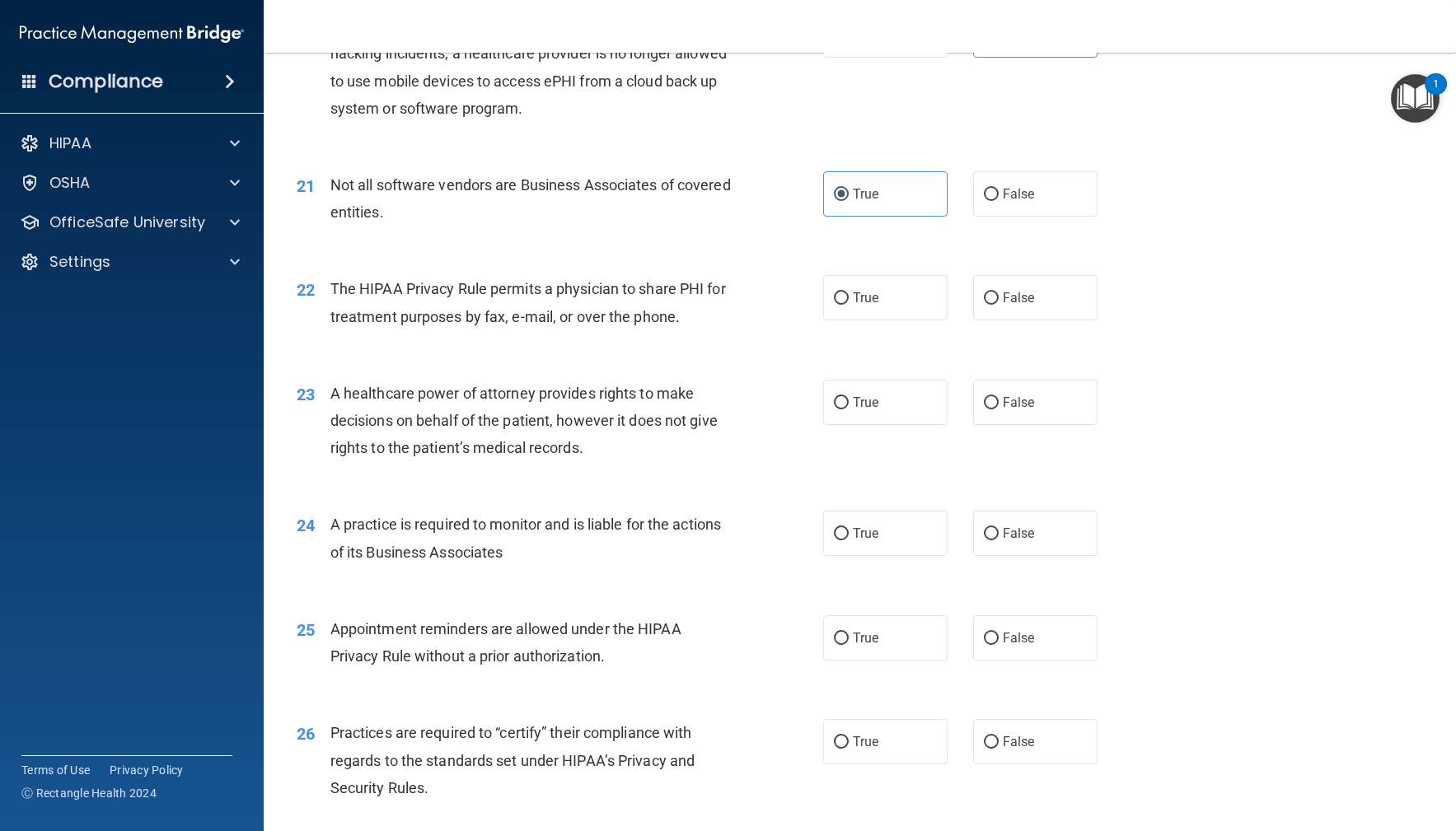
scroll to position [2719, 0]
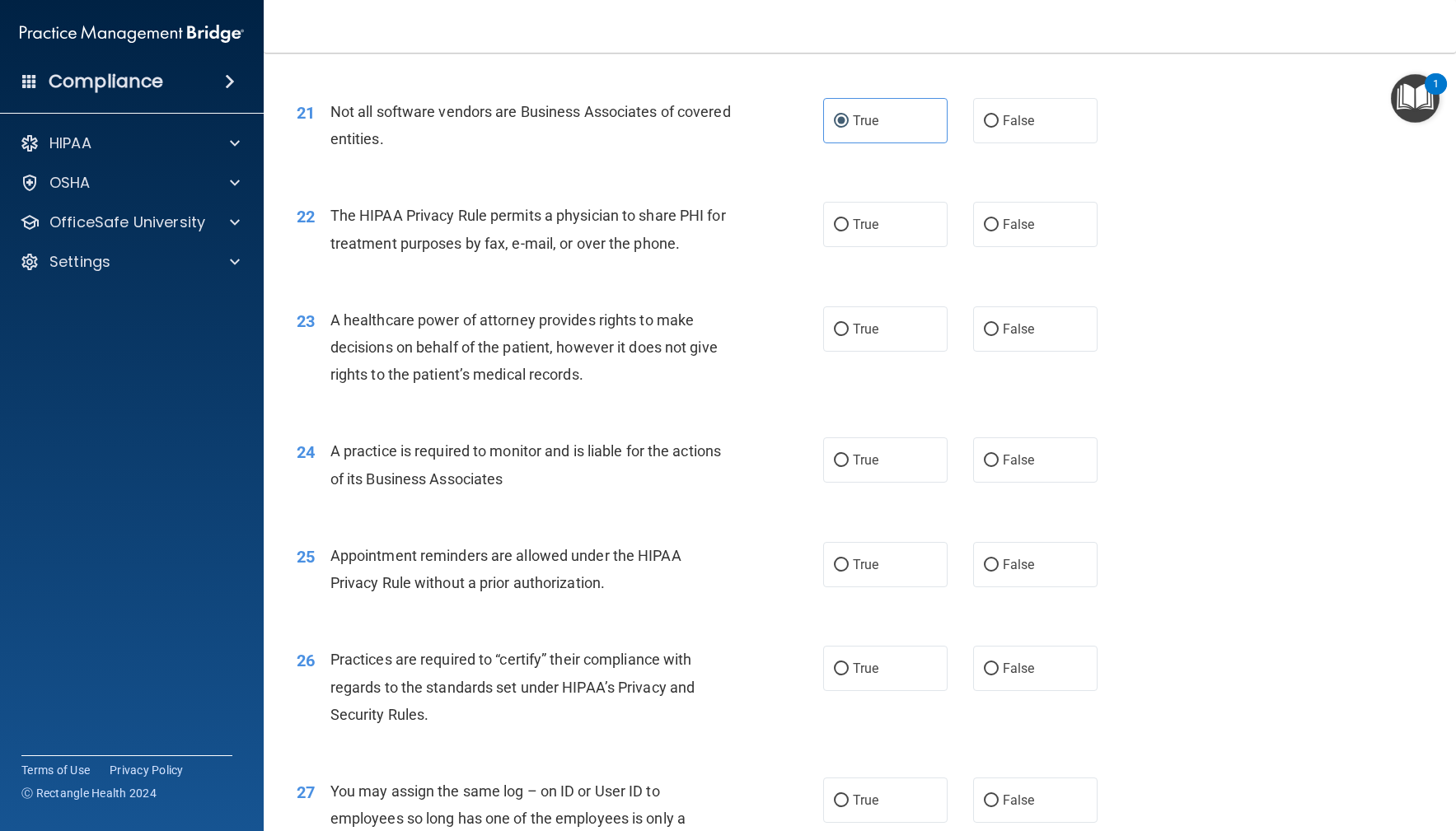
click at [711, 256] on div "The HIPAA Privacy Rule permits a physician to share PHI for treatment purposes …" at bounding box center [537, 228] width 413 height 54
drag, startPoint x: 865, startPoint y: 259, endPoint x: 822, endPoint y: 269, distance: 44.1
click at [865, 232] on span "True" at bounding box center [866, 225] width 25 height 15
click at [849, 231] on input "True" at bounding box center [841, 225] width 14 height 13
radio input "true"
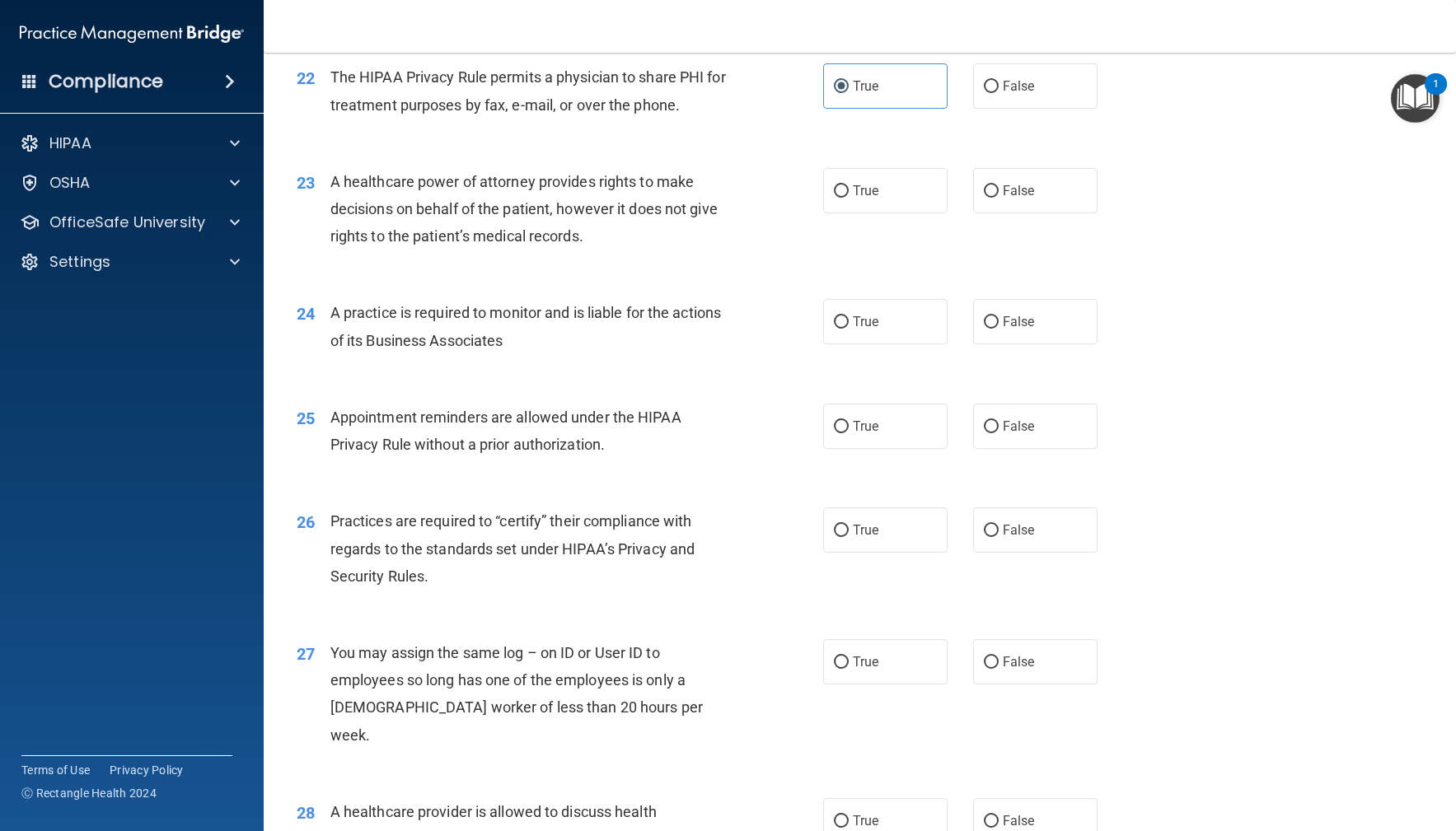
scroll to position [2858, 0]
click at [1066, 212] on label "False" at bounding box center [1036, 189] width 125 height 45
click at [999, 196] on input "False" at bounding box center [990, 190] width 14 height 13
radio input "true"
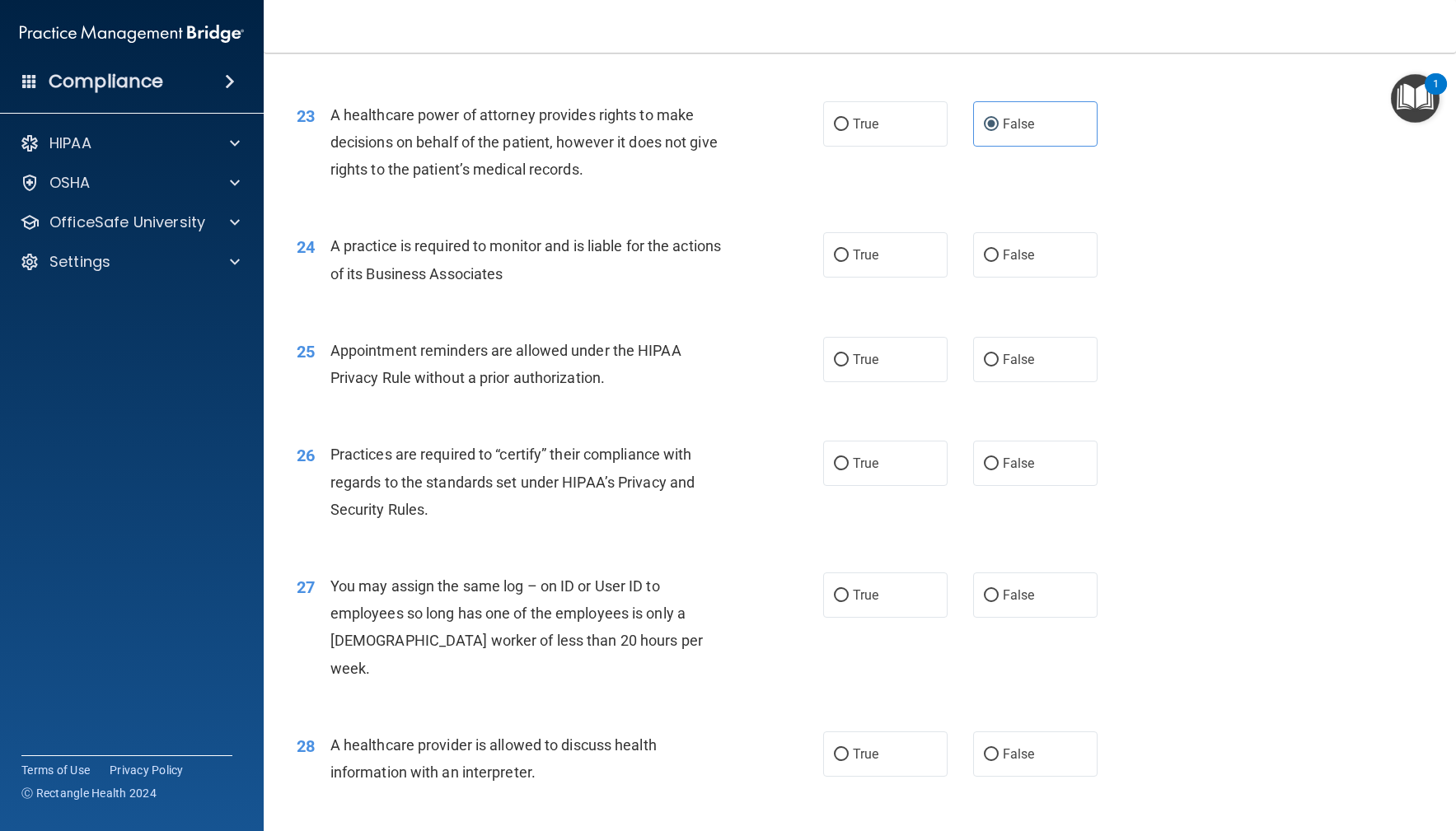
scroll to position [2940, 0]
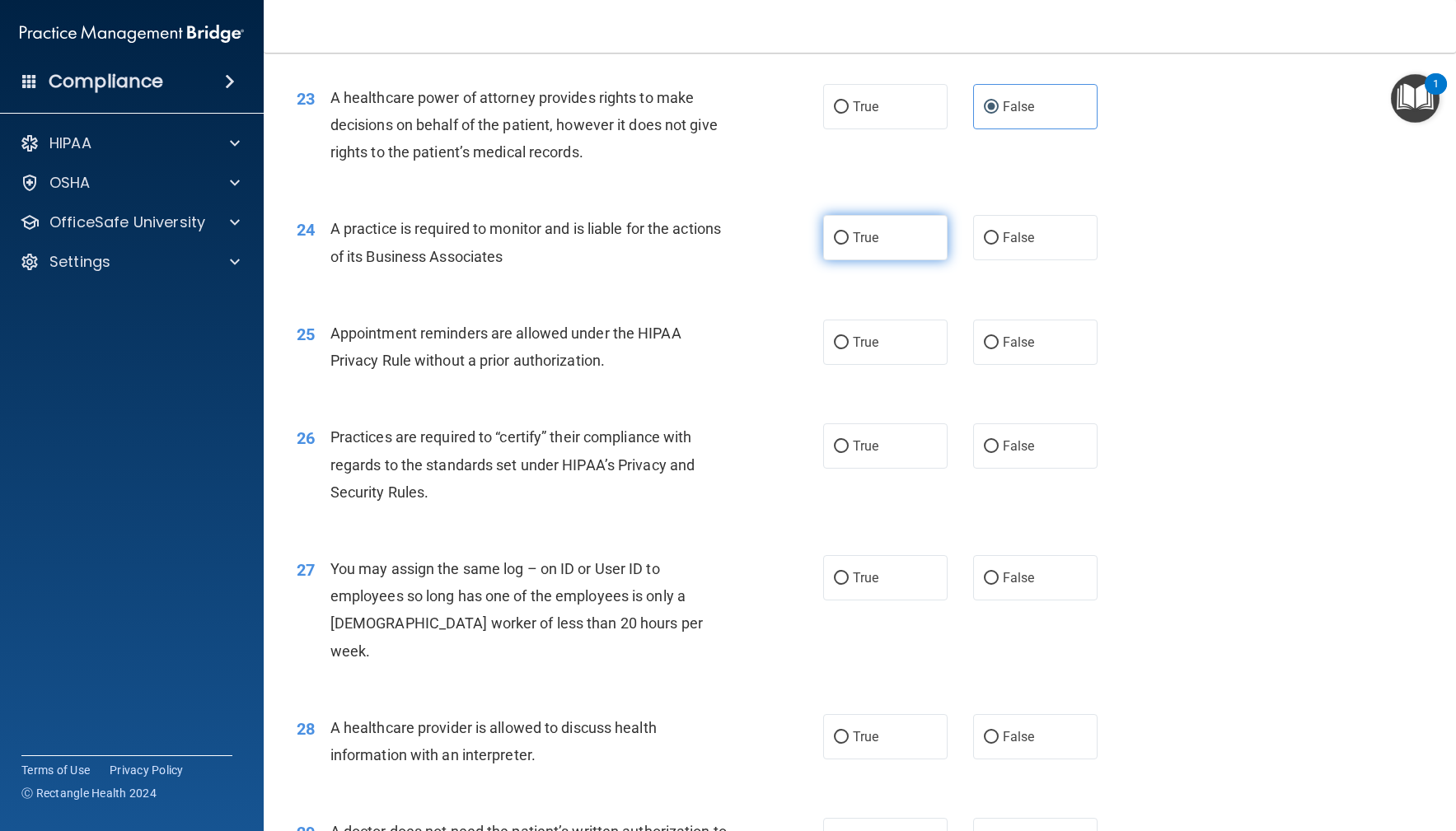
click at [858, 246] on span "True" at bounding box center [866, 237] width 25 height 15
click at [849, 245] on input "True" at bounding box center [841, 238] width 14 height 13
radio input "true"
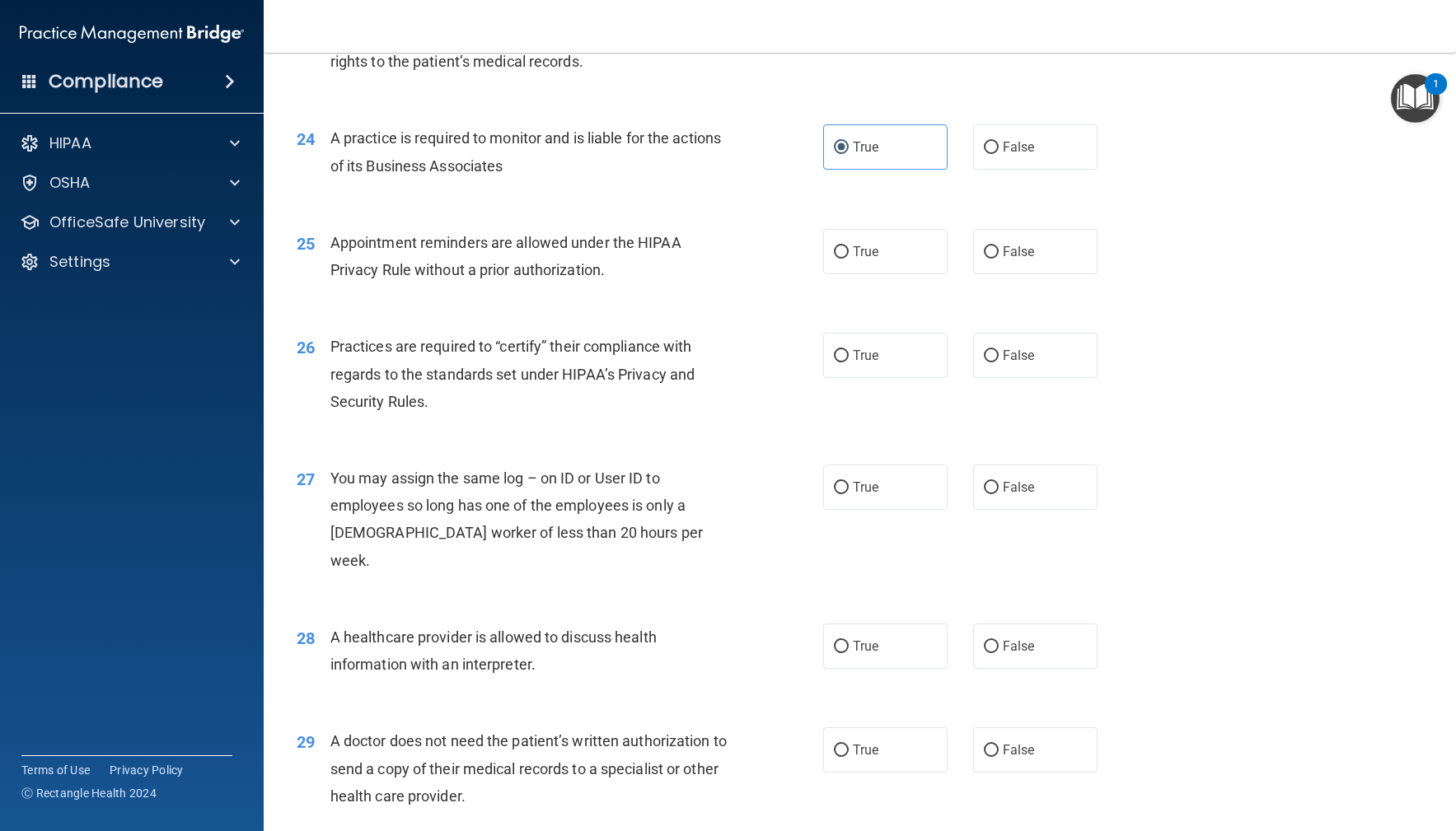
scroll to position [3033, 0]
click at [845, 257] on input "True" at bounding box center [841, 251] width 14 height 13
radio input "true"
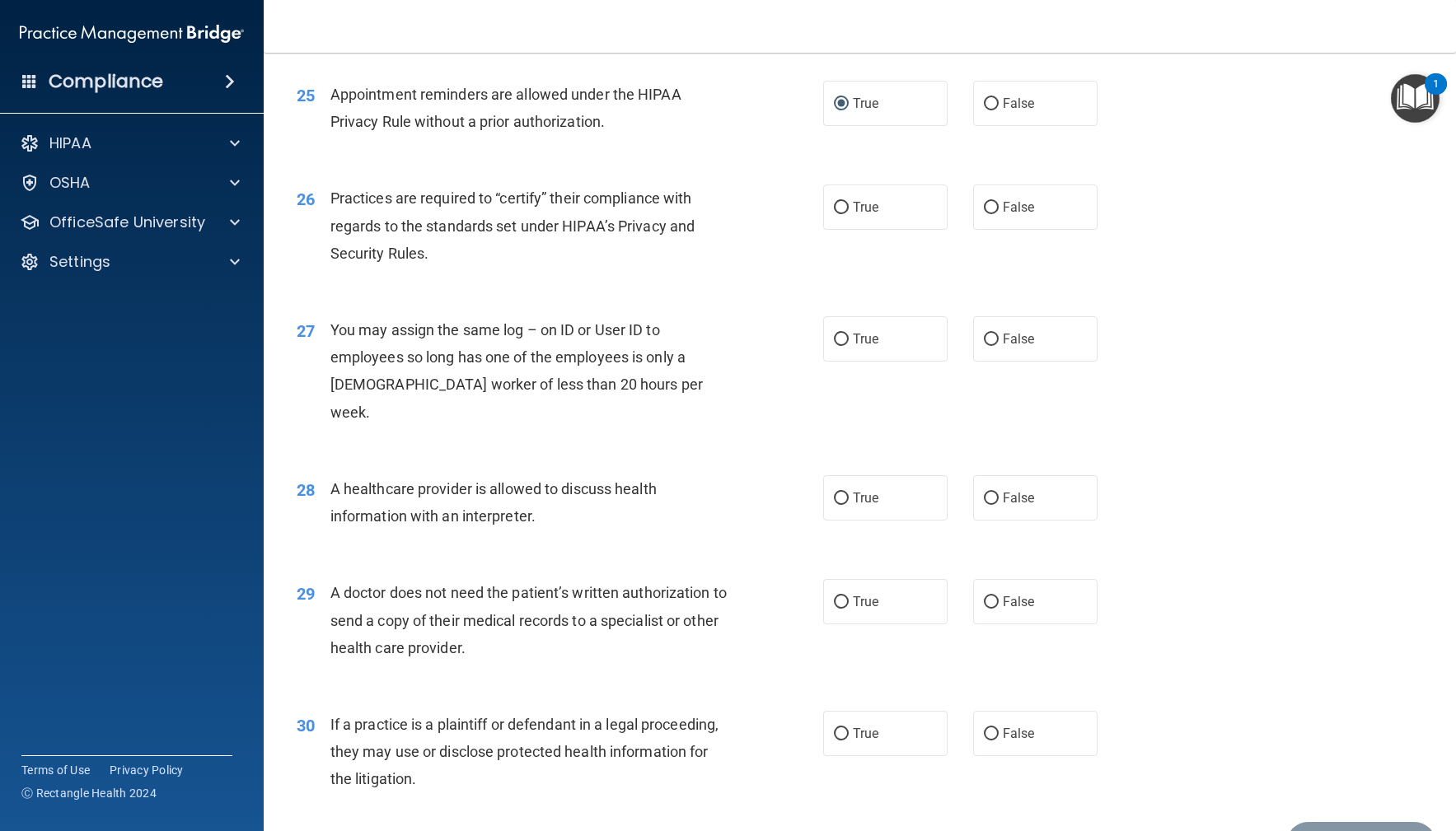
scroll to position [3181, 0]
click at [851, 228] on label "True" at bounding box center [886, 205] width 125 height 45
click at [849, 213] on input "True" at bounding box center [841, 206] width 14 height 13
radio input "true"
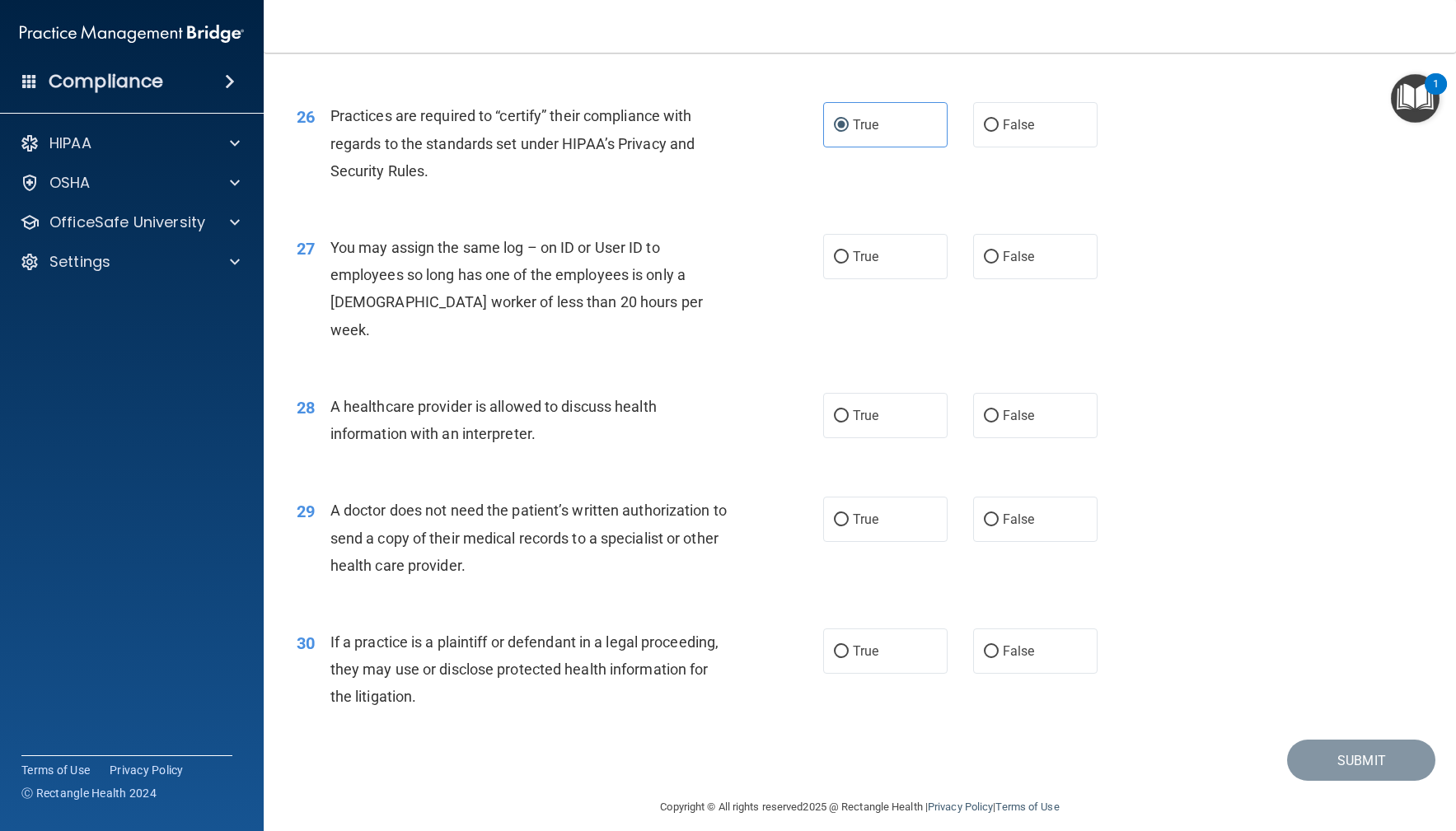
scroll to position [3267, 0]
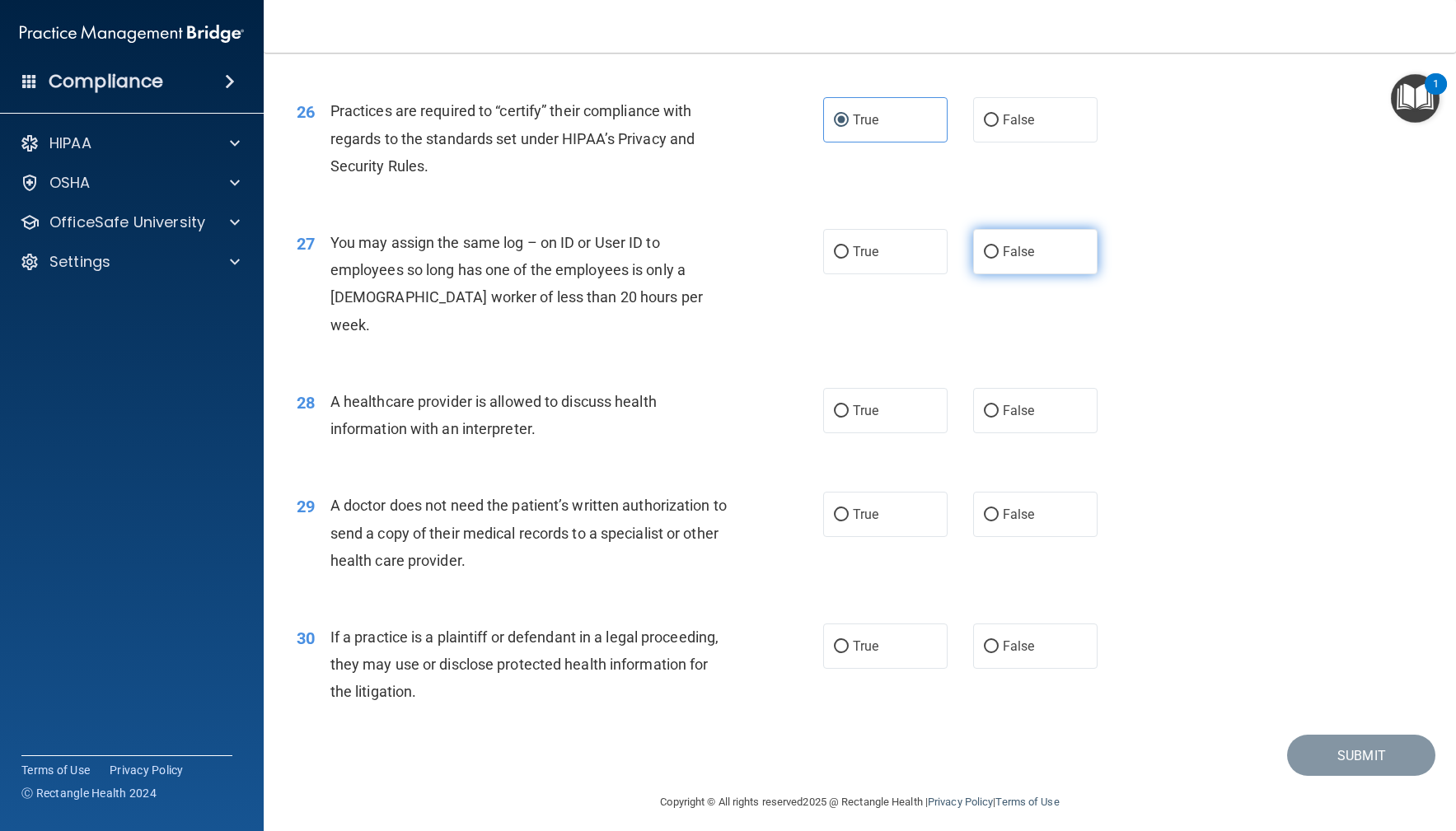
drag, startPoint x: 1035, startPoint y: 275, endPoint x: 1007, endPoint y: 286, distance: 30.1
click at [1035, 275] on label "False" at bounding box center [1036, 252] width 125 height 45
click at [999, 258] on input "False" at bounding box center [990, 253] width 14 height 13
radio input "true"
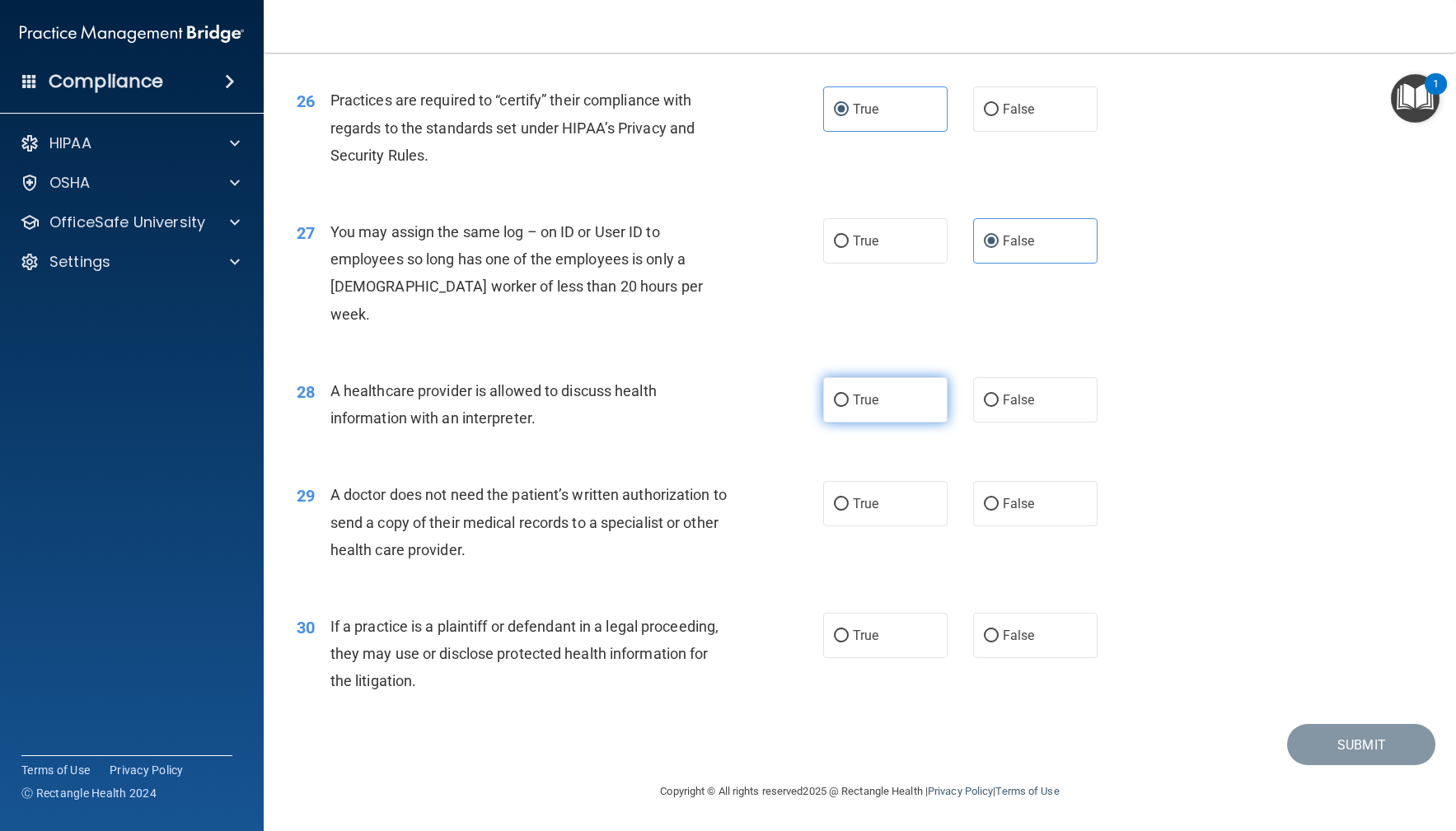
click at [884, 410] on label "True" at bounding box center [886, 399] width 125 height 45
click at [849, 407] on input "True" at bounding box center [841, 400] width 14 height 13
radio input "true"
click at [644, 546] on div "A doctor does not need the patient’s written authorization to send a copy of th…" at bounding box center [537, 522] width 413 height 82
click at [887, 502] on label "True" at bounding box center [886, 503] width 125 height 45
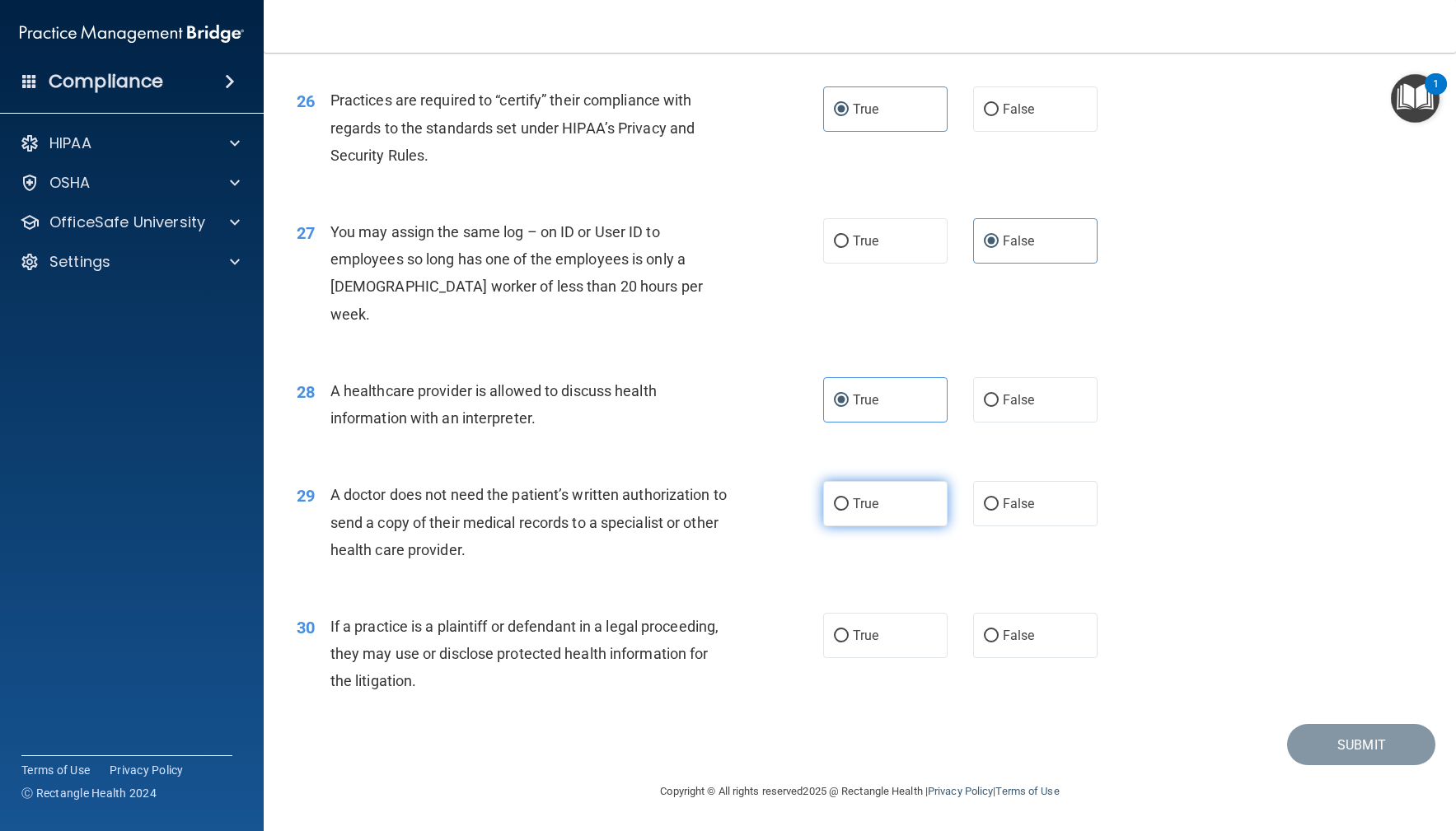
click at [849, 502] on input "True" at bounding box center [841, 504] width 14 height 13
radio input "true"
click at [866, 634] on span "True" at bounding box center [866, 635] width 25 height 15
click at [849, 634] on input "True" at bounding box center [841, 636] width 14 height 13
radio input "true"
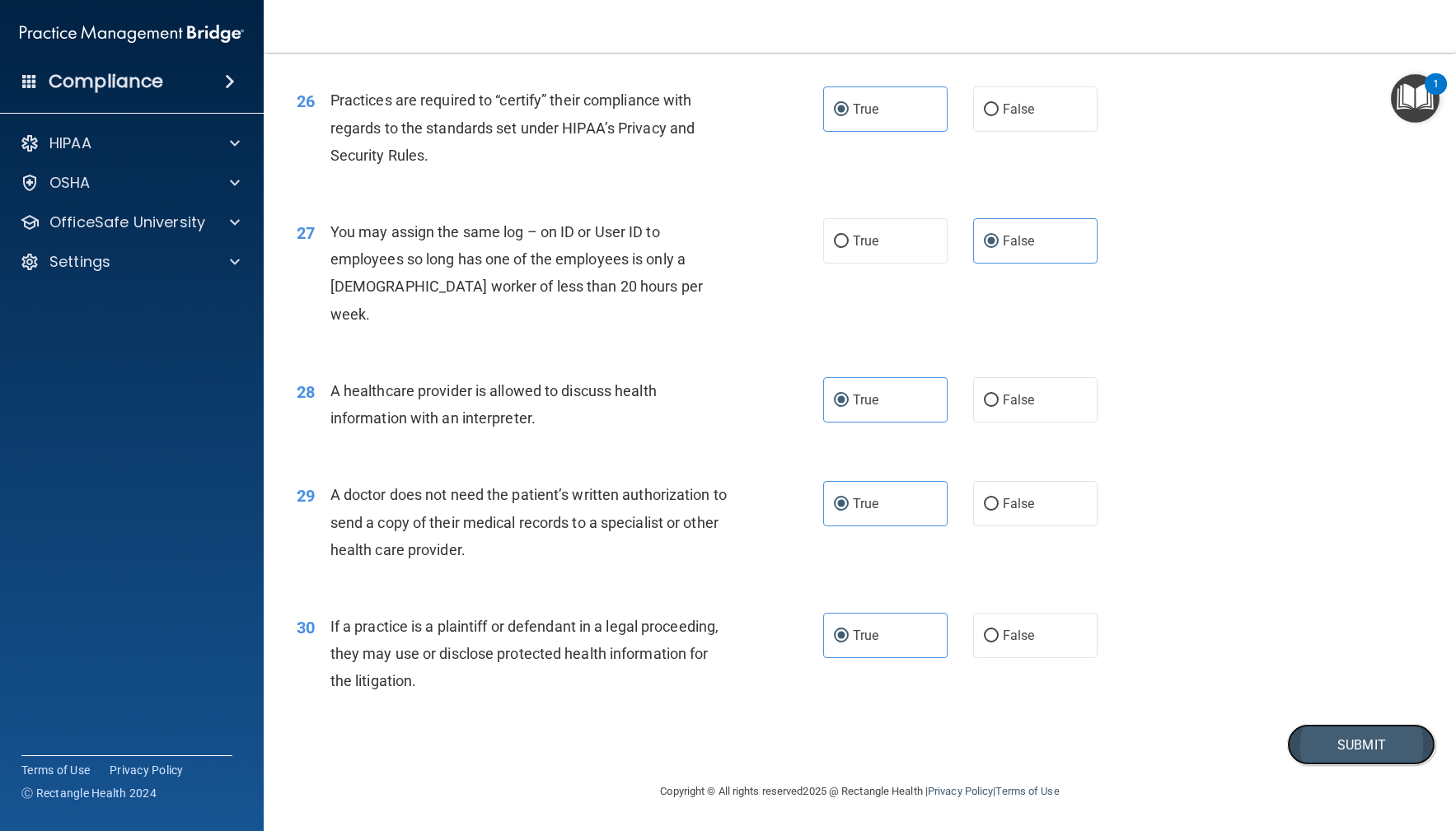
click at [1349, 739] on button "Submit" at bounding box center [1362, 745] width 148 height 42
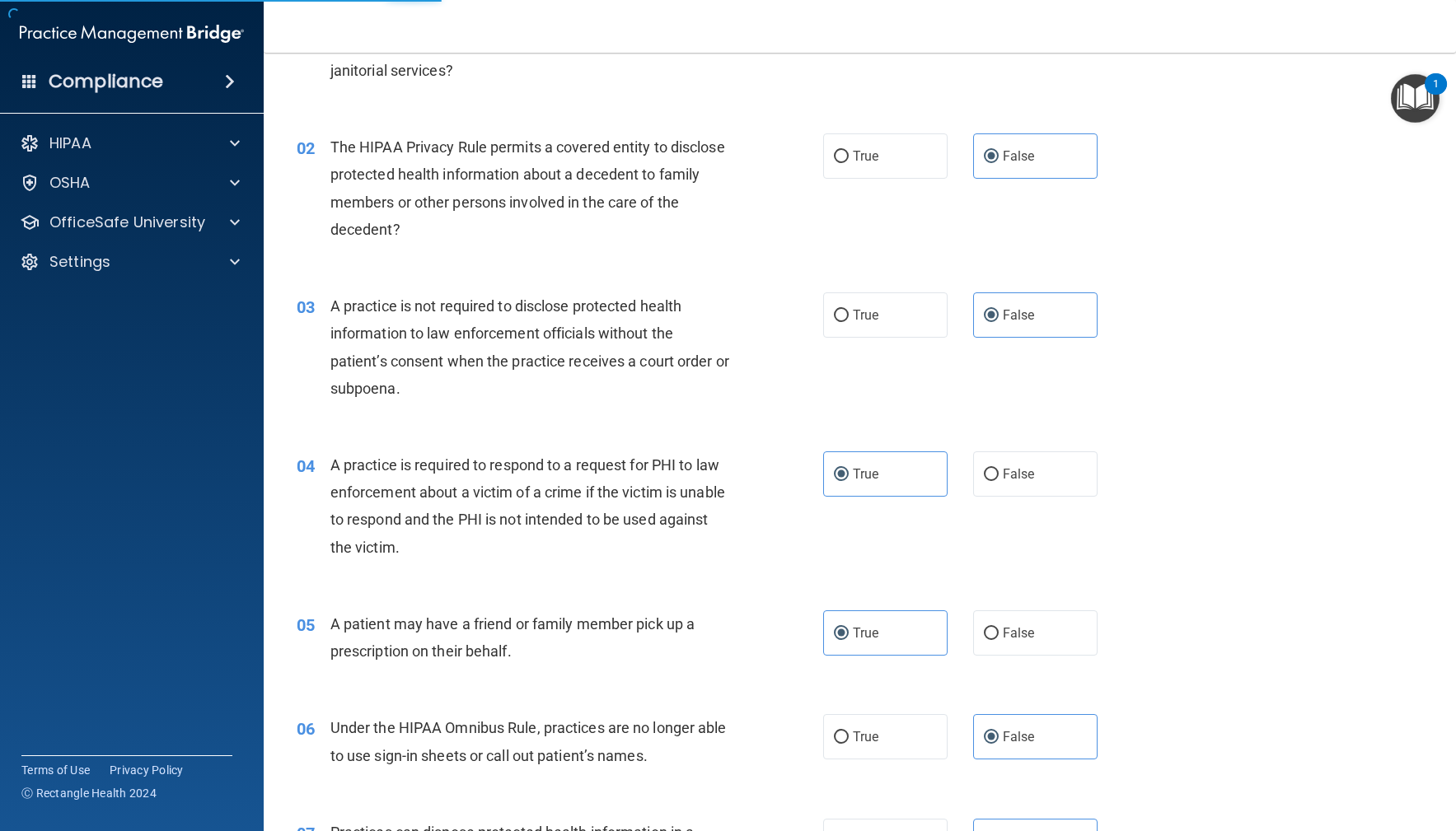
scroll to position [0, 0]
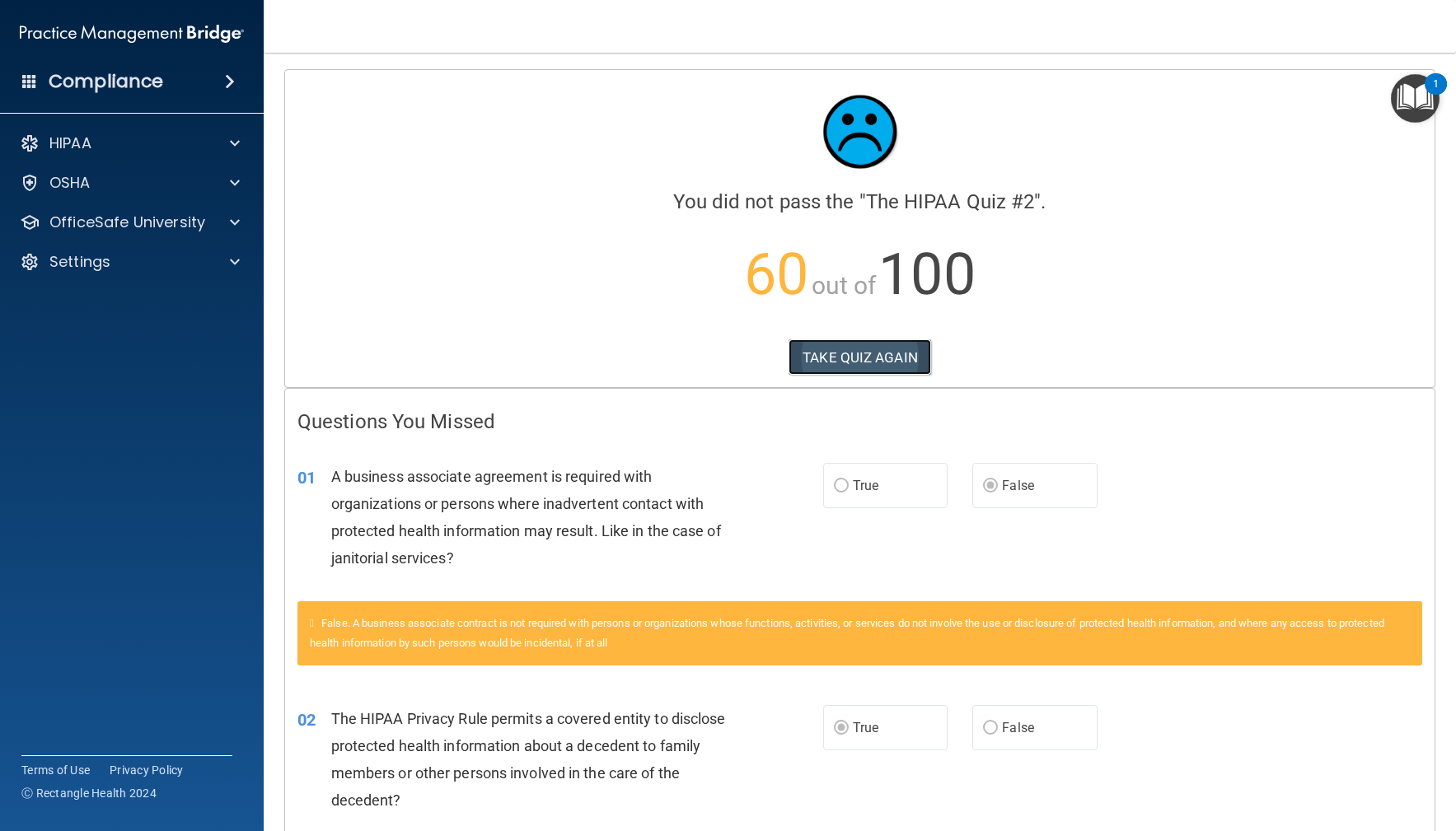
click at [842, 352] on button "TAKE QUIZ AGAIN" at bounding box center [860, 358] width 143 height 37
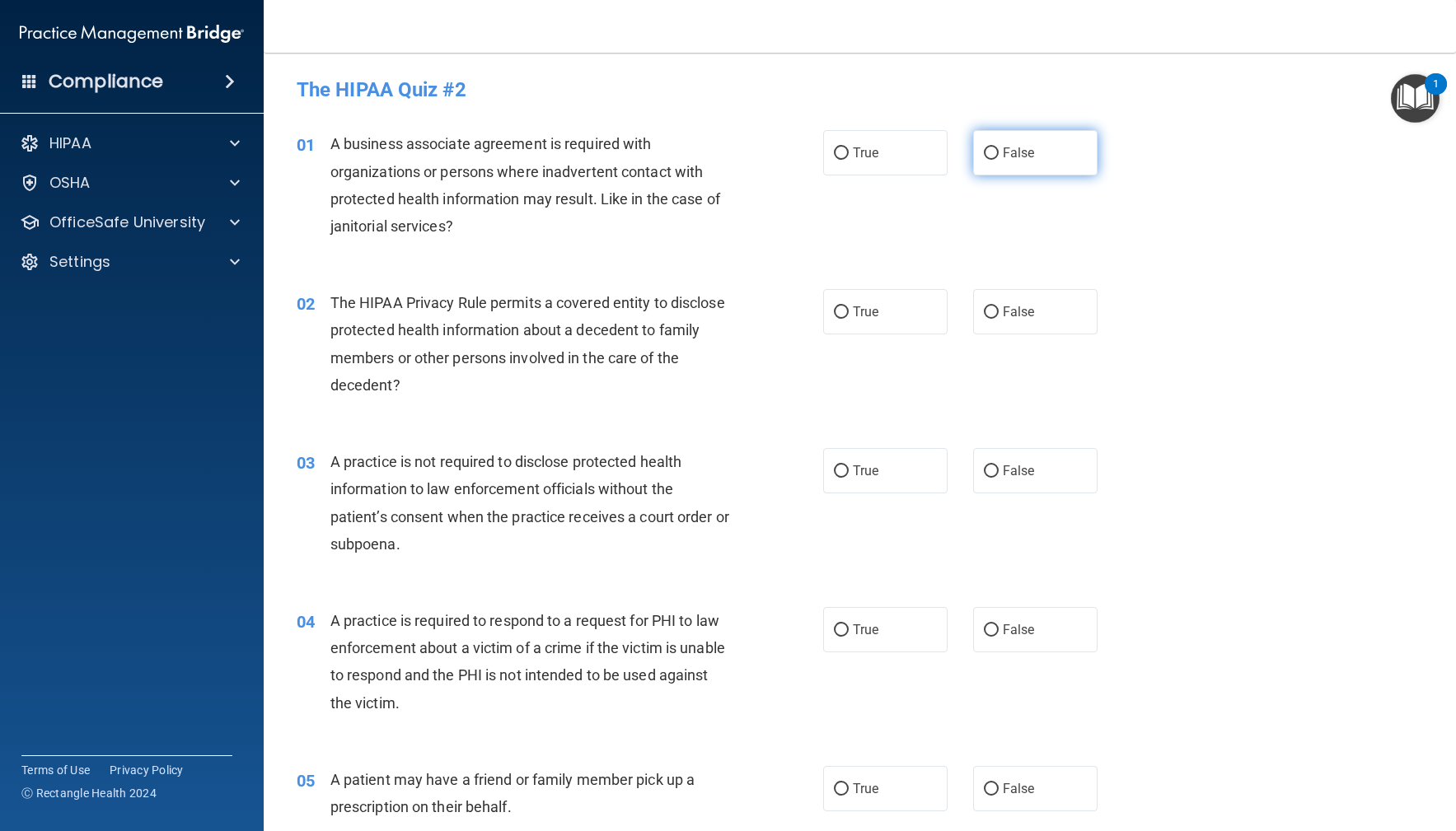
click at [1020, 159] on span "False" at bounding box center [1018, 152] width 32 height 15
click at [999, 159] on input "False" at bounding box center [990, 153] width 14 height 13
radio input "true"
click at [906, 331] on label "True" at bounding box center [886, 311] width 125 height 45
click at [849, 319] on input "True" at bounding box center [841, 312] width 14 height 13
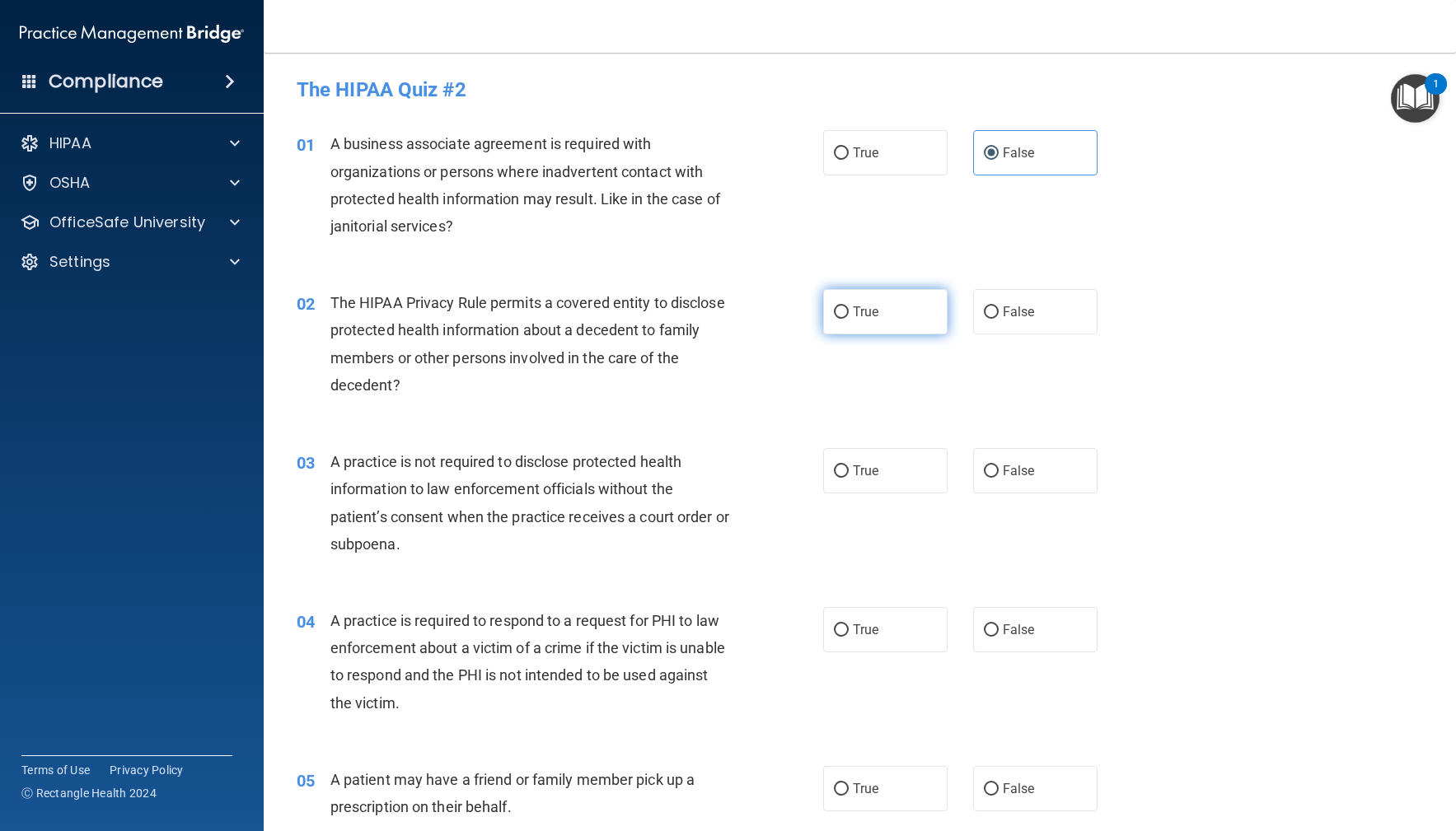
radio input "true"
drag, startPoint x: 1012, startPoint y: 477, endPoint x: 946, endPoint y: 469, distance: 66.5
click at [1010, 477] on span "False" at bounding box center [1018, 470] width 32 height 15
click at [999, 477] on input "False" at bounding box center [990, 471] width 14 height 13
radio input "true"
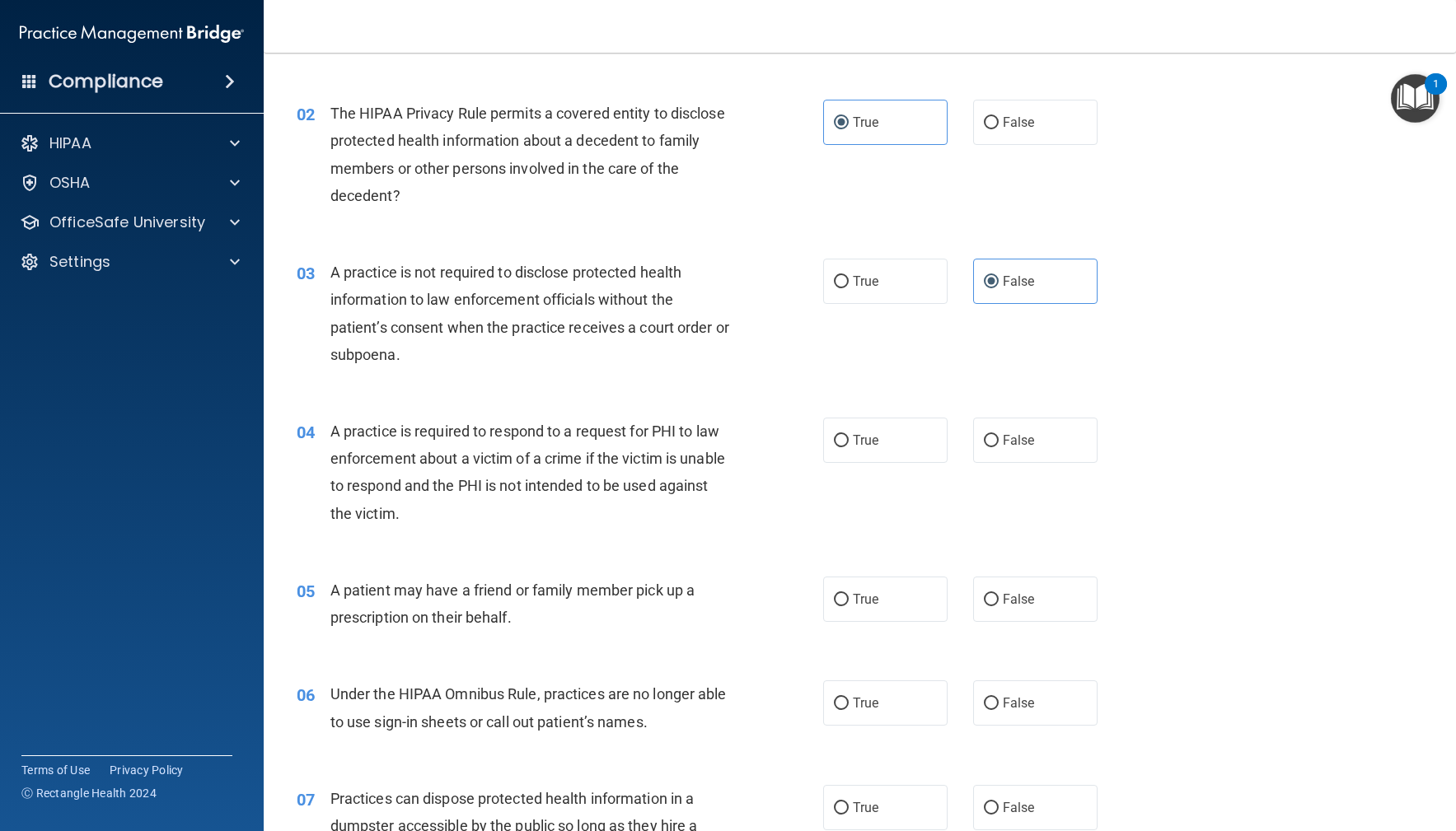
scroll to position [201, 0]
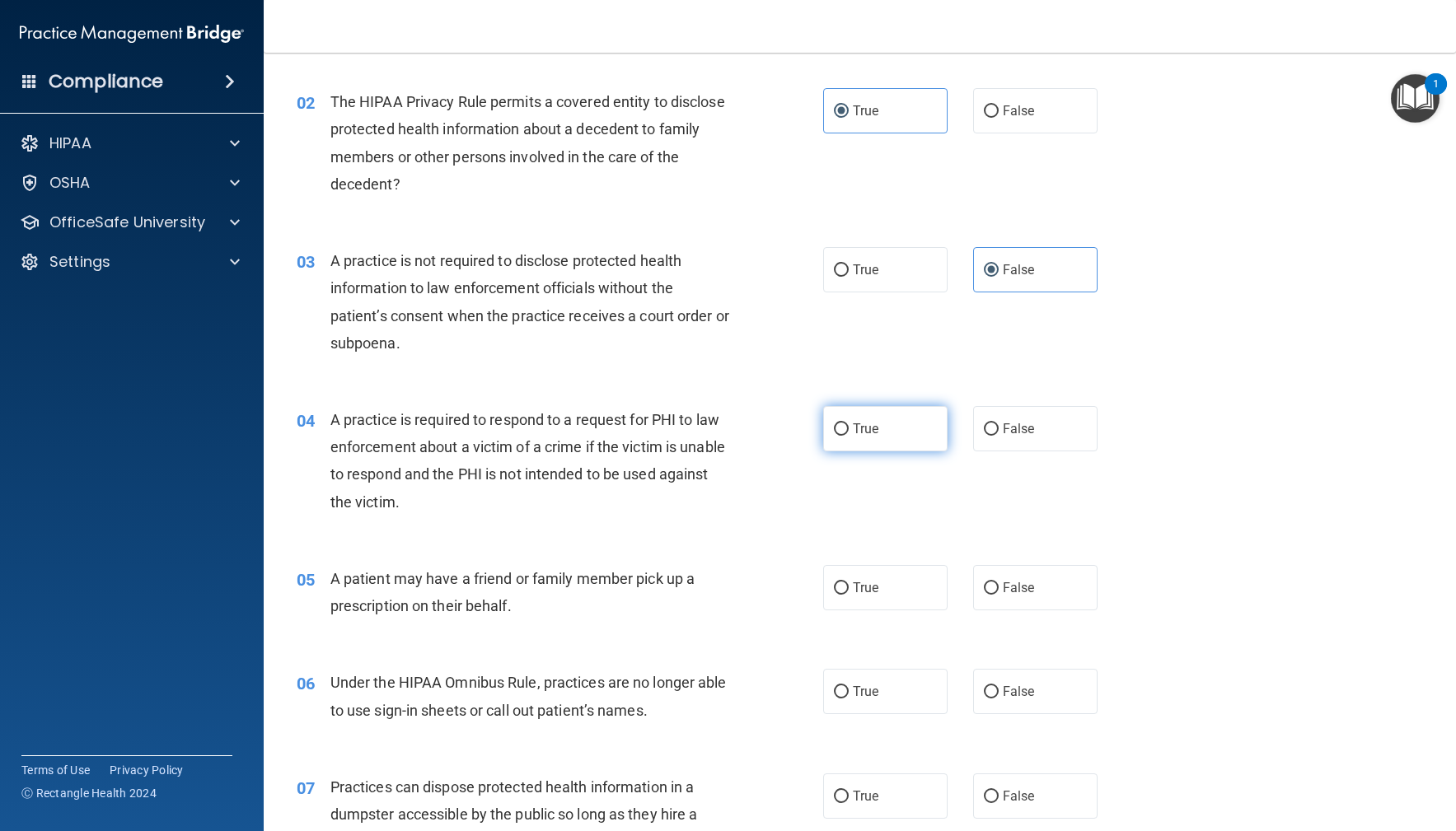
click at [848, 429] on input "True" at bounding box center [841, 429] width 14 height 13
radio input "true"
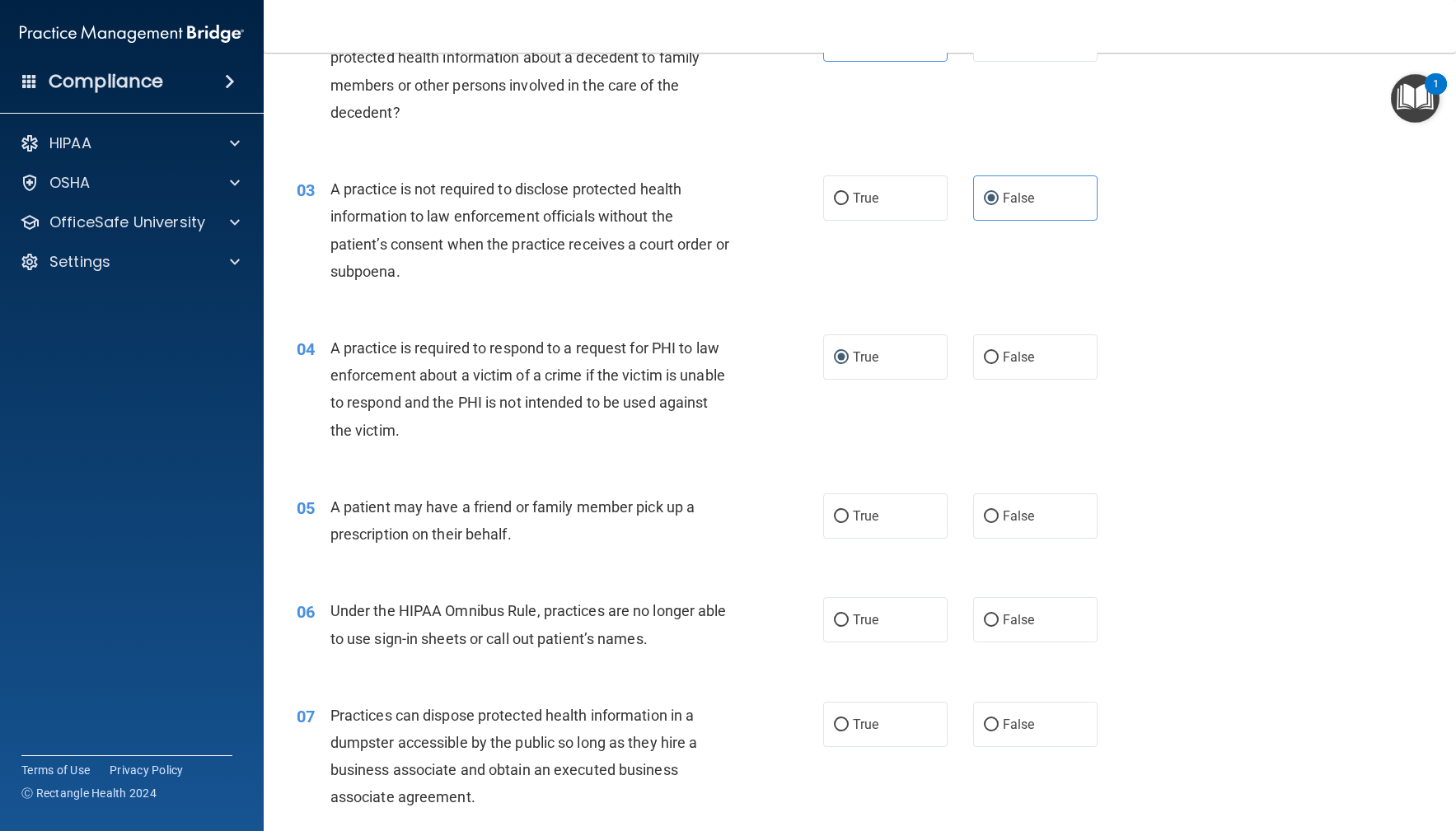
scroll to position [362, 0]
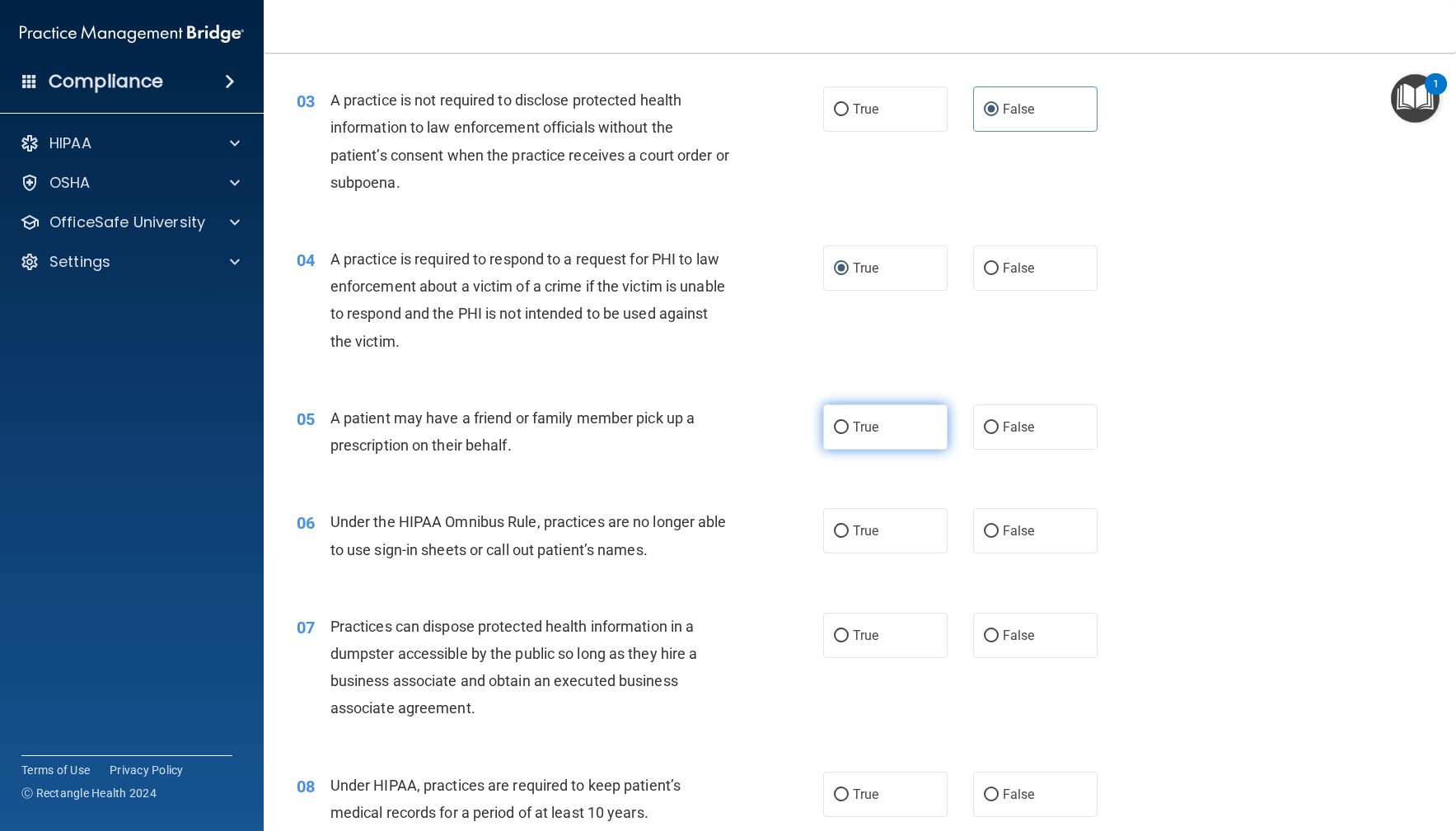
click at [891, 422] on label "True" at bounding box center [886, 427] width 125 height 45
click at [849, 422] on input "True" at bounding box center [841, 428] width 14 height 13
radio input "true"
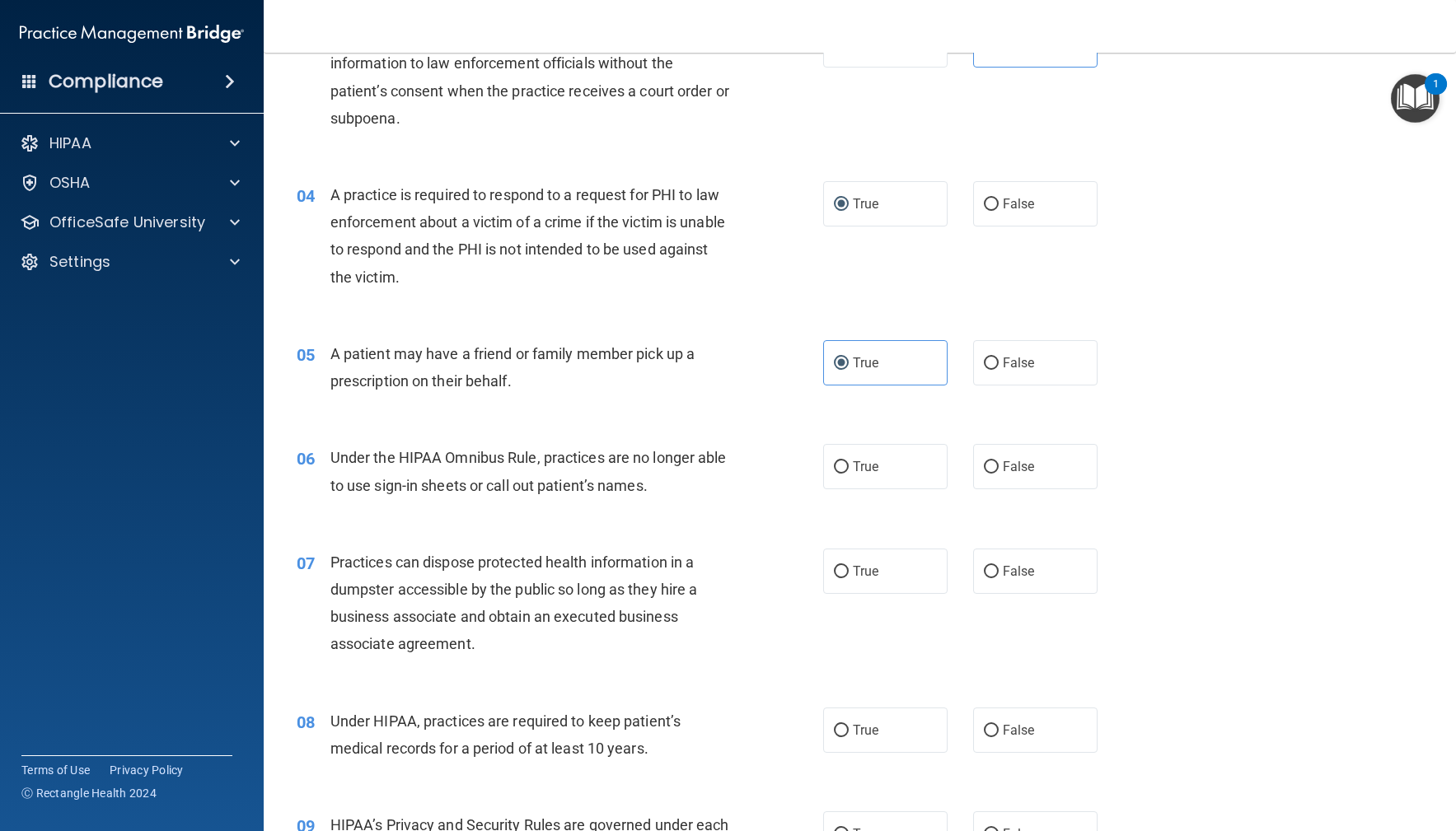
scroll to position [428, 0]
drag, startPoint x: 1002, startPoint y: 464, endPoint x: 794, endPoint y: 504, distance: 211.8
click at [1001, 464] on label "False" at bounding box center [1036, 465] width 125 height 45
click at [999, 464] on input "False" at bounding box center [990, 466] width 14 height 13
radio input "true"
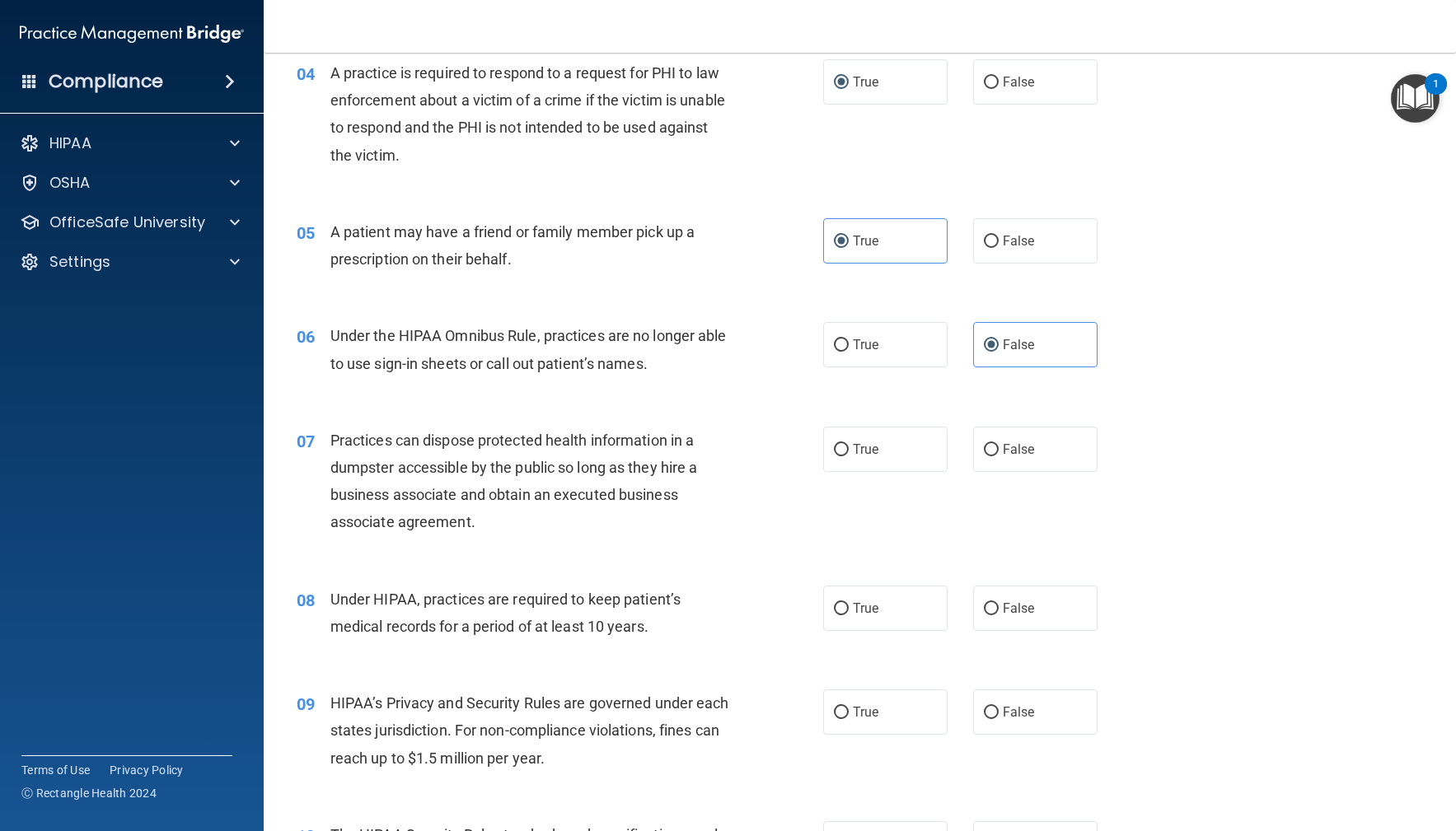
scroll to position [576, 0]
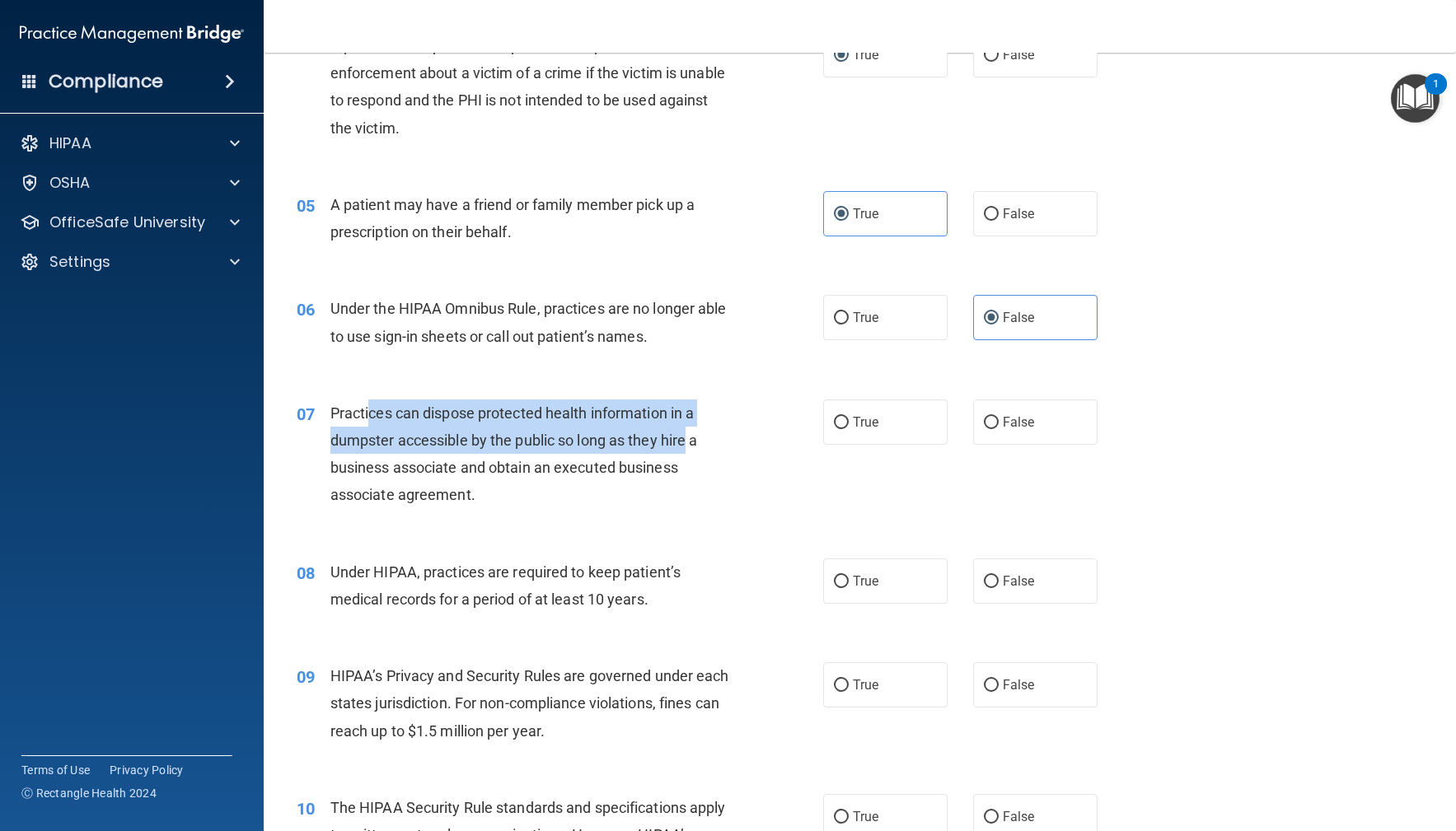
drag, startPoint x: 475, startPoint y: 412, endPoint x: 727, endPoint y: 485, distance: 262.4
click at [689, 445] on span "Practices can dispose protected health information in a dumpster accessible by …" at bounding box center [514, 454] width 367 height 99
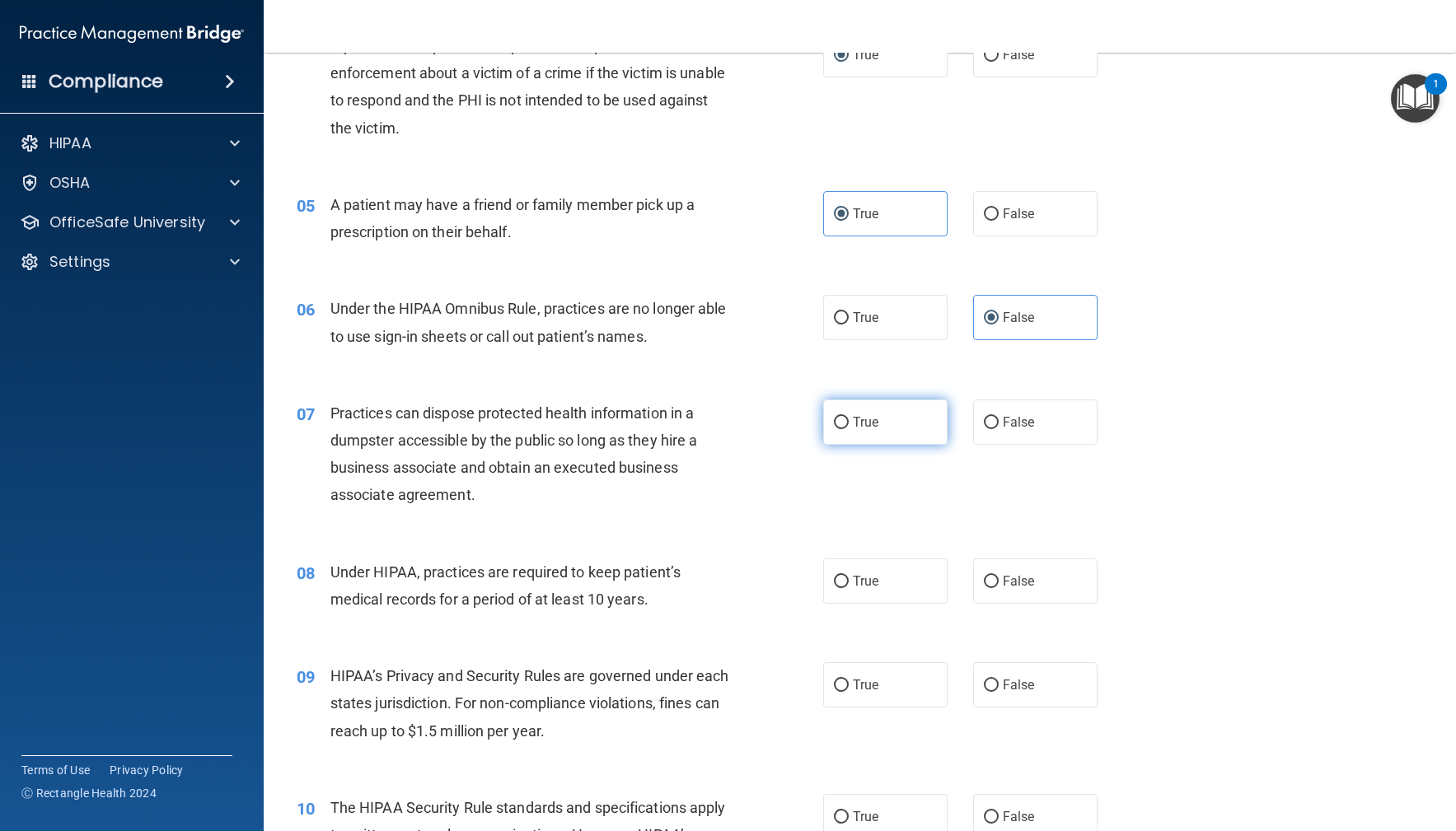
drag, startPoint x: 737, startPoint y: 491, endPoint x: 929, endPoint y: 441, distance: 198.4
click at [742, 489] on div "Practices can dispose protected health information in a dumpster accessible by …" at bounding box center [537, 455] width 413 height 110
drag, startPoint x: 1029, startPoint y: 431, endPoint x: 856, endPoint y: 494, distance: 184.1
click at [1028, 431] on label "False" at bounding box center [1036, 422] width 125 height 45
click at [999, 429] on input "False" at bounding box center [990, 422] width 14 height 13
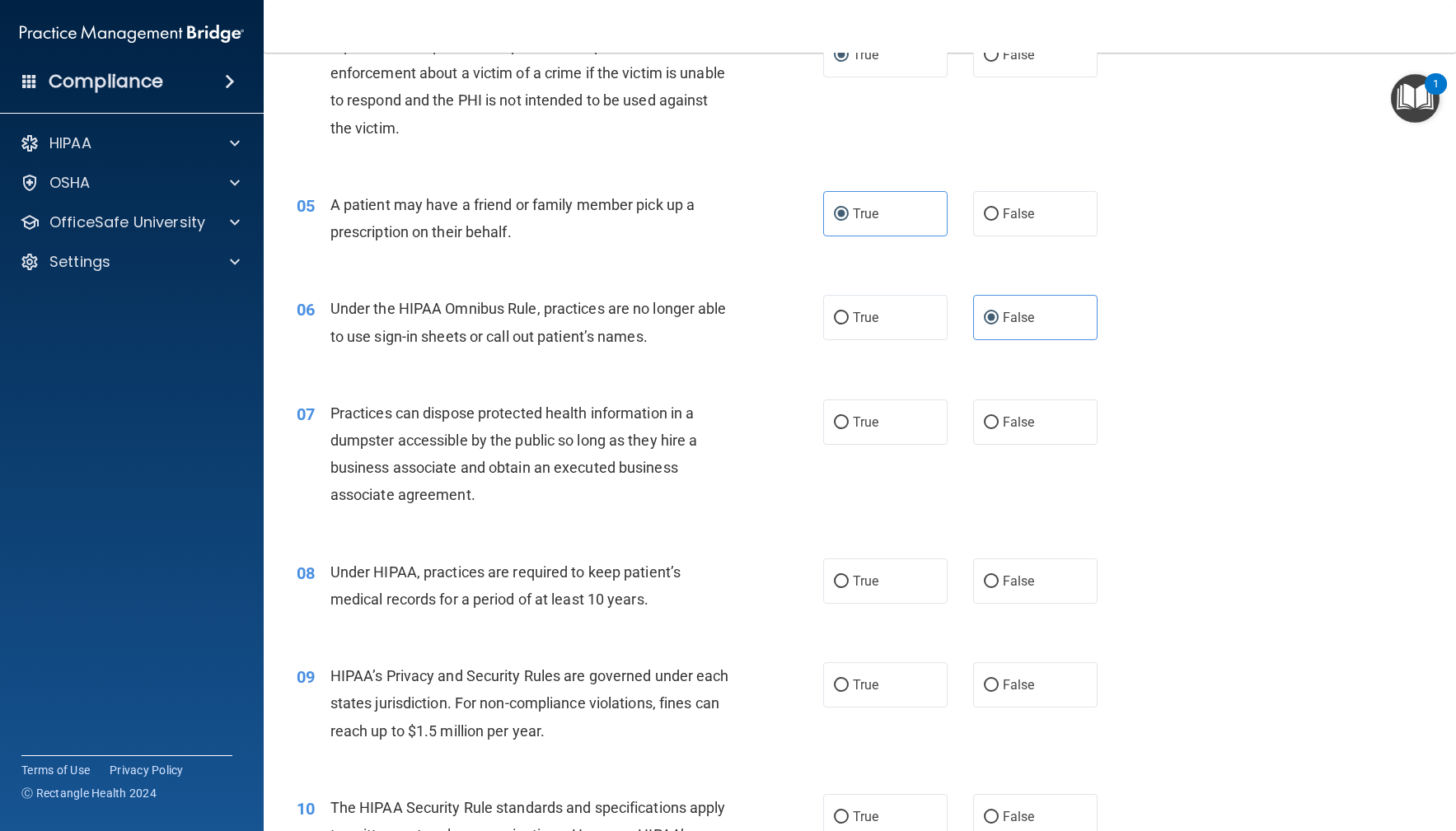
radio input "true"
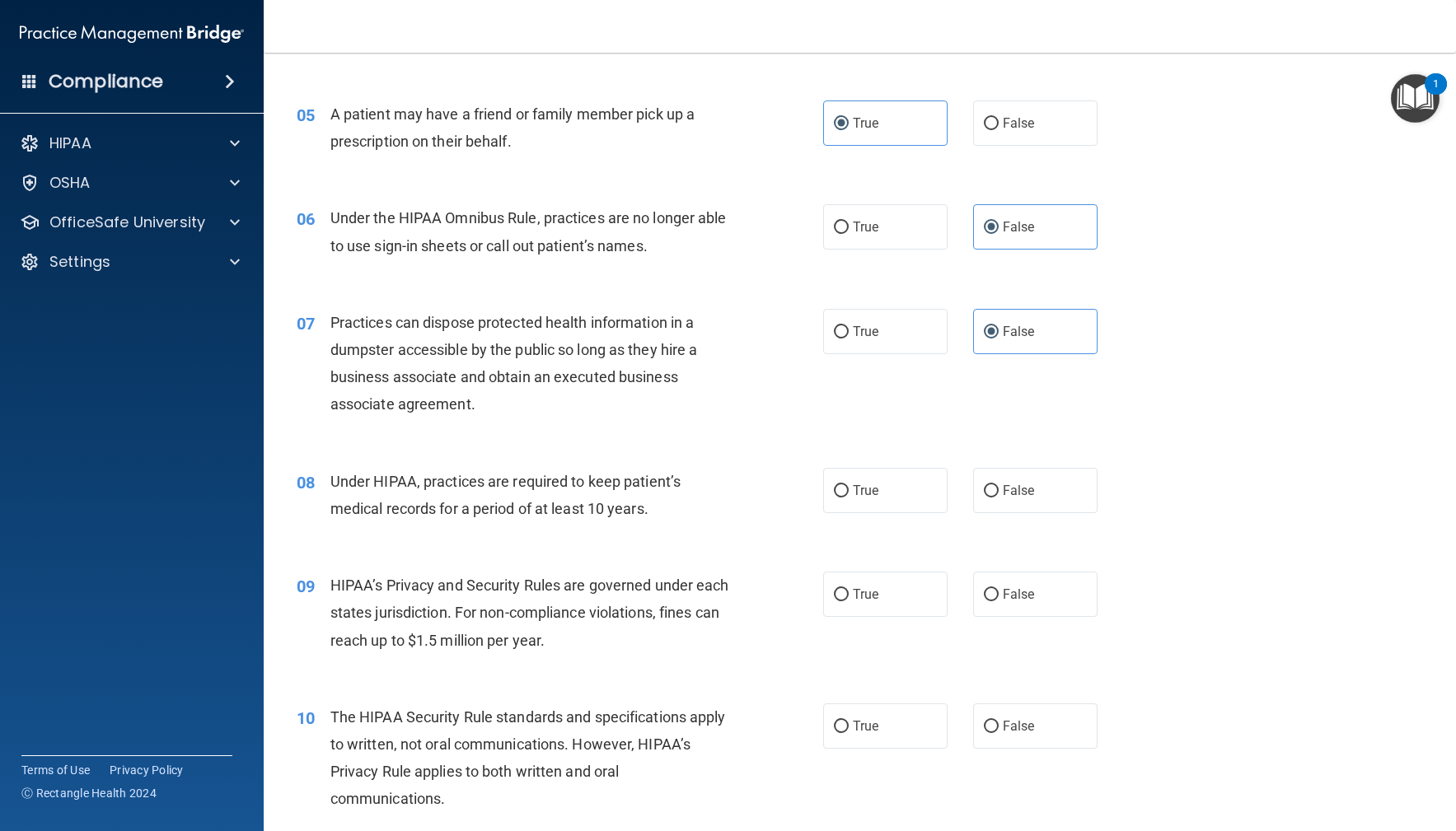
scroll to position [667, 0]
click at [1053, 501] on label "False" at bounding box center [1036, 489] width 125 height 45
click at [999, 496] on input "False" at bounding box center [990, 490] width 14 height 13
radio input "true"
drag, startPoint x: 892, startPoint y: 588, endPoint x: 673, endPoint y: 599, distance: 219.3
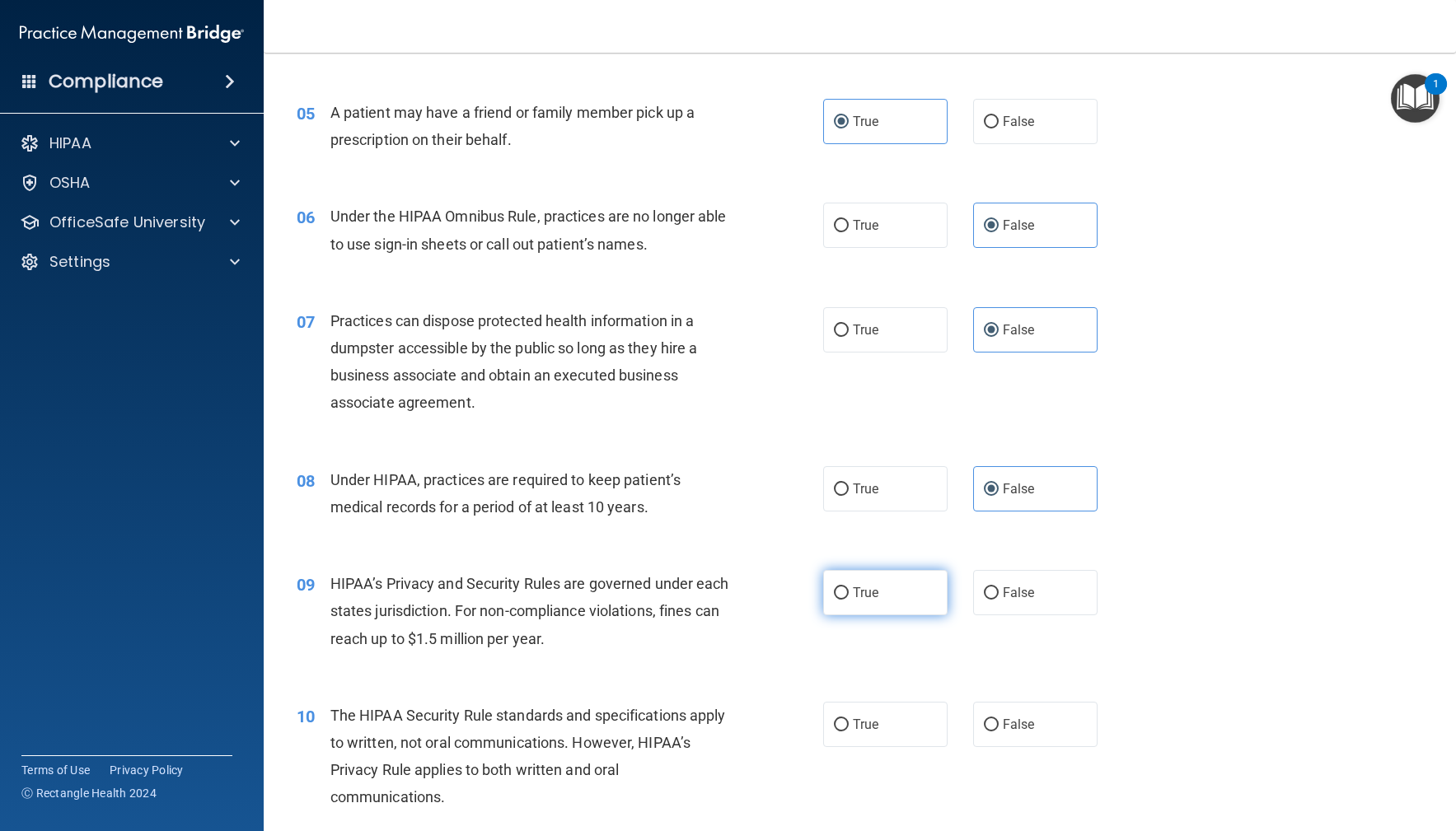
click at [891, 589] on label "True" at bounding box center [886, 592] width 125 height 45
click at [849, 589] on input "True" at bounding box center [841, 593] width 14 height 13
radio input "true"
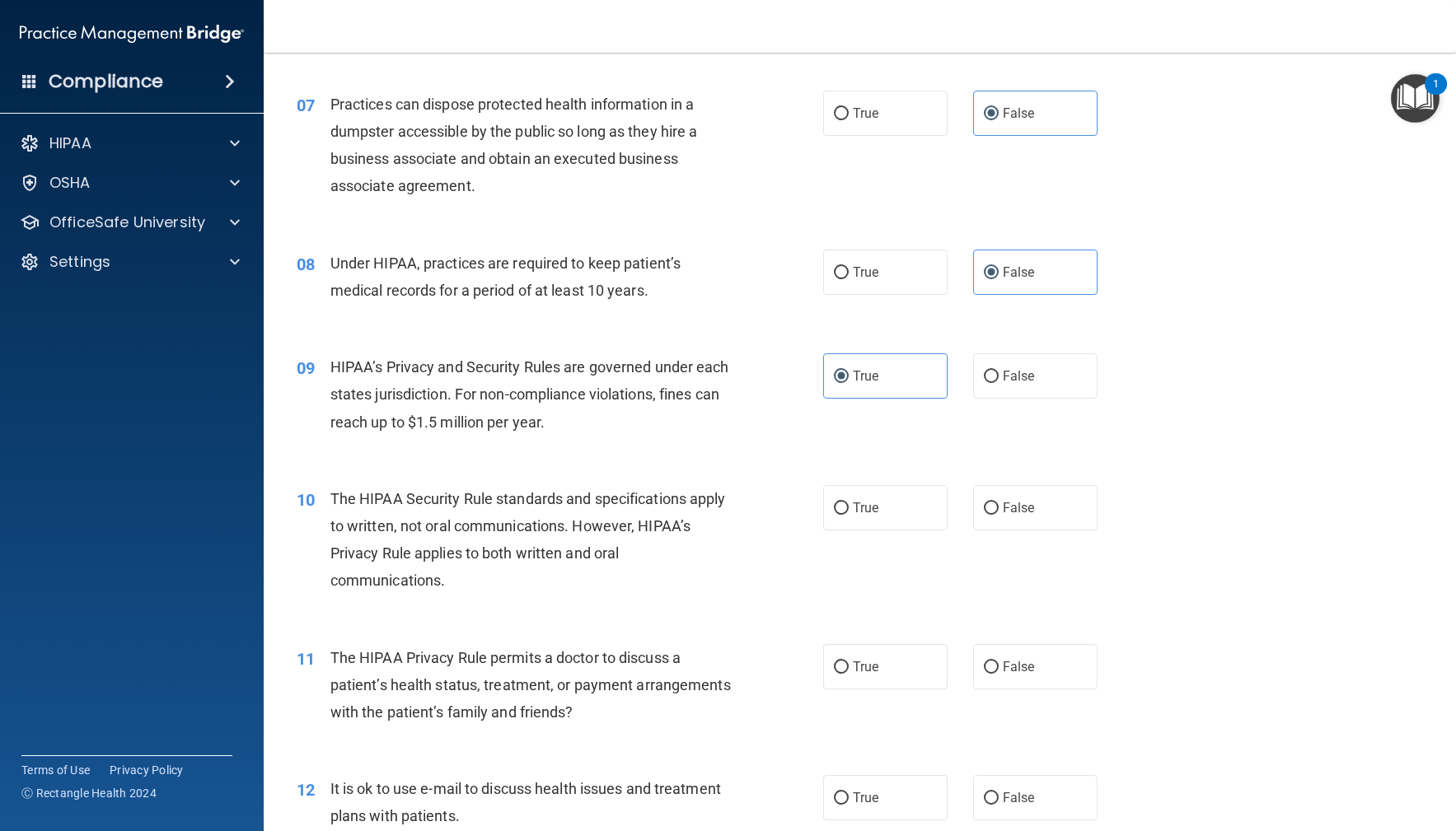
scroll to position [901, 0]
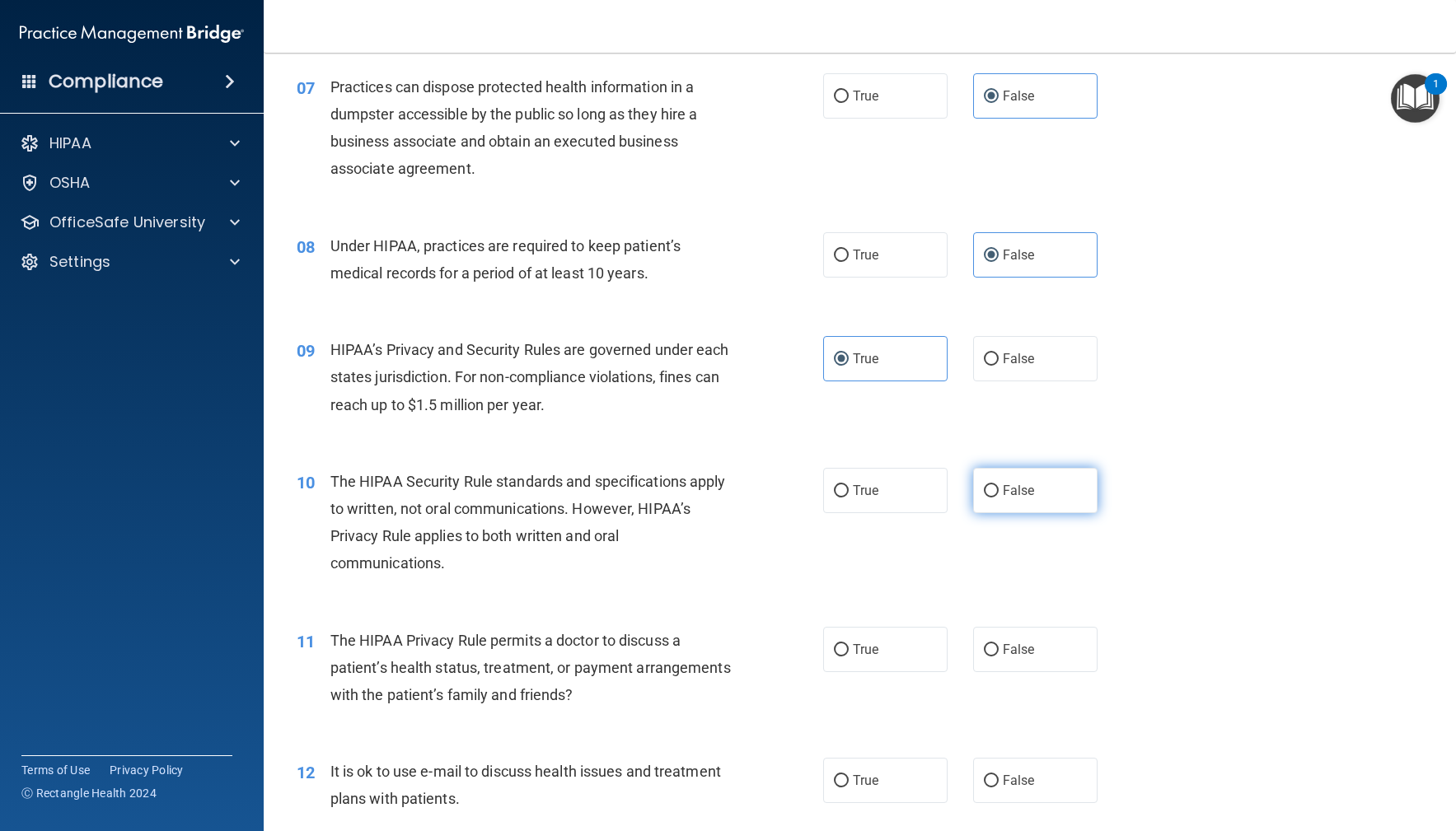
drag, startPoint x: 1046, startPoint y: 481, endPoint x: 973, endPoint y: 496, distance: 74.5
click at [1046, 481] on label "False" at bounding box center [1036, 490] width 125 height 45
click at [999, 485] on input "False" at bounding box center [990, 491] width 14 height 13
radio input "true"
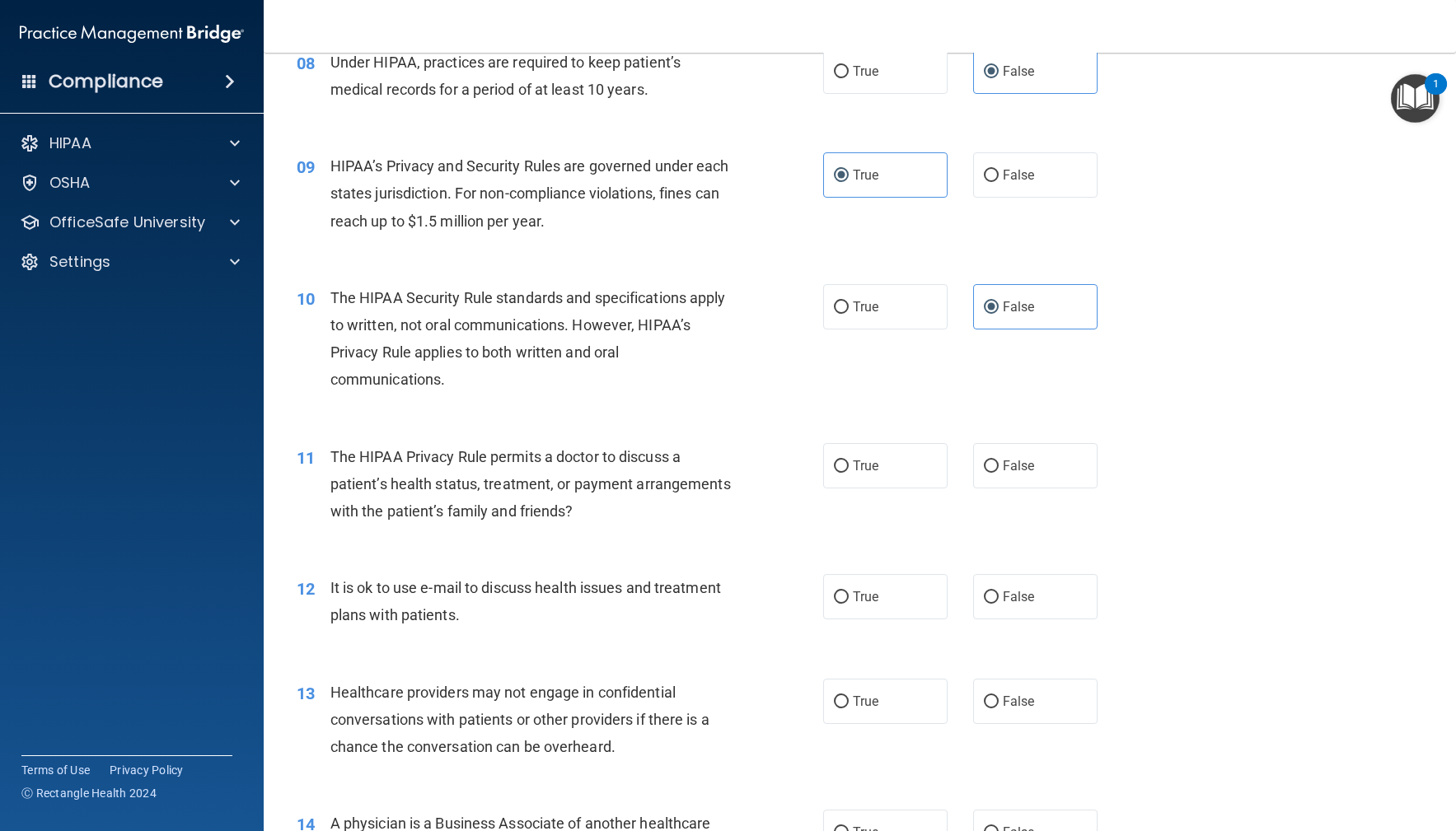
scroll to position [1086, 0]
drag, startPoint x: 1070, startPoint y: 468, endPoint x: 1063, endPoint y: 468, distance: 7.0
click at [1070, 468] on label "False" at bounding box center [1036, 465] width 125 height 45
click at [999, 468] on input "False" at bounding box center [990, 466] width 14 height 13
radio input "true"
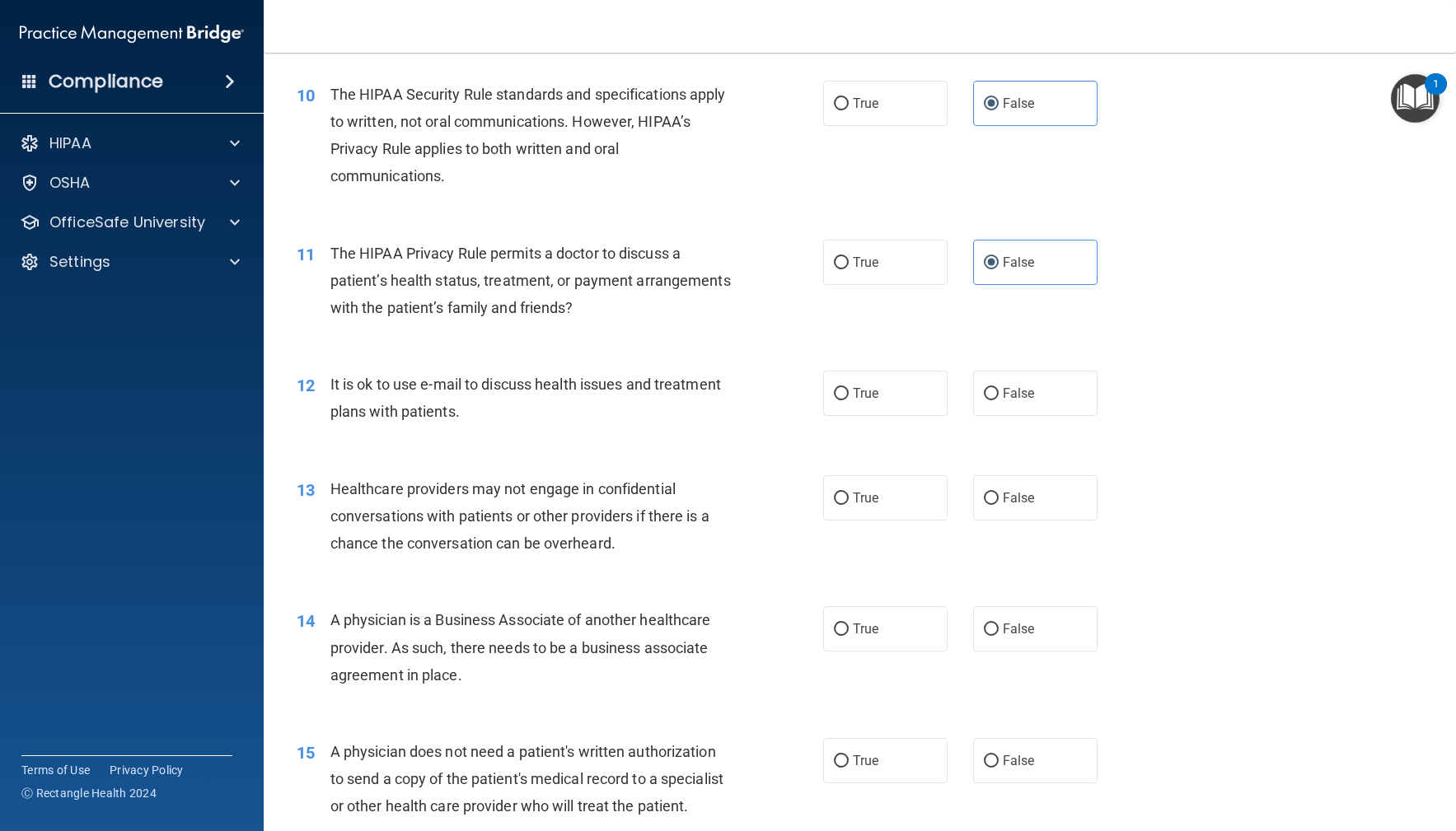
scroll to position [1300, 0]
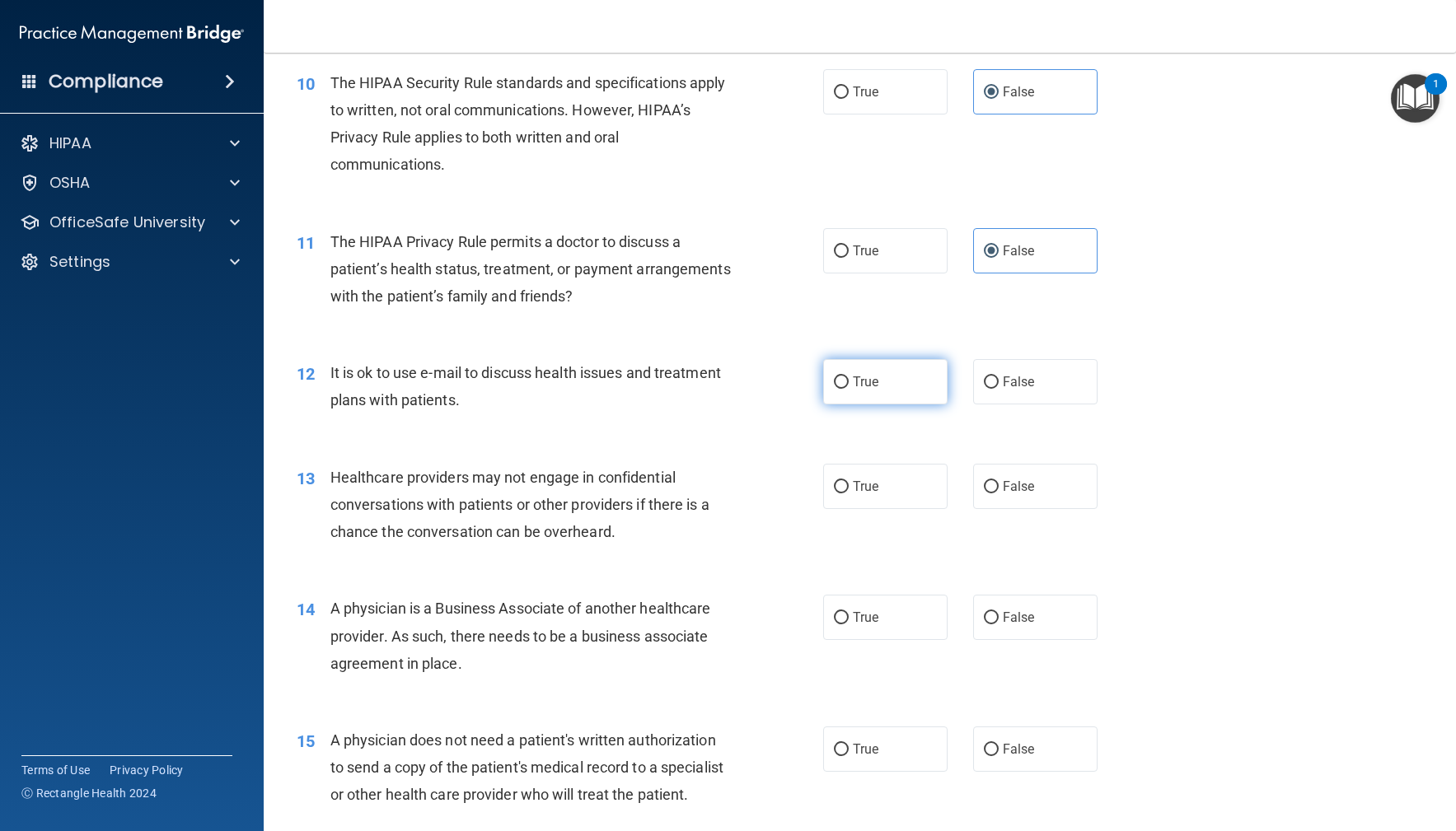
click at [850, 379] on label "True" at bounding box center [886, 382] width 125 height 45
click at [849, 379] on input "True" at bounding box center [841, 383] width 14 height 13
radio input "true"
click at [1058, 479] on label "False" at bounding box center [1036, 486] width 125 height 45
click at [999, 481] on input "False" at bounding box center [990, 487] width 14 height 13
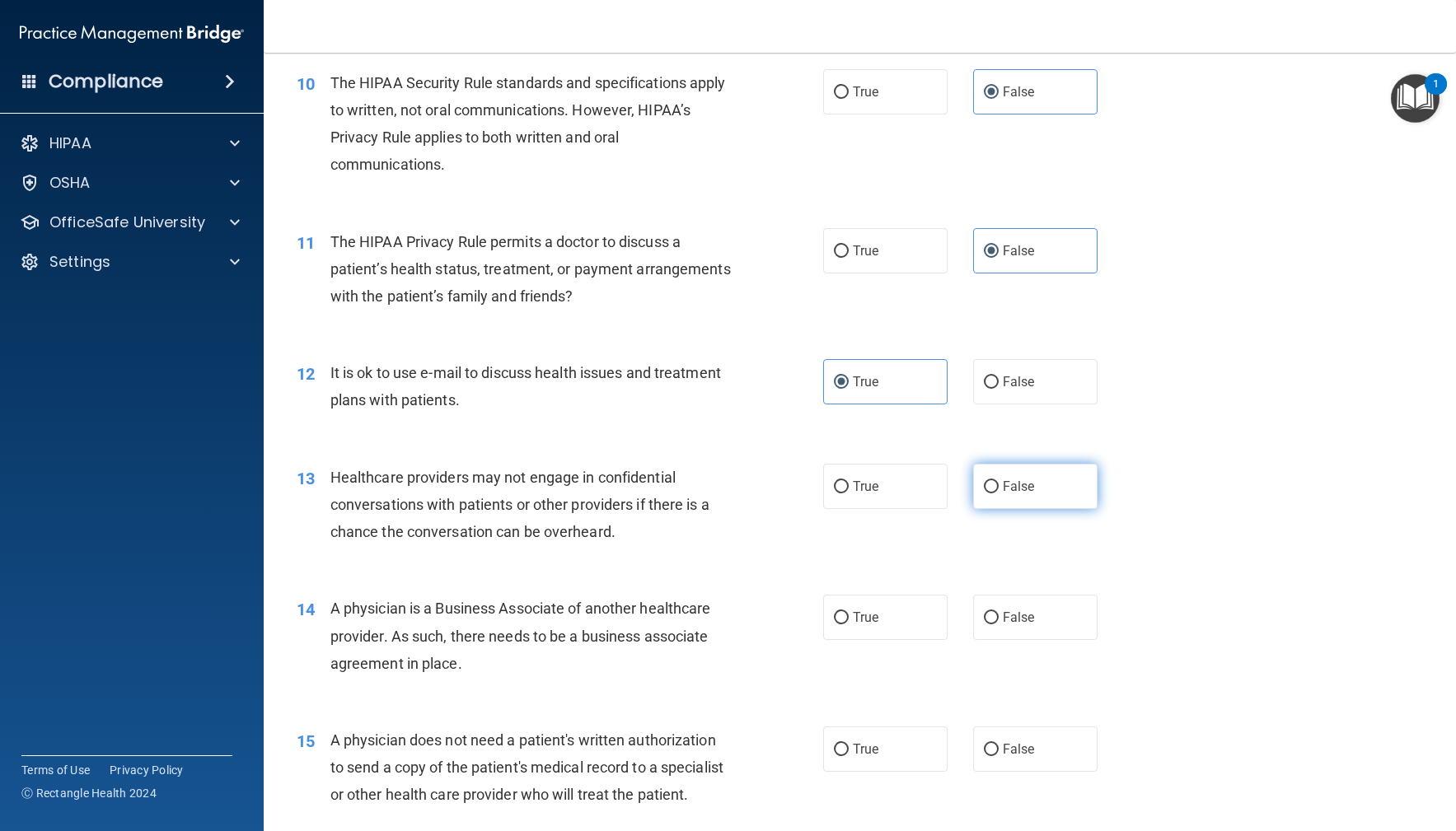
radio input "true"
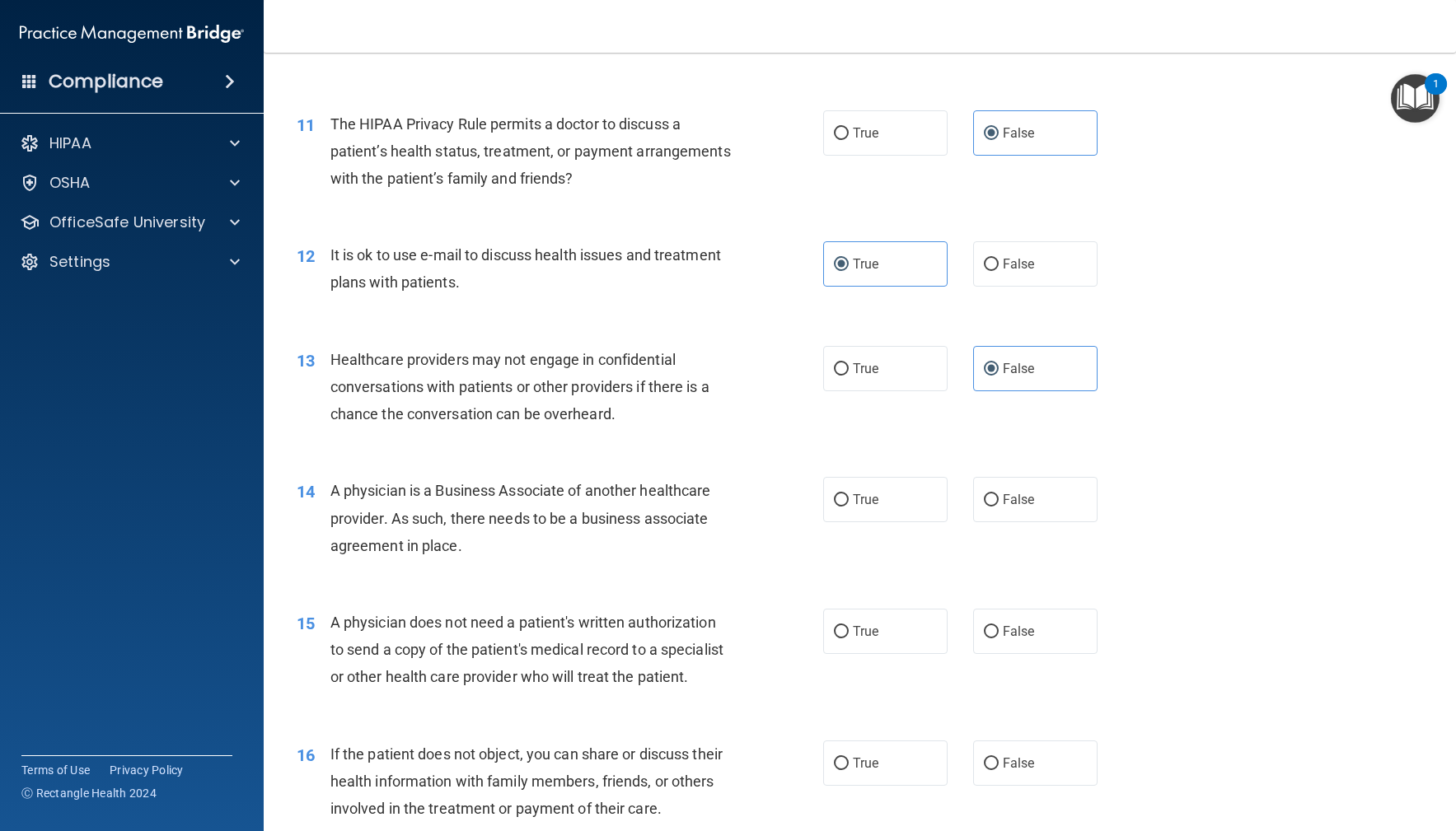
scroll to position [1526, 0]
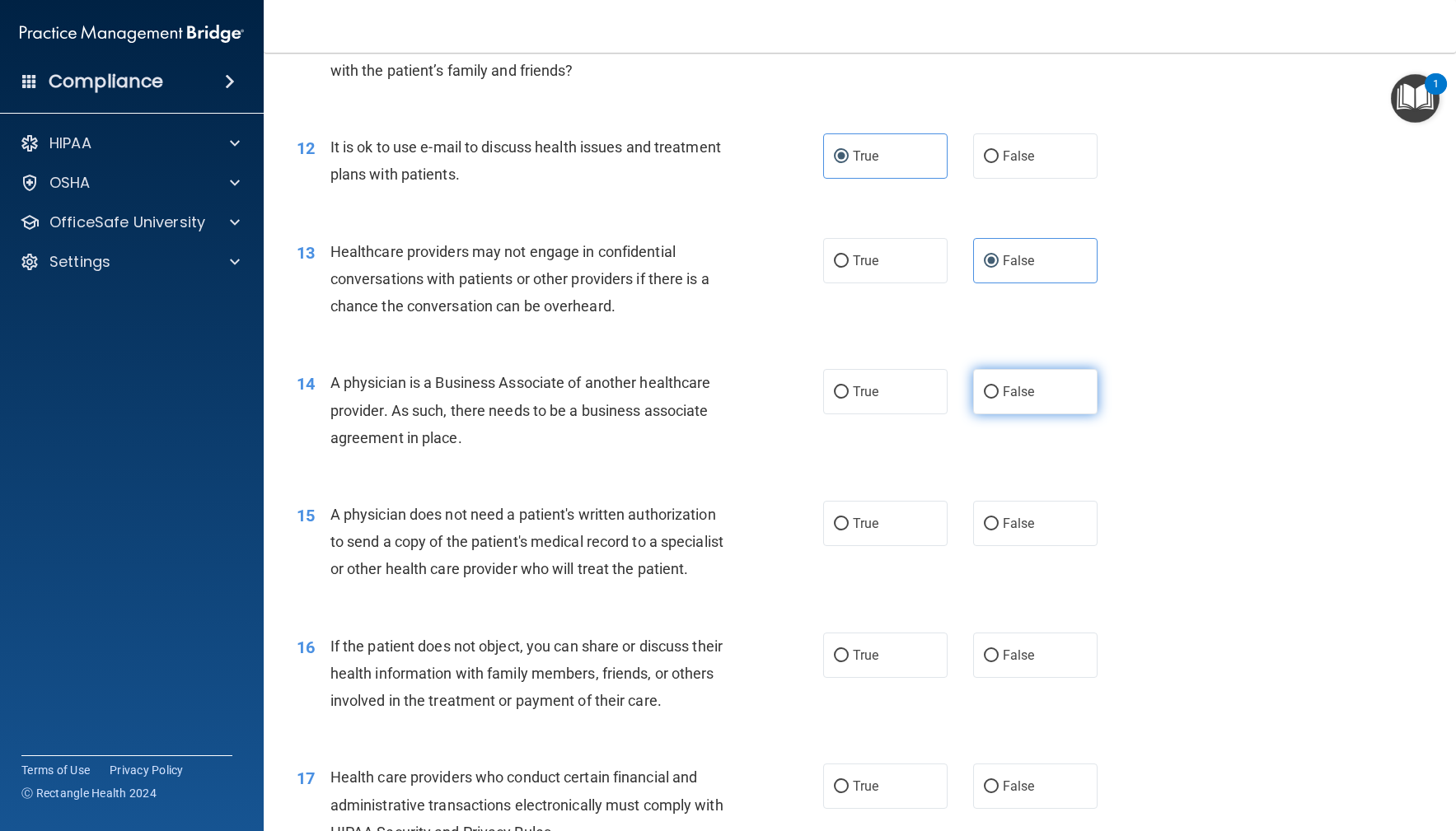
drag, startPoint x: 991, startPoint y: 394, endPoint x: 952, endPoint y: 433, distance: 55.2
click at [991, 394] on input "False" at bounding box center [990, 392] width 14 height 13
radio input "true"
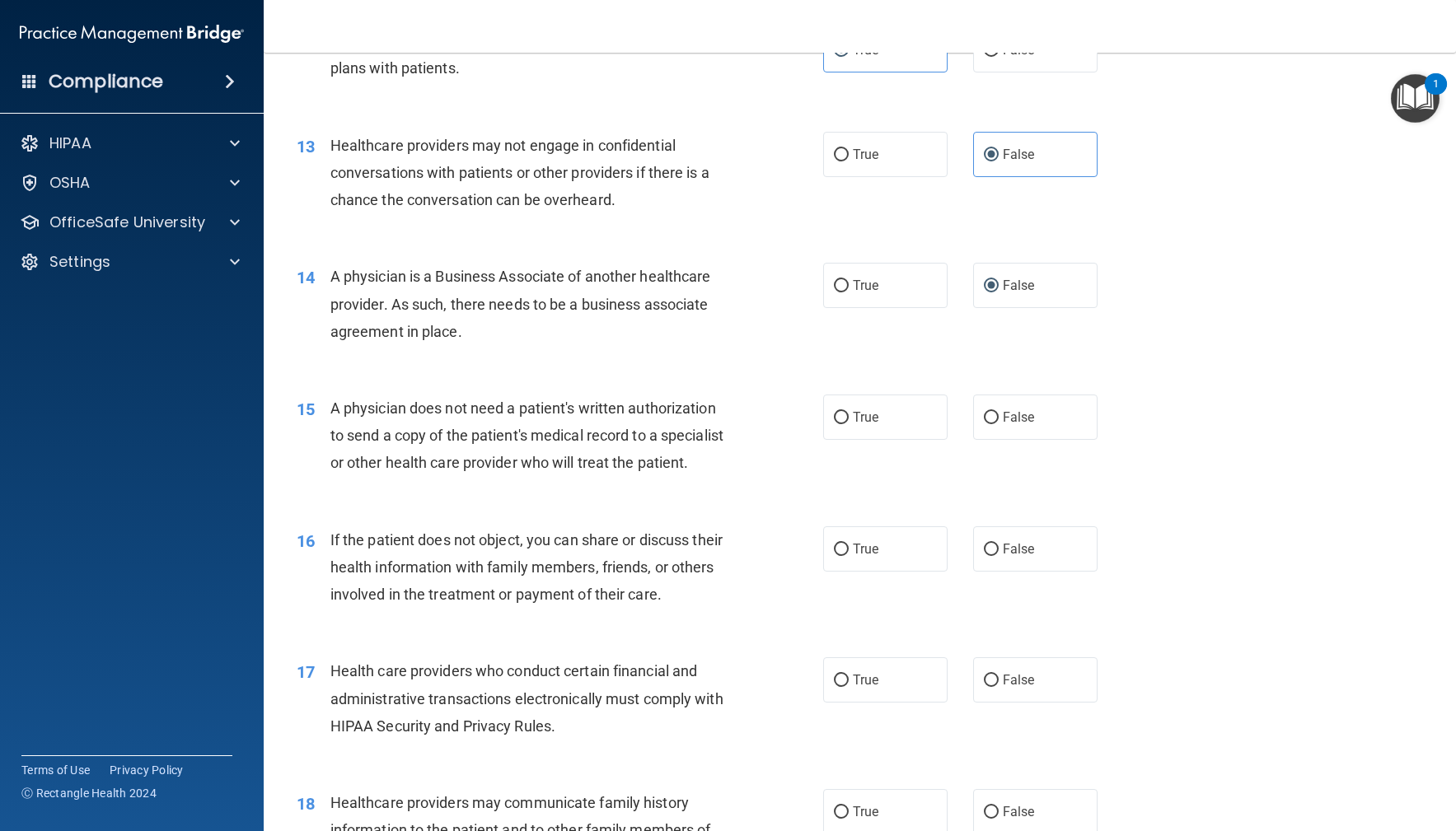
scroll to position [1633, 0]
click at [923, 418] on label "True" at bounding box center [886, 416] width 125 height 45
click at [849, 418] on input "True" at bounding box center [841, 416] width 14 height 13
radio input "true"
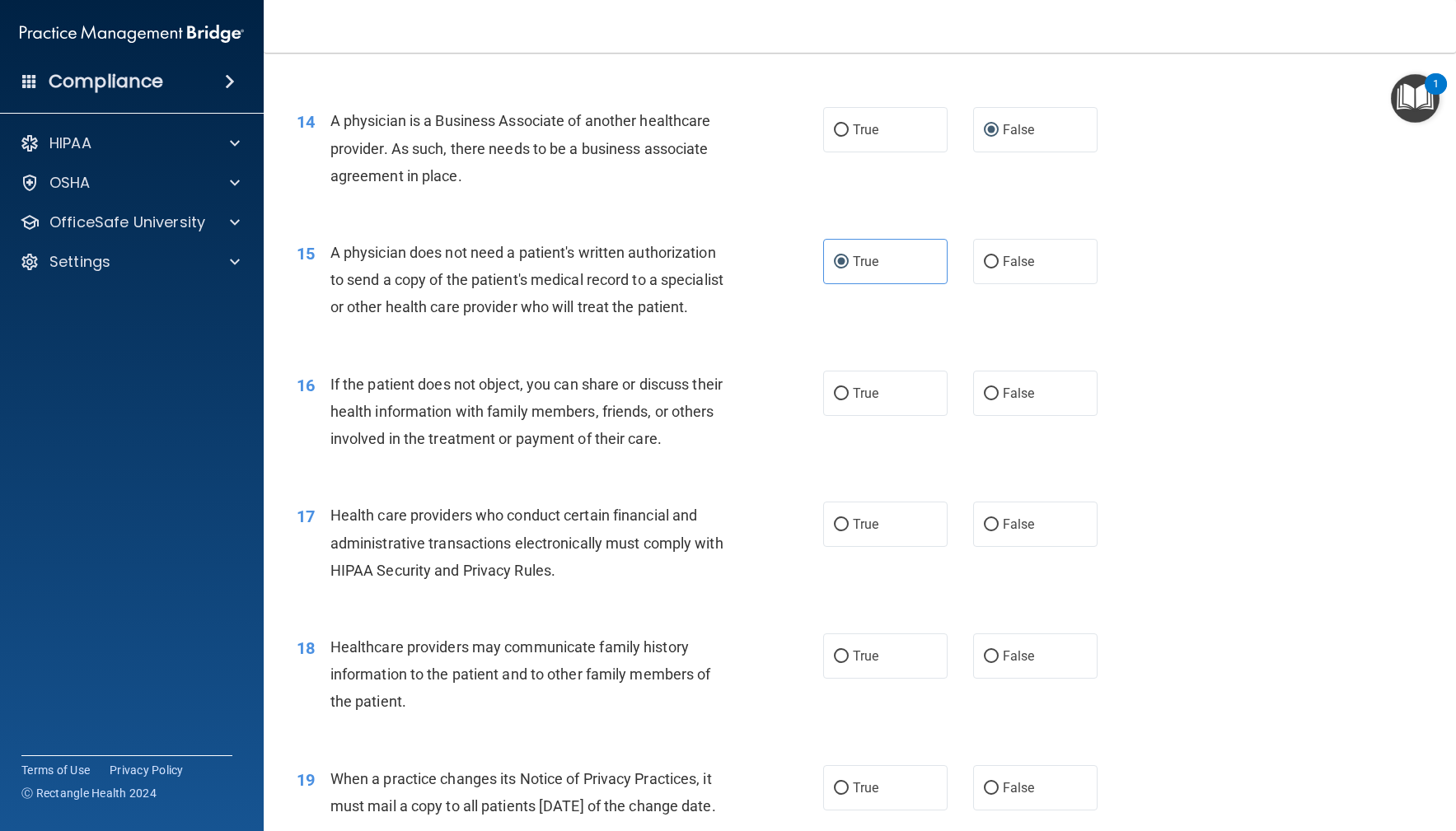
scroll to position [1789, 0]
click at [834, 389] on input "True" at bounding box center [841, 393] width 14 height 13
radio input "true"
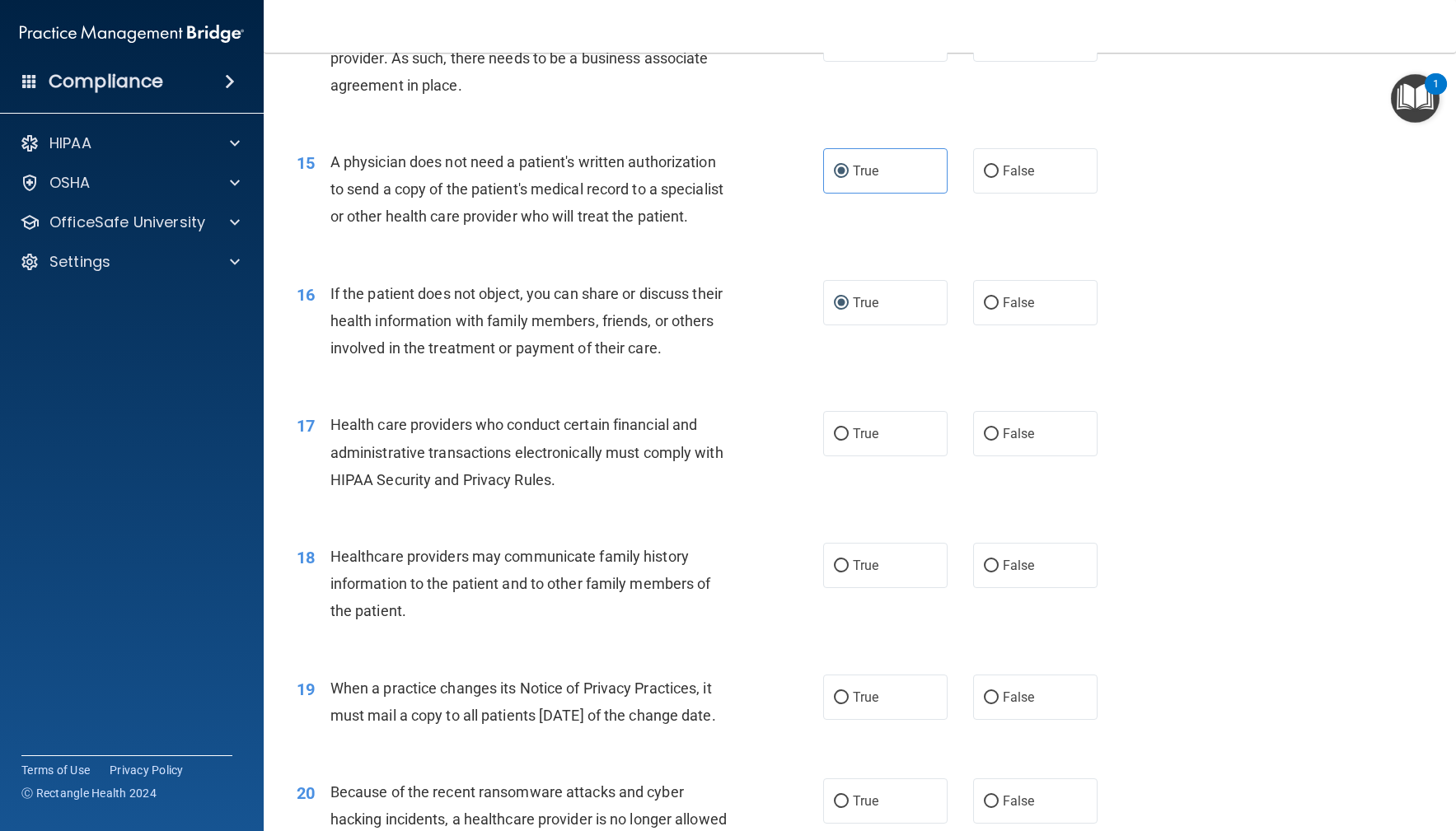
scroll to position [1885, 0]
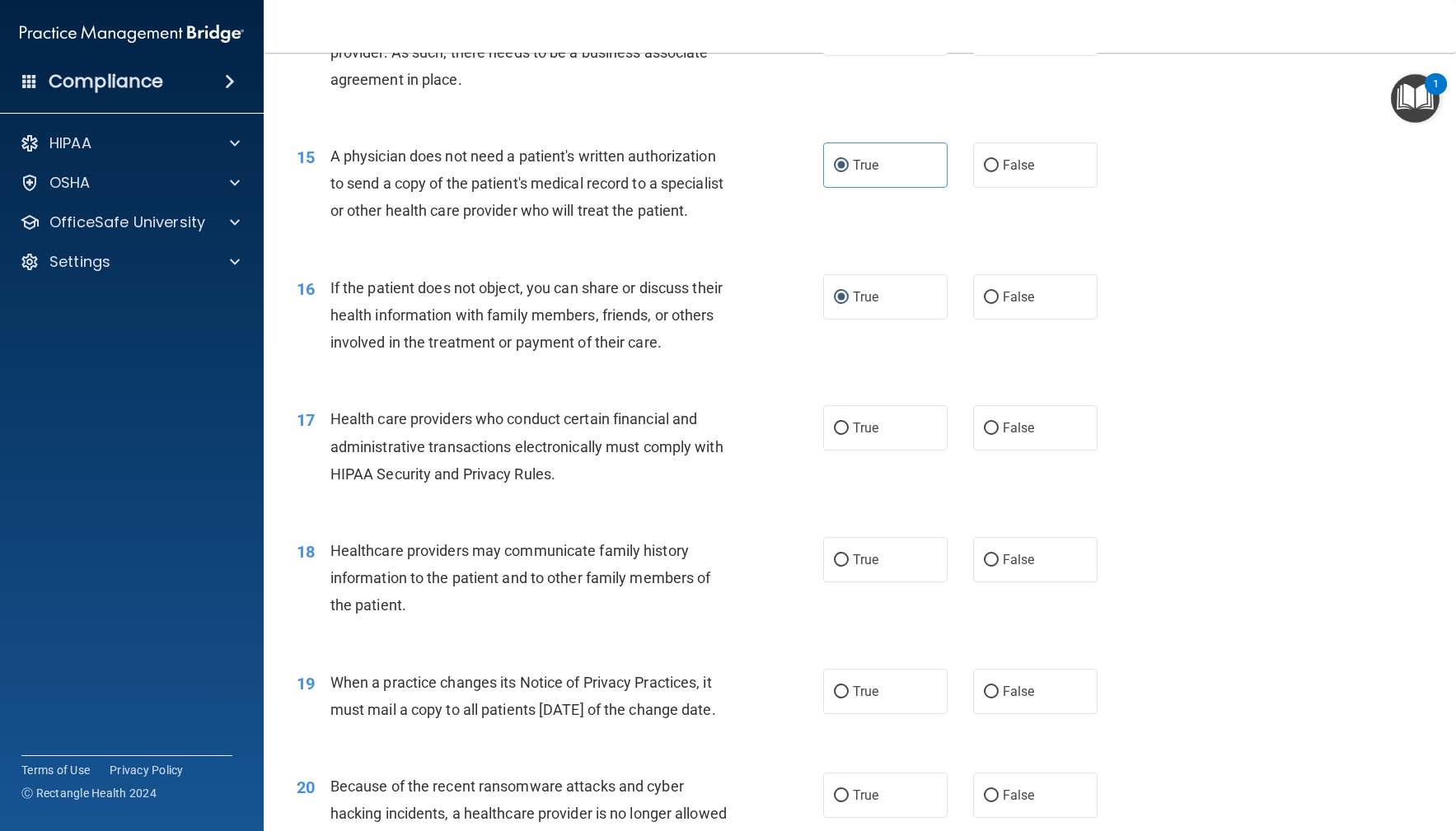
drag, startPoint x: 865, startPoint y: 423, endPoint x: 819, endPoint y: 434, distance: 47.3
click at [865, 423] on span "True" at bounding box center [866, 428] width 25 height 15
click at [849, 423] on input "True" at bounding box center [841, 428] width 14 height 13
radio input "true"
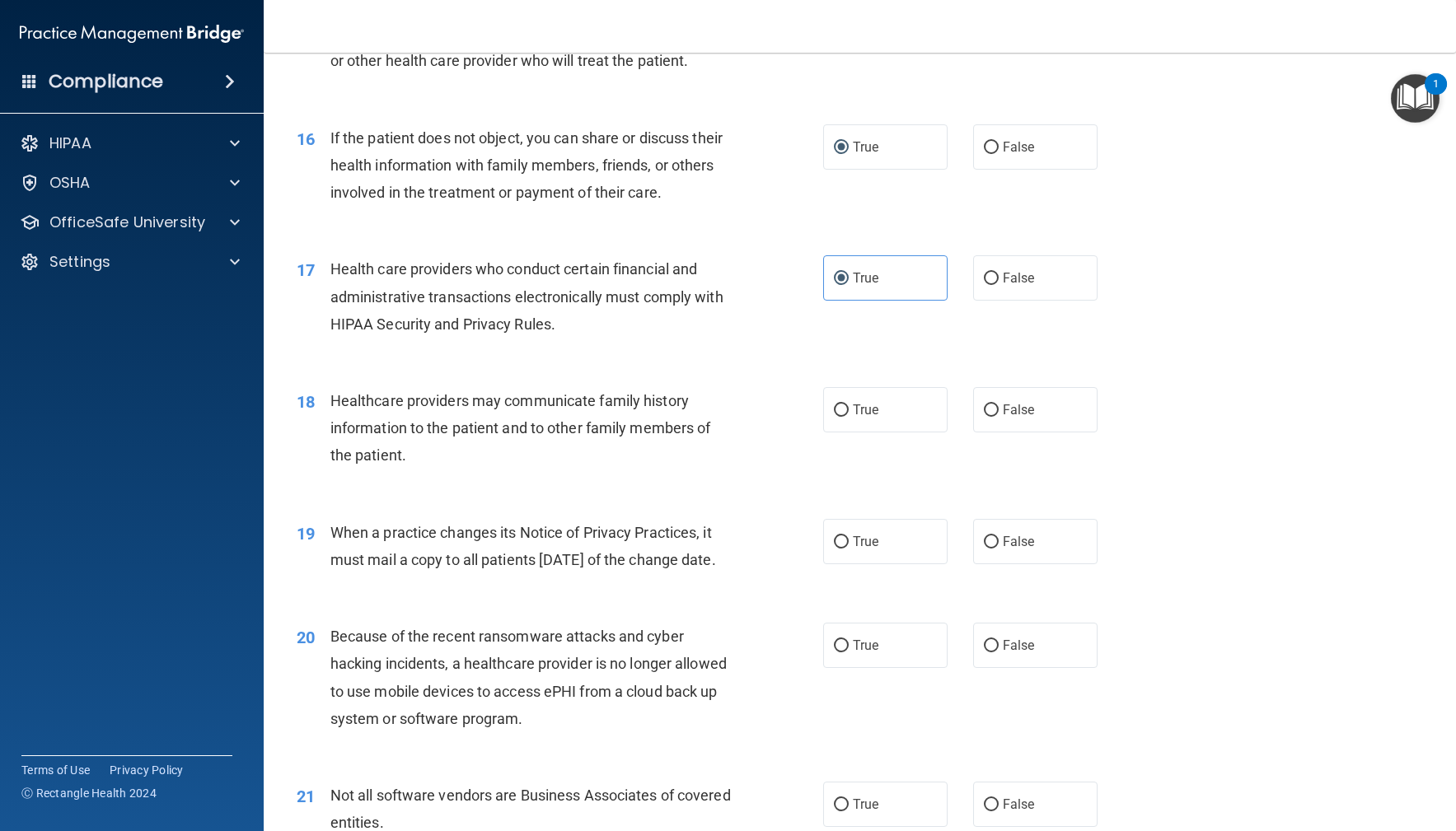
scroll to position [2056, 0]
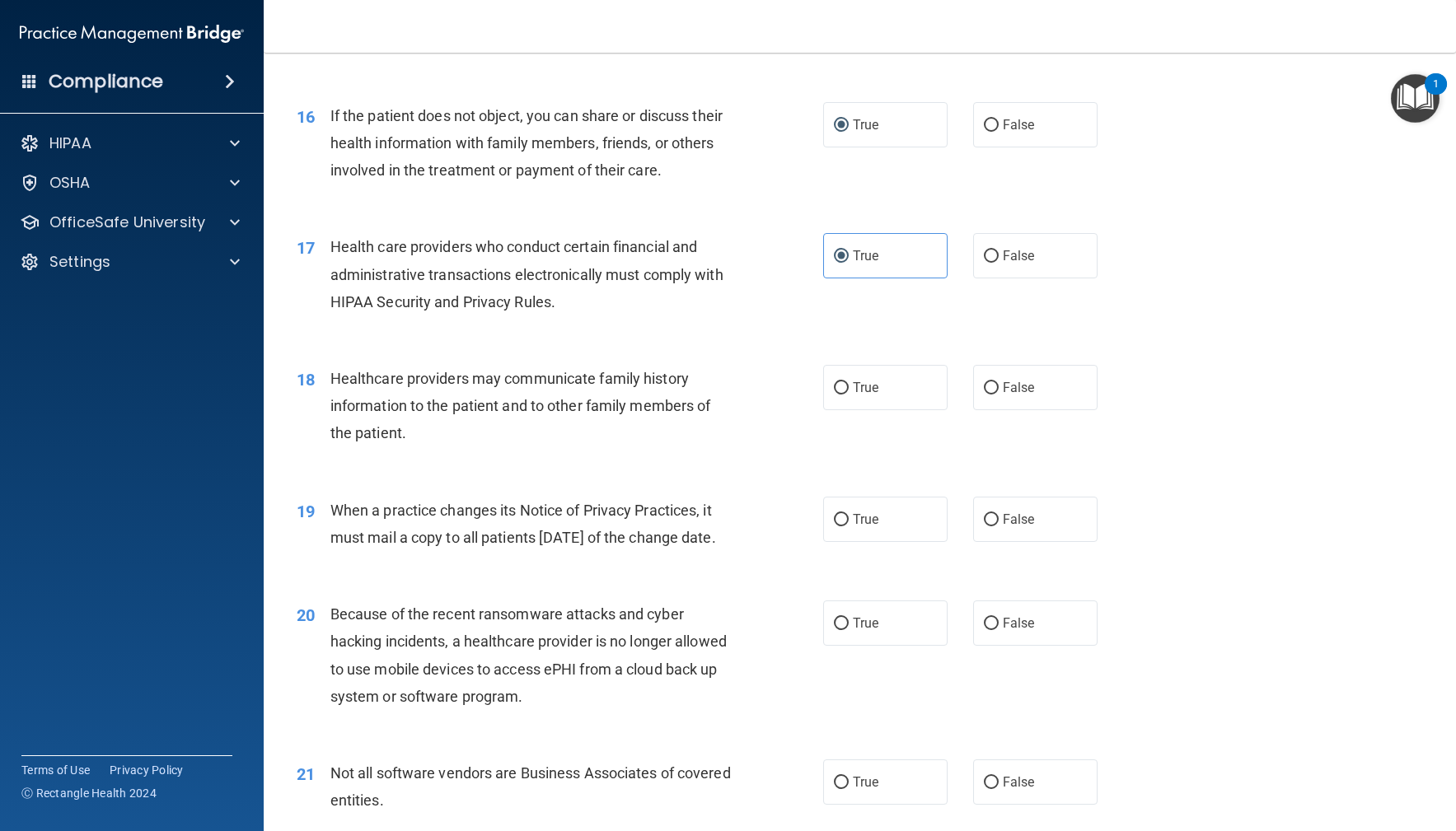
drag, startPoint x: 1011, startPoint y: 394, endPoint x: 803, endPoint y: 385, distance: 208.2
click at [1008, 395] on label "False" at bounding box center [1036, 388] width 125 height 45
click at [999, 394] on input "False" at bounding box center [990, 389] width 14 height 13
radio input "true"
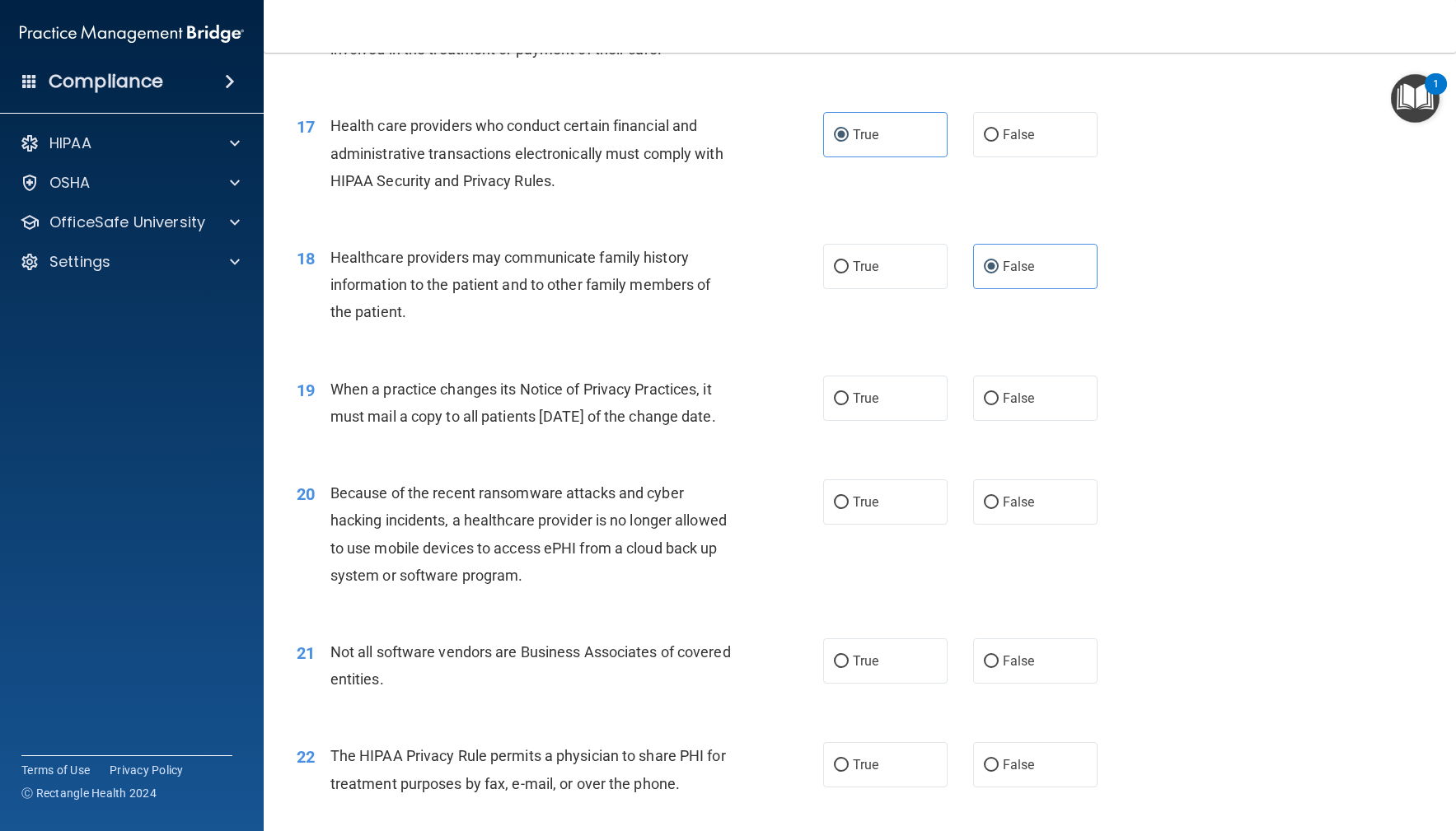
scroll to position [2196, 0]
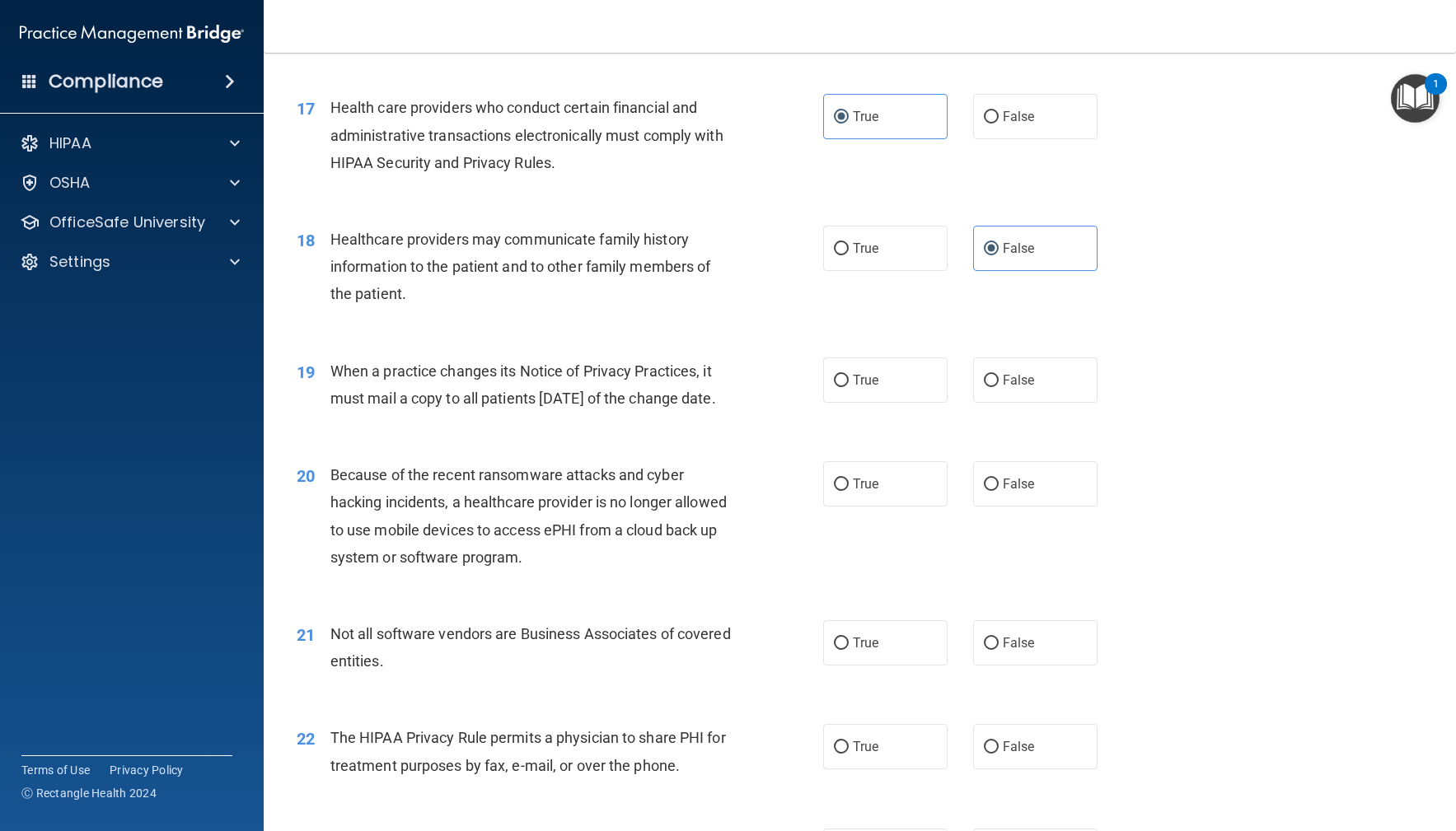
drag, startPoint x: 911, startPoint y: 262, endPoint x: 765, endPoint y: 246, distance: 146.9
click at [903, 263] on label "True" at bounding box center [886, 248] width 125 height 45
click at [849, 255] on input "True" at bounding box center [841, 249] width 14 height 13
radio input "true"
radio input "false"
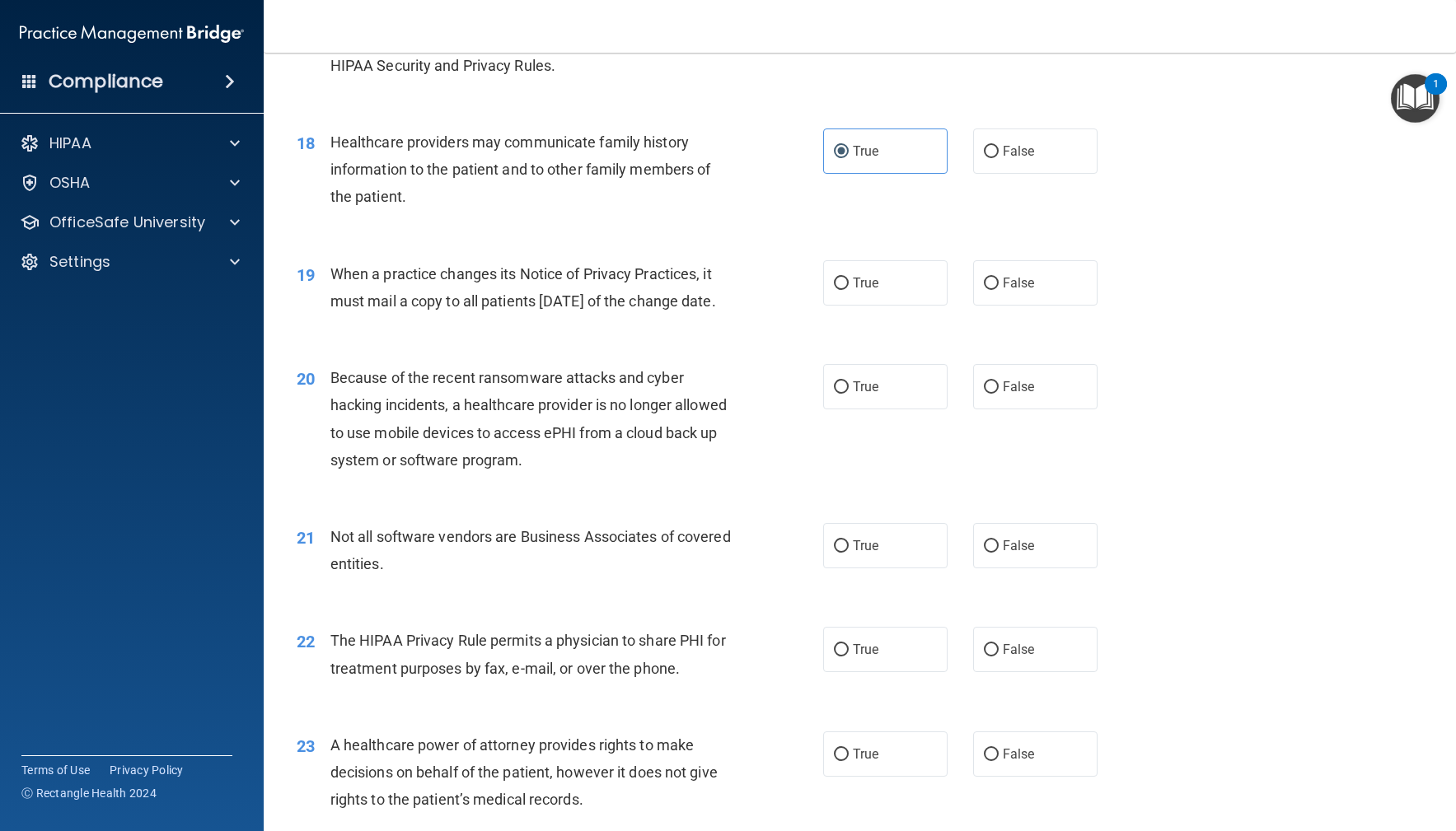
scroll to position [2299, 0]
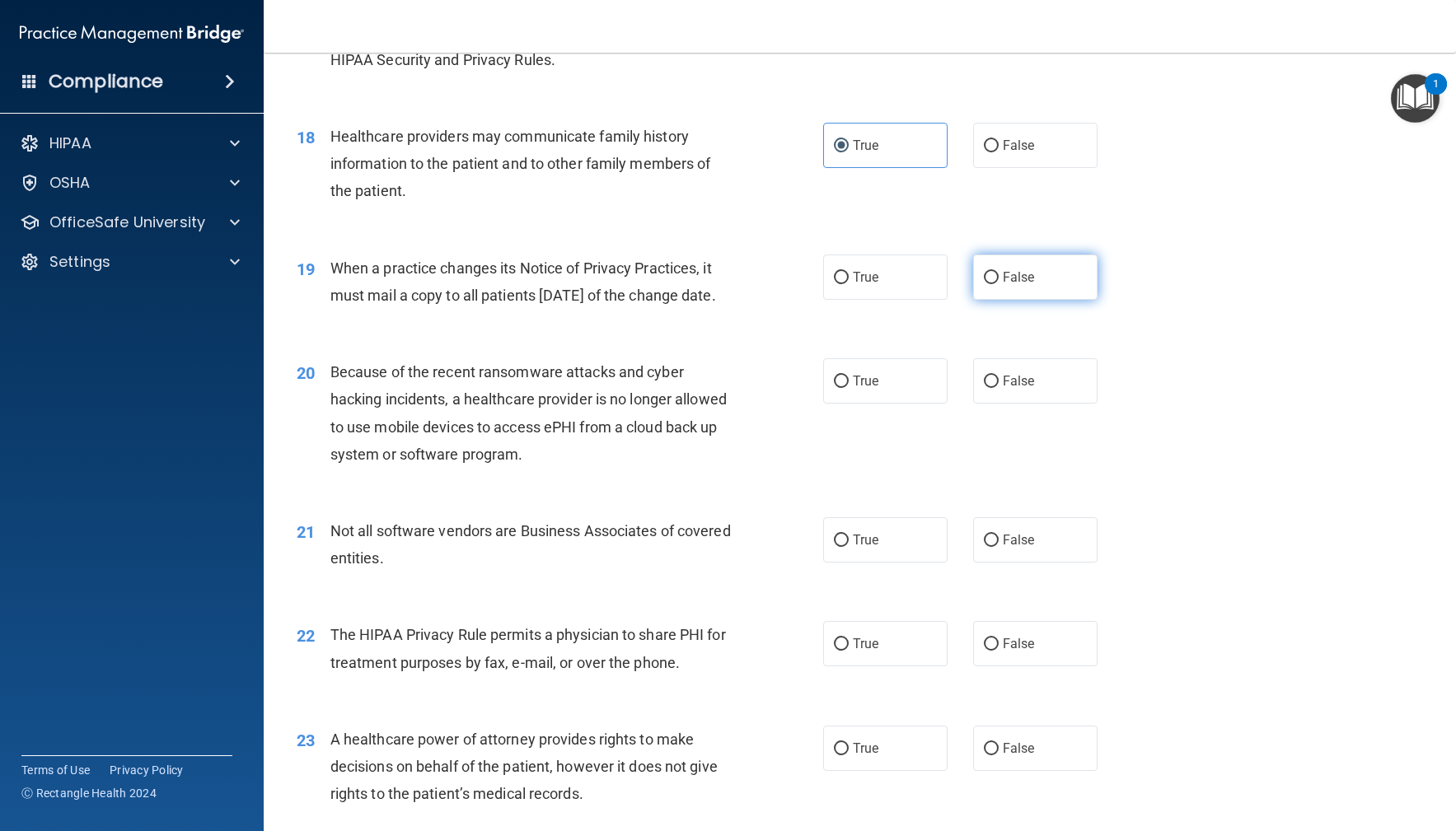
click at [1091, 281] on label "False" at bounding box center [1036, 277] width 125 height 45
click at [999, 281] on input "False" at bounding box center [990, 278] width 14 height 13
radio input "true"
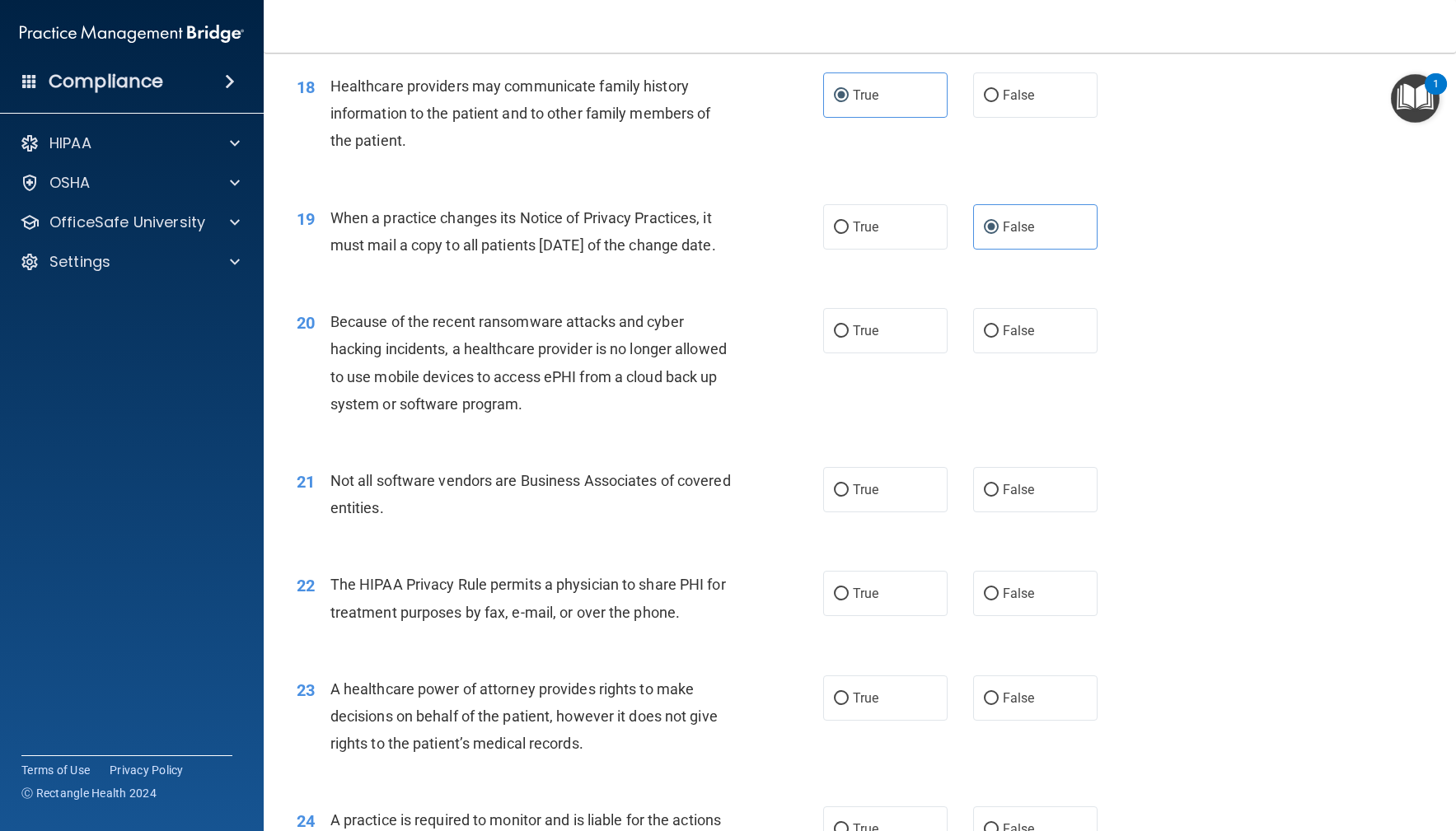
scroll to position [2367, 0]
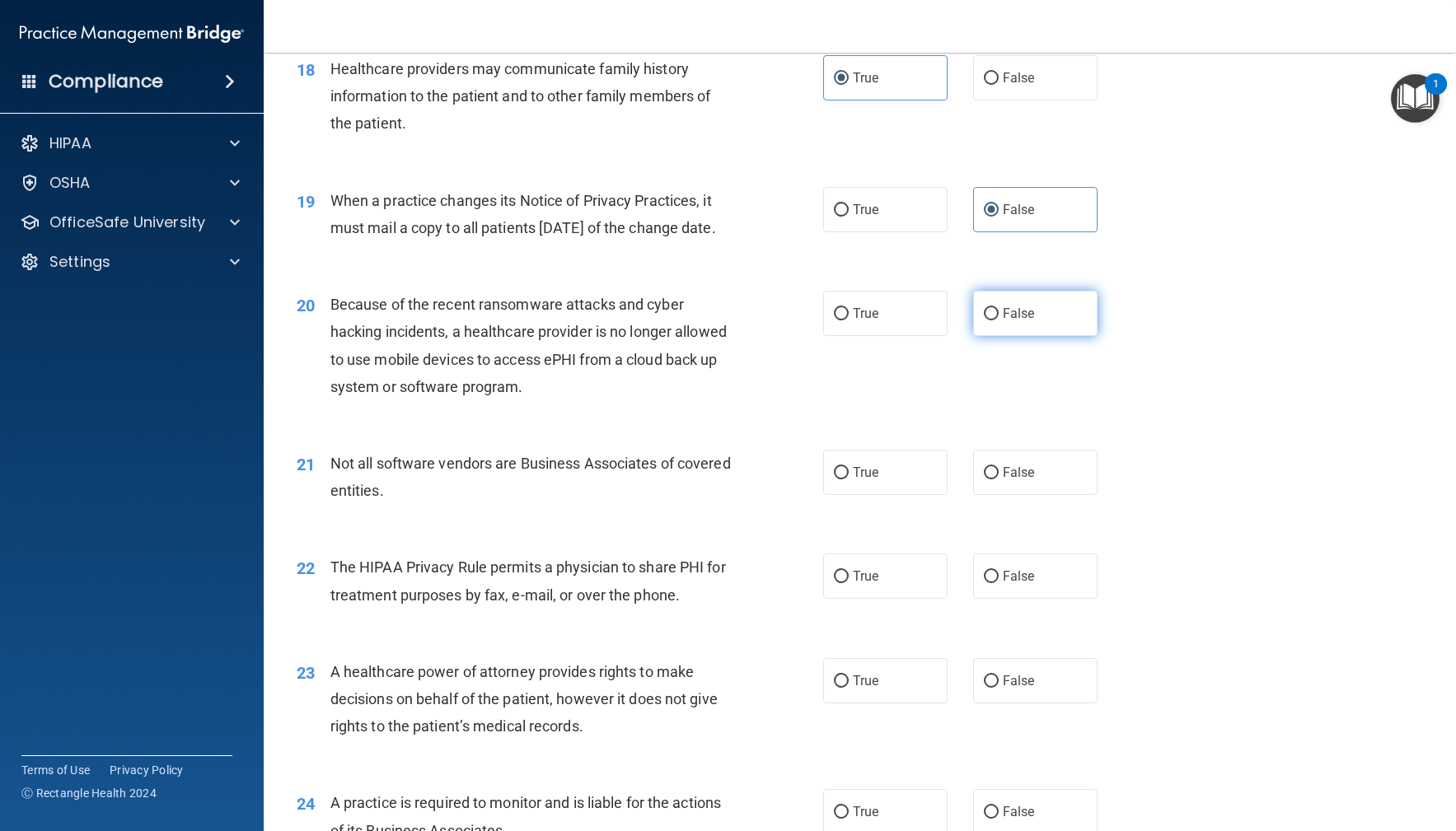
drag, startPoint x: 1065, startPoint y: 340, endPoint x: 1053, endPoint y: 343, distance: 12.4
click at [1064, 336] on label "False" at bounding box center [1036, 313] width 125 height 45
click at [999, 320] on input "False" at bounding box center [990, 314] width 14 height 13
radio input "true"
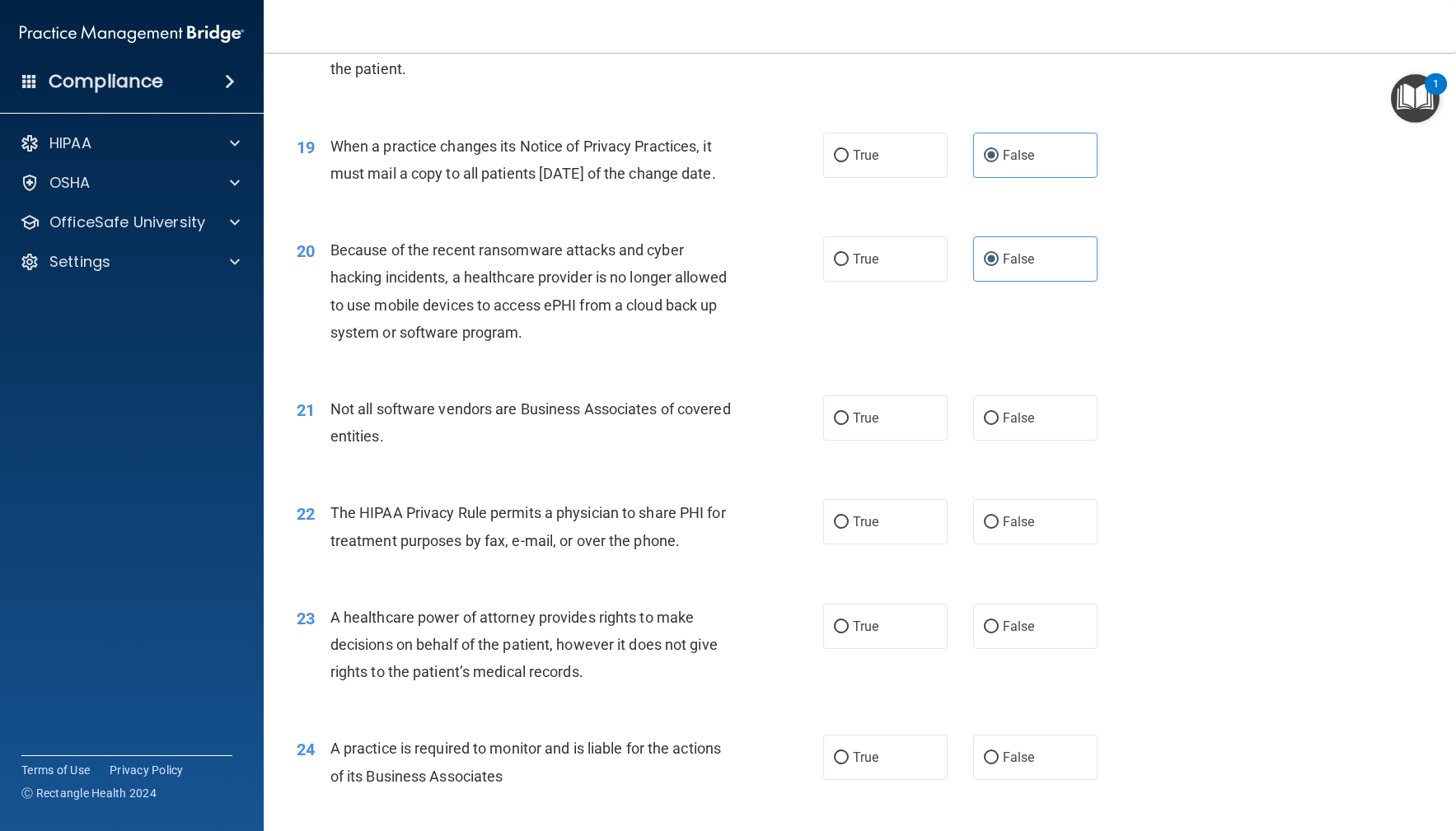
scroll to position [2477, 0]
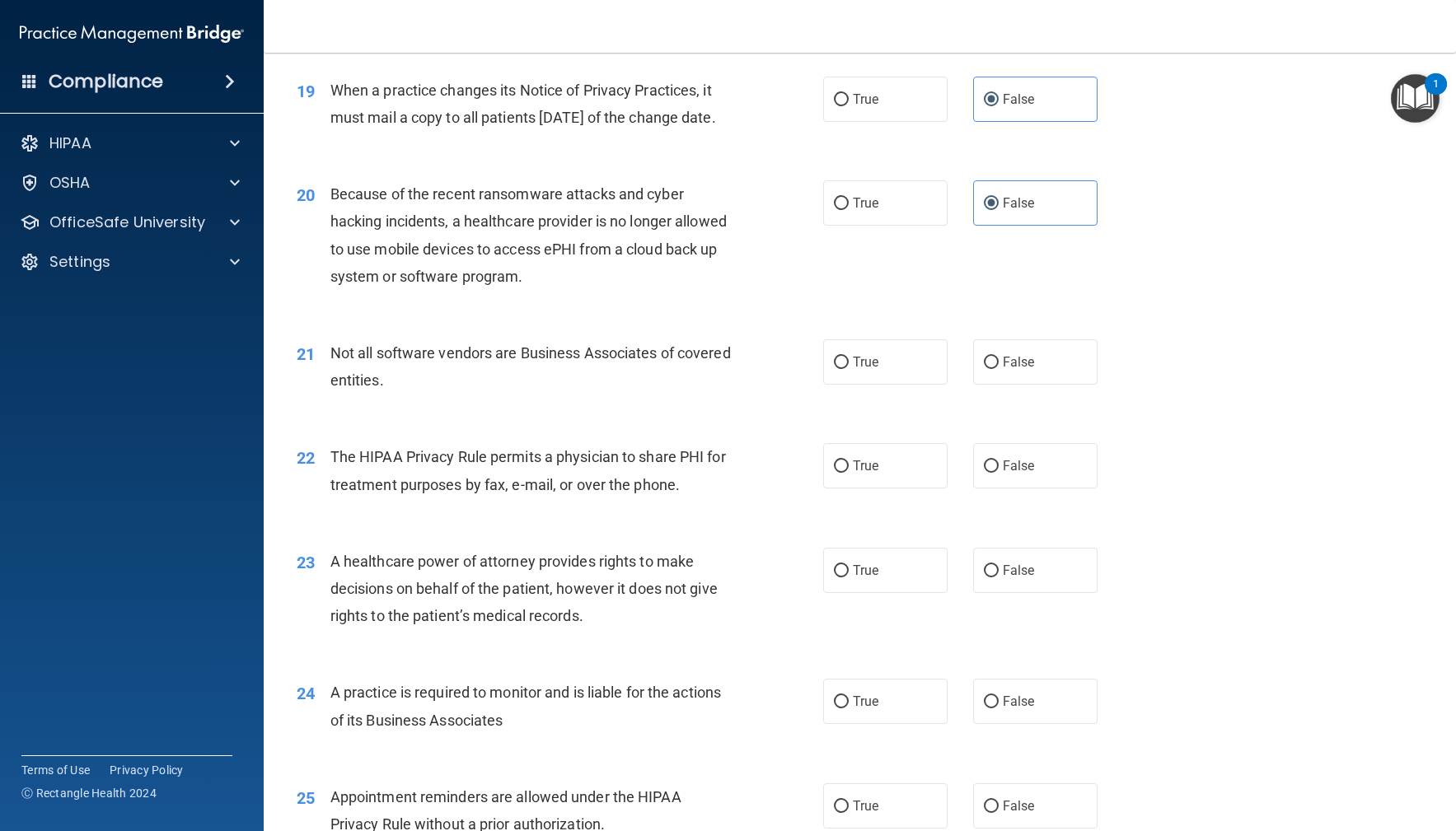
drag, startPoint x: 905, startPoint y: 404, endPoint x: 741, endPoint y: 411, distance: 164.1
click at [905, 385] on label "True" at bounding box center [886, 362] width 125 height 45
click at [849, 369] on input "True" at bounding box center [841, 362] width 14 height 13
radio input "true"
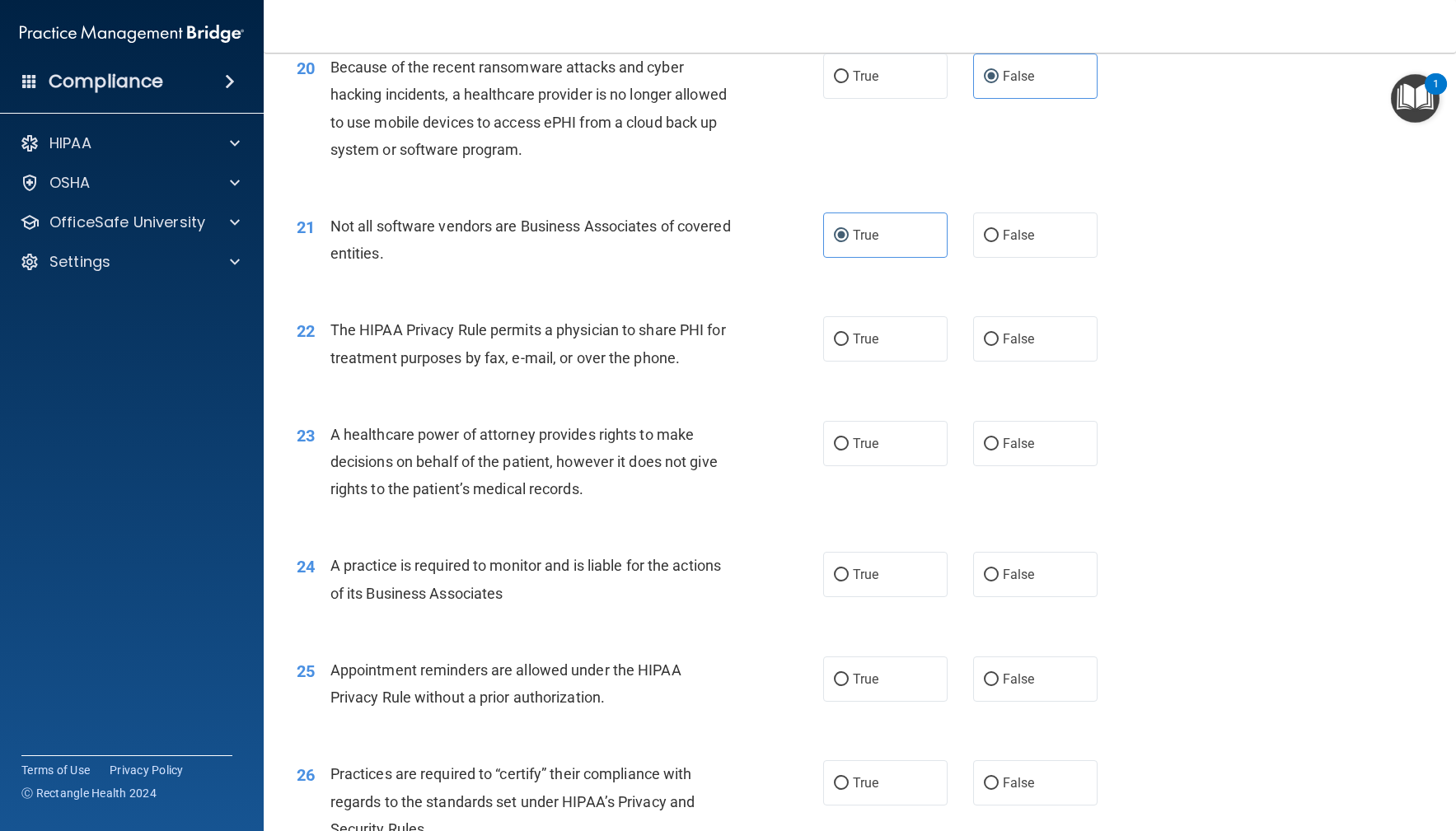
scroll to position [2613, 0]
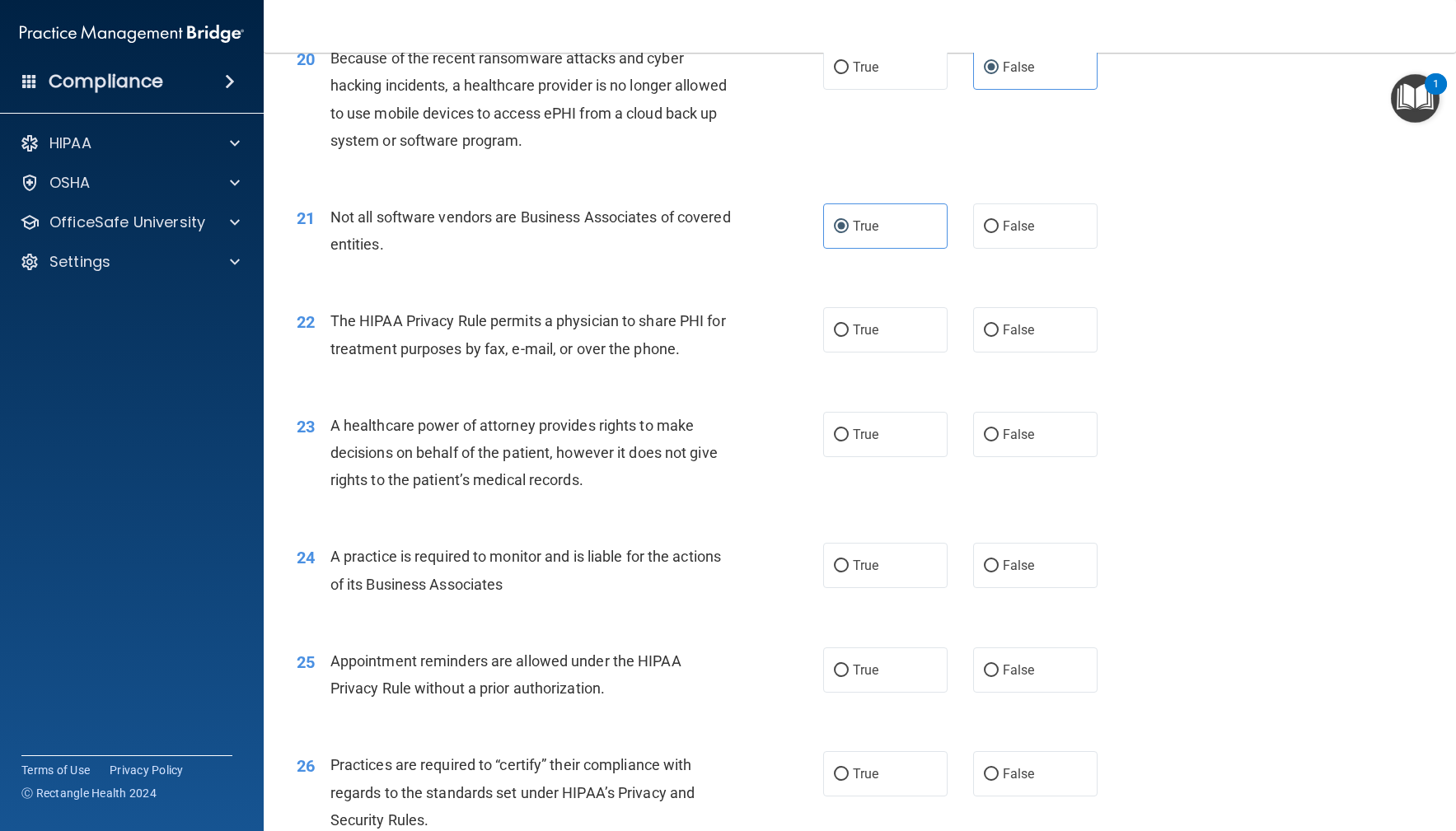
drag, startPoint x: 885, startPoint y: 358, endPoint x: 801, endPoint y: 360, distance: 84.0
click at [885, 353] on label "True" at bounding box center [886, 330] width 125 height 45
click at [849, 337] on input "True" at bounding box center [841, 331] width 14 height 13
radio input "true"
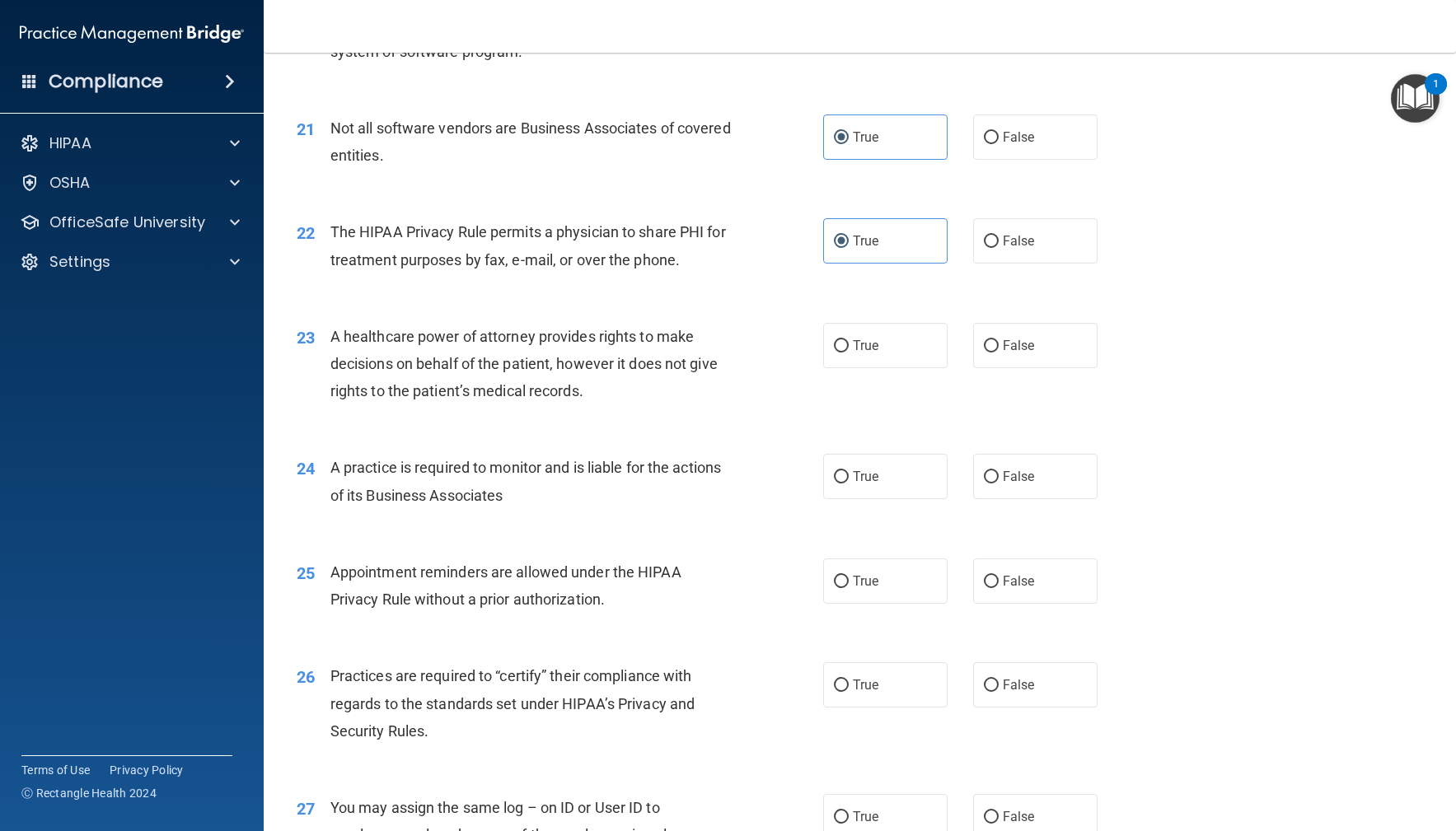
scroll to position [2744, 0]
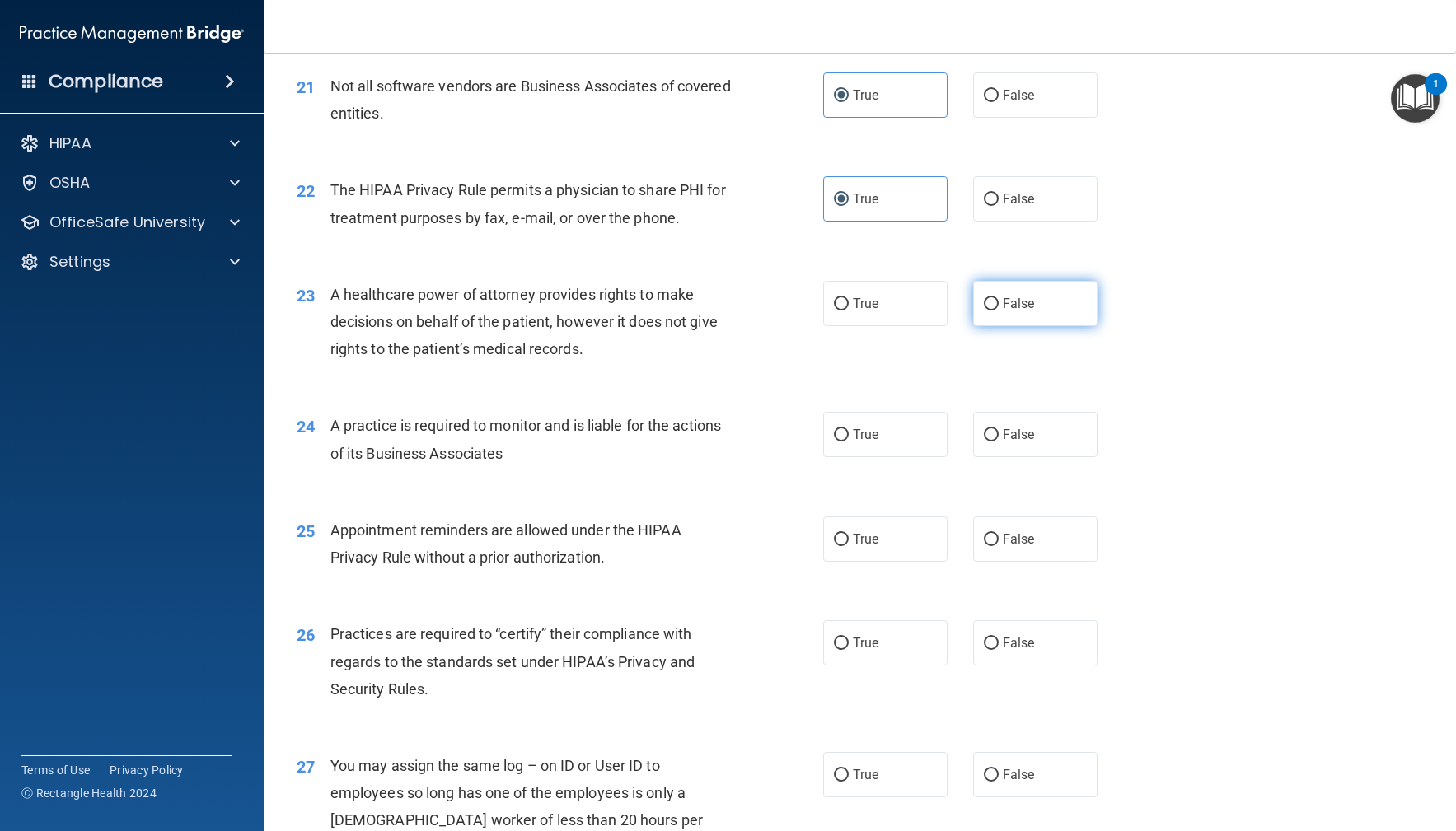
click at [1069, 326] on label "False" at bounding box center [1036, 303] width 125 height 45
click at [999, 310] on input "False" at bounding box center [990, 304] width 14 height 13
radio input "true"
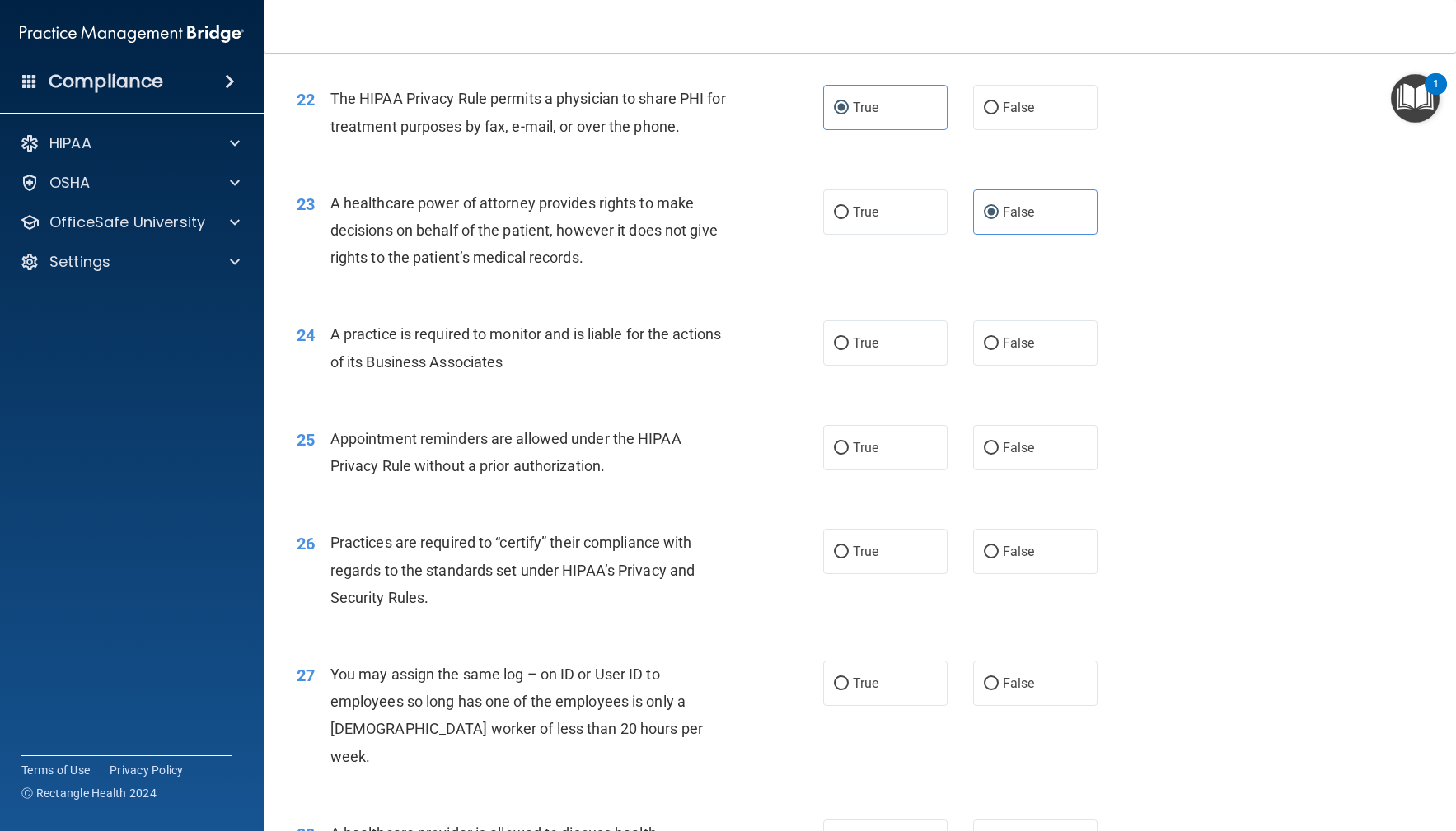
scroll to position [2836, 0]
drag, startPoint x: 1080, startPoint y: 377, endPoint x: 951, endPoint y: 389, distance: 129.6
click at [1080, 365] on label "False" at bounding box center [1036, 342] width 125 height 45
click at [999, 349] on input "False" at bounding box center [990, 343] width 14 height 13
radio input "true"
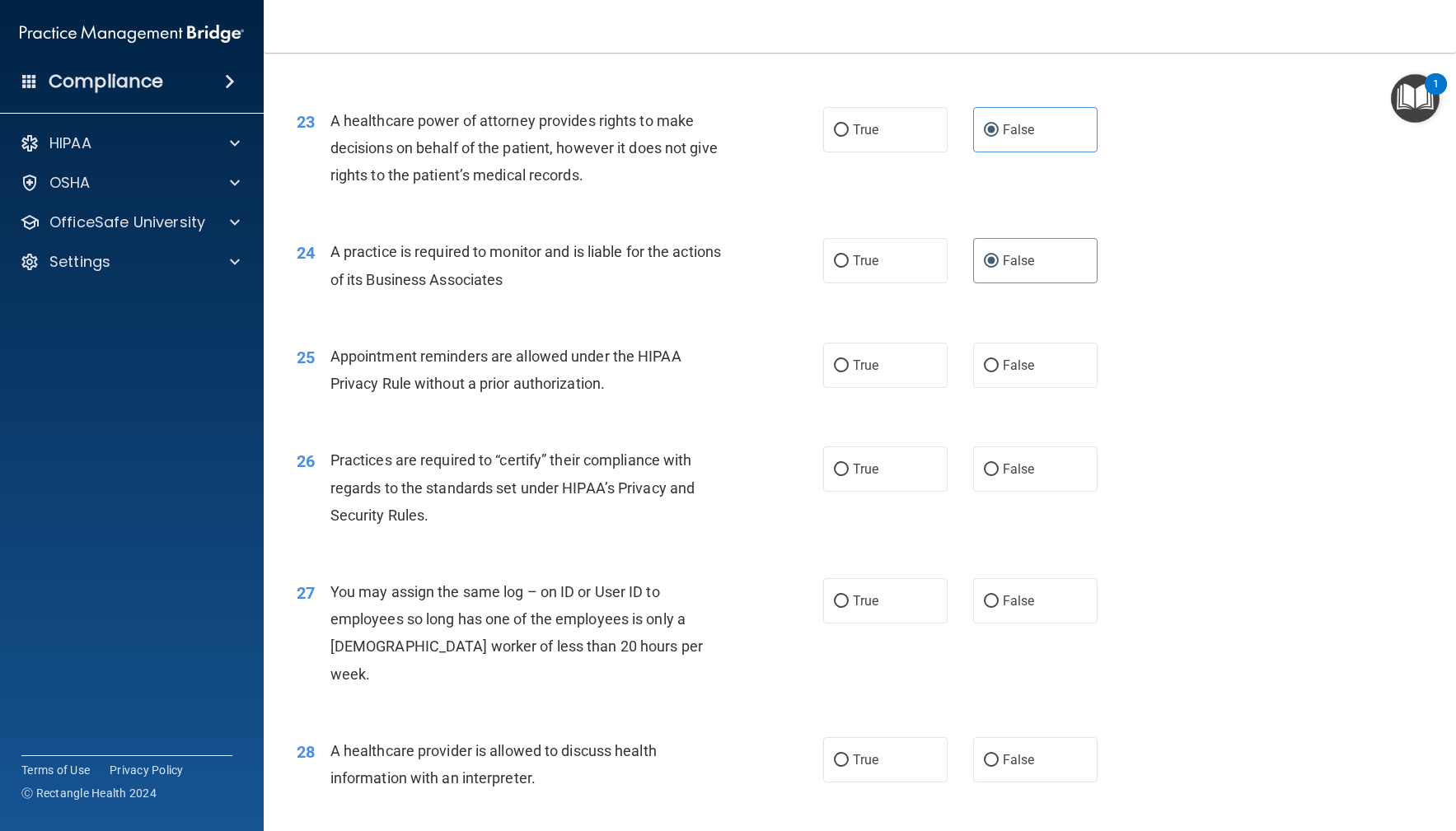
scroll to position [2918, 0]
click at [866, 388] on label "True" at bounding box center [886, 364] width 125 height 45
click at [849, 371] on input "True" at bounding box center [841, 365] width 14 height 13
radio input "true"
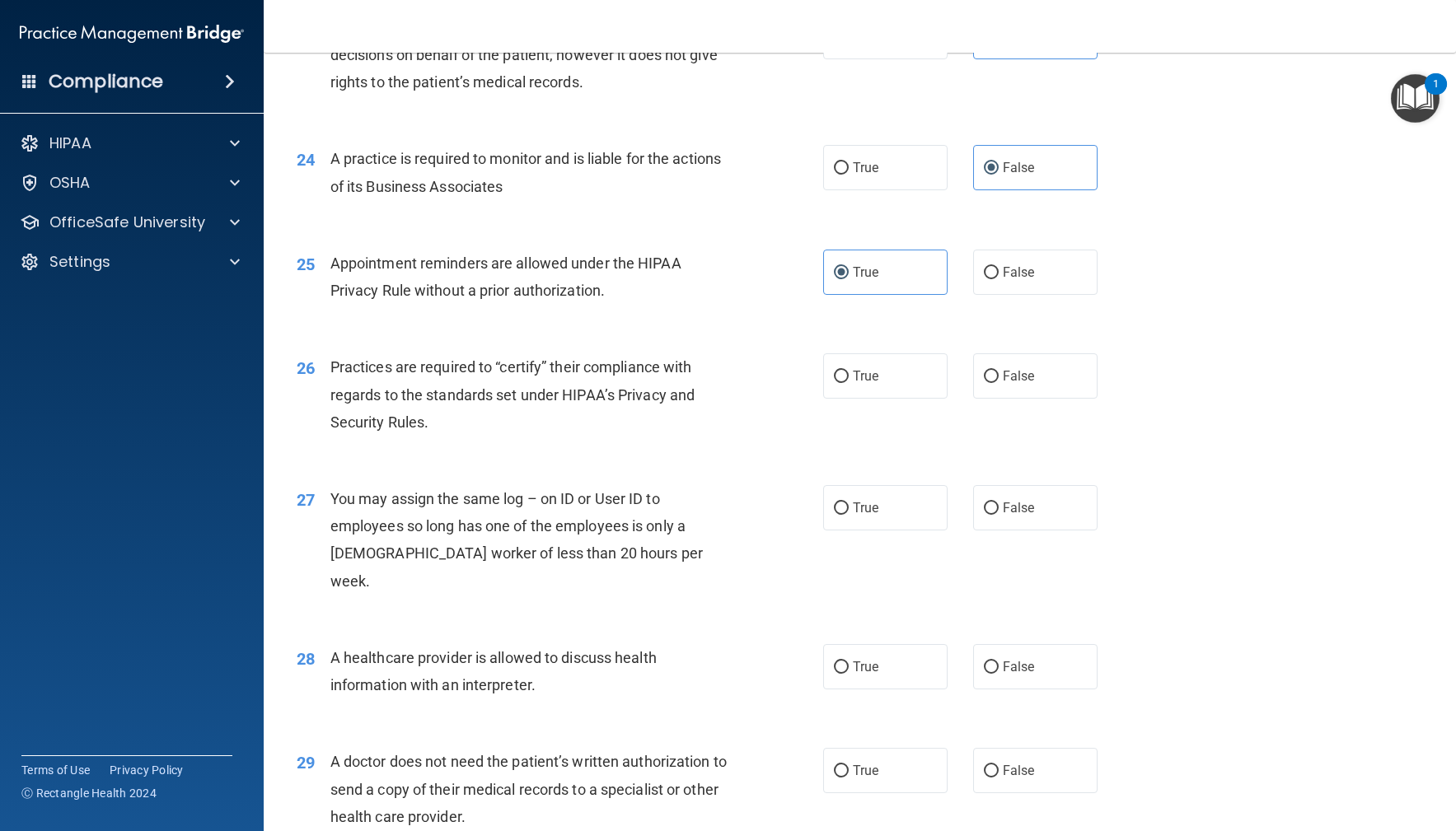
scroll to position [3014, 0]
drag, startPoint x: 1034, startPoint y: 411, endPoint x: 976, endPoint y: 418, distance: 58.4
click at [1031, 396] on label "False" at bounding box center [1036, 373] width 125 height 45
click at [999, 381] on input "False" at bounding box center [990, 374] width 14 height 13
radio input "true"
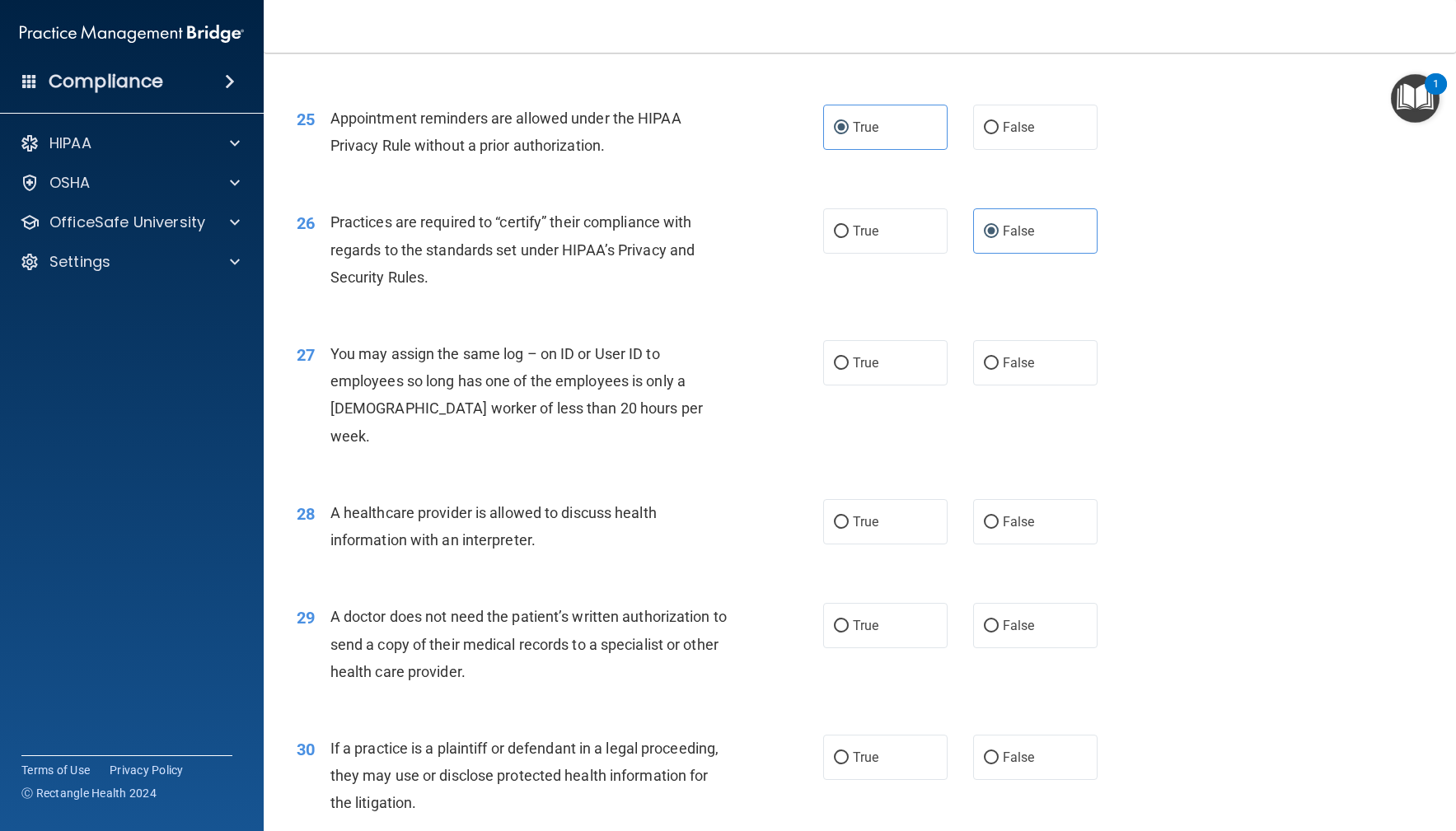
scroll to position [3166, 0]
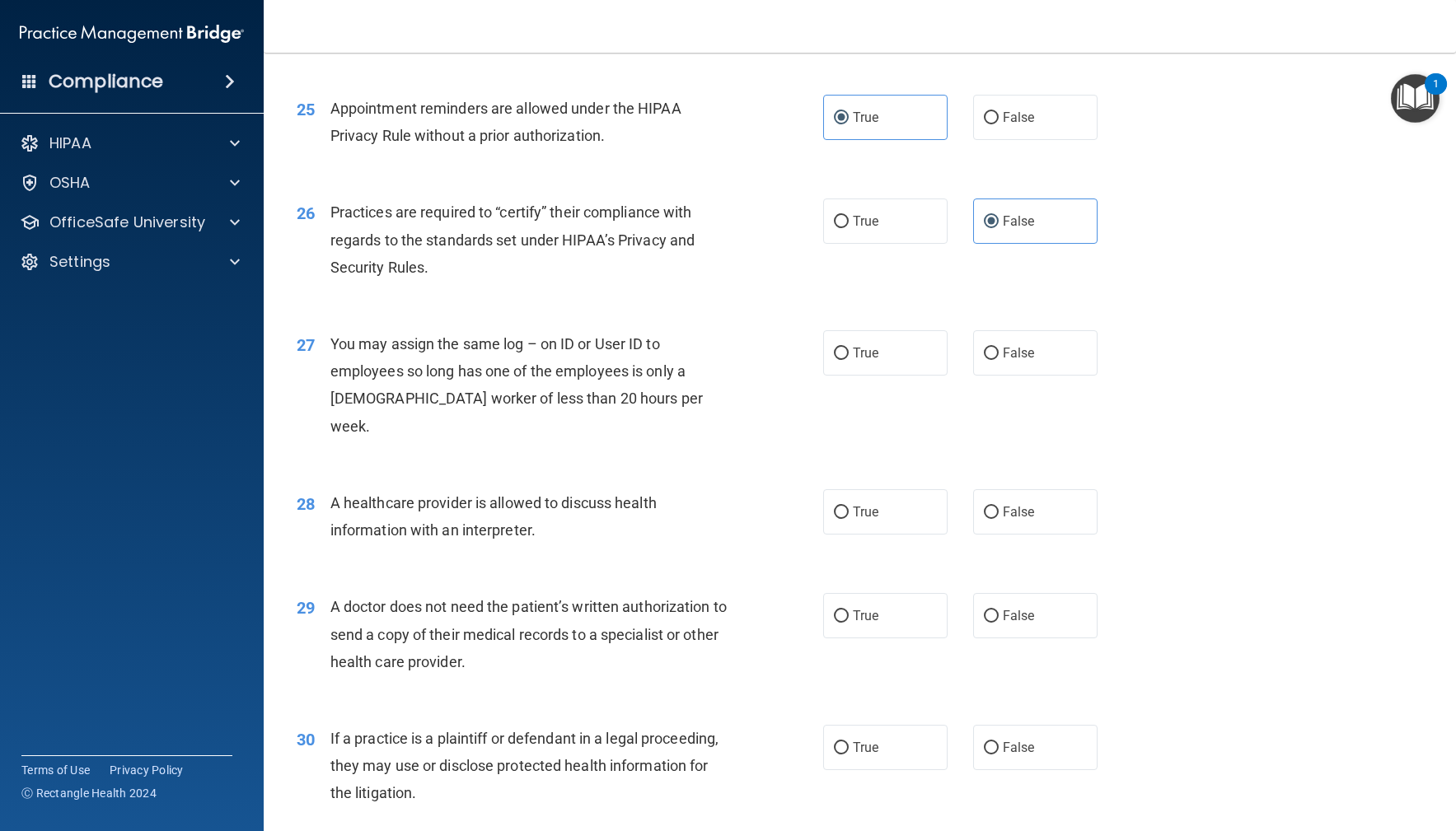
drag, startPoint x: 984, startPoint y: 395, endPoint x: 967, endPoint y: 401, distance: 18.0
click at [984, 376] on label "False" at bounding box center [1036, 353] width 125 height 45
click at [984, 360] on input "False" at bounding box center [990, 354] width 14 height 13
radio input "true"
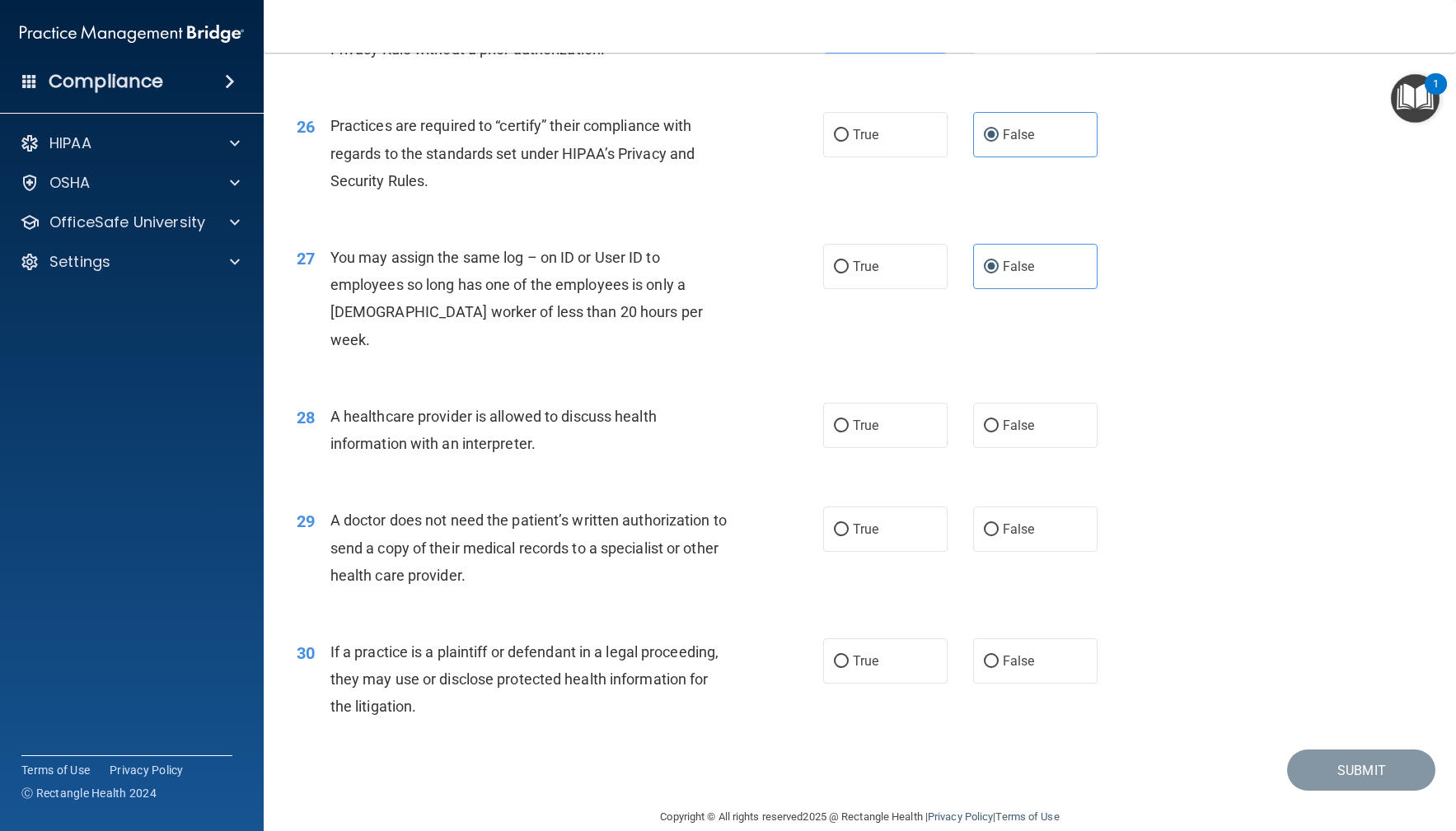
scroll to position [3263, 0]
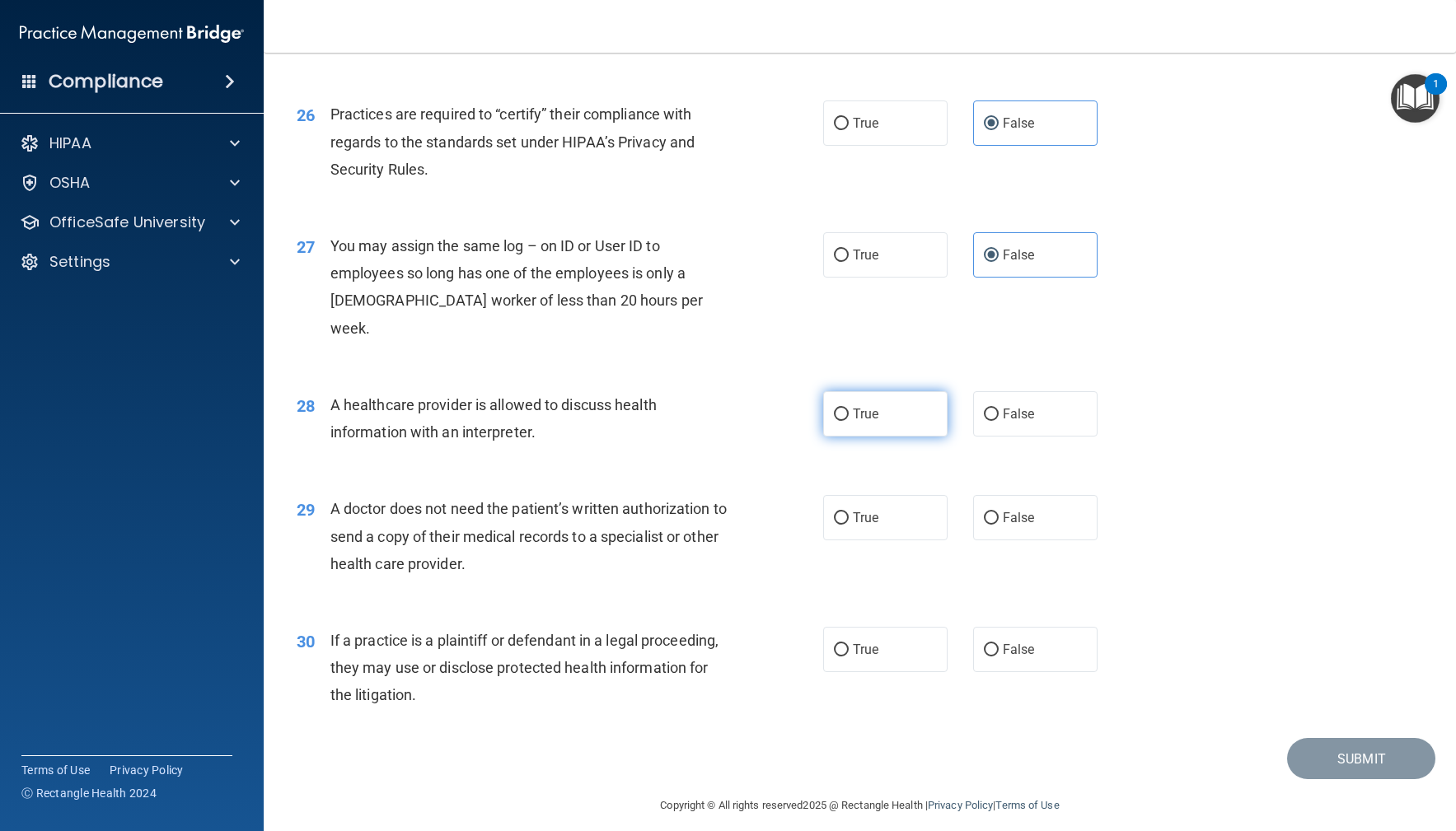
click at [930, 422] on label "True" at bounding box center [886, 414] width 125 height 45
click at [849, 421] on input "True" at bounding box center [841, 415] width 14 height 13
radio input "true"
drag, startPoint x: 884, startPoint y: 524, endPoint x: 756, endPoint y: 581, distance: 140.1
click at [883, 524] on label "True" at bounding box center [886, 518] width 125 height 45
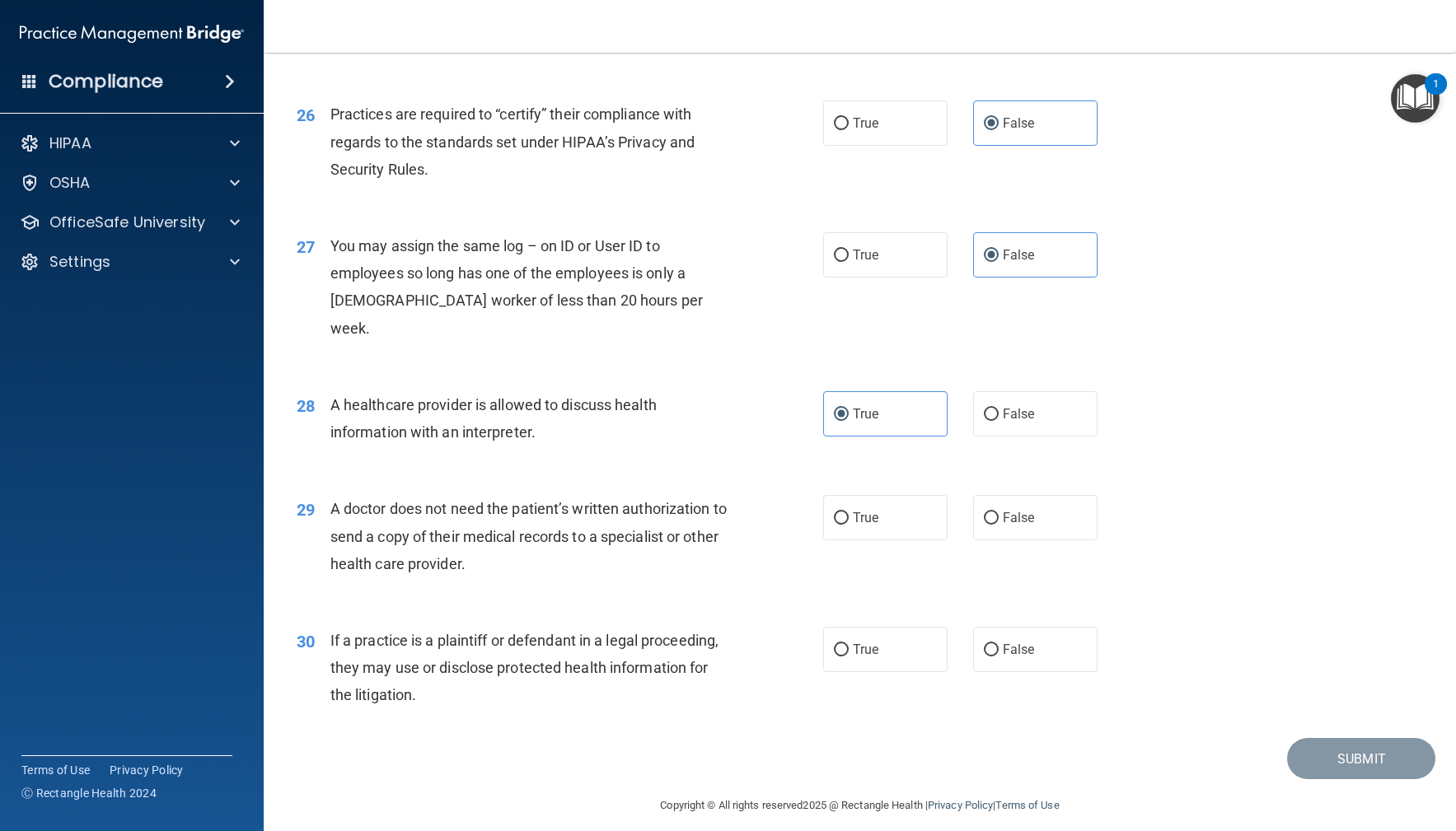
click at [849, 524] on input "True" at bounding box center [841, 519] width 14 height 13
radio input "true"
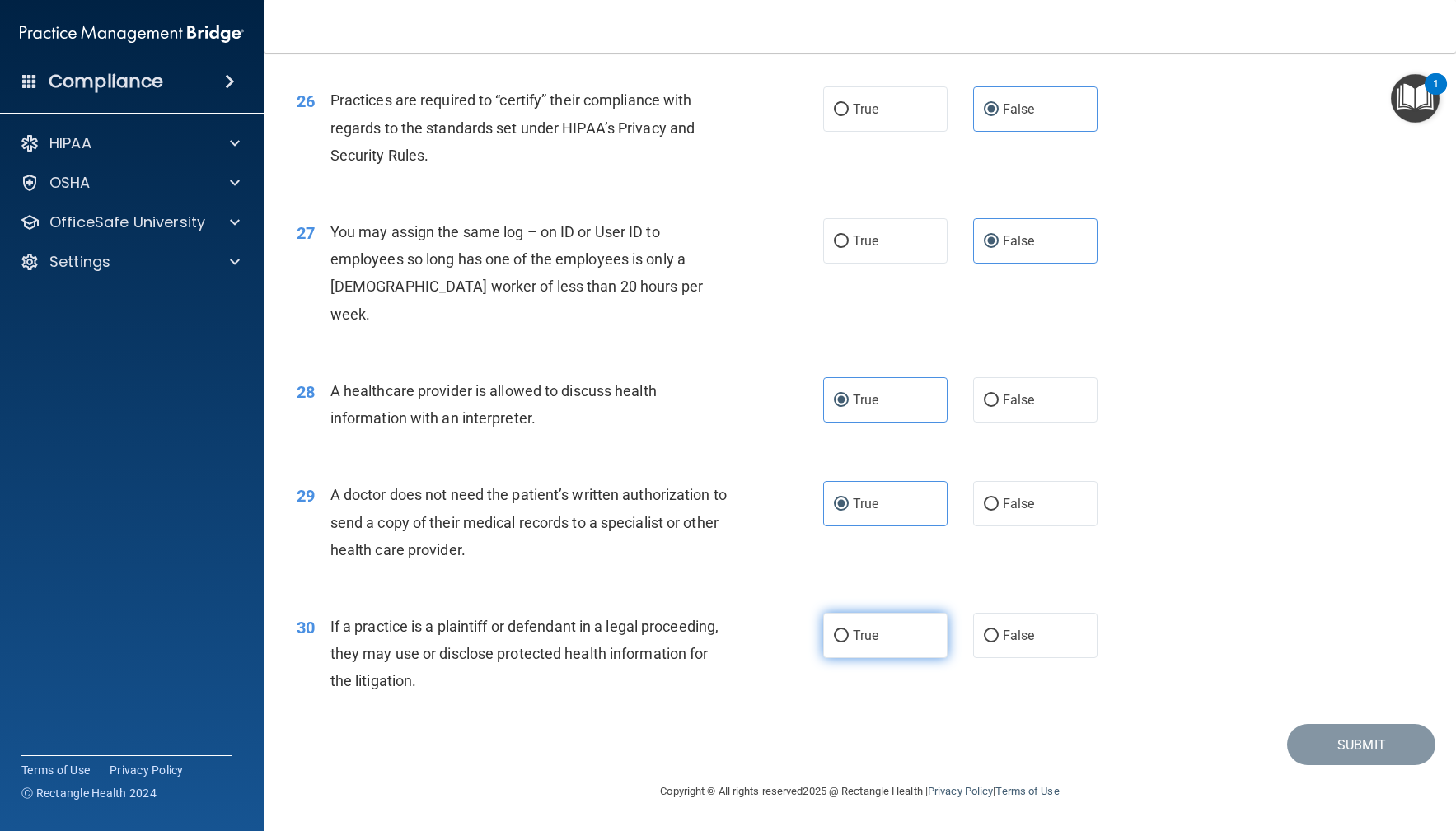
drag, startPoint x: 862, startPoint y: 637, endPoint x: 882, endPoint y: 641, distance: 20.4
click at [863, 637] on span "True" at bounding box center [866, 635] width 25 height 15
click at [849, 637] on input "True" at bounding box center [841, 636] width 14 height 13
radio input "true"
click at [1328, 743] on button "Submit" at bounding box center [1362, 745] width 148 height 42
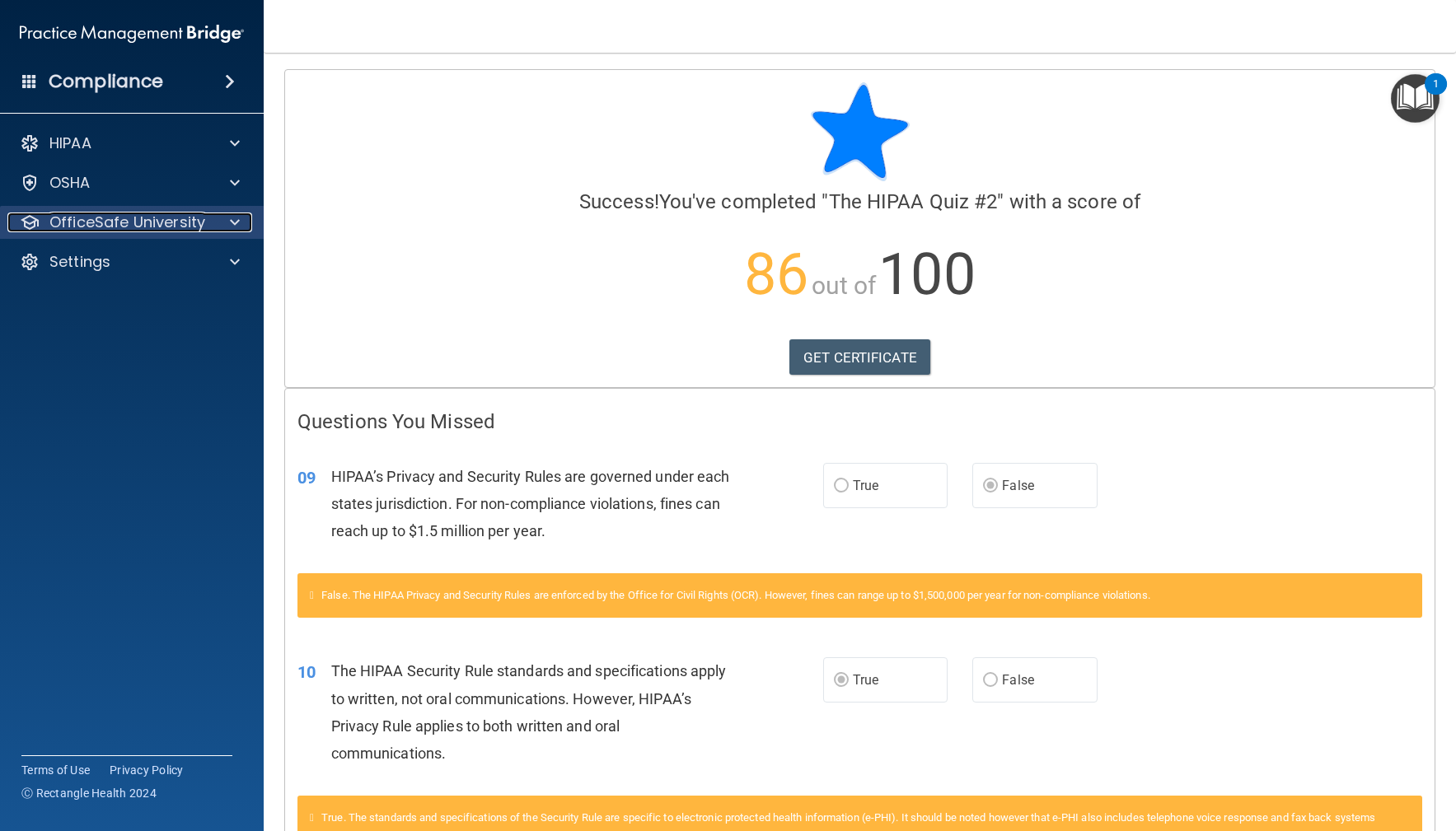
click at [107, 226] on p "OfficeSafe University" at bounding box center [127, 223] width 156 height 20
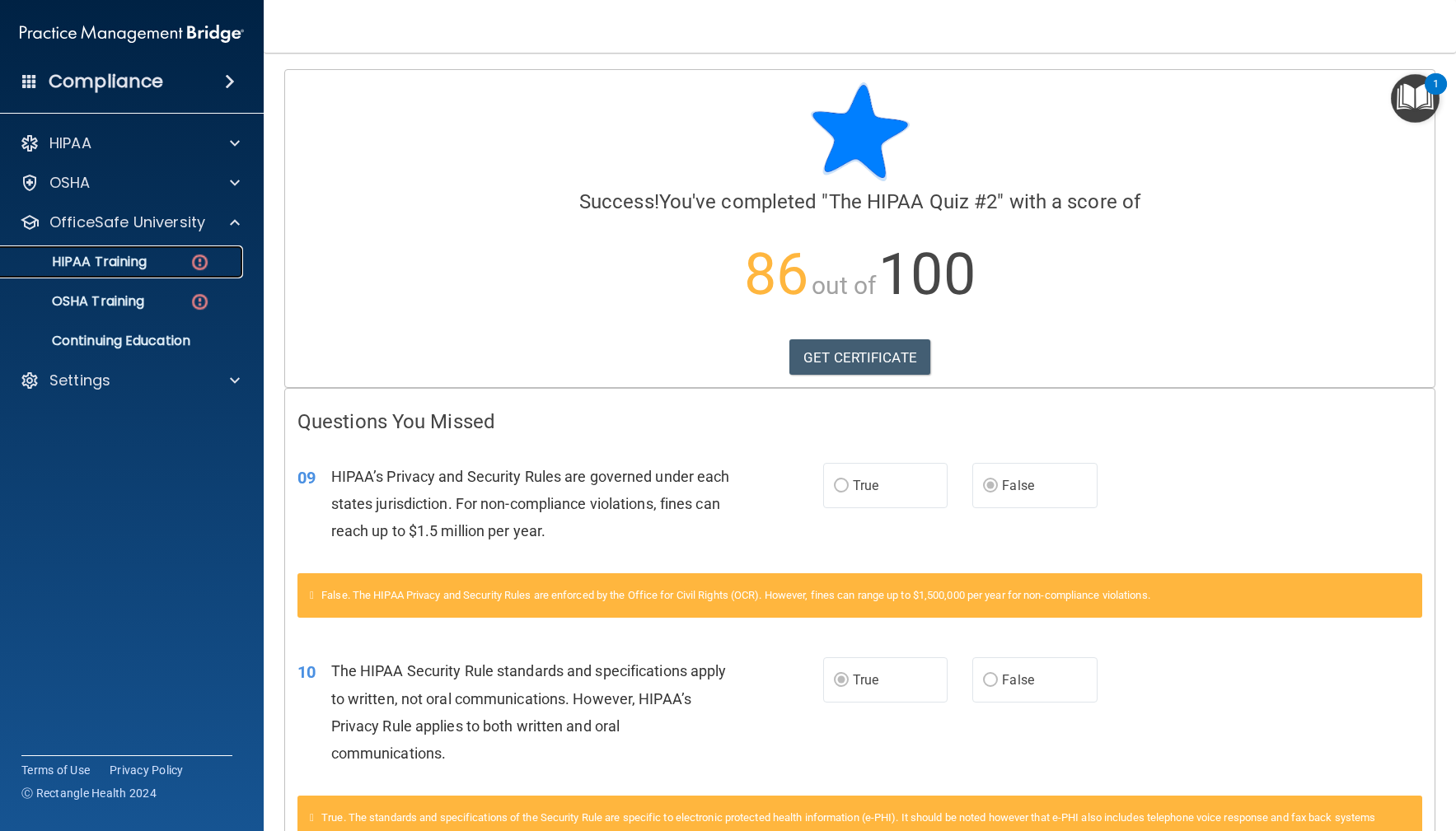
click at [121, 261] on p "HIPAA Training" at bounding box center [78, 261] width 136 height 16
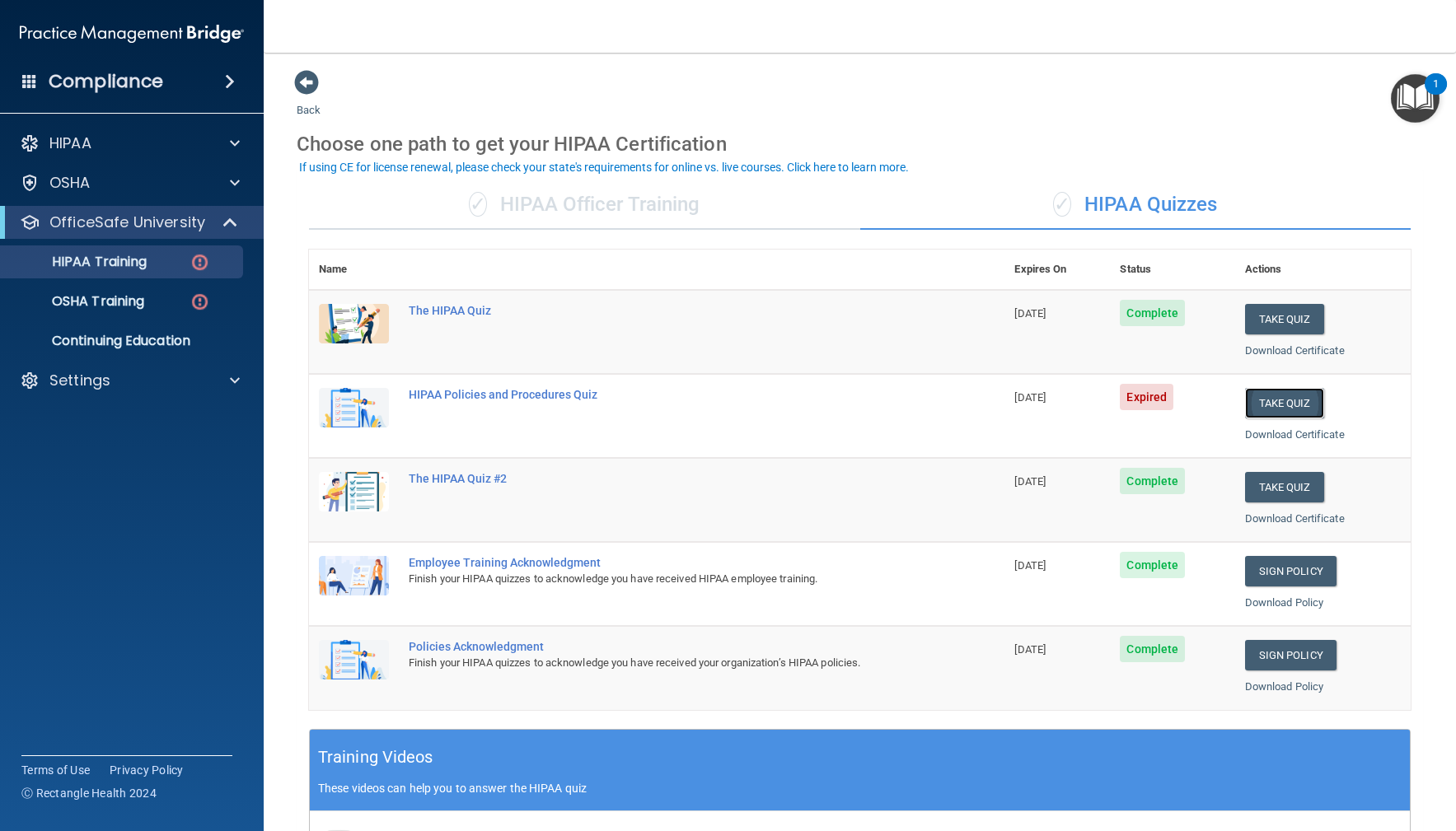
click at [1284, 401] on button "Take Quiz" at bounding box center [1284, 404] width 79 height 31
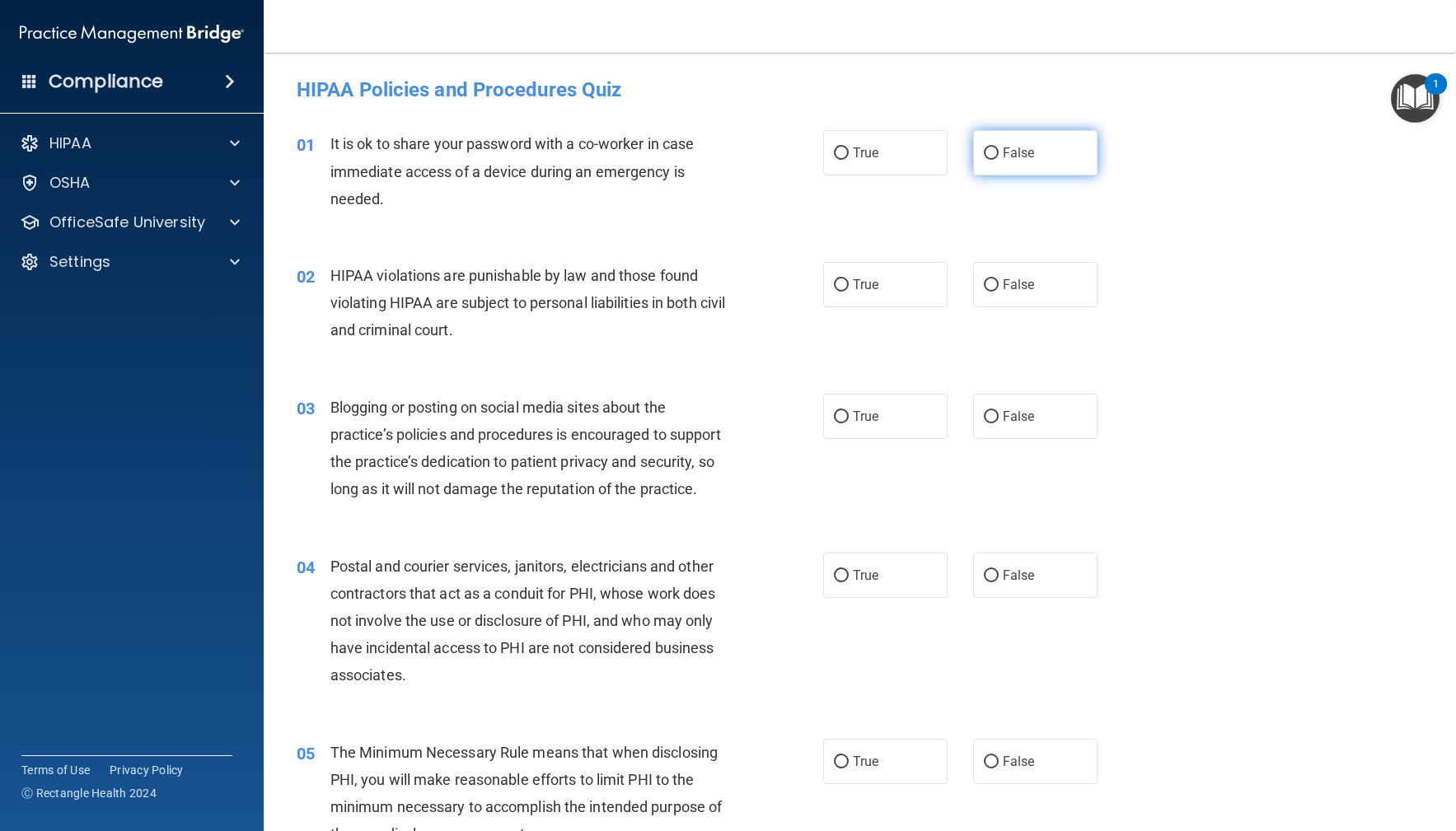
click at [1023, 149] on span "False" at bounding box center [1018, 152] width 32 height 15
click at [999, 149] on input "False" at bounding box center [990, 153] width 14 height 13
radio input "true"
drag, startPoint x: 1074, startPoint y: 275, endPoint x: 930, endPoint y: 342, distance: 158.8
click at [1073, 275] on label "False" at bounding box center [1036, 284] width 125 height 45
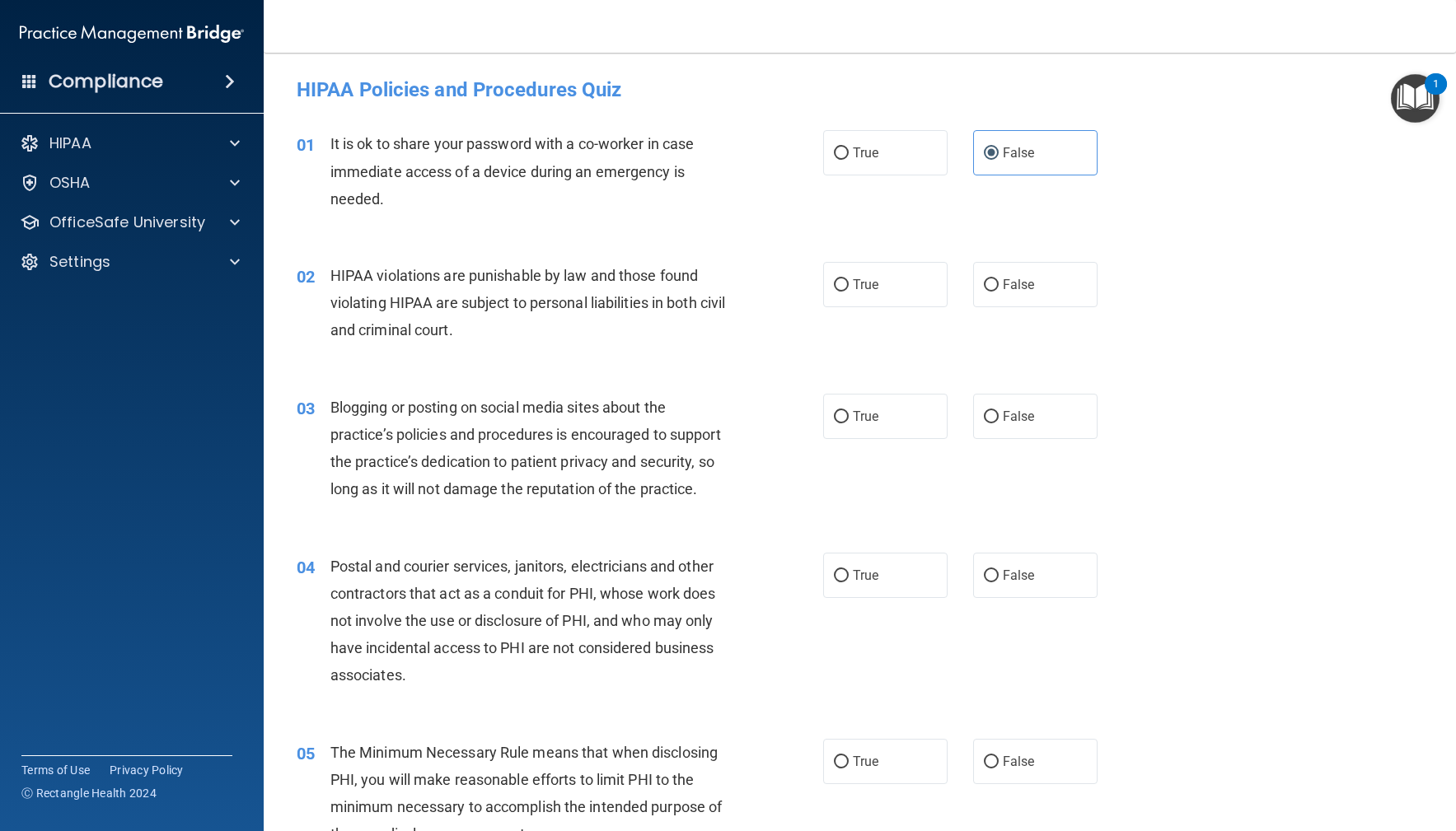
click at [999, 280] on input "False" at bounding box center [990, 285] width 14 height 13
radio input "true"
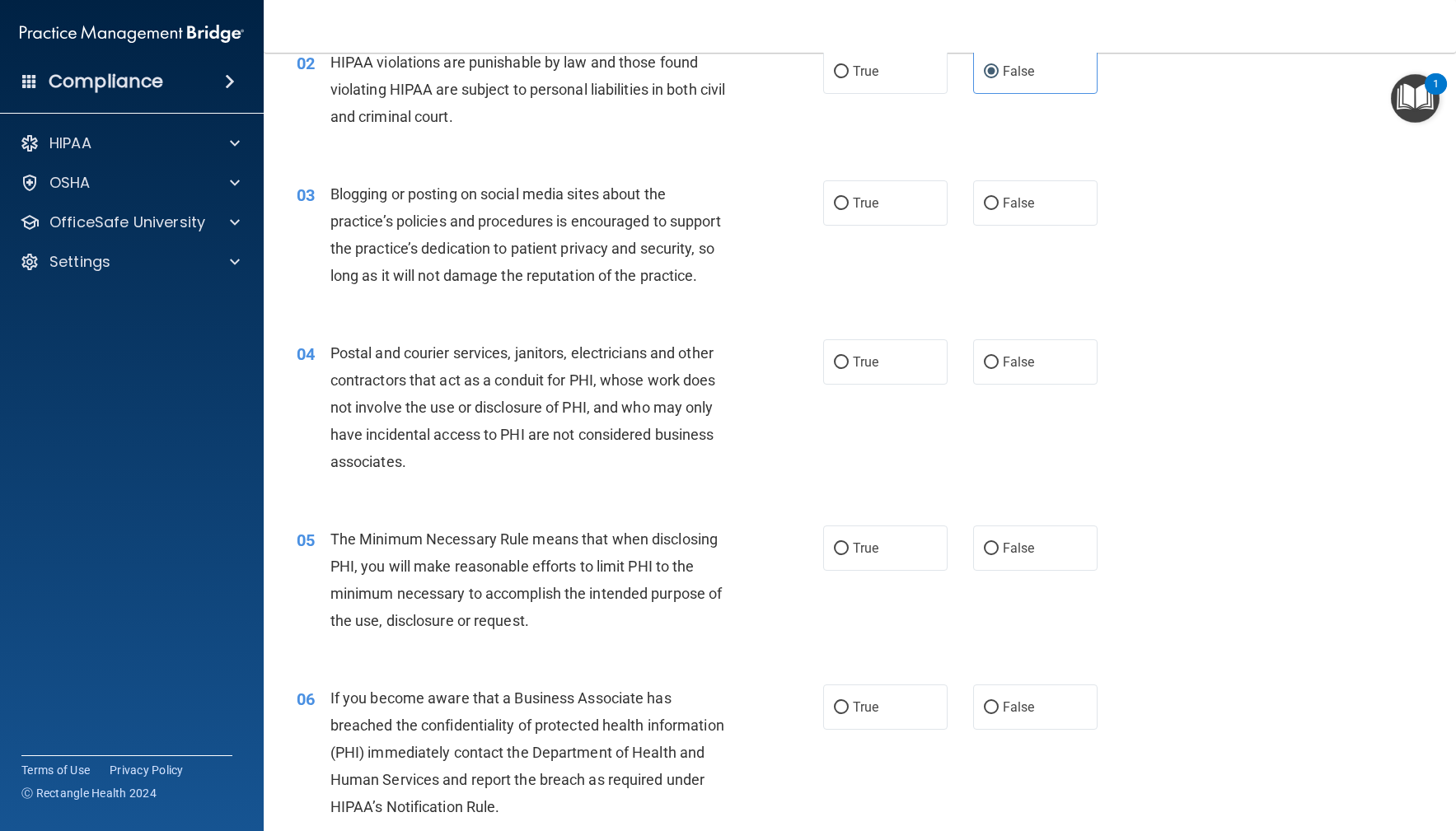
scroll to position [228, 0]
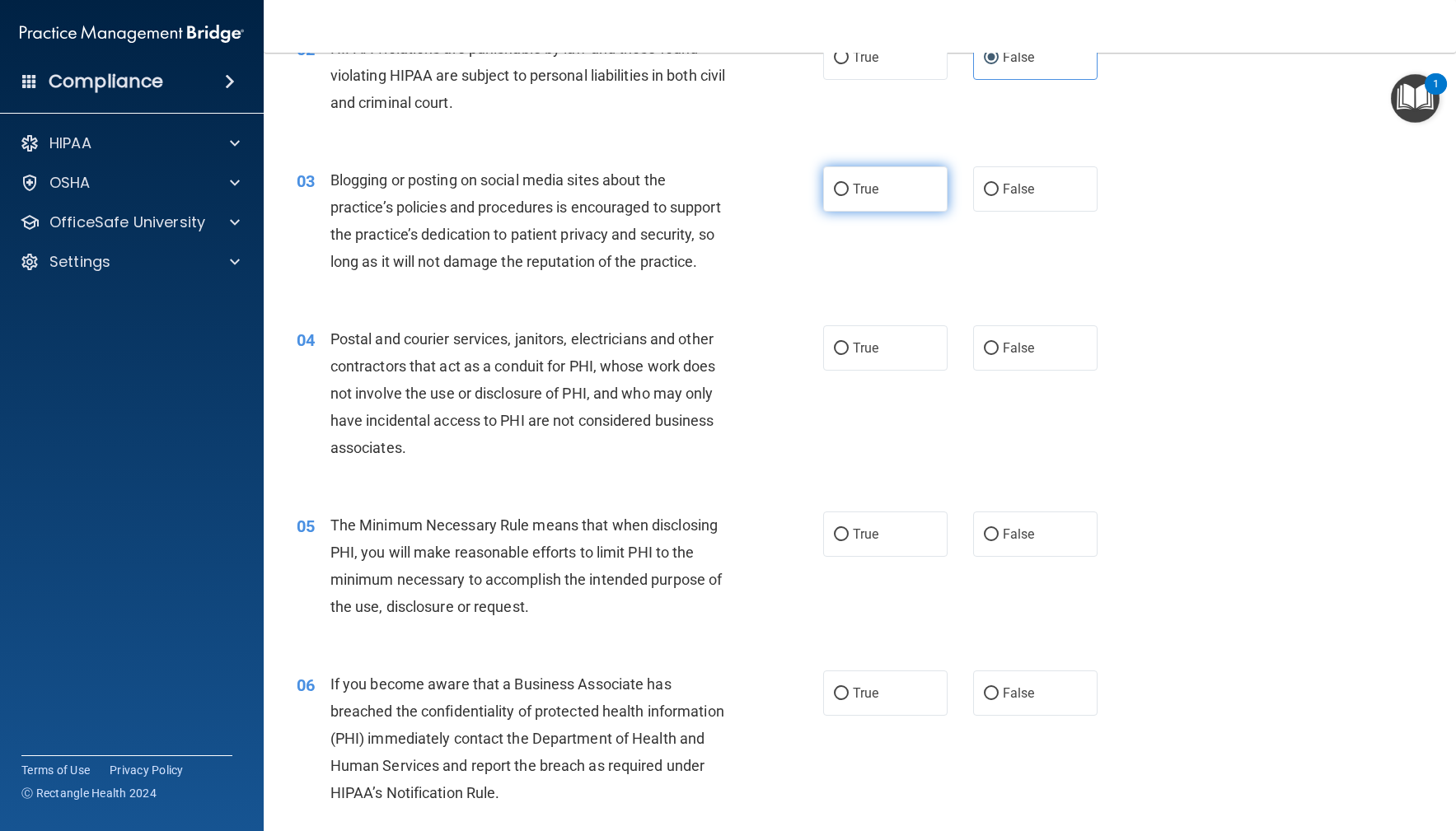
click at [870, 191] on span "True" at bounding box center [866, 189] width 25 height 15
click at [849, 191] on input "True" at bounding box center [841, 190] width 14 height 13
radio input "true"
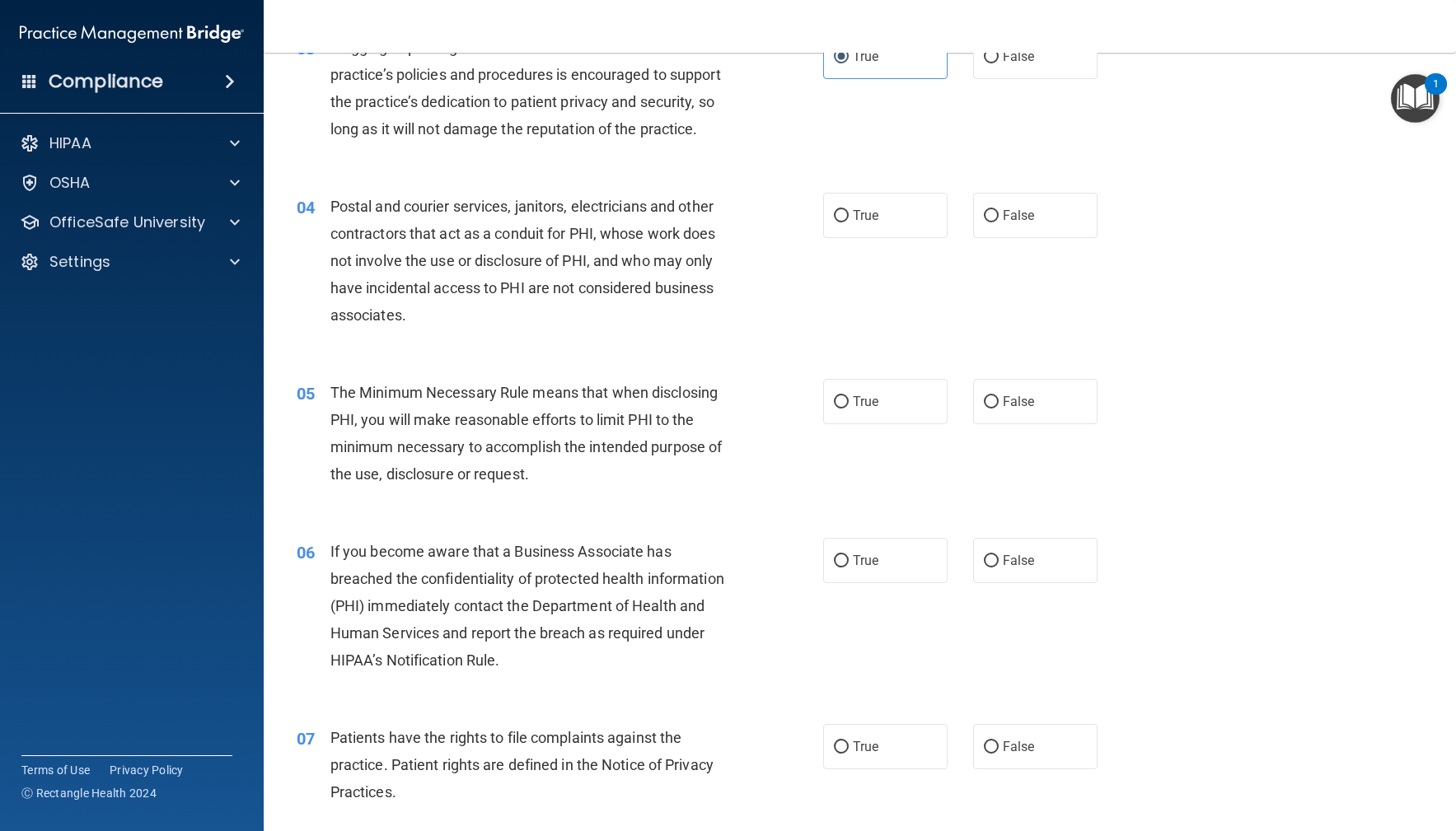
scroll to position [351, 0]
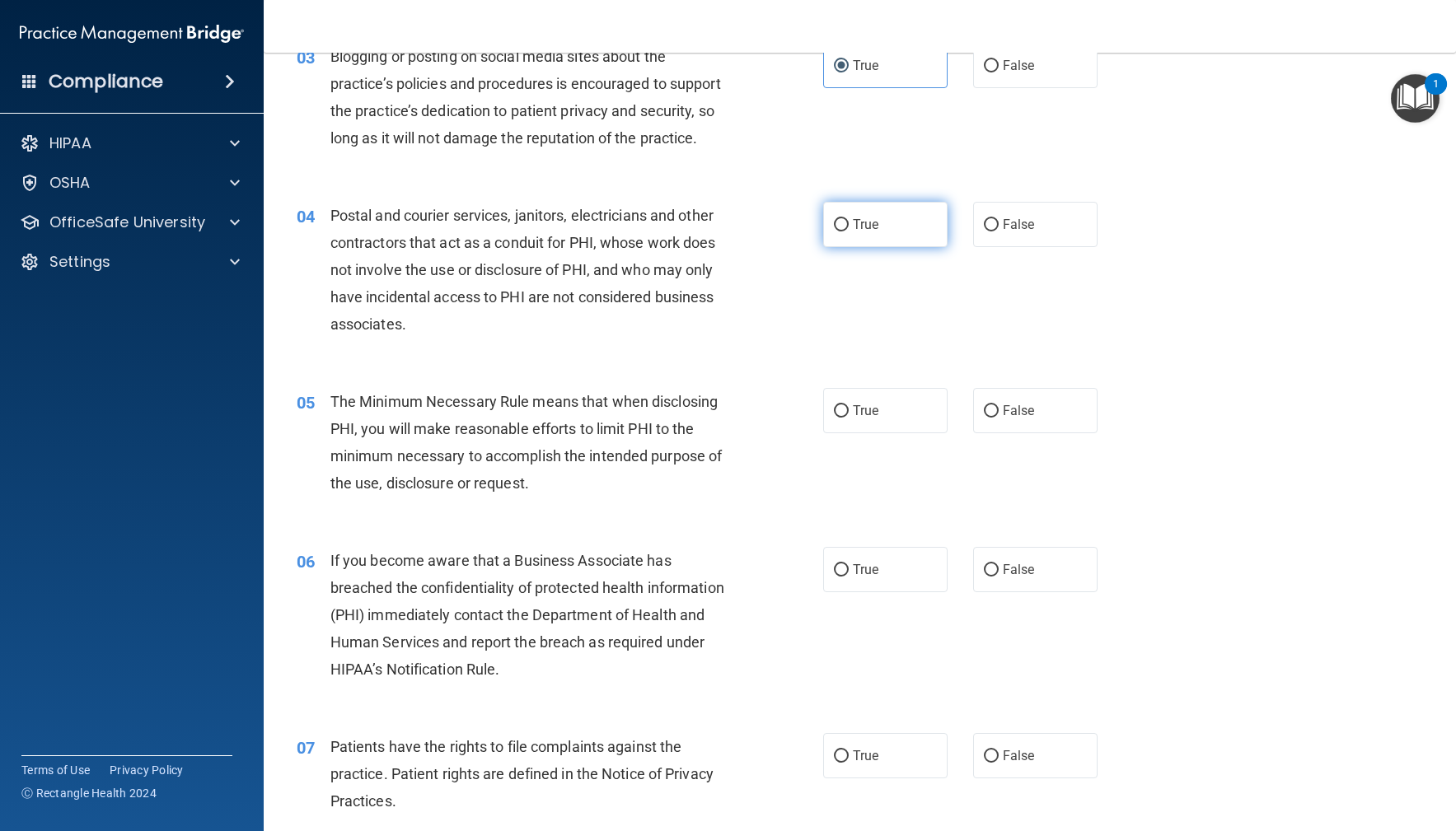
click at [892, 219] on label "True" at bounding box center [886, 224] width 125 height 45
click at [849, 219] on input "True" at bounding box center [841, 225] width 14 height 13
radio input "true"
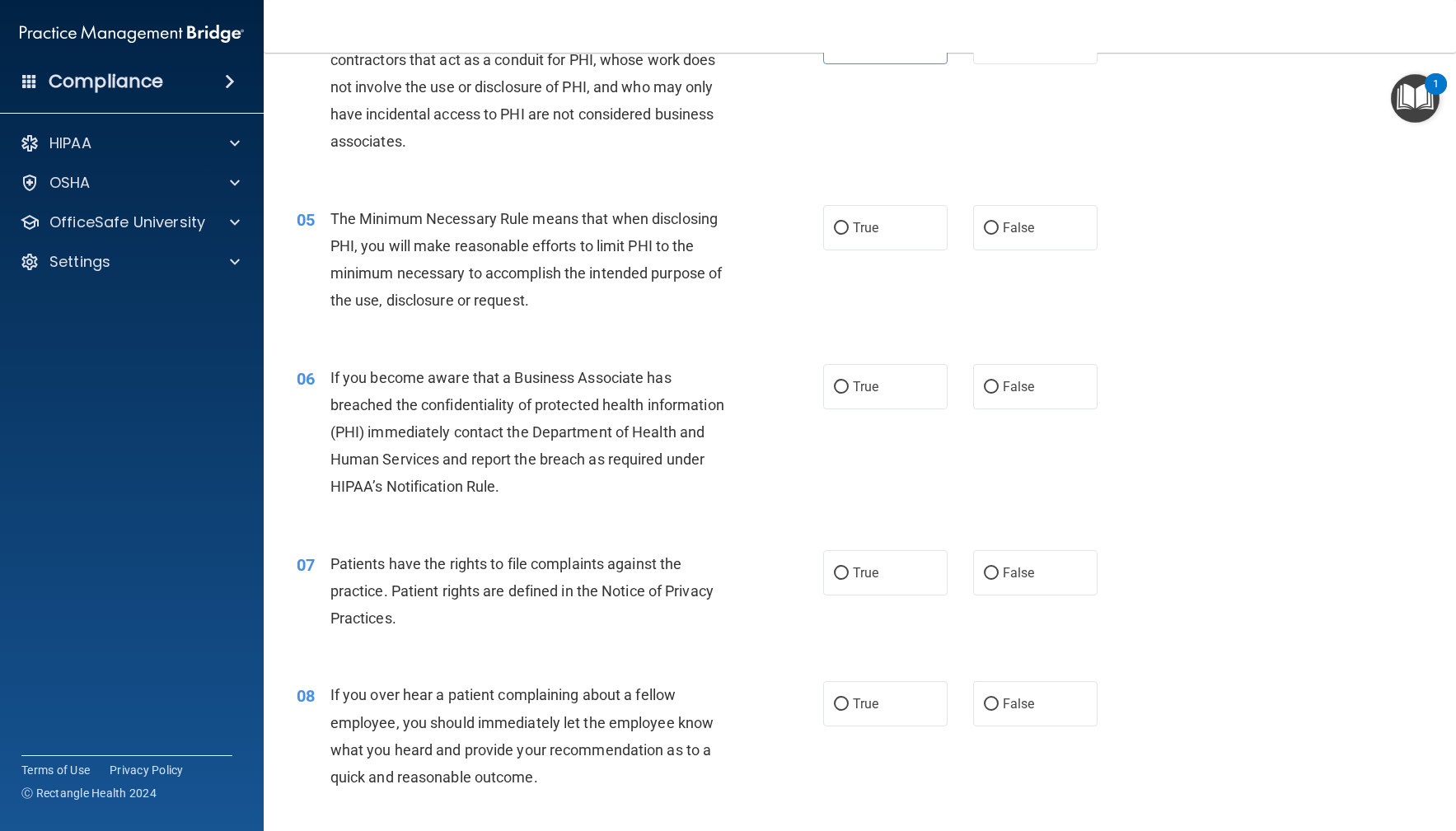
scroll to position [576, 0]
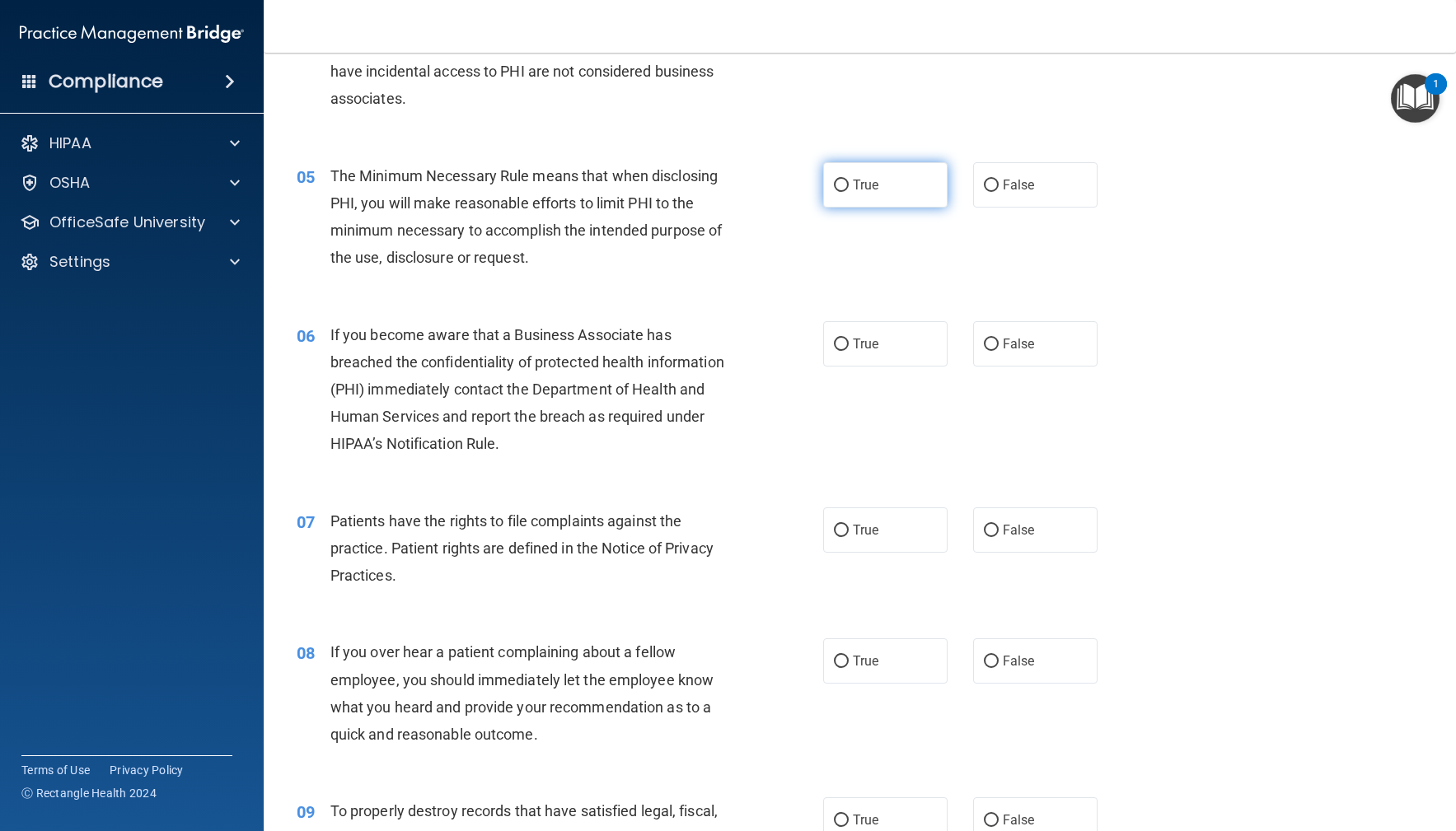
click at [877, 184] on span "True" at bounding box center [866, 185] width 25 height 15
click at [849, 184] on input "True" at bounding box center [841, 185] width 14 height 13
radio input "true"
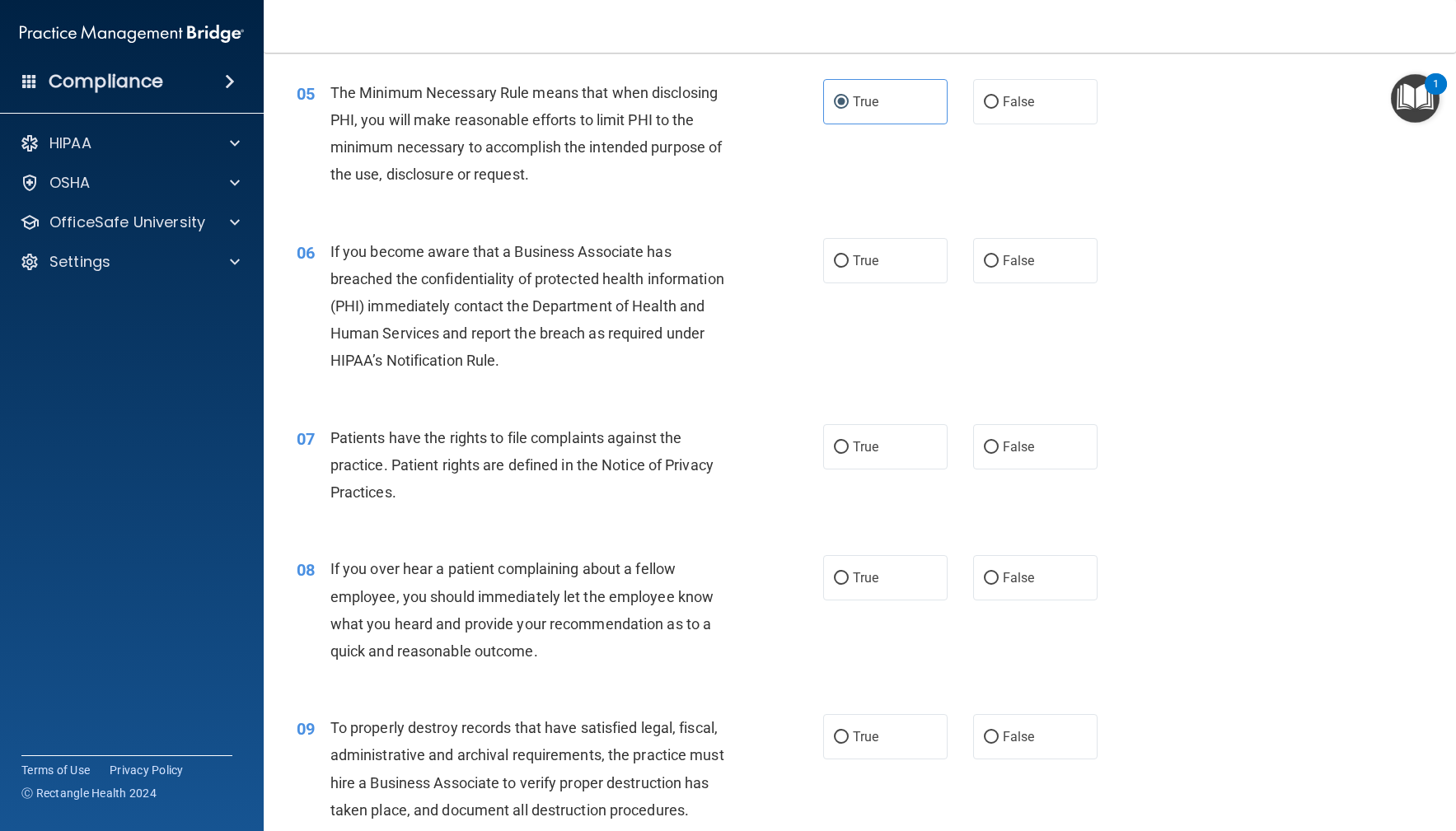
scroll to position [662, 0]
drag, startPoint x: 896, startPoint y: 260, endPoint x: 858, endPoint y: 340, distance: 88.6
click at [896, 260] on label "True" at bounding box center [886, 257] width 125 height 45
click at [849, 260] on input "True" at bounding box center [841, 258] width 14 height 13
radio input "true"
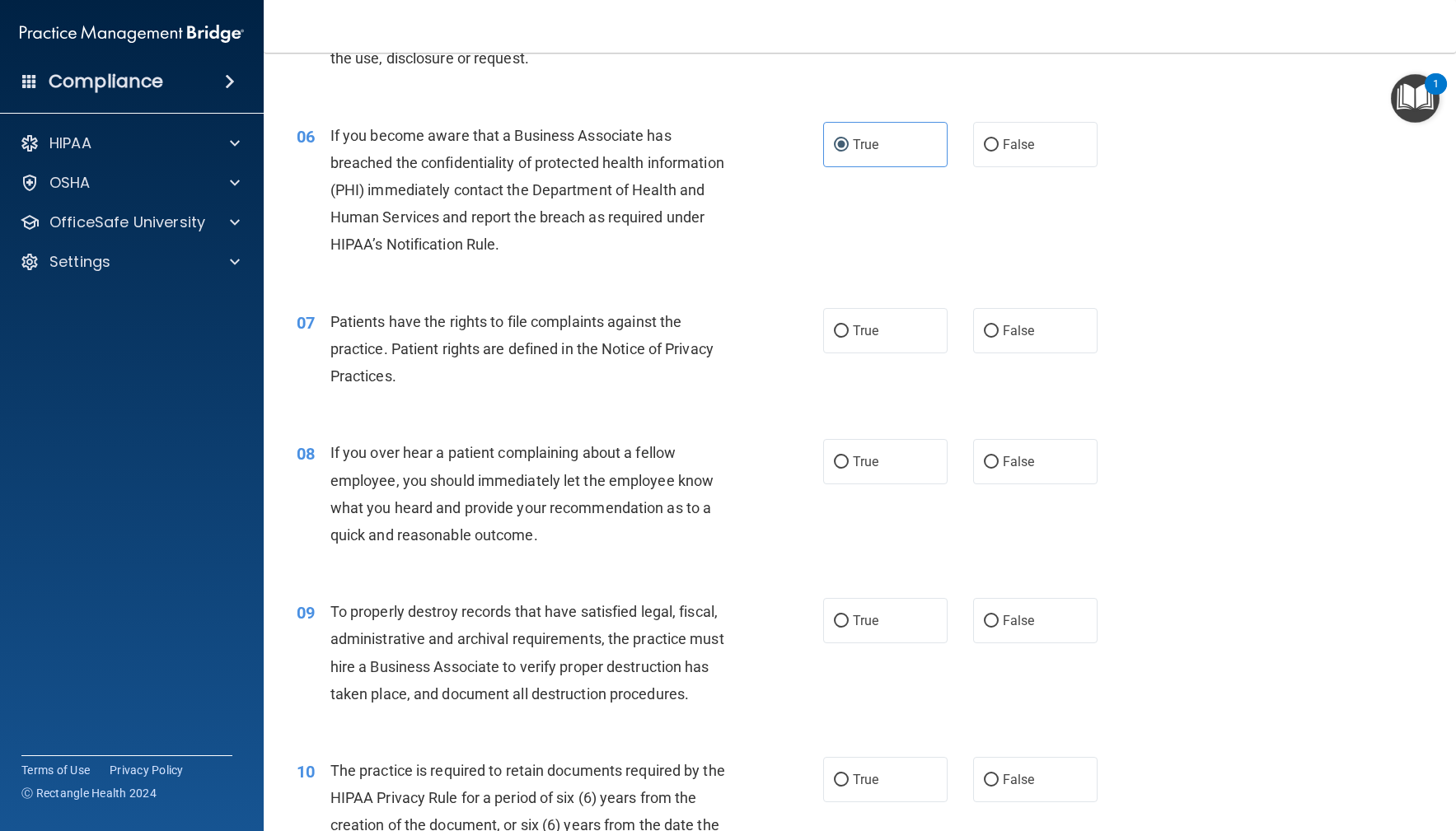
scroll to position [794, 0]
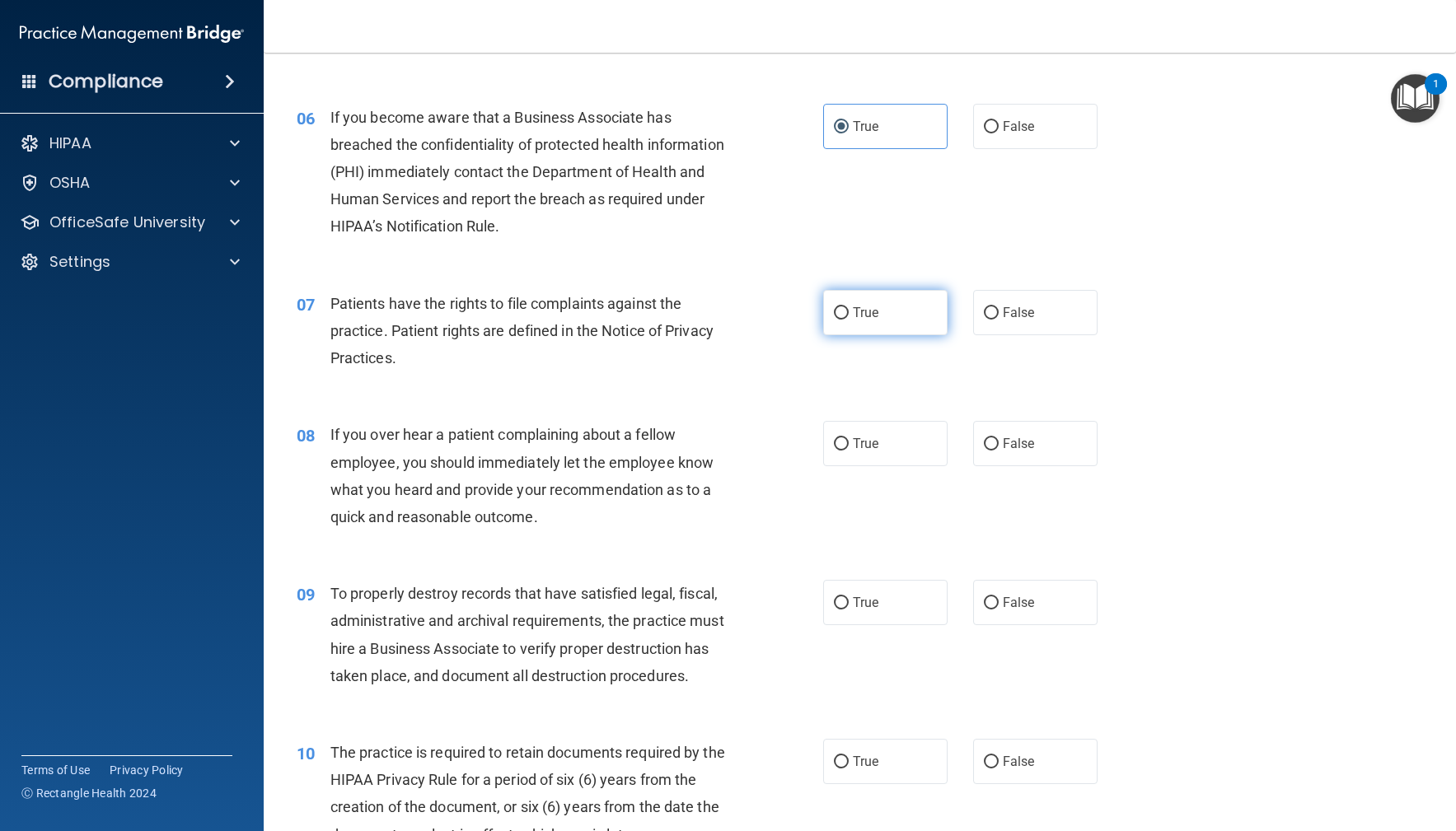
click at [909, 319] on label "True" at bounding box center [886, 312] width 125 height 45
click at [849, 319] on input "True" at bounding box center [841, 313] width 14 height 13
radio input "true"
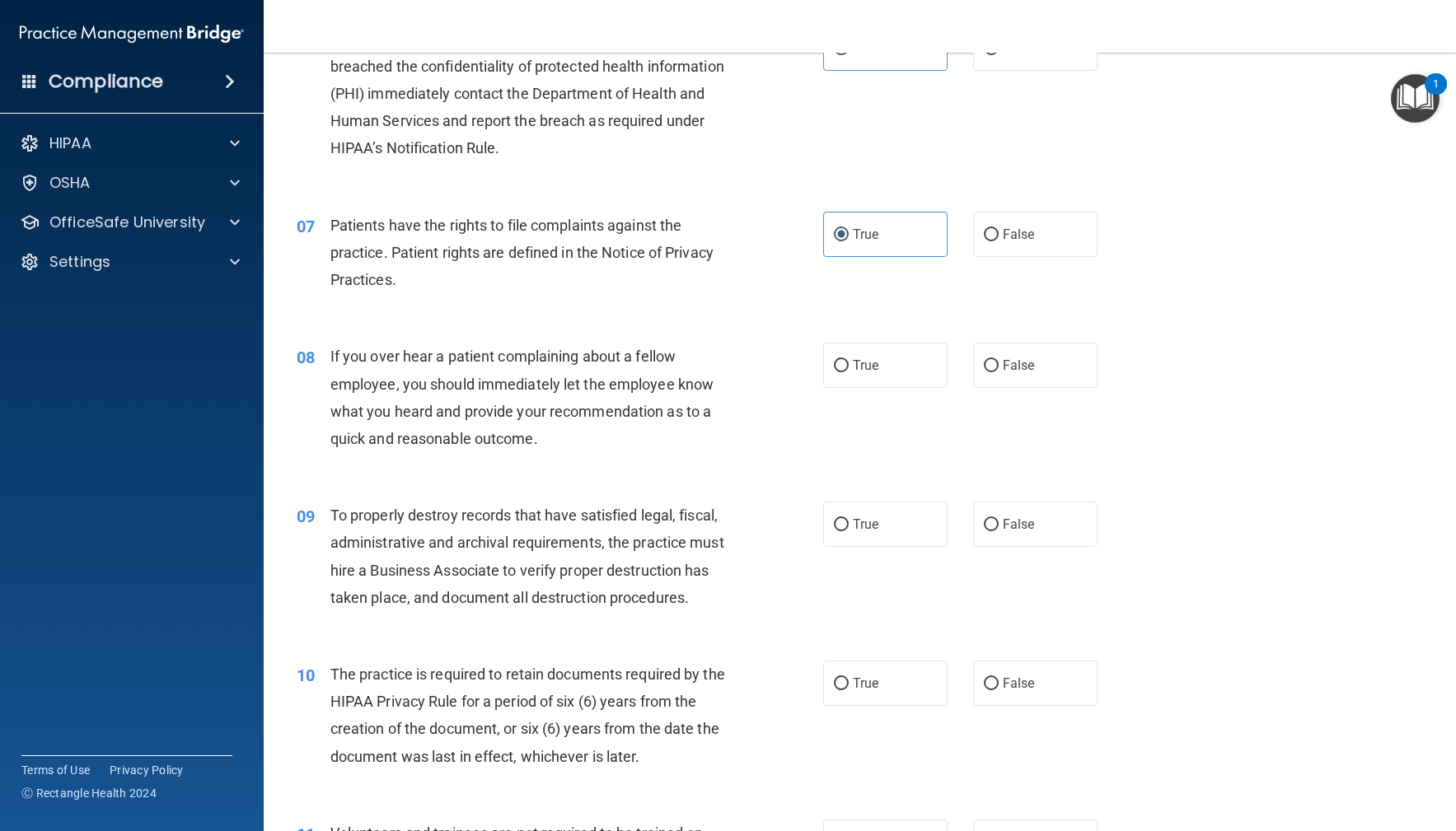
scroll to position [984, 0]
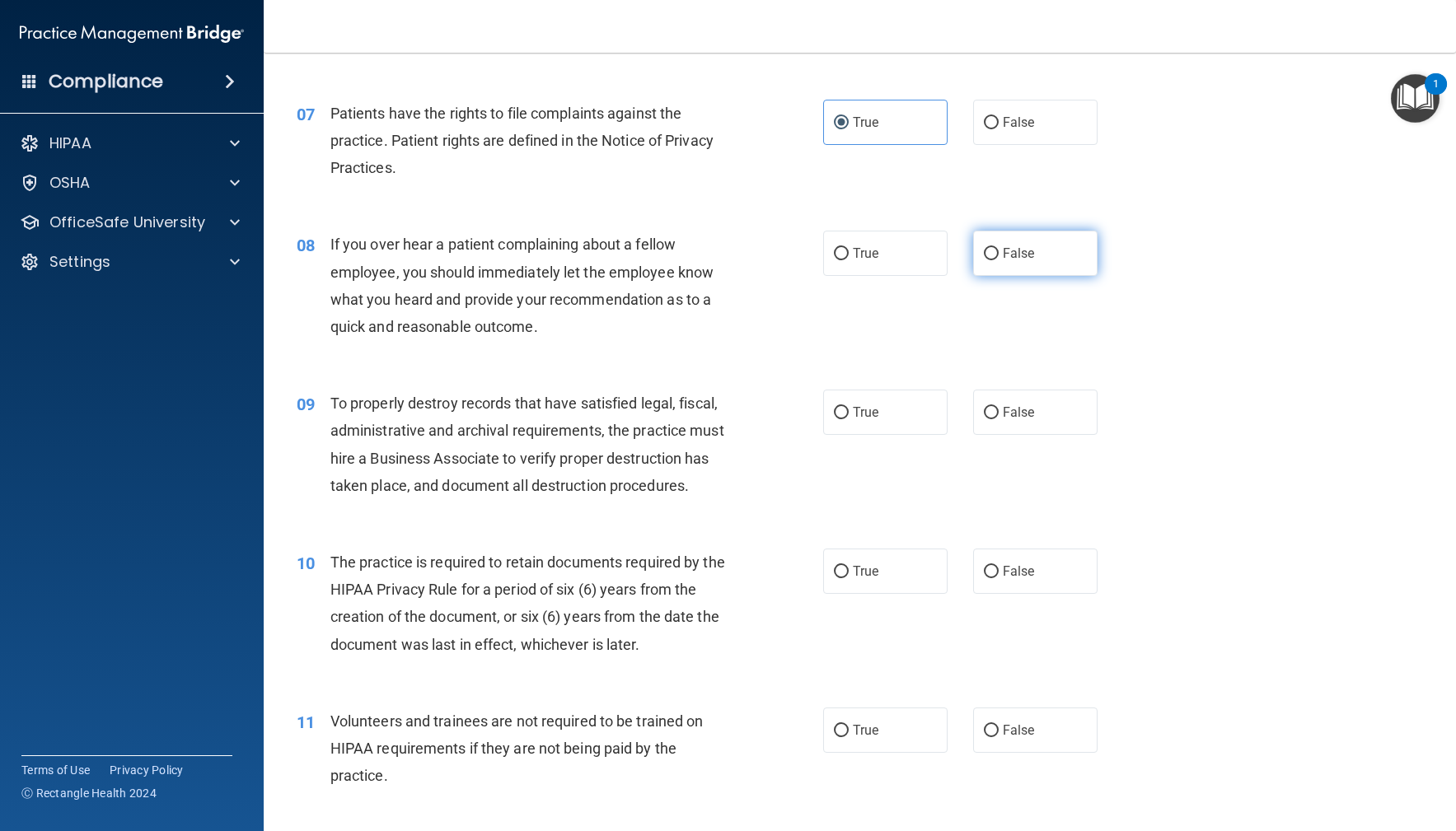
click at [1040, 255] on label "False" at bounding box center [1036, 253] width 125 height 45
click at [999, 255] on input "False" at bounding box center [990, 254] width 14 height 13
radio input "true"
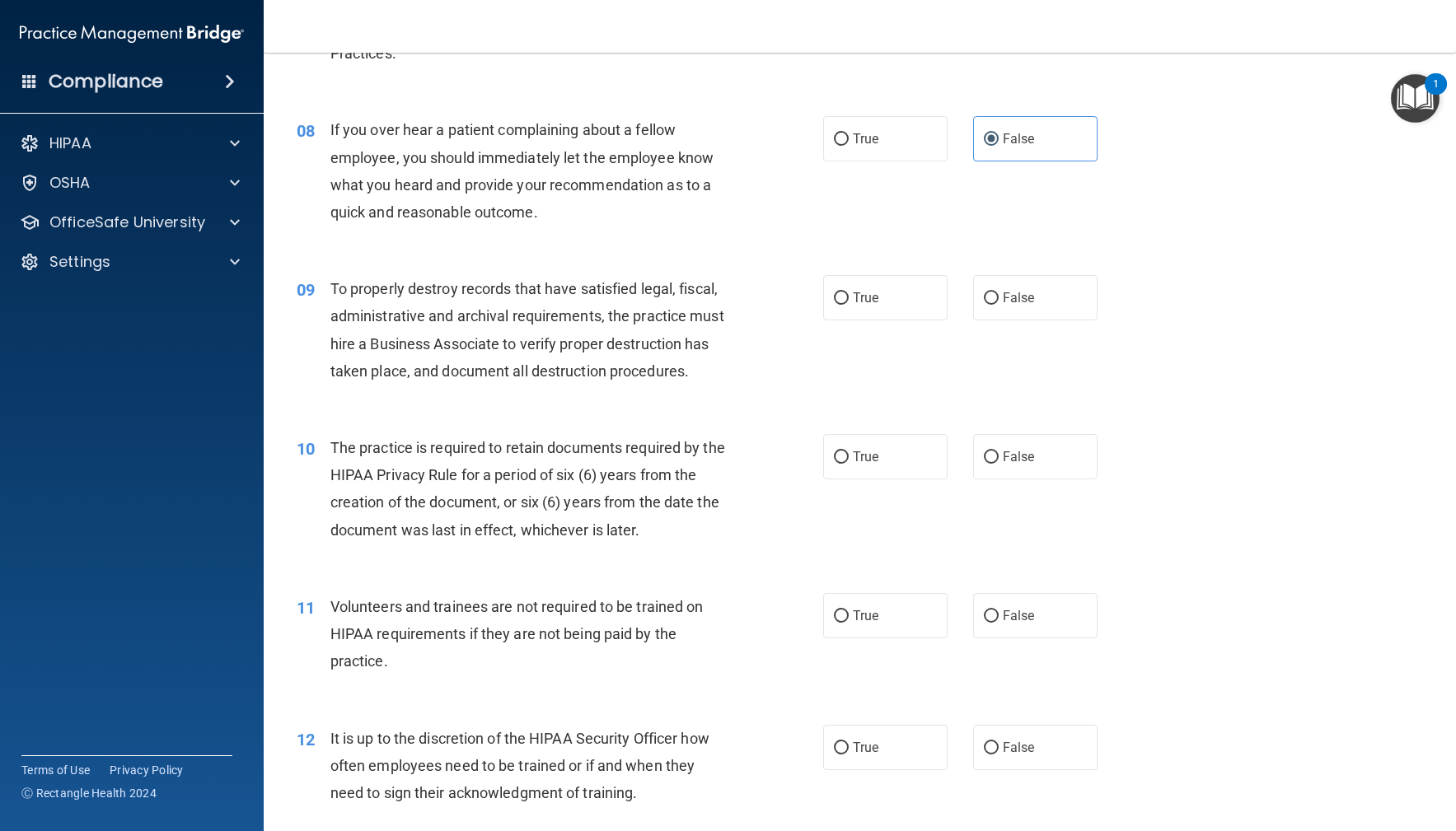
scroll to position [1146, 0]
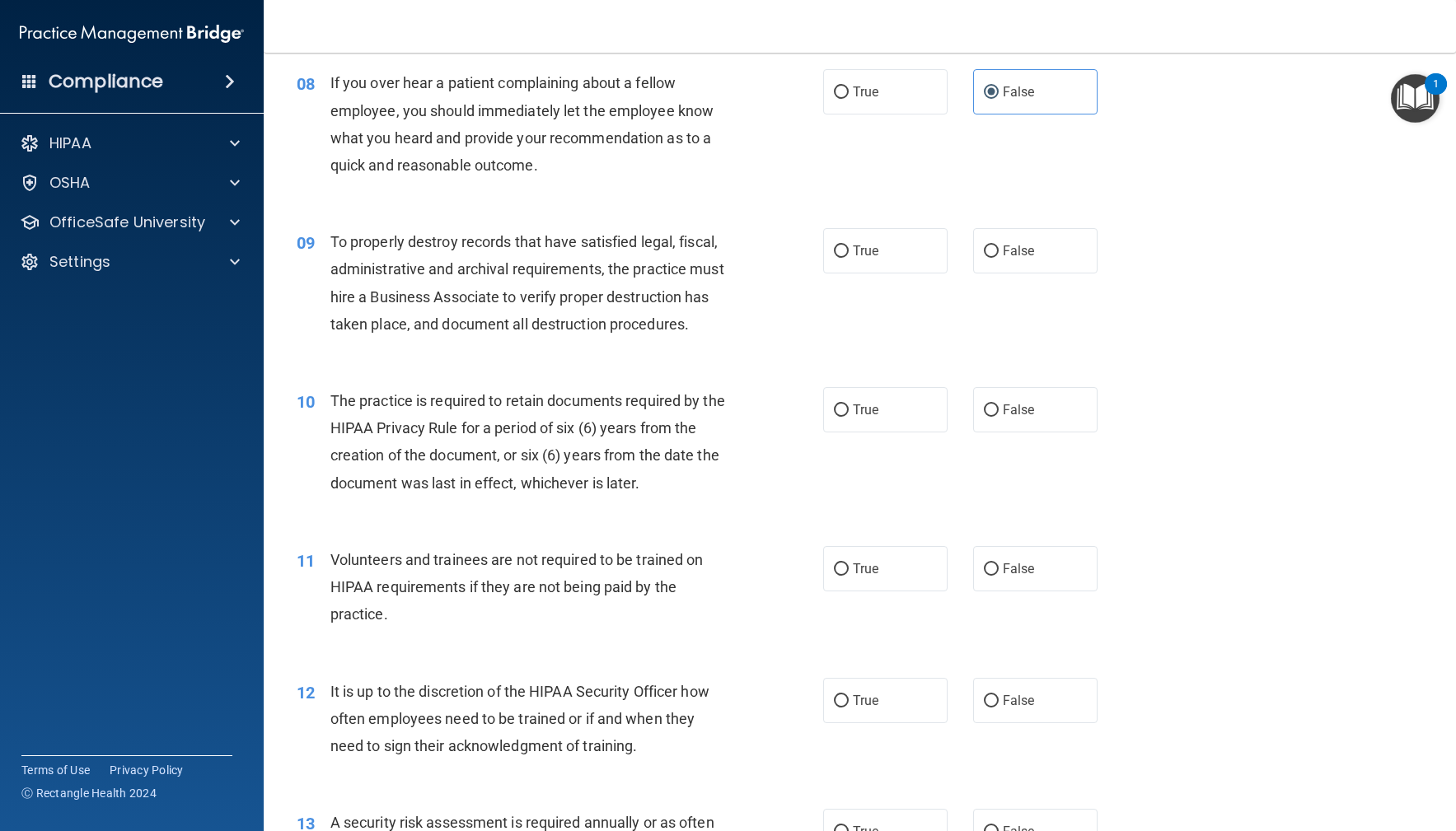
drag, startPoint x: 884, startPoint y: 241, endPoint x: 802, endPoint y: 330, distance: 121.0
click at [885, 241] on label "True" at bounding box center [886, 251] width 125 height 45
click at [849, 246] on input "True" at bounding box center [841, 252] width 14 height 13
radio input "true"
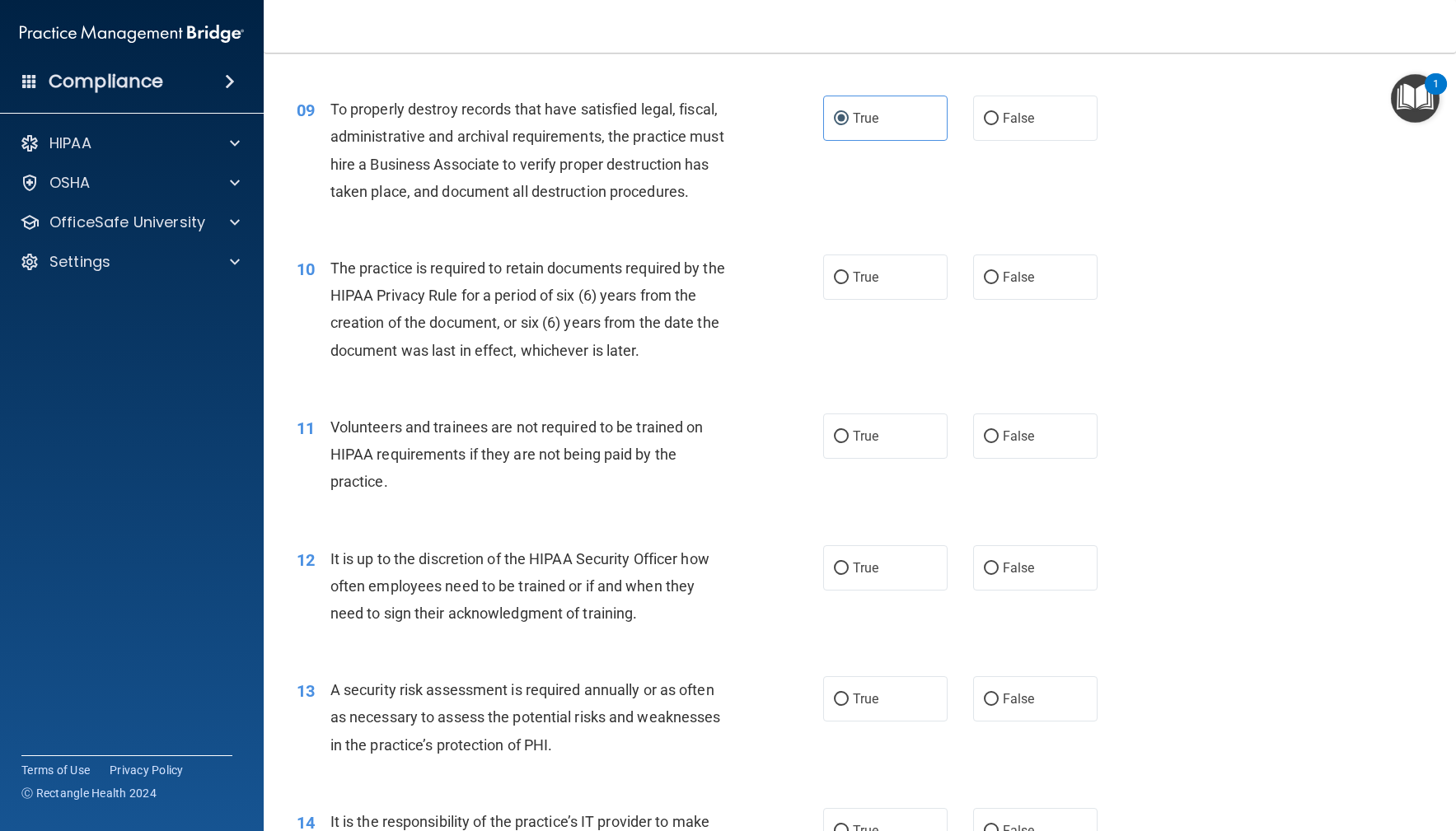
scroll to position [1299, 0]
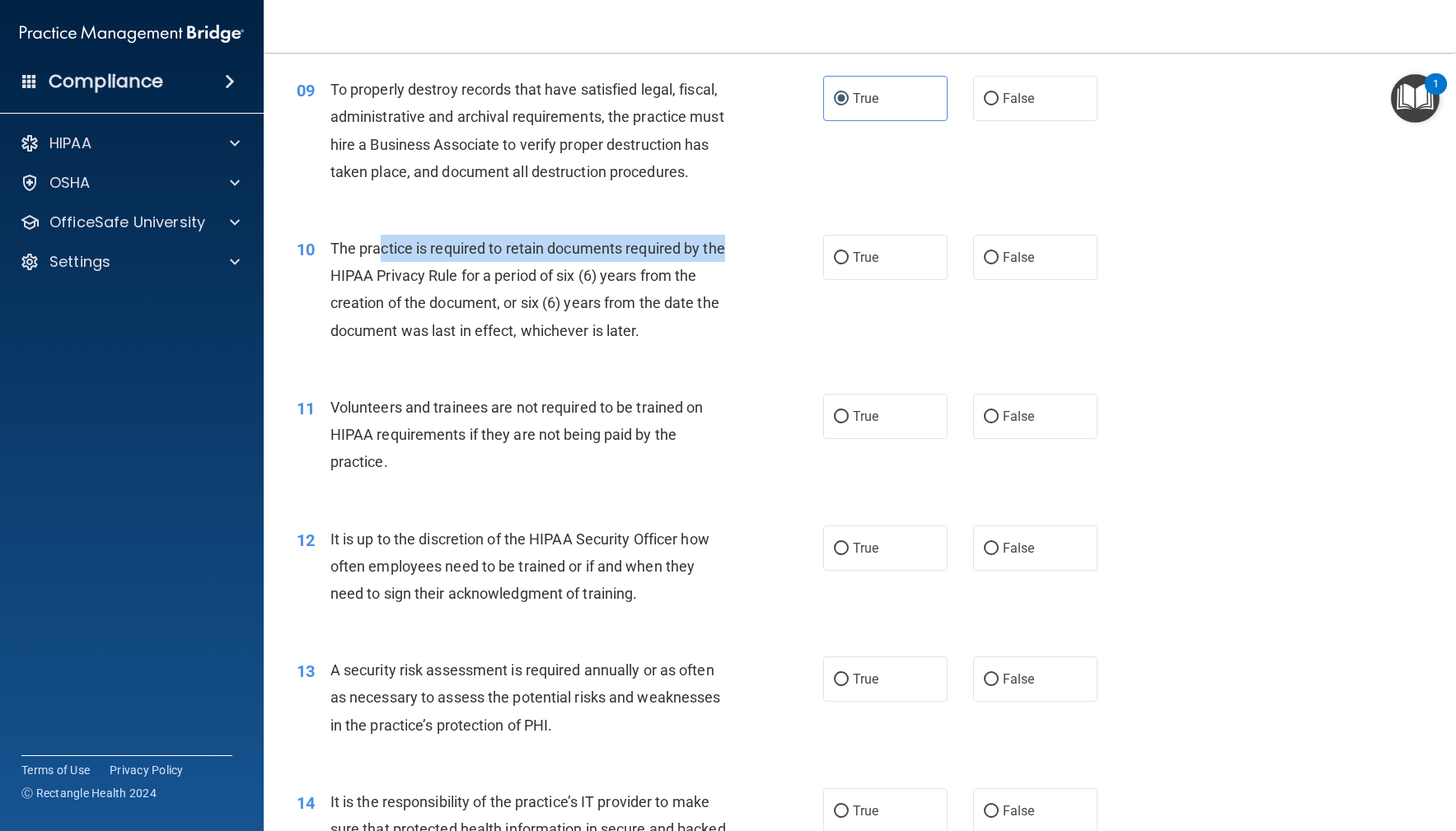
drag, startPoint x: 380, startPoint y: 250, endPoint x: 699, endPoint y: 365, distance: 339.1
click at [729, 257] on div "The practice is required to retain documents required by the HIPAA Privacy Rule…" at bounding box center [537, 290] width 413 height 110
click at [698, 370] on div "10 The practice is required to retain documents required by the HIPAA Privacy R…" at bounding box center [860, 293] width 1151 height 159
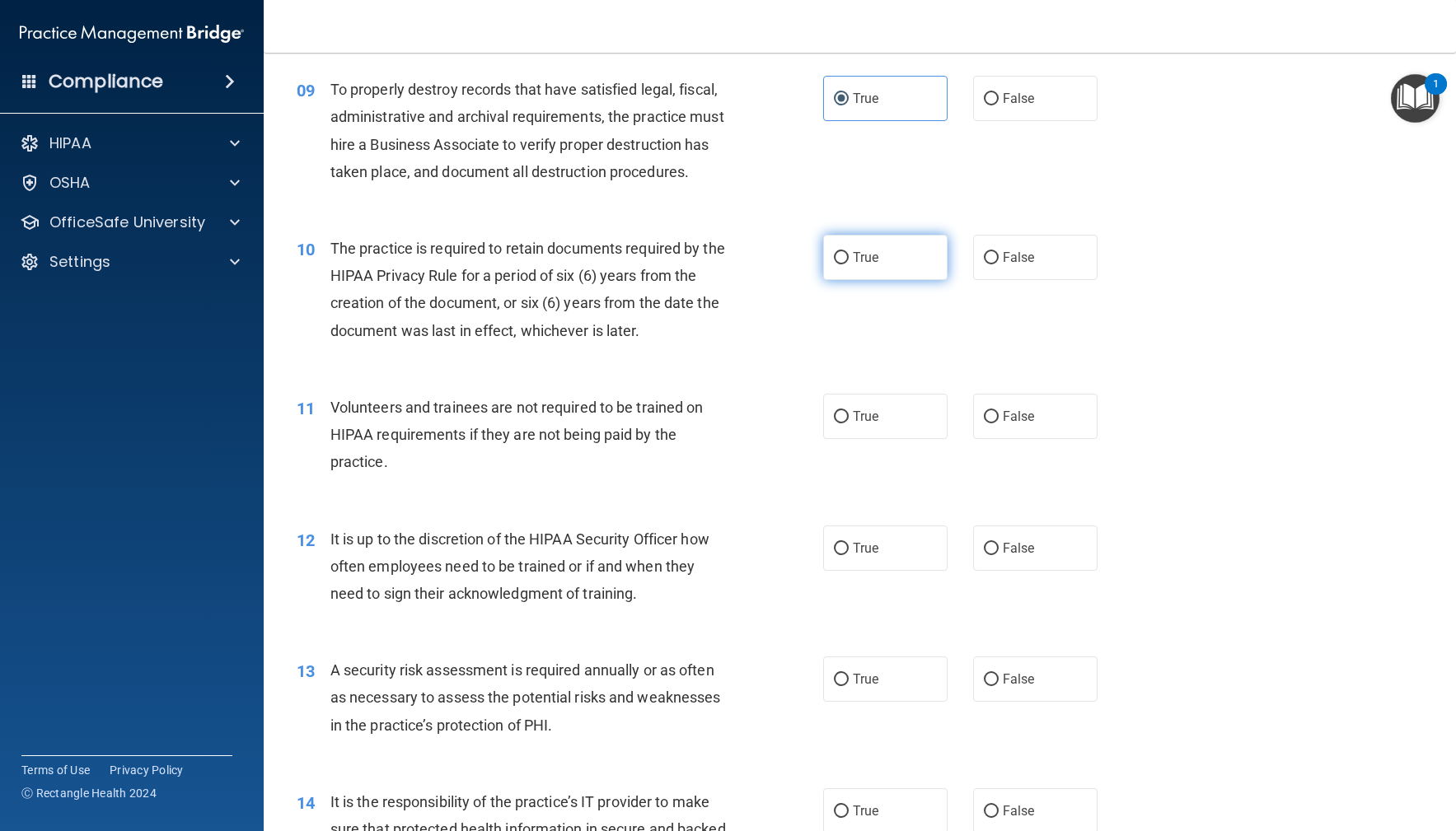
click at [853, 263] on span "True" at bounding box center [866, 257] width 25 height 15
click at [849, 263] on input "True" at bounding box center [841, 258] width 14 height 13
radio input "true"
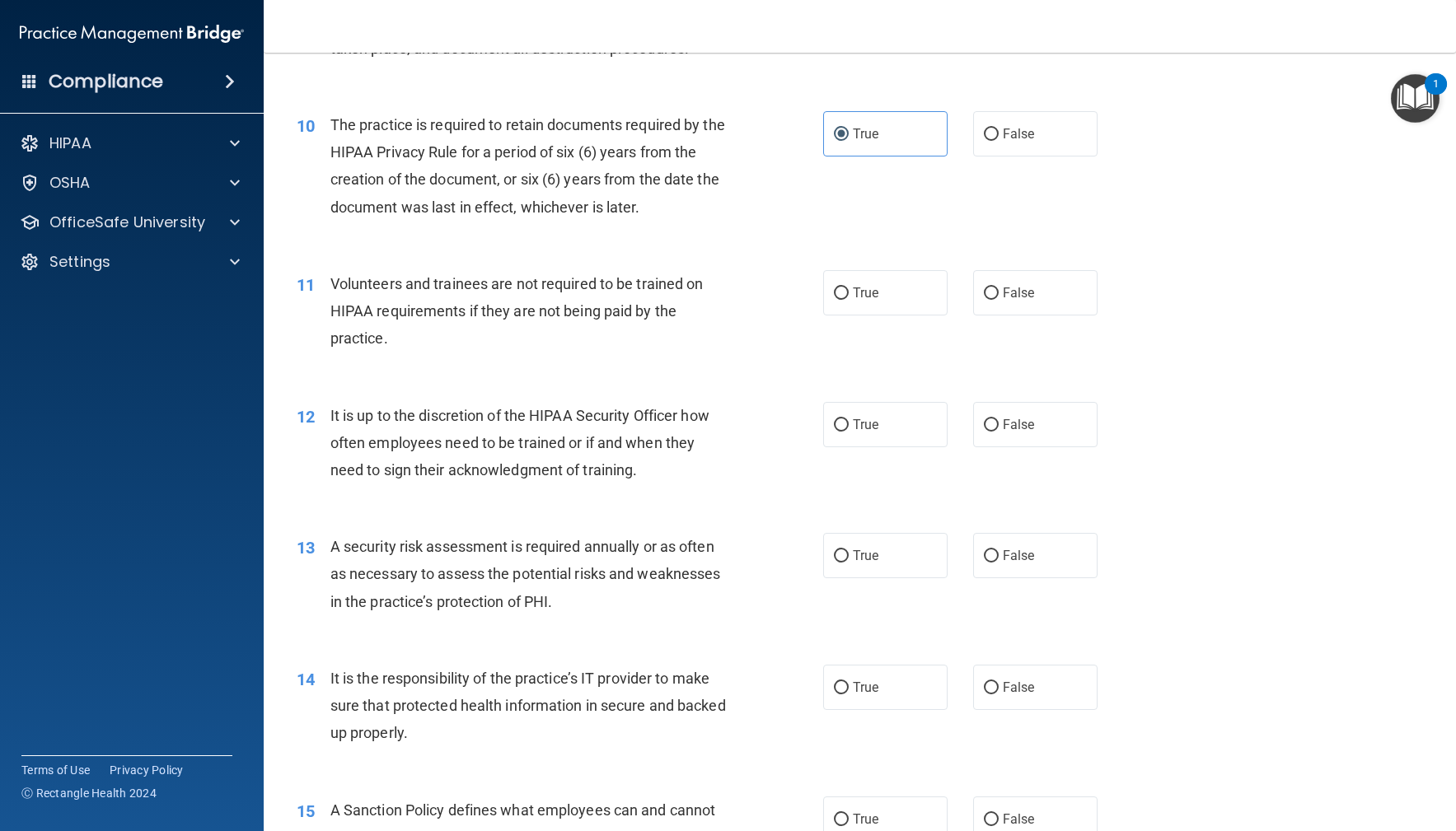
scroll to position [1430, 0]
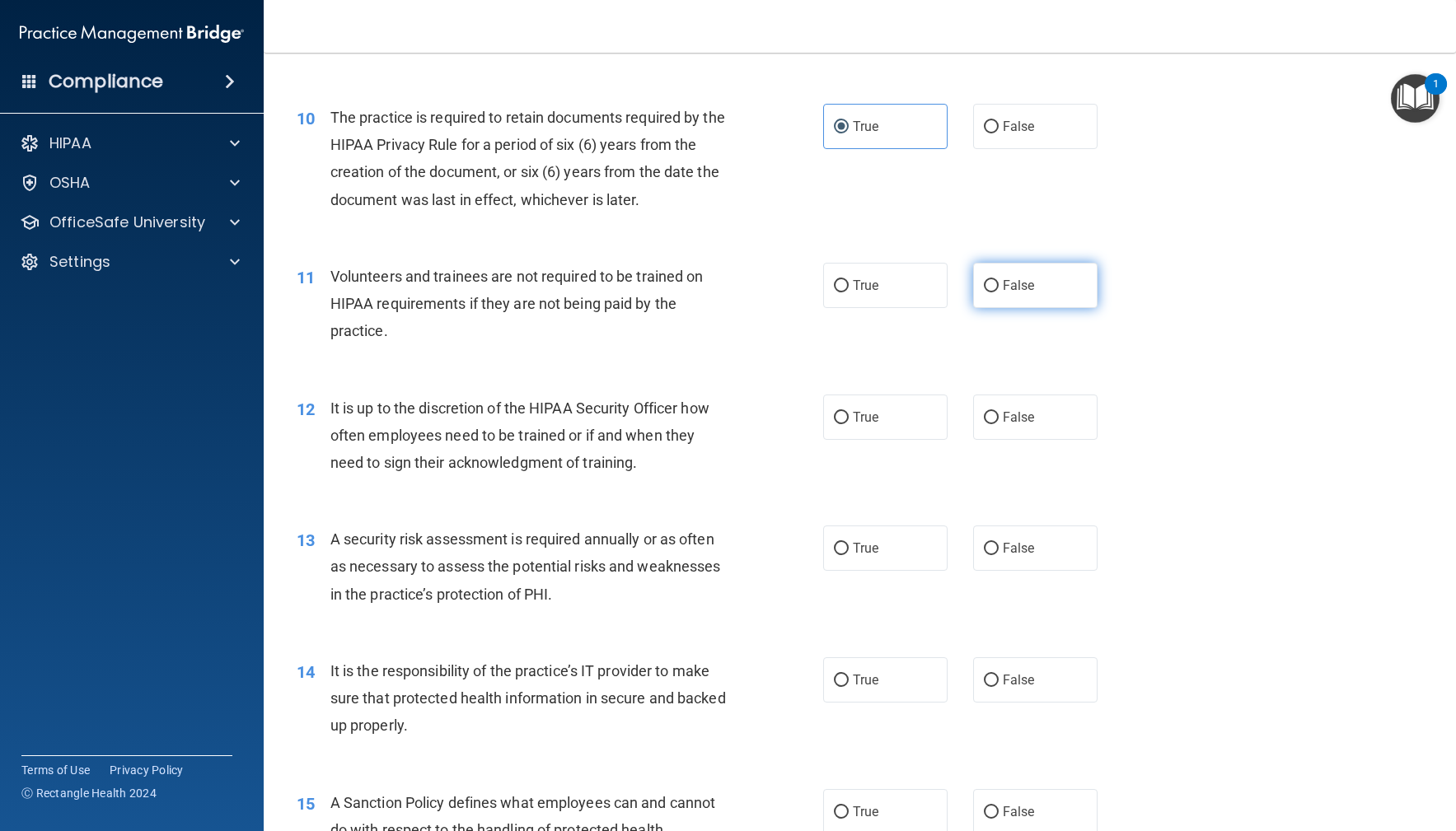
click at [1052, 291] on label "False" at bounding box center [1036, 285] width 125 height 45
click at [999, 291] on input "False" at bounding box center [990, 286] width 14 height 13
radio input "true"
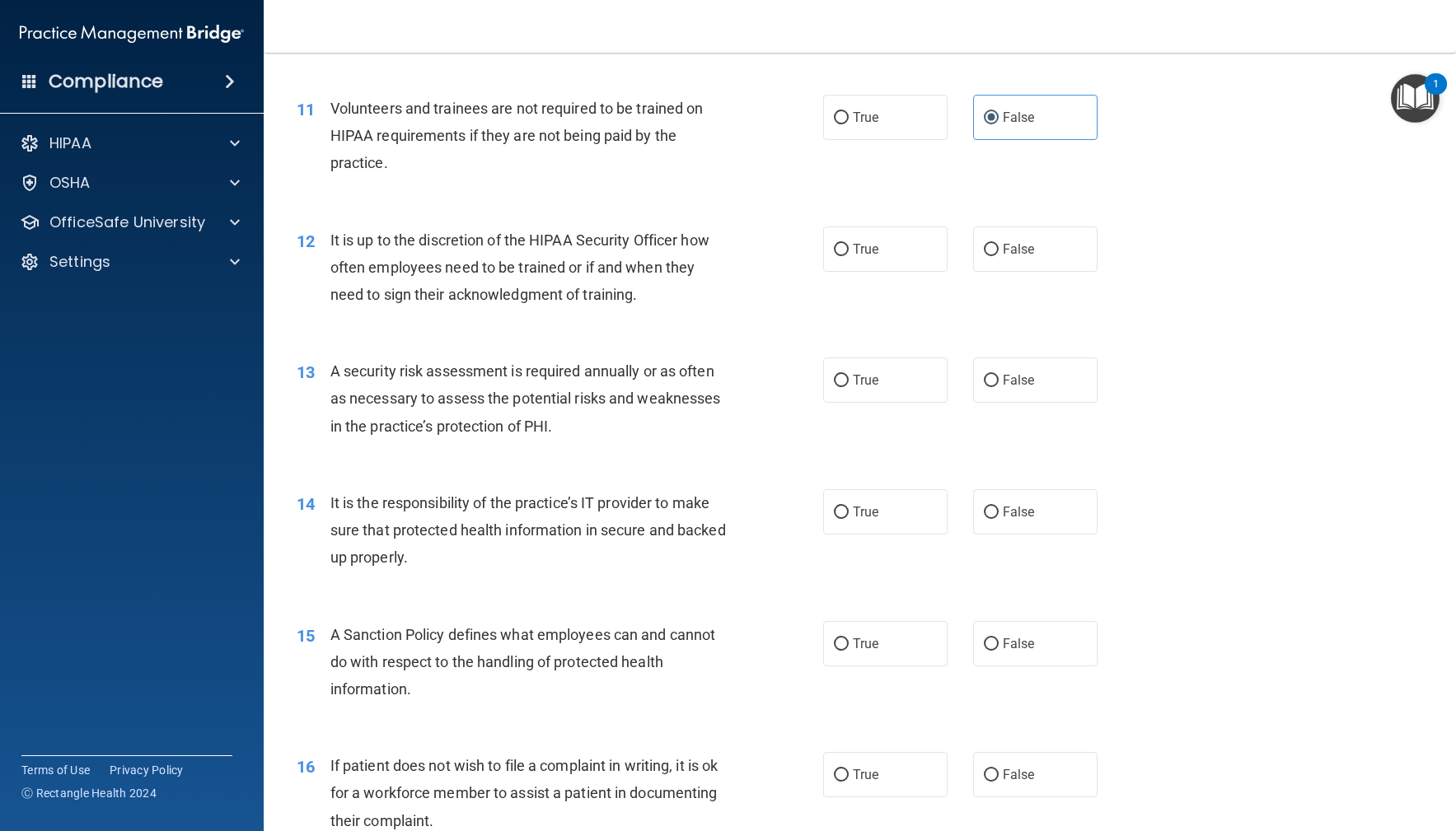
scroll to position [1644, 0]
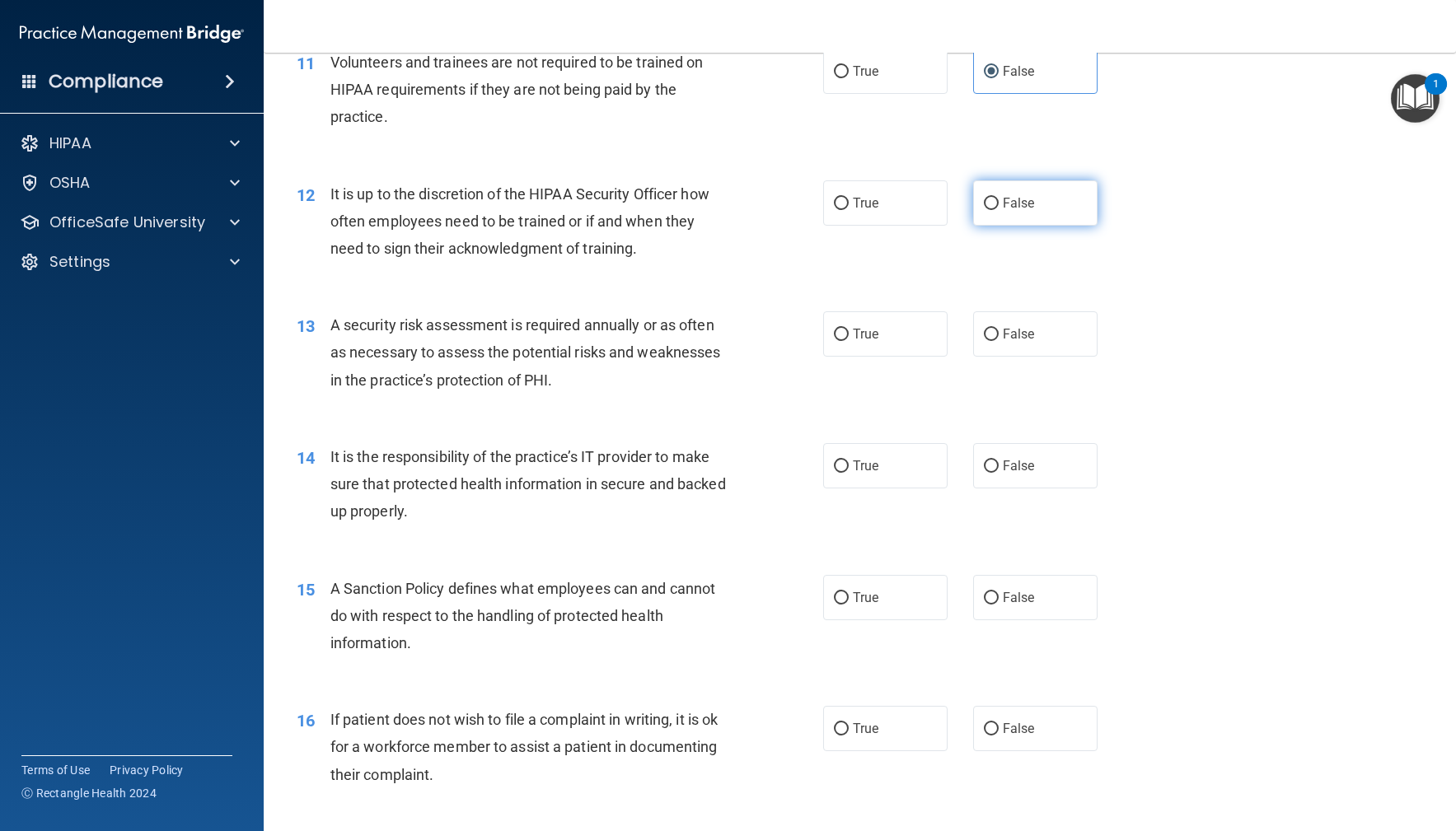
click at [1040, 200] on label "False" at bounding box center [1036, 202] width 125 height 45
click at [999, 200] on input "False" at bounding box center [990, 203] width 14 height 13
radio input "true"
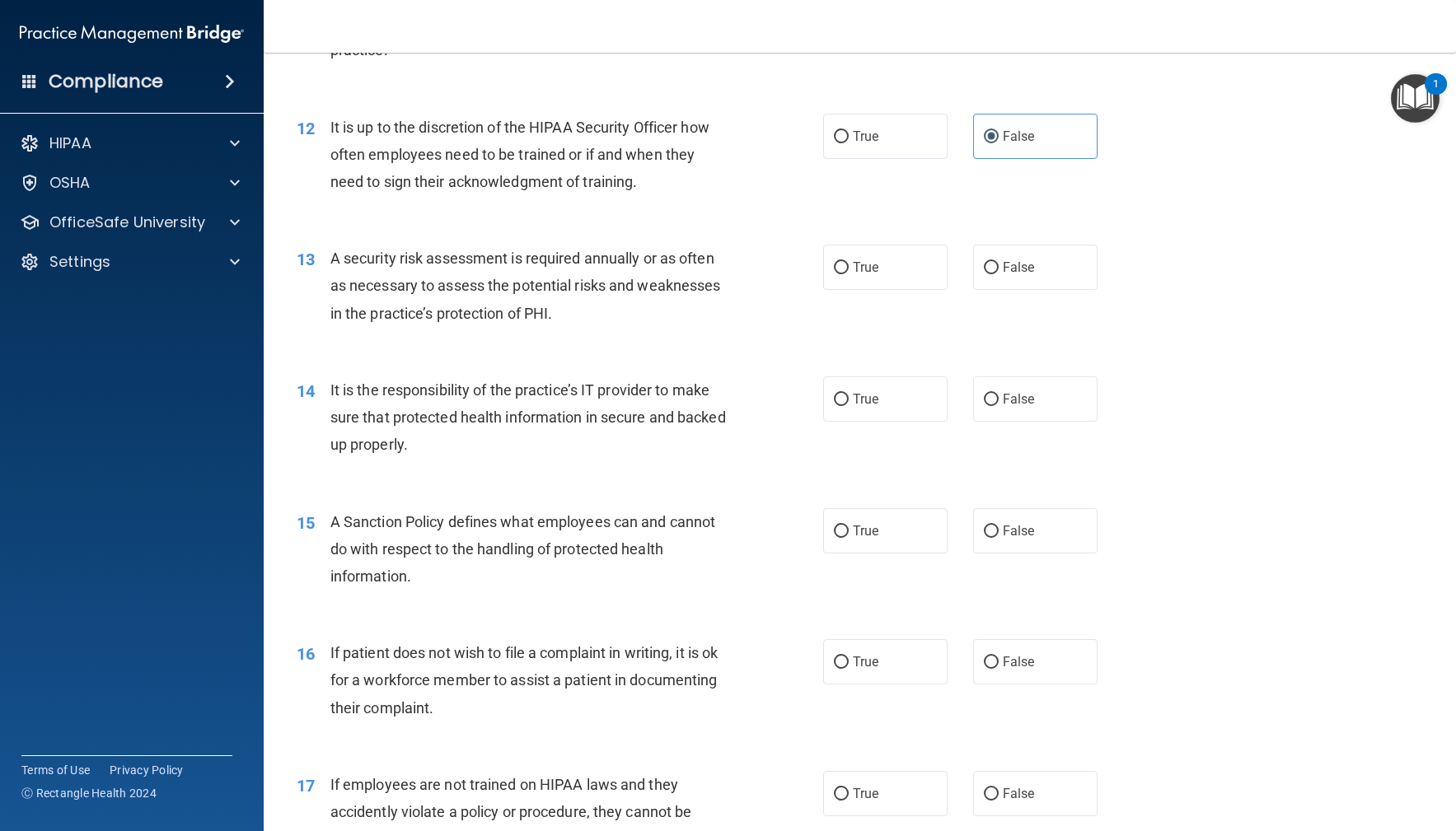
scroll to position [1716, 0]
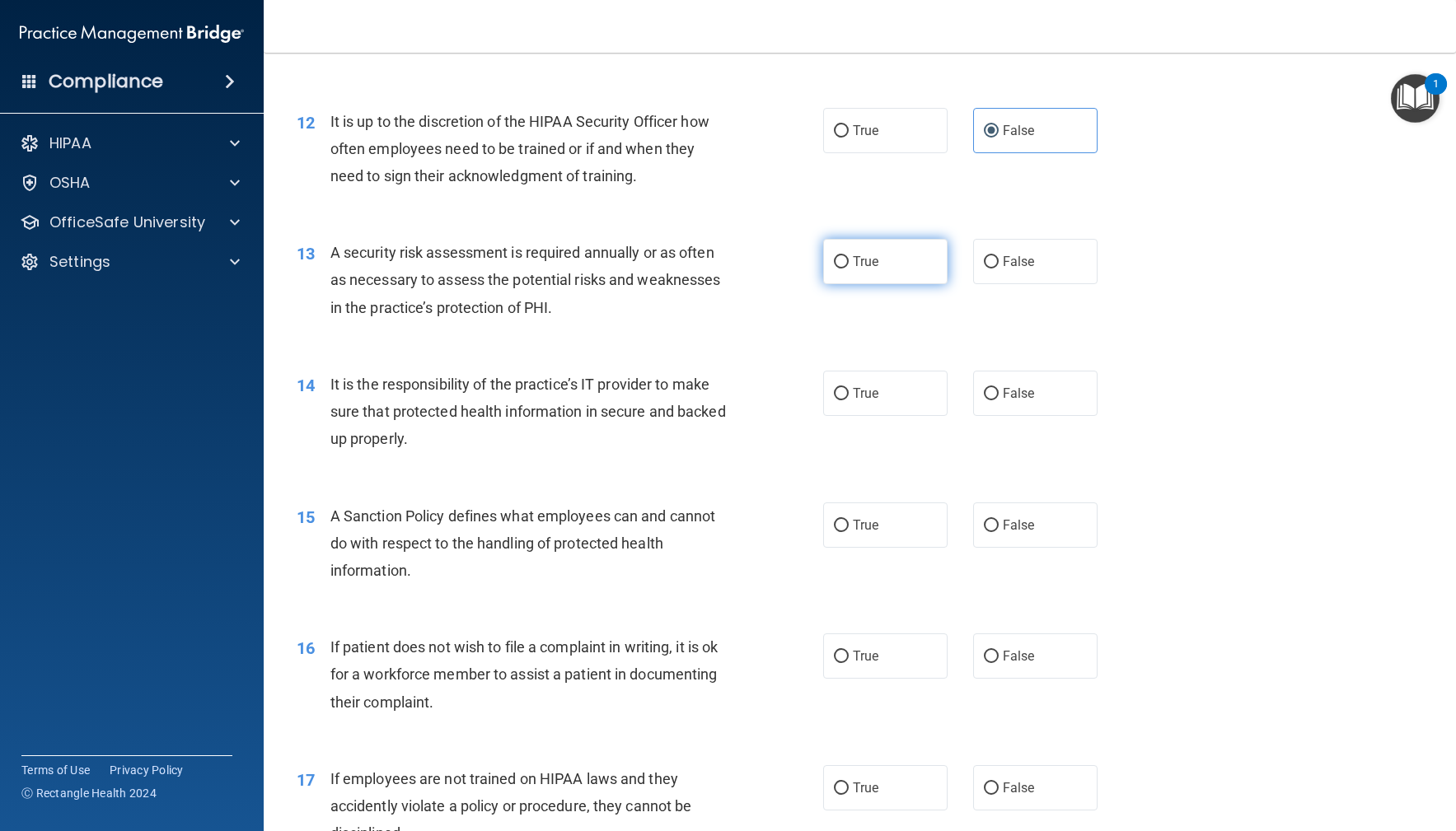
click at [849, 271] on label "True" at bounding box center [886, 261] width 125 height 45
click at [849, 269] on input "True" at bounding box center [841, 262] width 14 height 13
radio input "true"
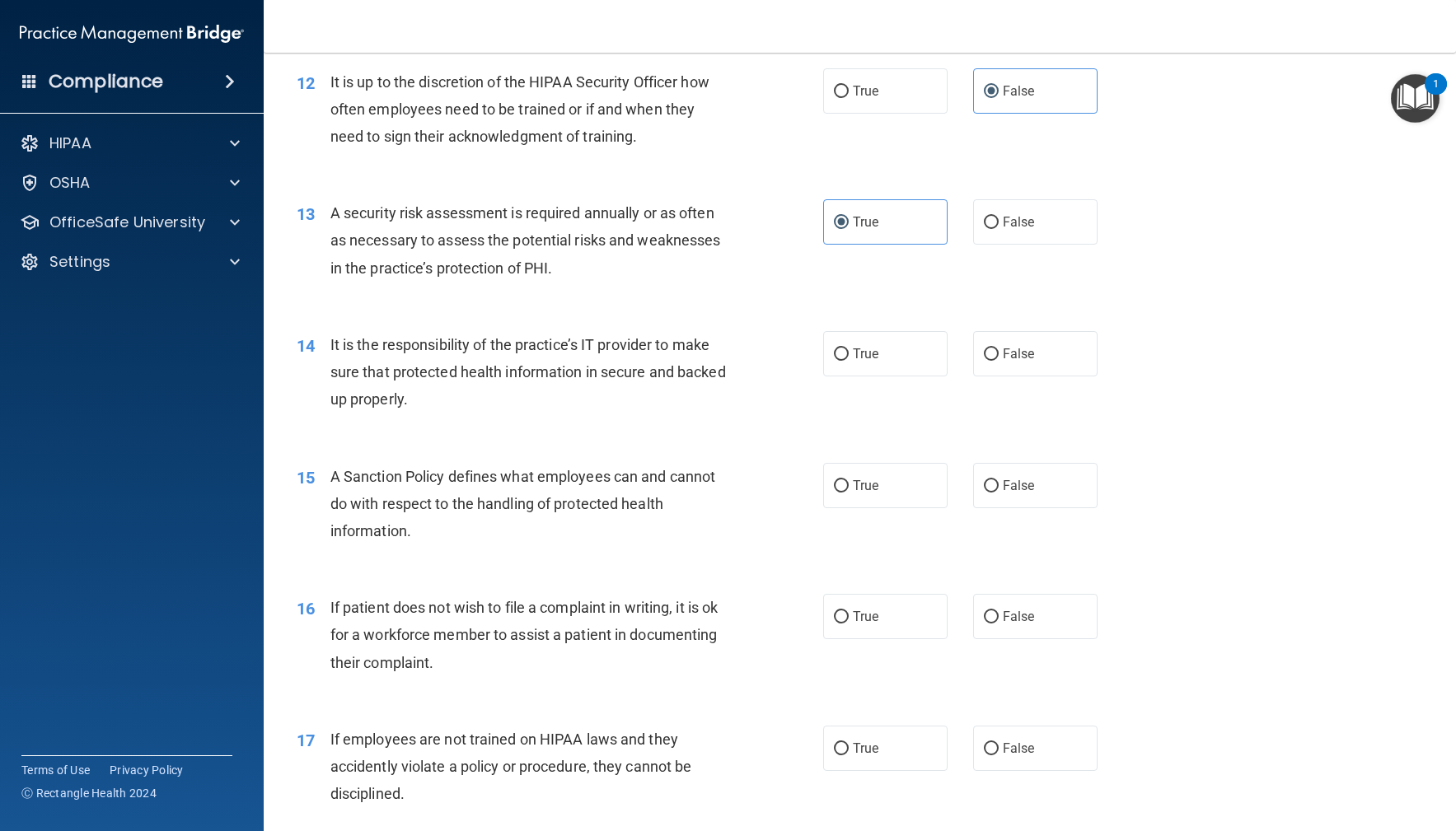
scroll to position [1788, 0]
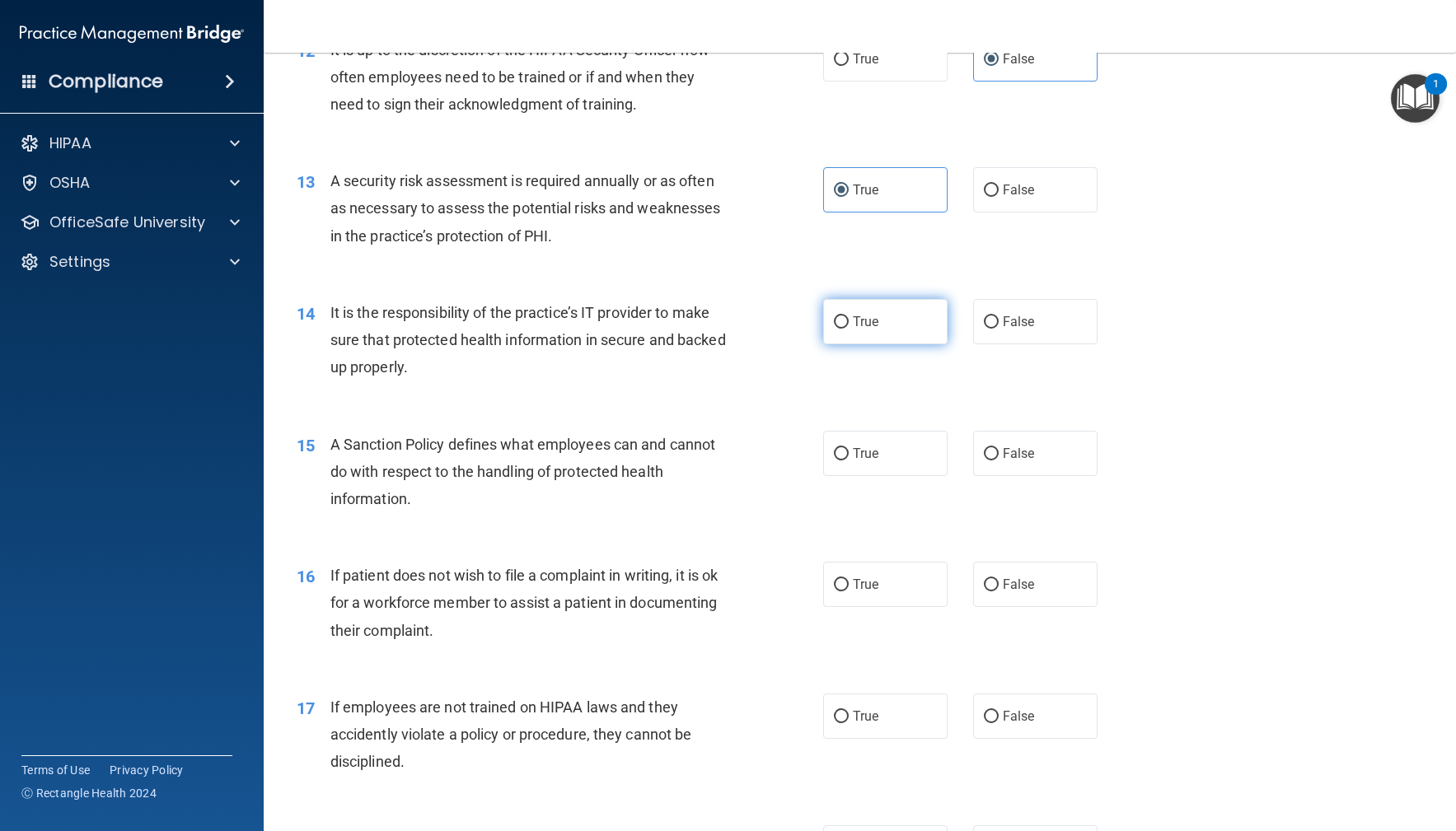
click at [876, 321] on span "True" at bounding box center [866, 322] width 25 height 15
click at [849, 321] on input "True" at bounding box center [841, 322] width 14 height 13
radio input "true"
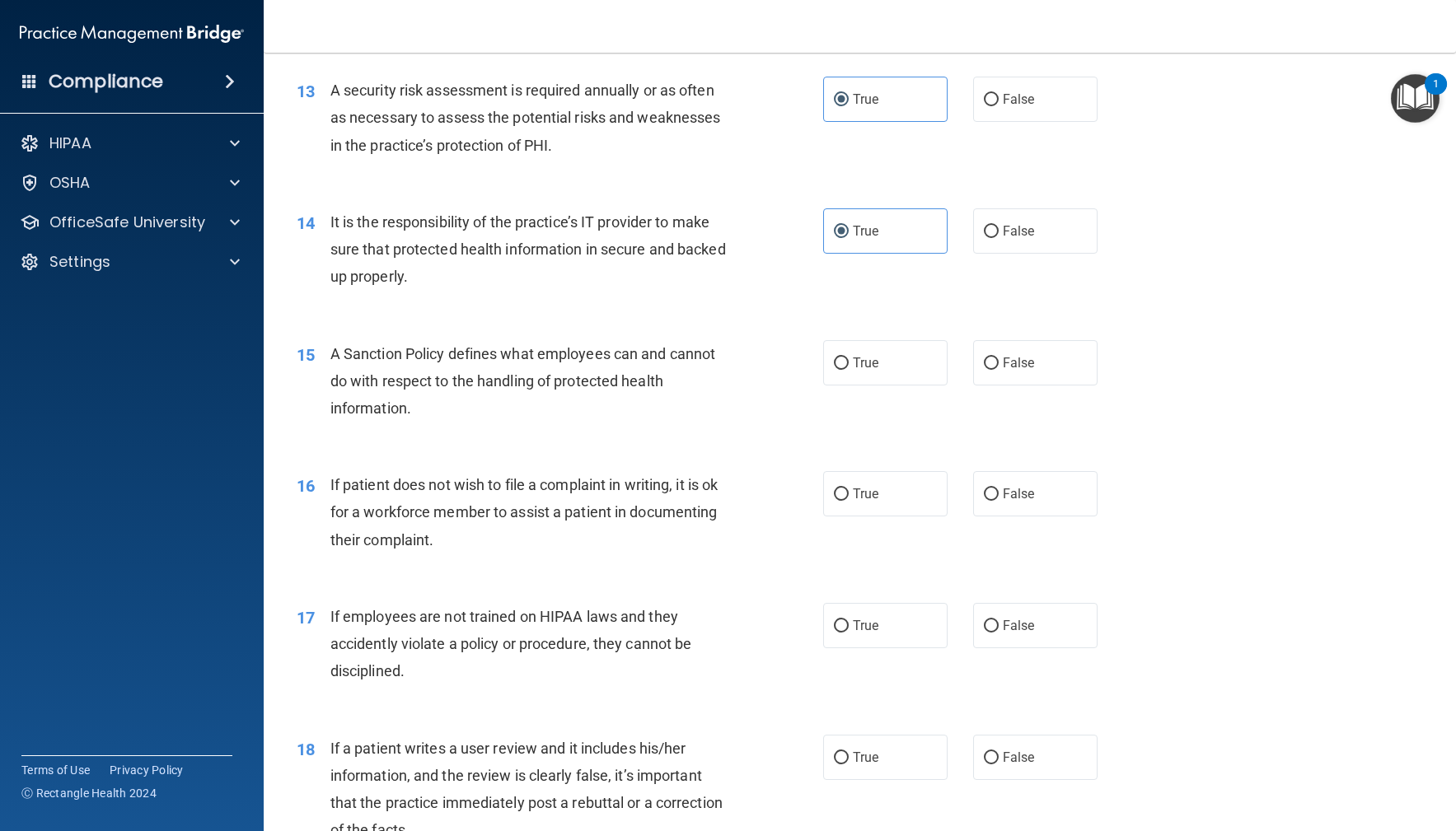
scroll to position [1979, 0]
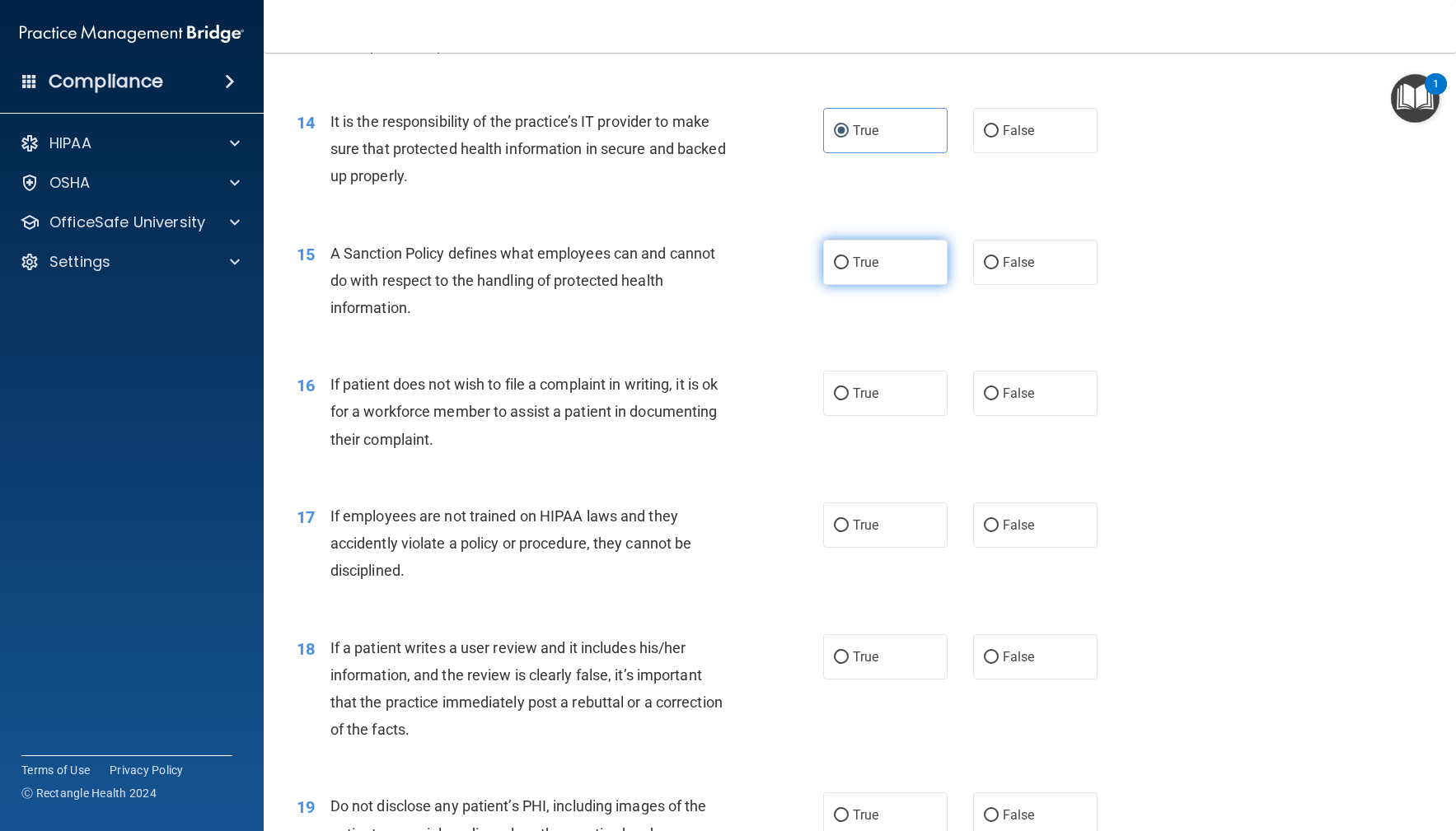
click at [848, 261] on input "True" at bounding box center [841, 263] width 14 height 13
radio input "true"
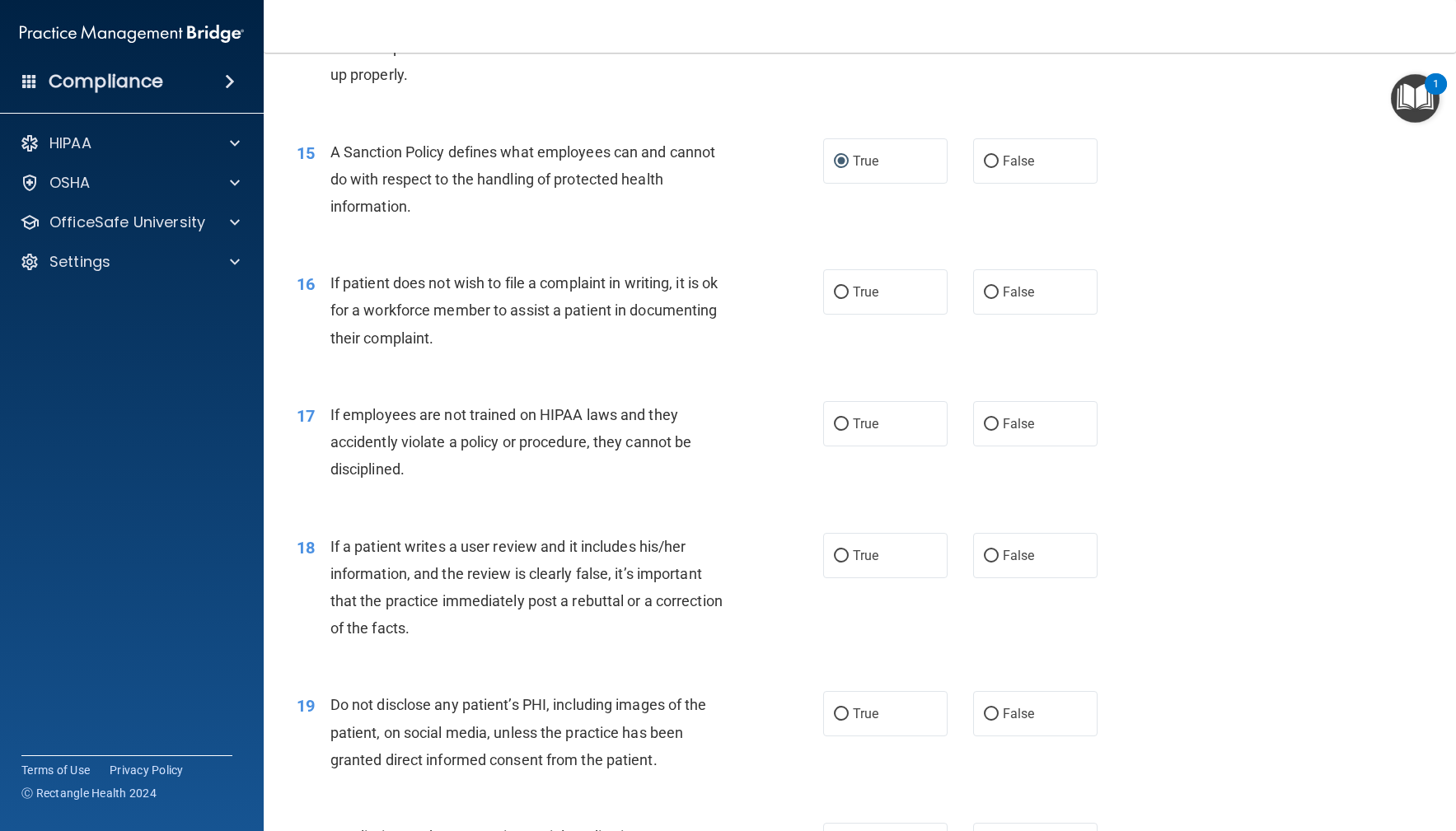
scroll to position [2081, 0]
click at [1001, 300] on label "False" at bounding box center [1036, 291] width 125 height 45
click at [999, 298] on input "False" at bounding box center [990, 292] width 14 height 13
radio input "true"
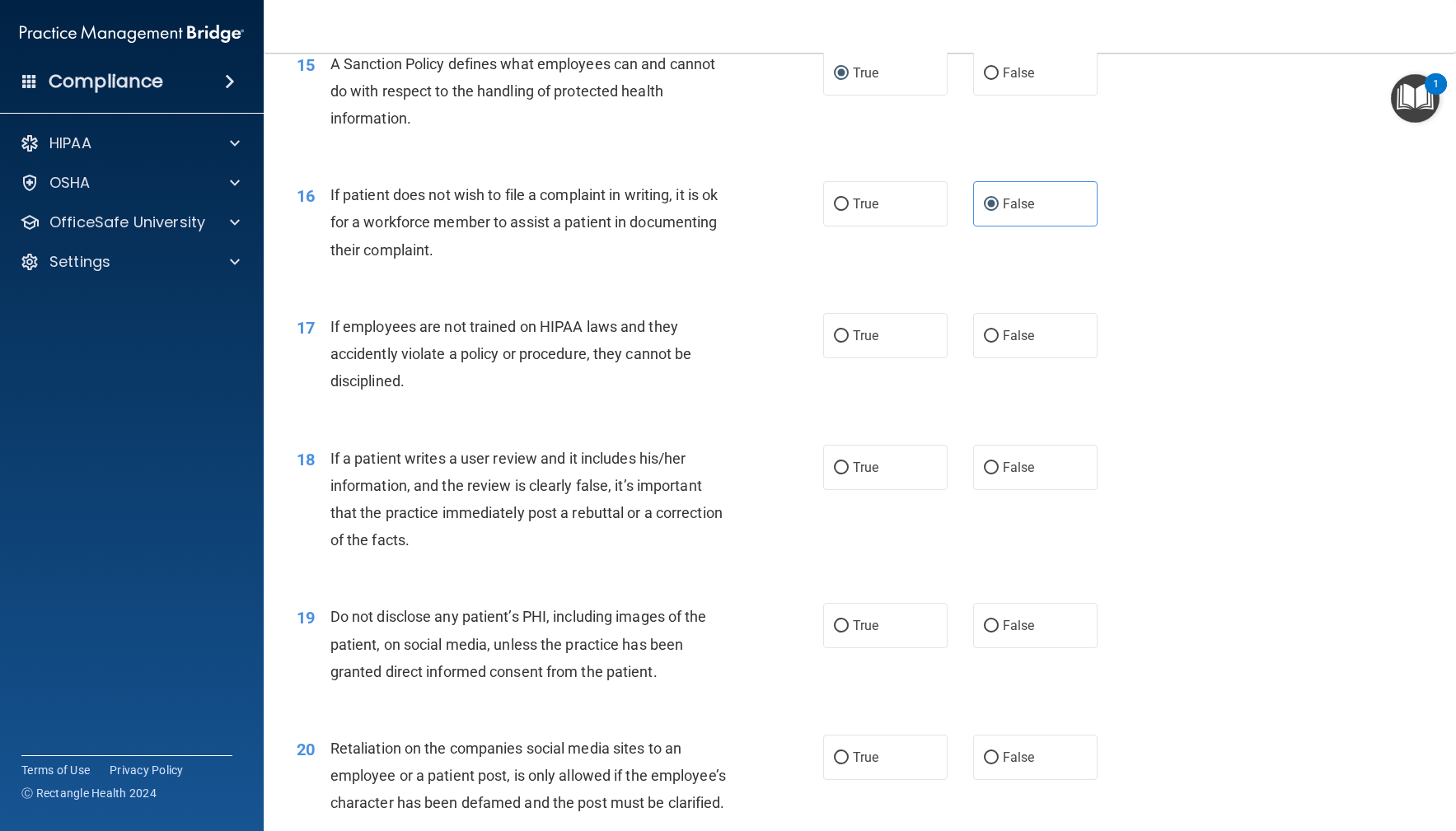
scroll to position [2171, 0]
drag, startPoint x: 985, startPoint y: 338, endPoint x: 881, endPoint y: 350, distance: 104.7
click at [984, 338] on input "False" at bounding box center [990, 334] width 14 height 13
radio input "true"
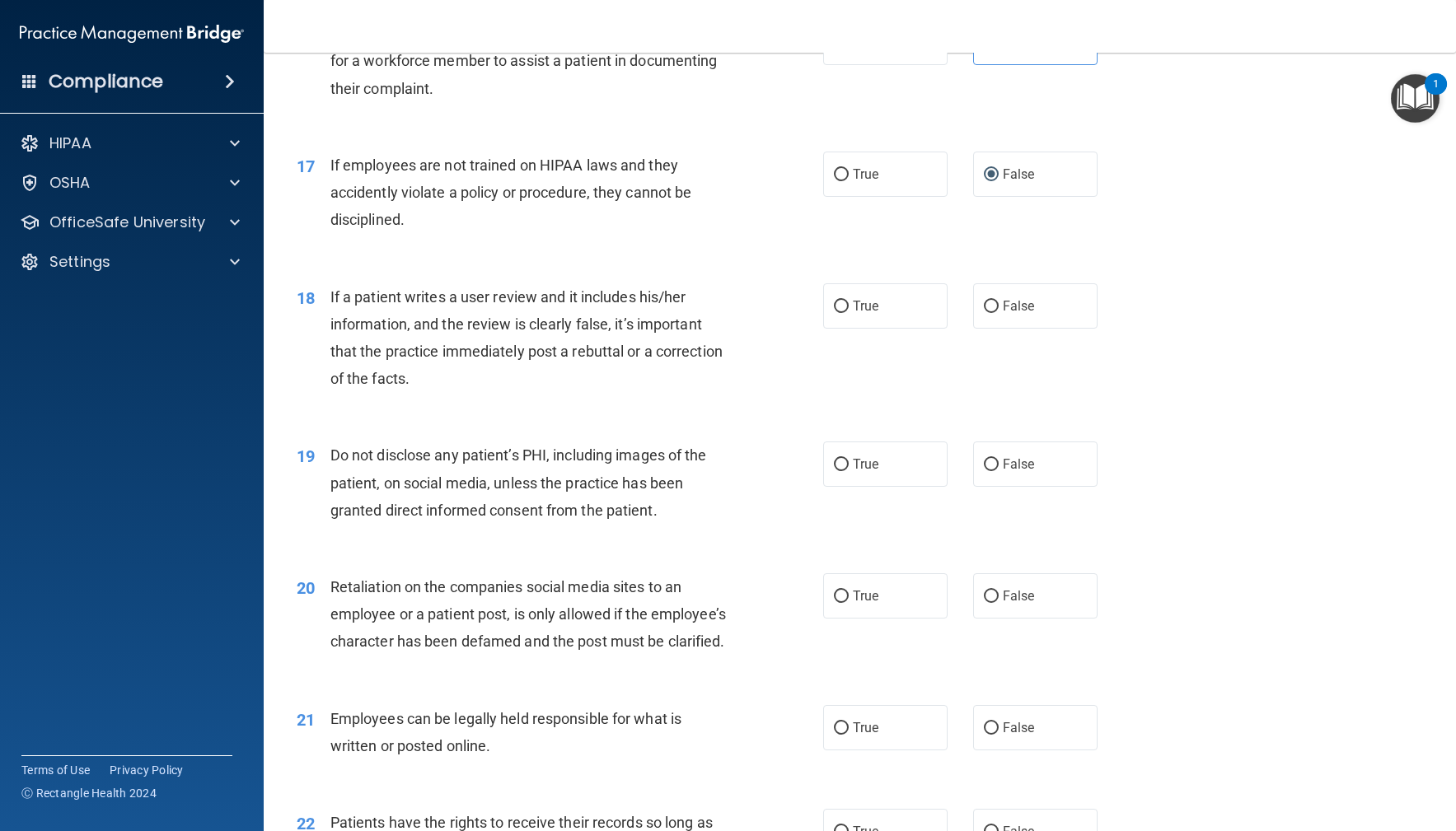
scroll to position [2336, 0]
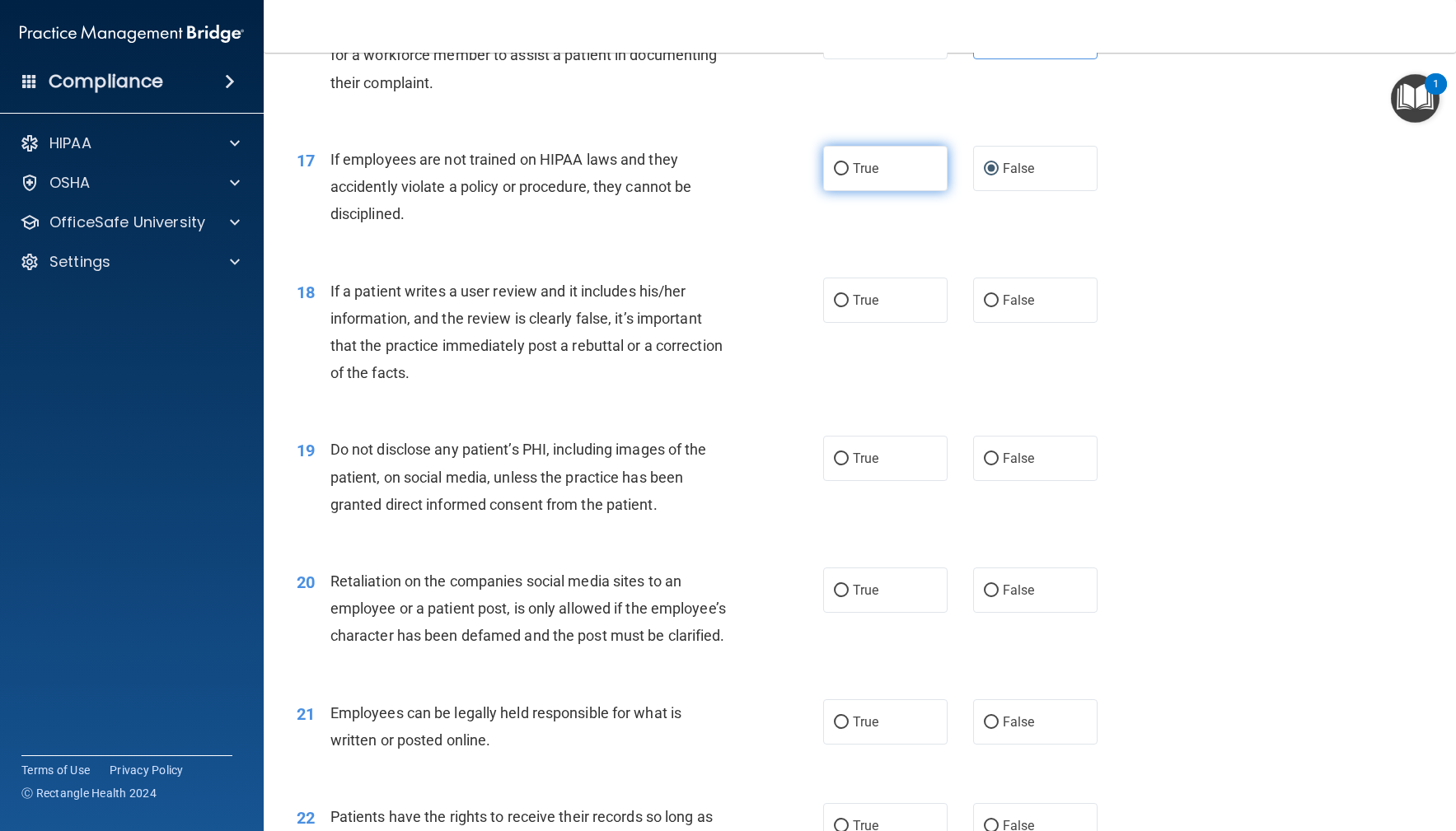
click at [896, 158] on label "True" at bounding box center [886, 168] width 125 height 45
click at [849, 163] on input "True" at bounding box center [841, 169] width 14 height 13
radio input "true"
radio input "false"
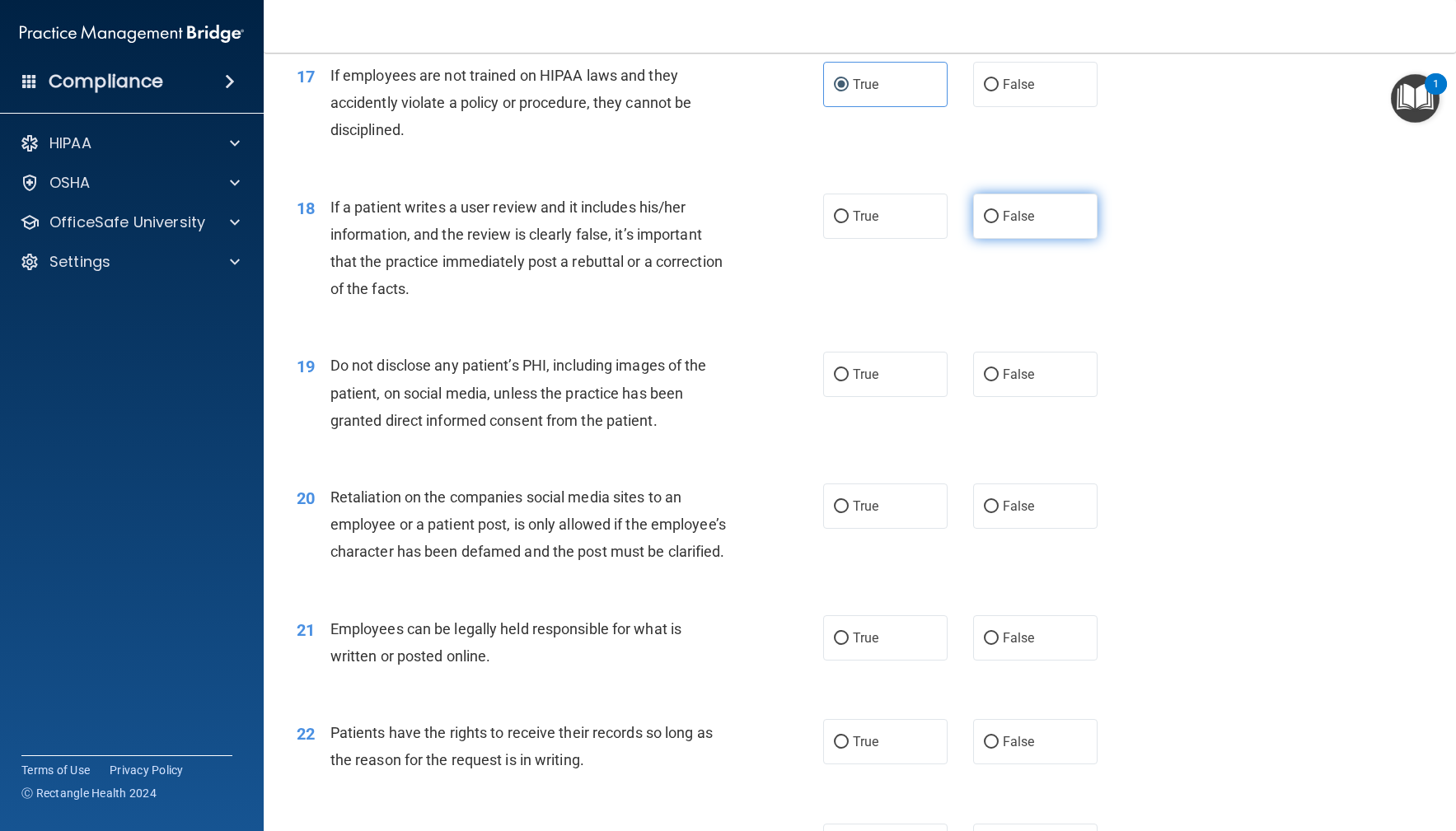
click at [1029, 228] on label "False" at bounding box center [1036, 216] width 125 height 45
click at [999, 224] on input "False" at bounding box center [990, 217] width 14 height 13
radio input "true"
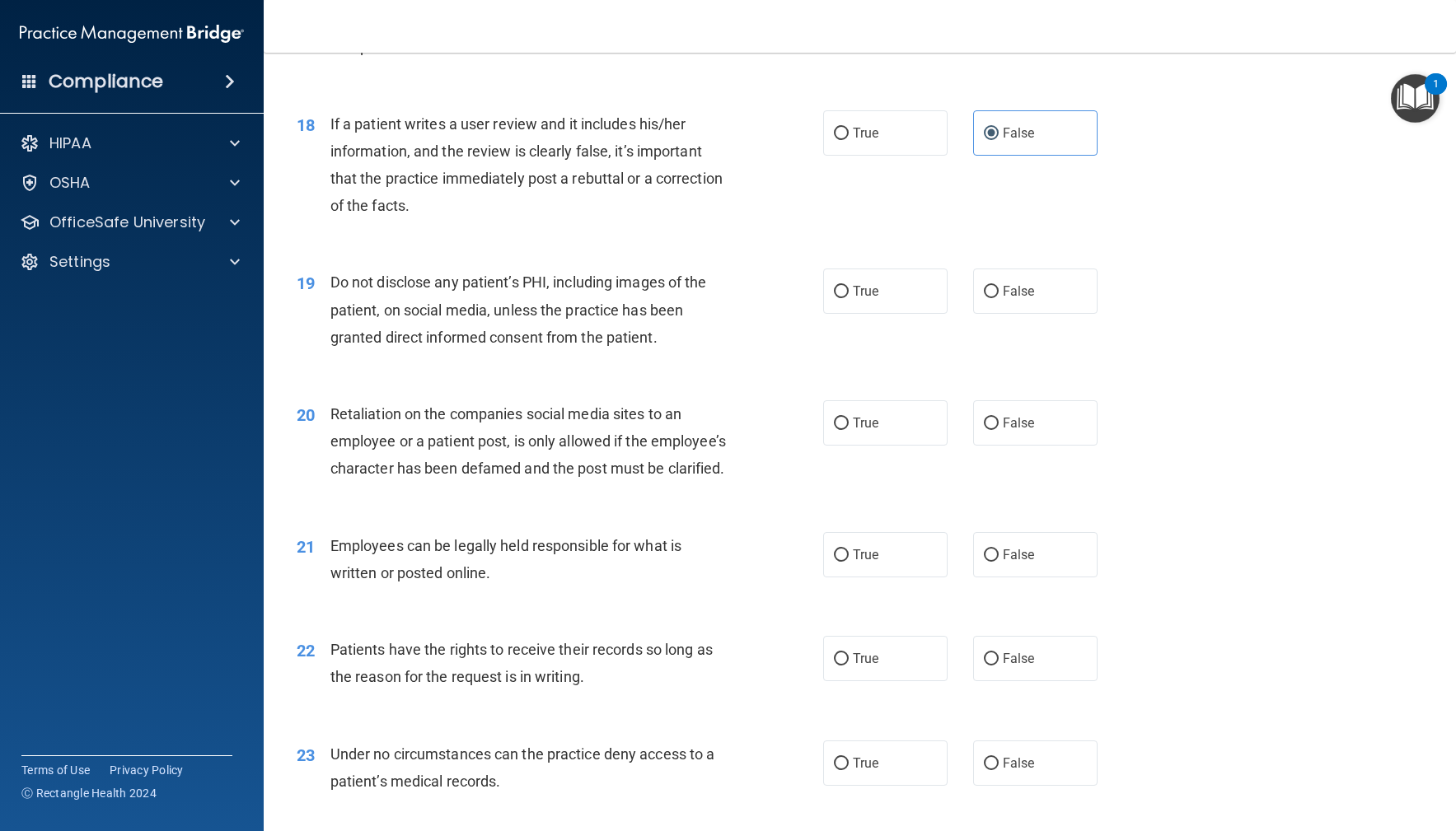
scroll to position [2509, 0]
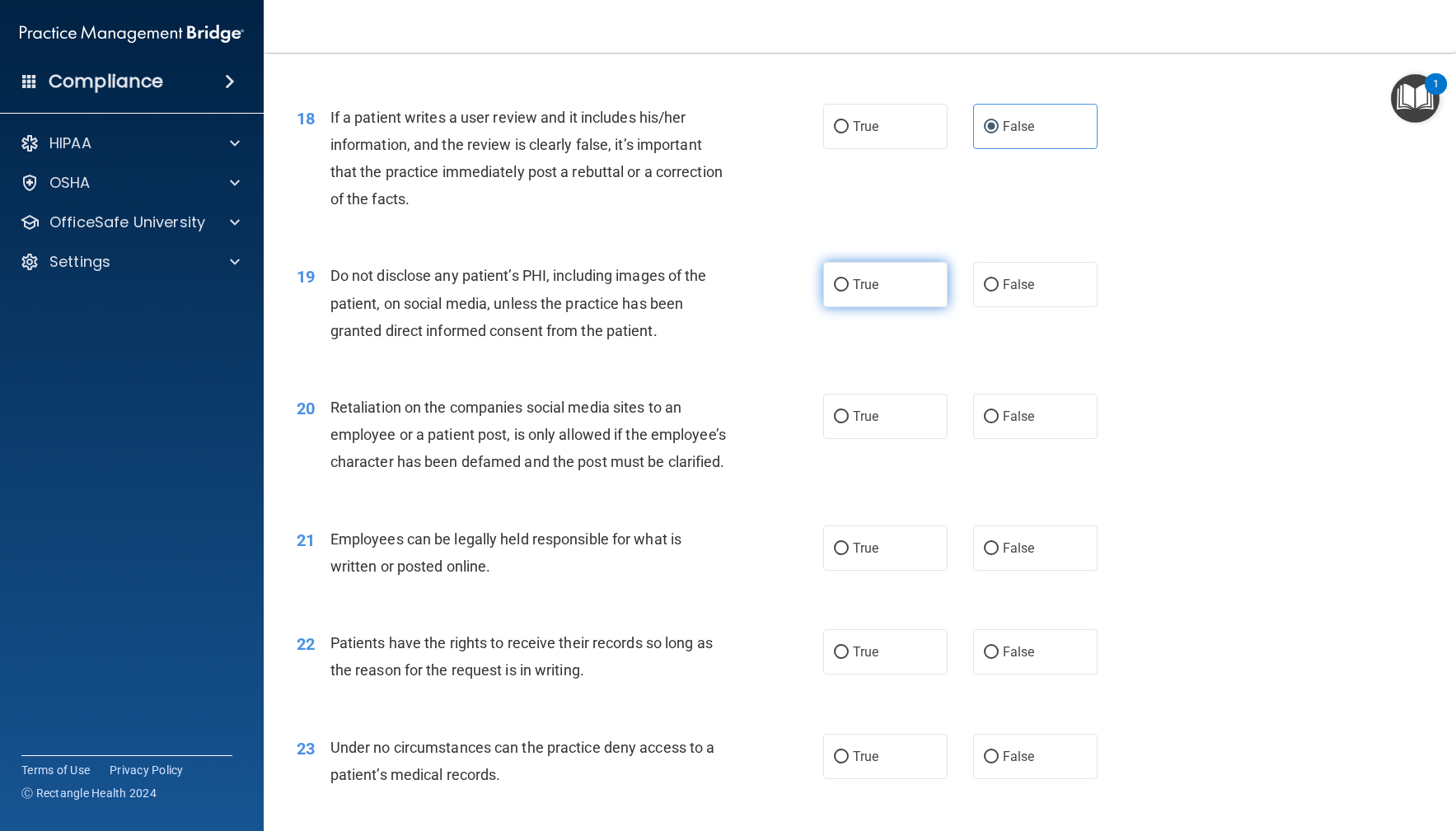
click at [847, 281] on input "True" at bounding box center [841, 285] width 14 height 13
radio input "true"
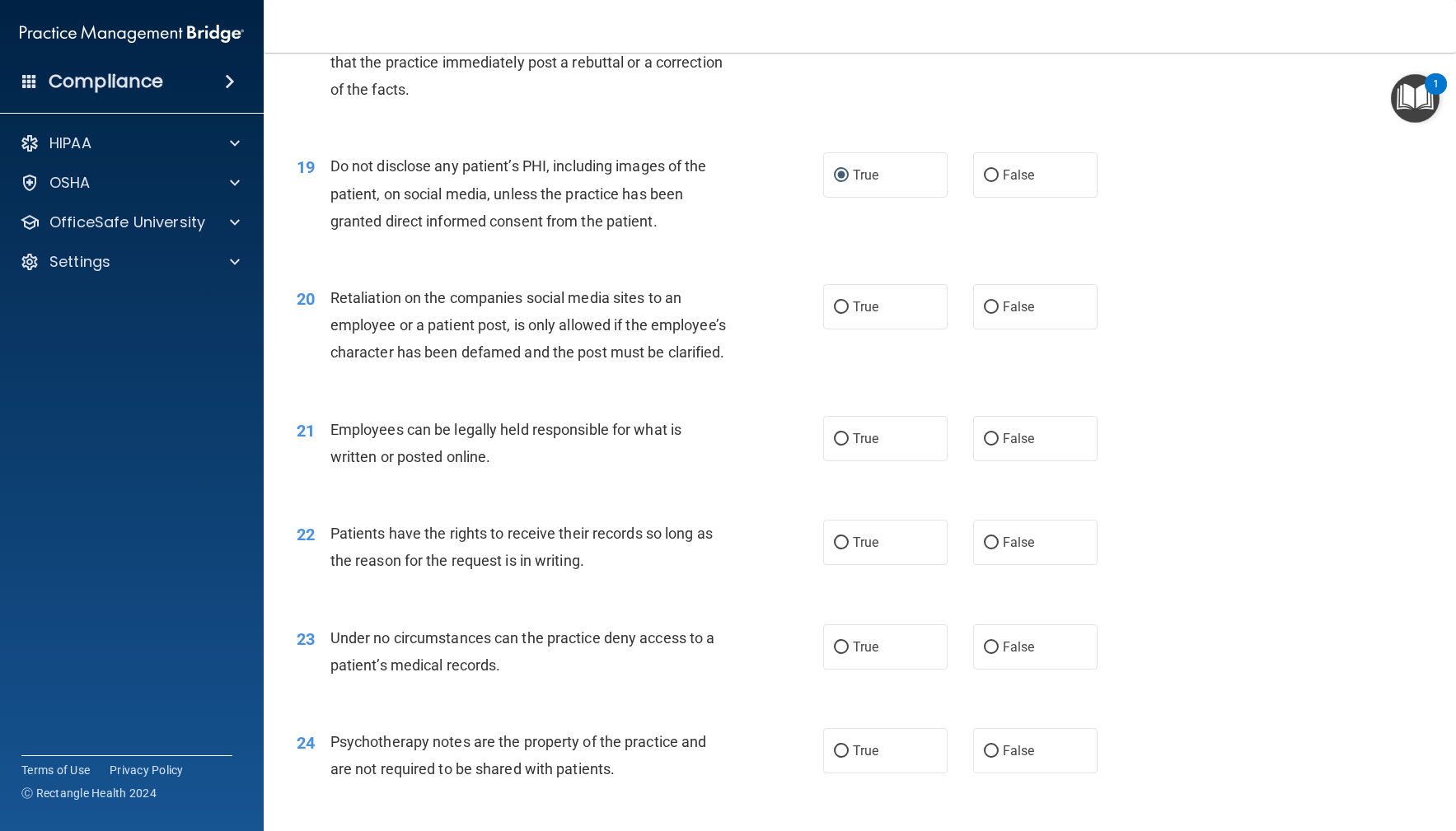
scroll to position [2623, 0]
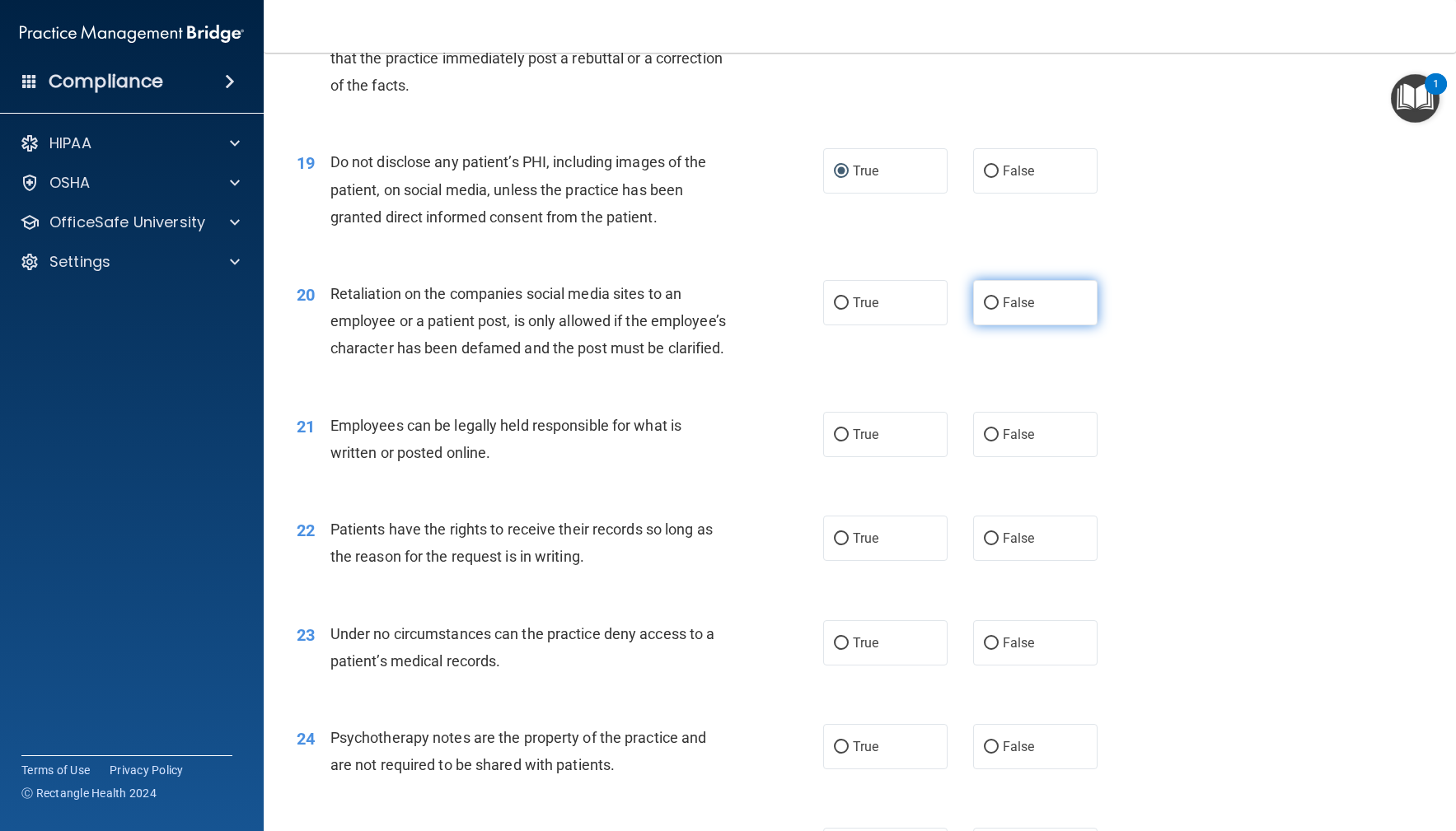
drag, startPoint x: 1012, startPoint y: 312, endPoint x: 991, endPoint y: 316, distance: 21.4
click at [1012, 312] on label "False" at bounding box center [1036, 303] width 125 height 45
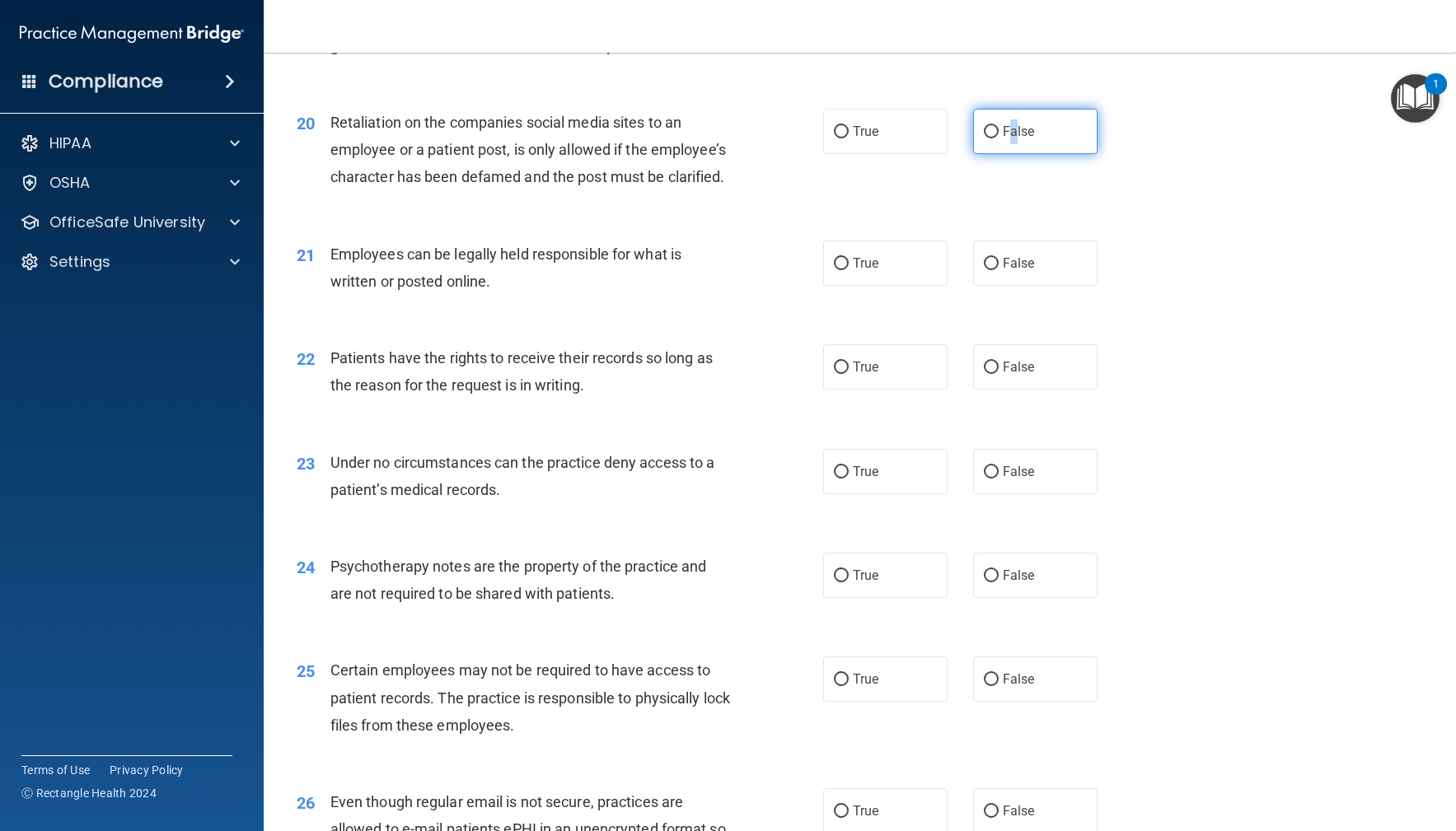
scroll to position [2799, 0]
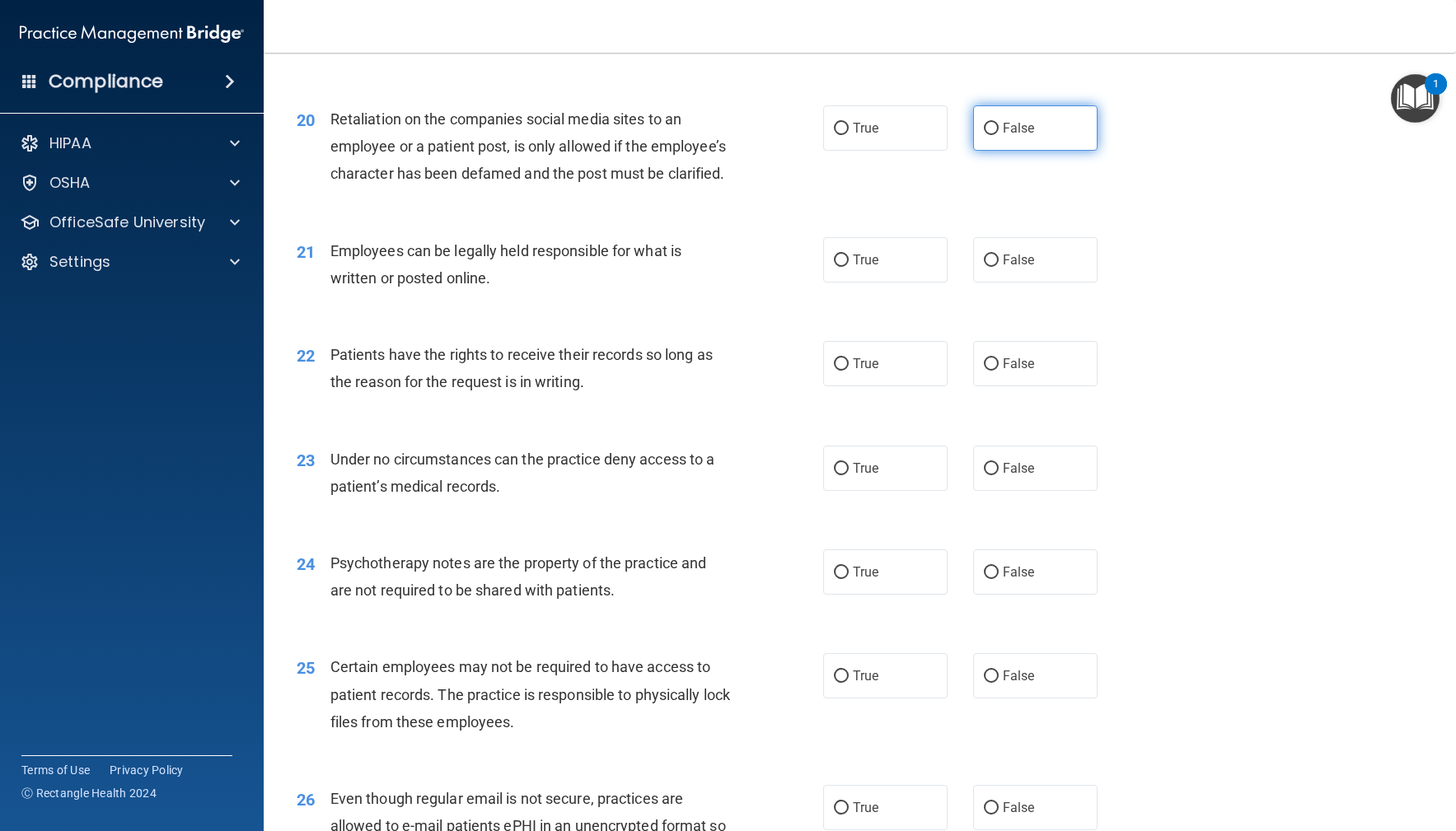
click at [1034, 124] on span "False" at bounding box center [1018, 128] width 32 height 15
click at [999, 124] on input "False" at bounding box center [990, 128] width 14 height 13
radio input "true"
click at [864, 264] on span "True" at bounding box center [866, 260] width 25 height 15
click at [849, 264] on input "True" at bounding box center [841, 260] width 14 height 13
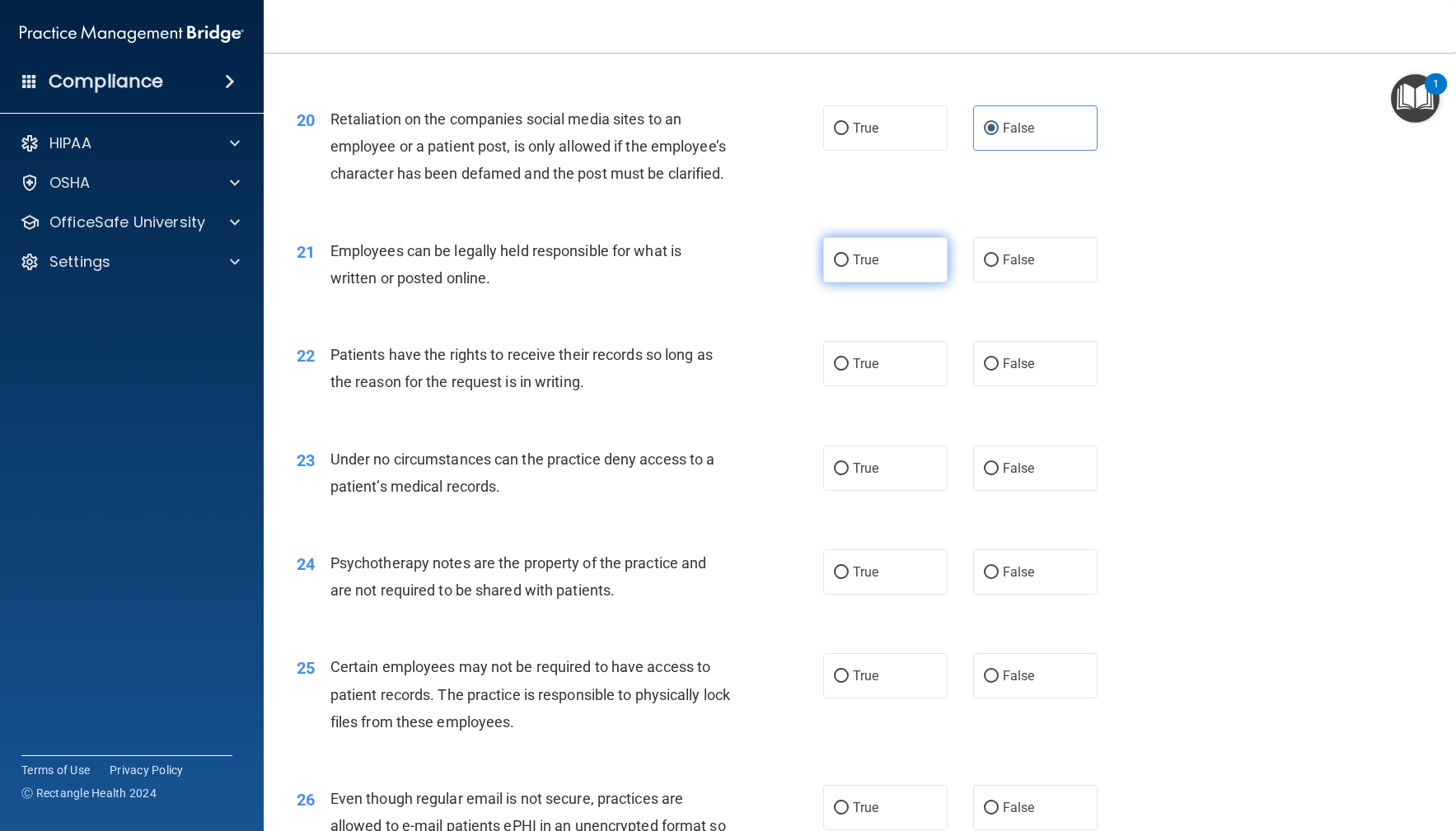
radio input "true"
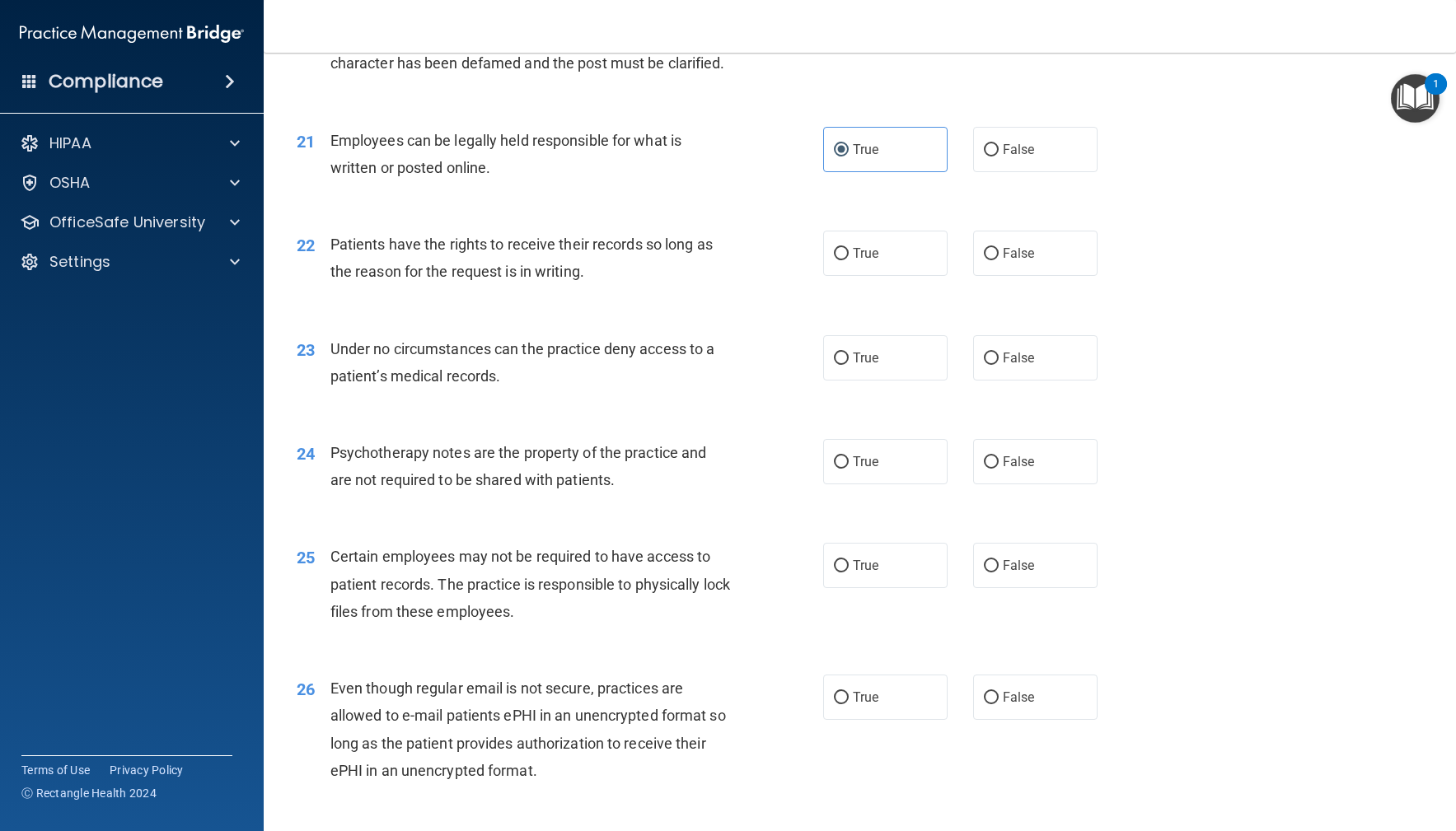
scroll to position [2911, 0]
drag, startPoint x: 1084, startPoint y: 264, endPoint x: 998, endPoint y: 280, distance: 87.5
click at [1084, 264] on label "False" at bounding box center [1036, 251] width 125 height 45
click at [999, 258] on input "False" at bounding box center [990, 252] width 14 height 13
radio input "true"
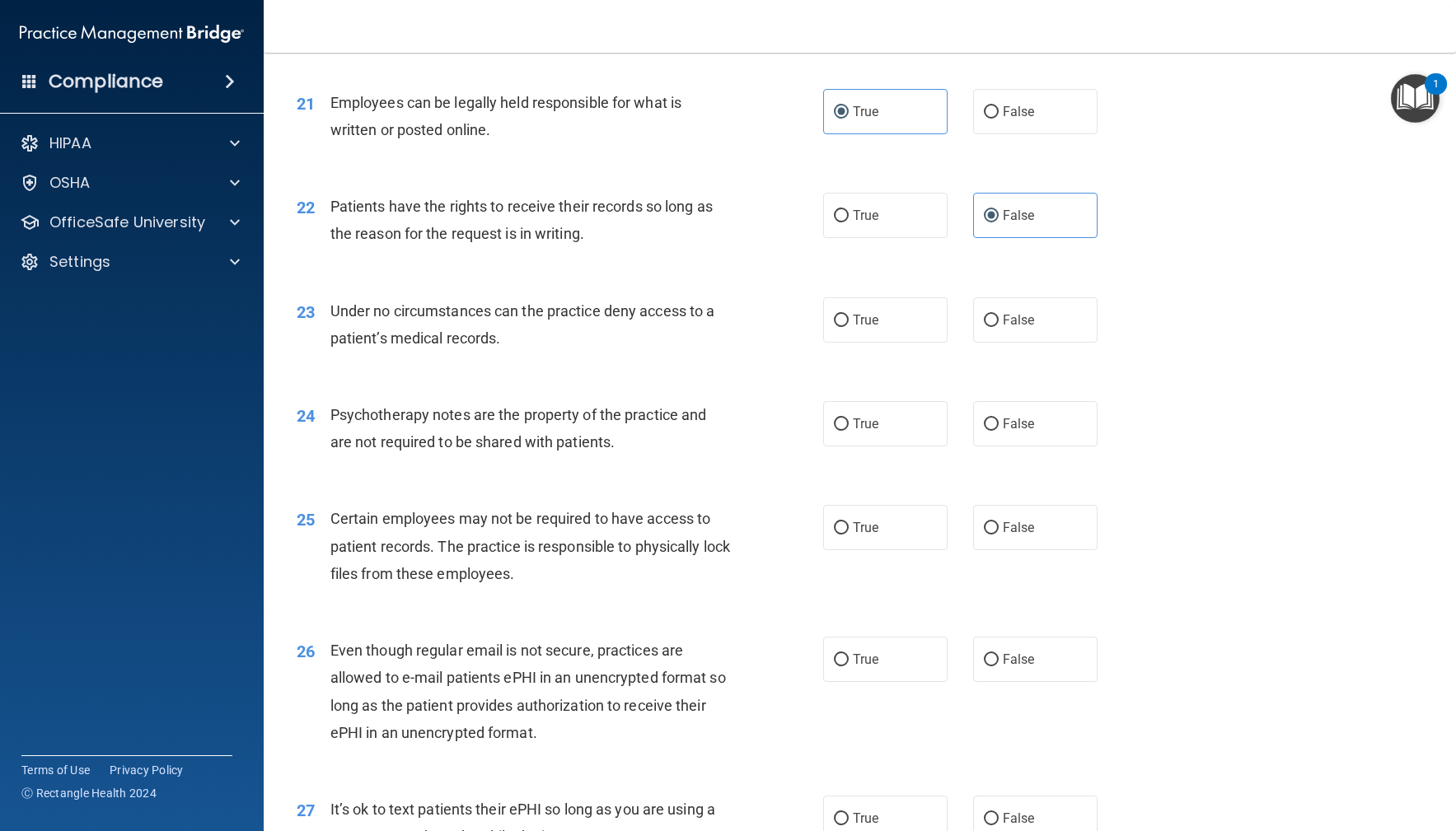
scroll to position [2958, 0]
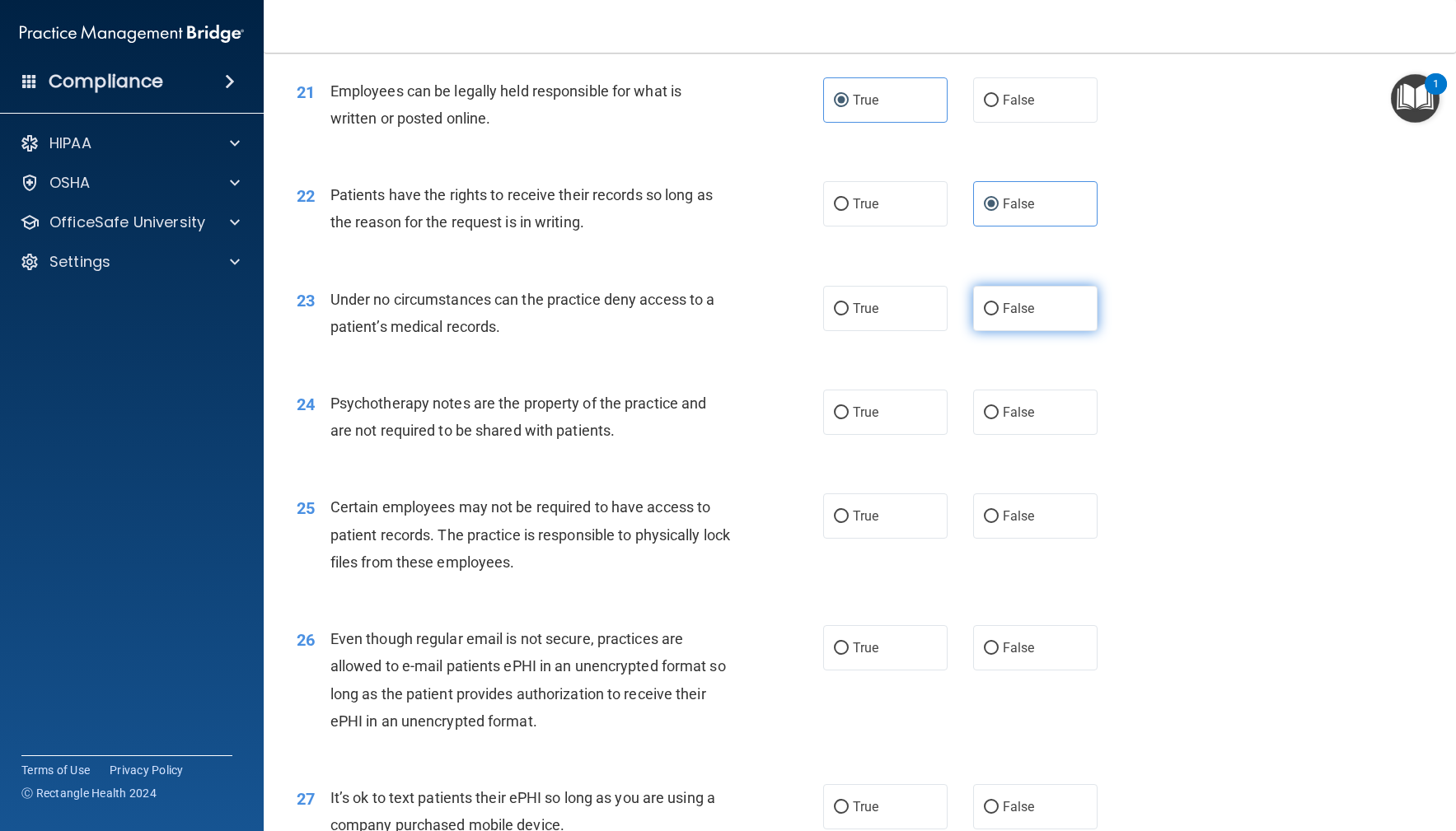
click at [1059, 310] on label "False" at bounding box center [1036, 308] width 125 height 45
click at [999, 310] on input "False" at bounding box center [990, 309] width 14 height 13
radio input "true"
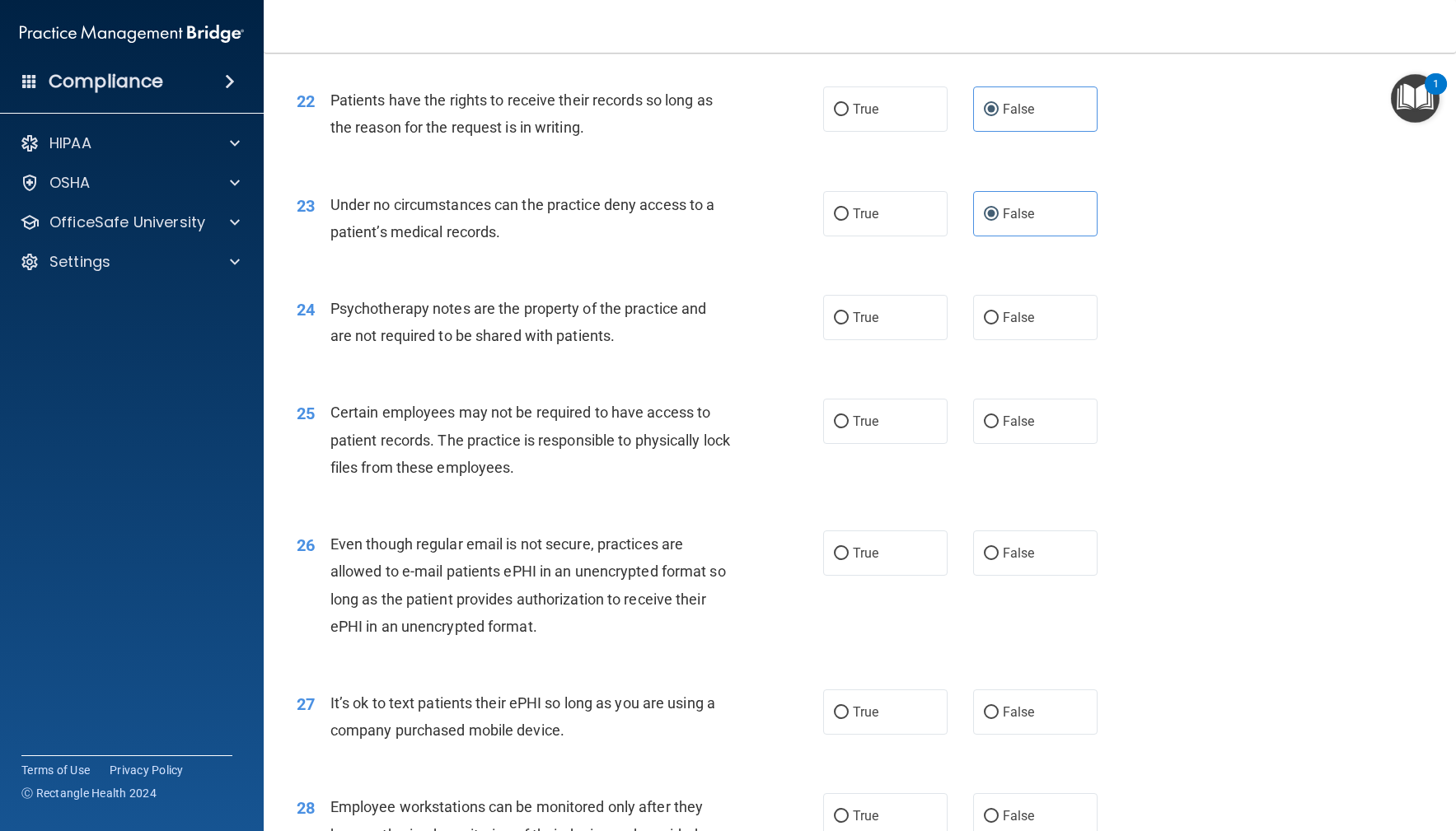
scroll to position [3069, 0]
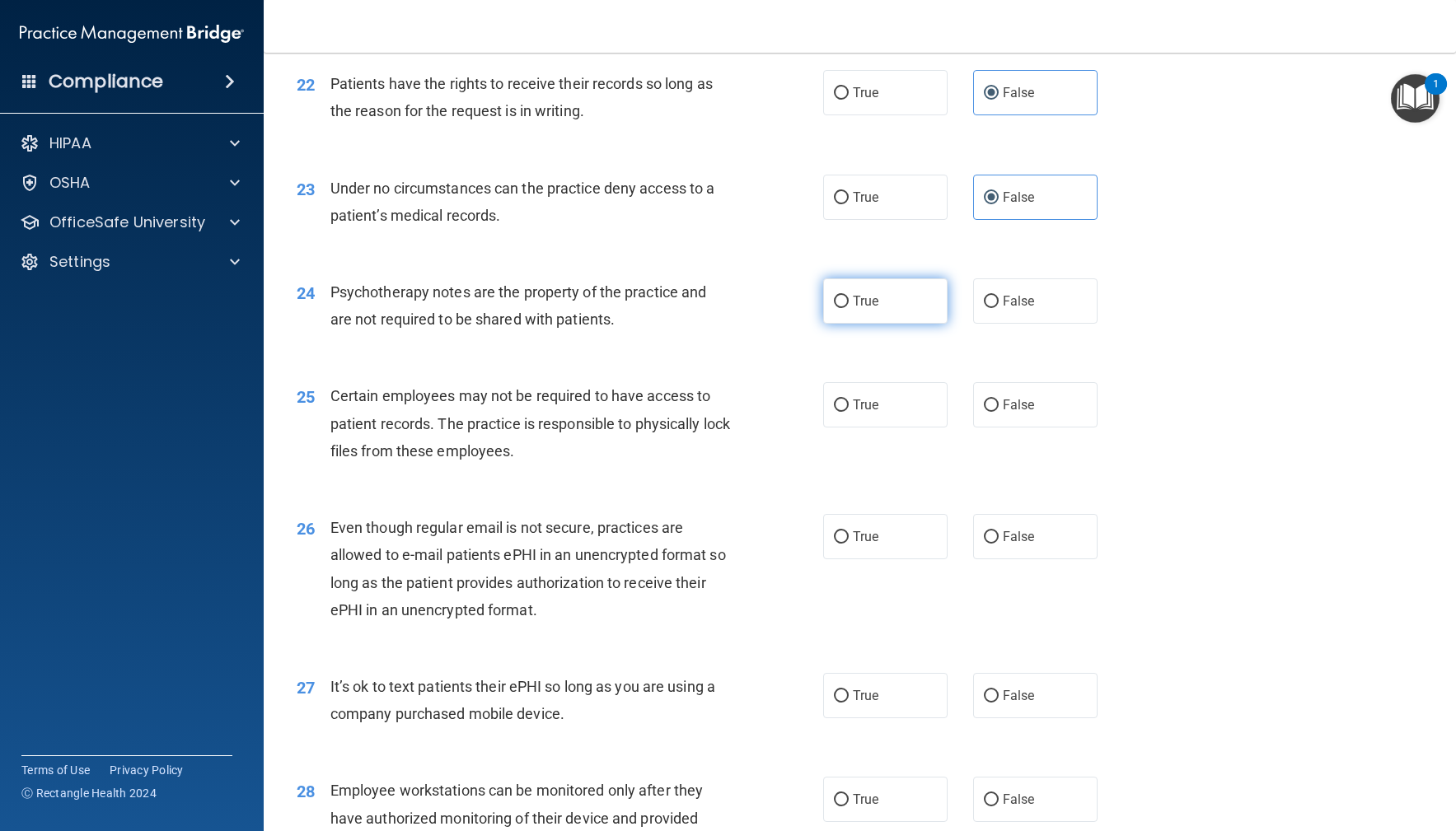
click at [837, 298] on input "True" at bounding box center [841, 302] width 14 height 13
radio input "true"
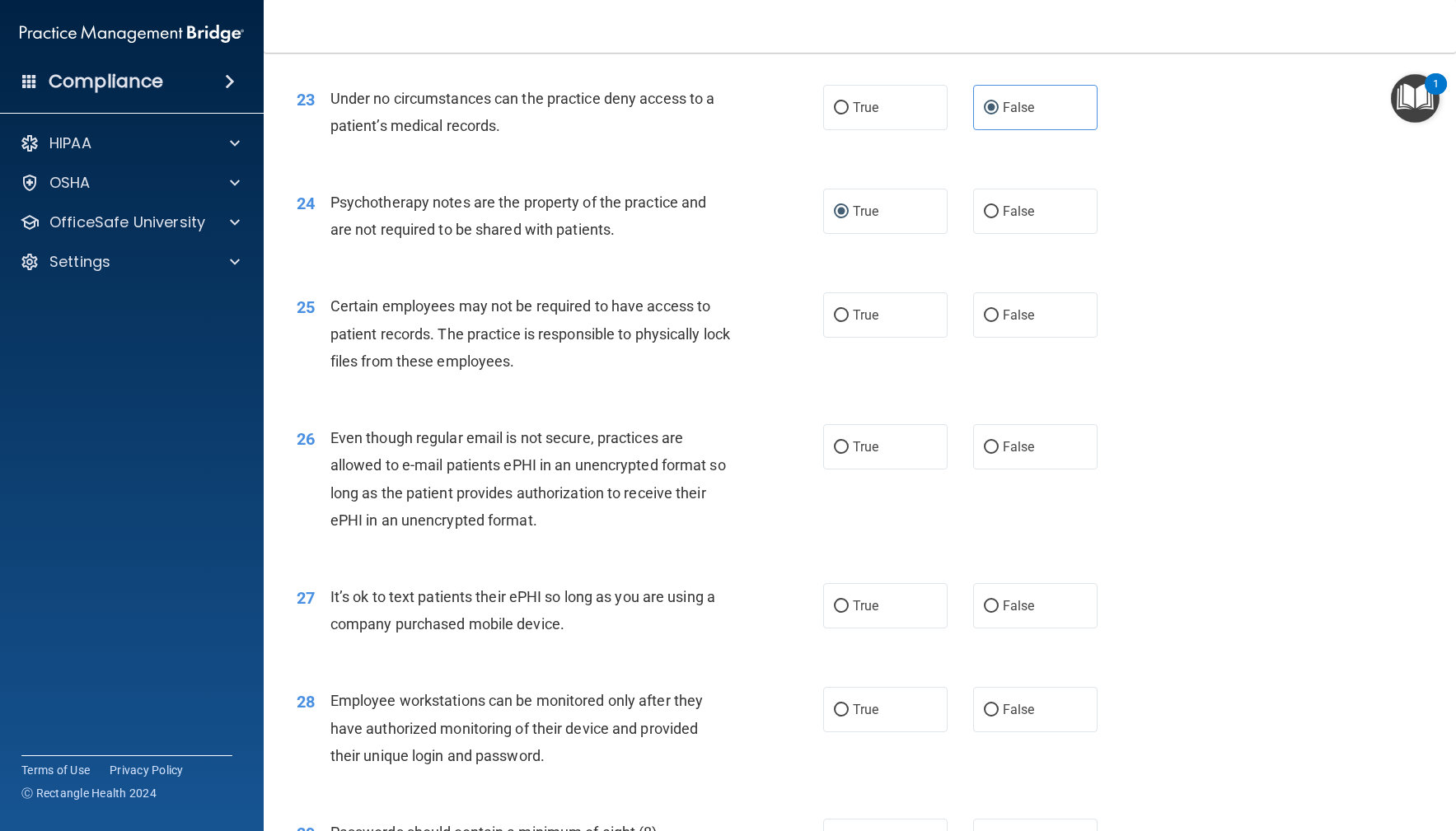
scroll to position [3173, 0]
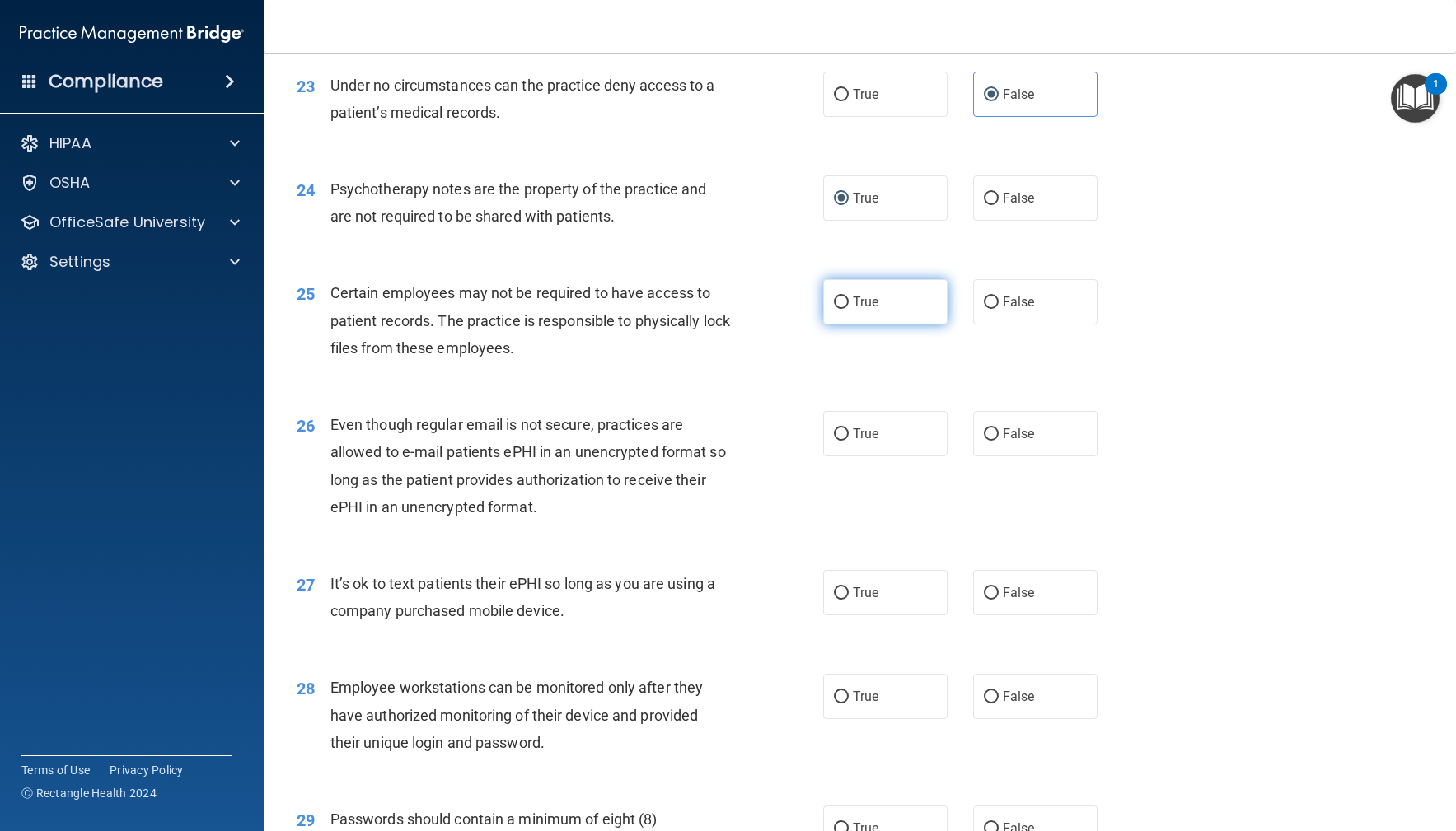
click at [882, 309] on label "True" at bounding box center [886, 302] width 125 height 45
click at [849, 309] on input "True" at bounding box center [841, 303] width 14 height 13
radio input "true"
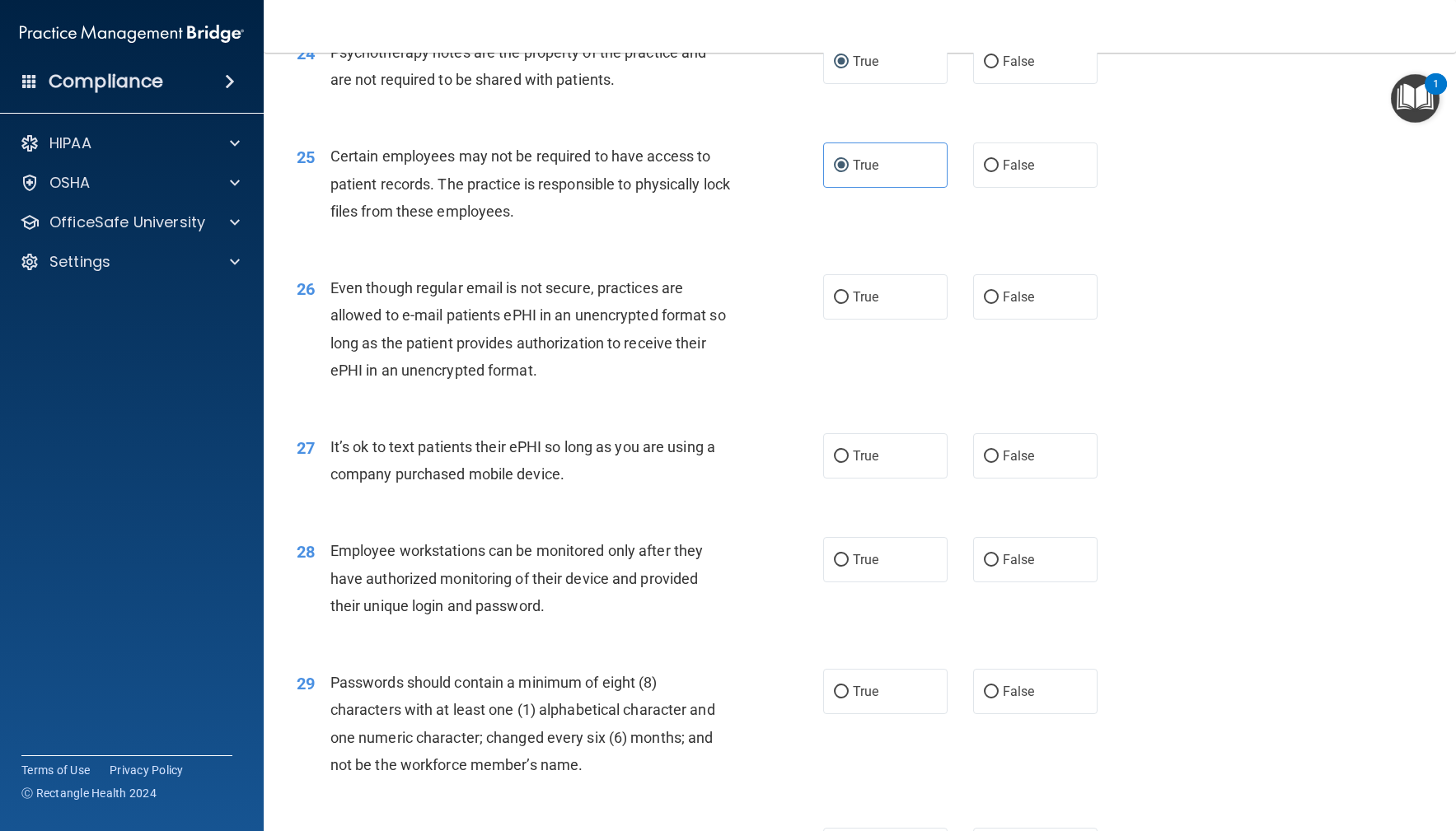
scroll to position [3361, 0]
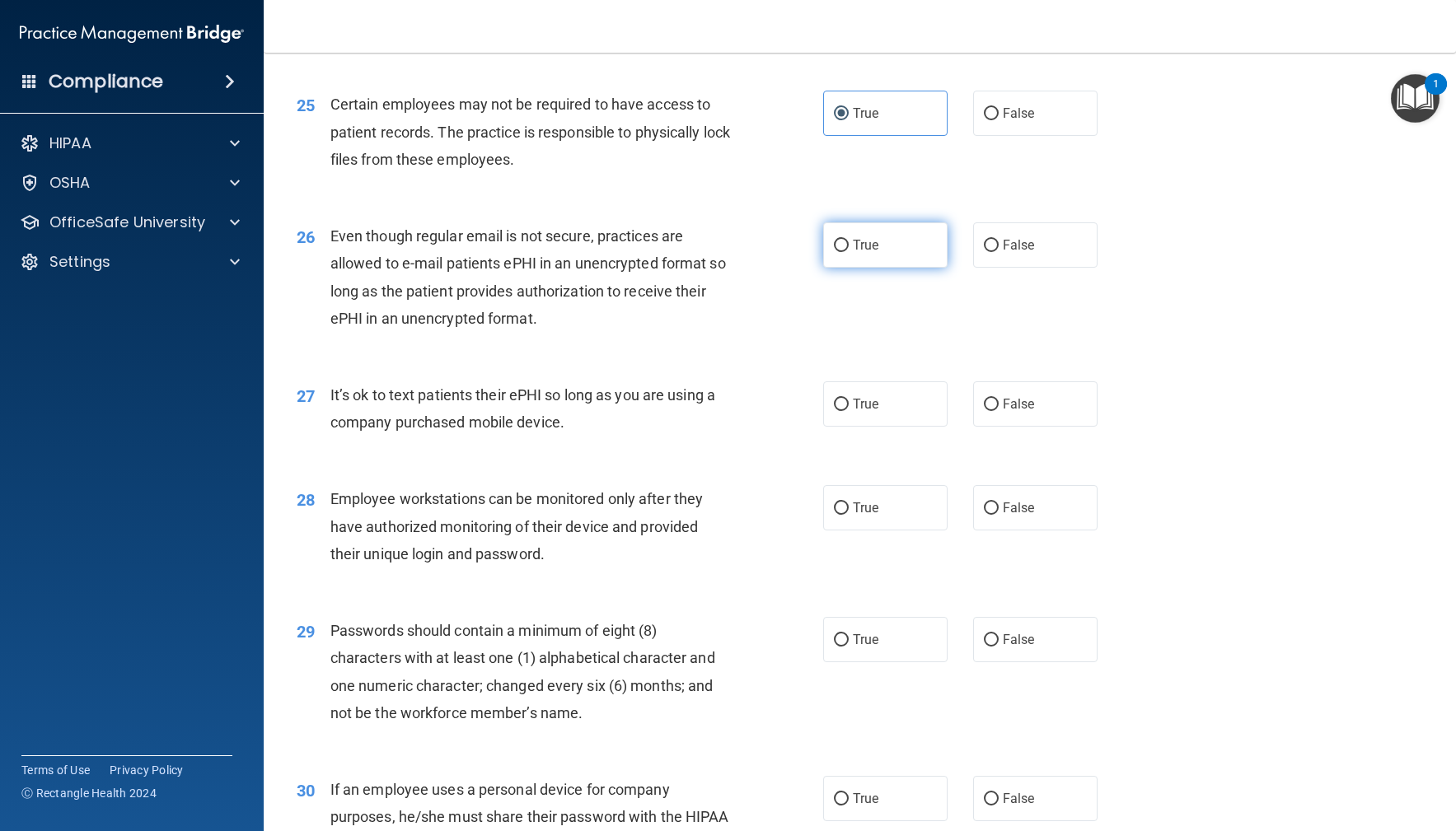
click at [855, 244] on span "True" at bounding box center [866, 245] width 25 height 15
click at [849, 244] on input "True" at bounding box center [841, 246] width 14 height 13
radio input "true"
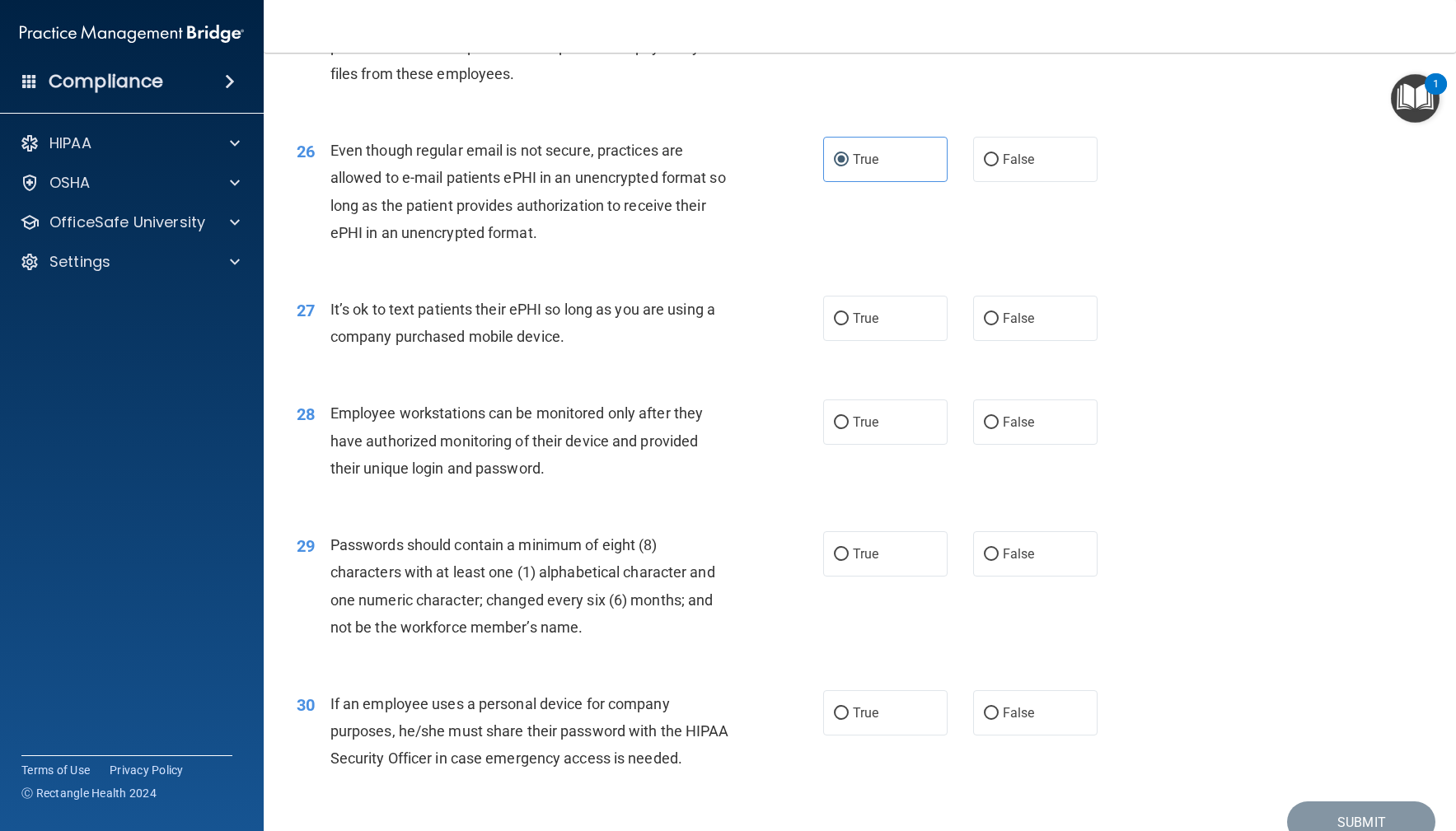
scroll to position [3448, 0]
click at [893, 317] on label "True" at bounding box center [886, 316] width 125 height 45
click at [849, 317] on input "True" at bounding box center [841, 317] width 14 height 13
radio input "true"
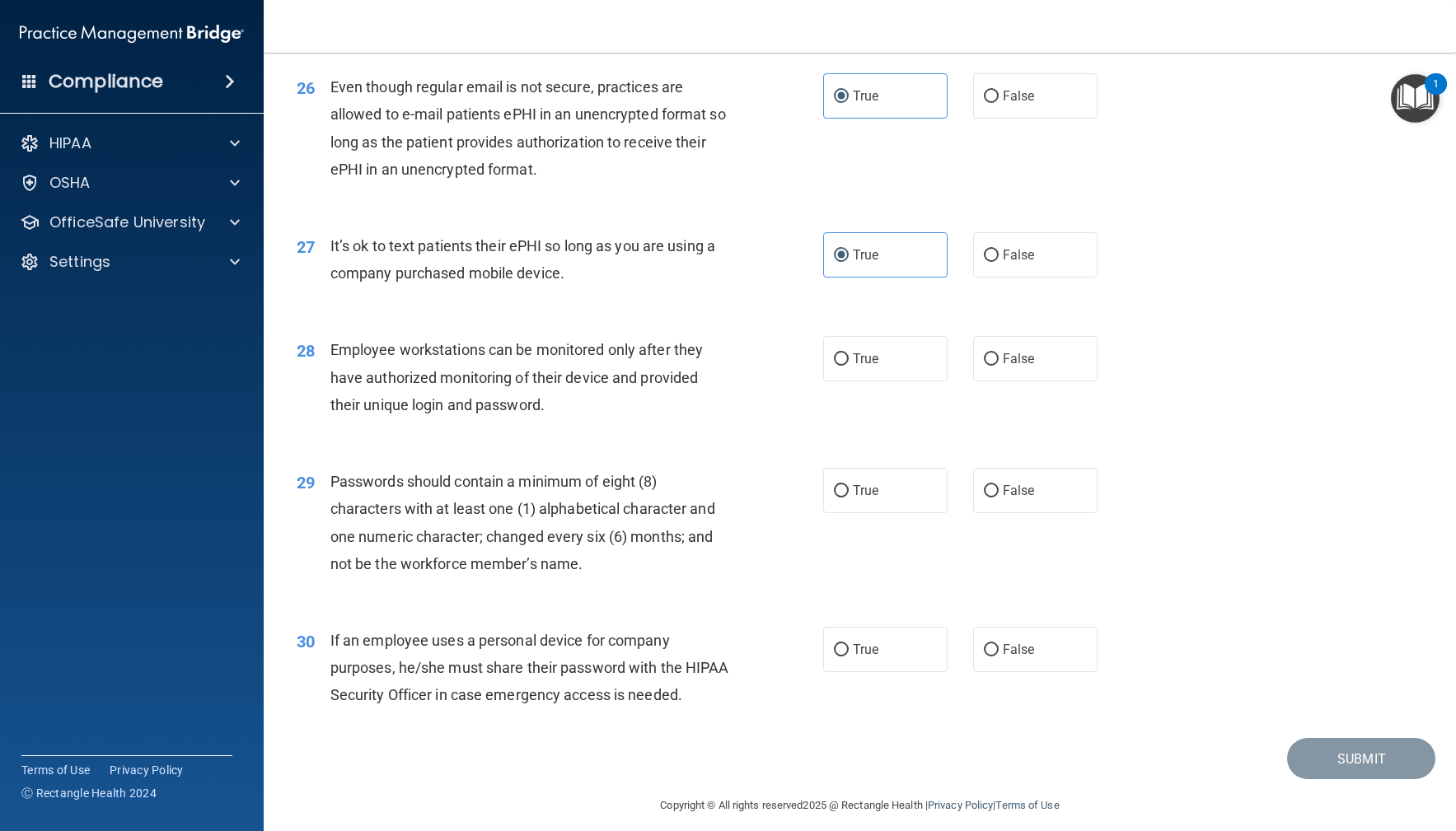
scroll to position [3525, 0]
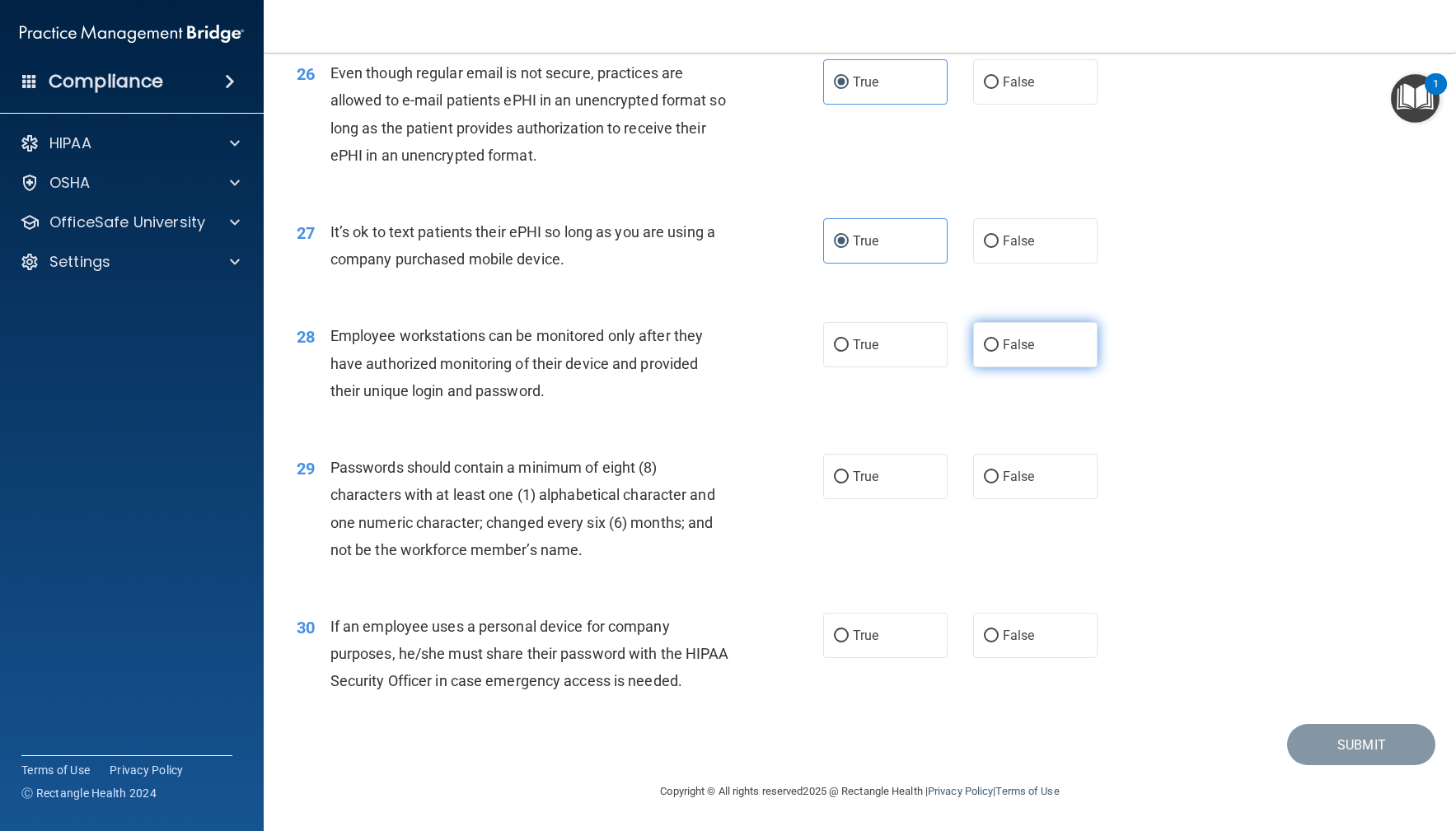
click at [1051, 362] on label "False" at bounding box center [1036, 344] width 125 height 45
click at [999, 352] on input "False" at bounding box center [990, 345] width 14 height 13
radio input "true"
click at [910, 486] on label "True" at bounding box center [886, 476] width 125 height 45
click at [849, 484] on input "True" at bounding box center [841, 477] width 14 height 13
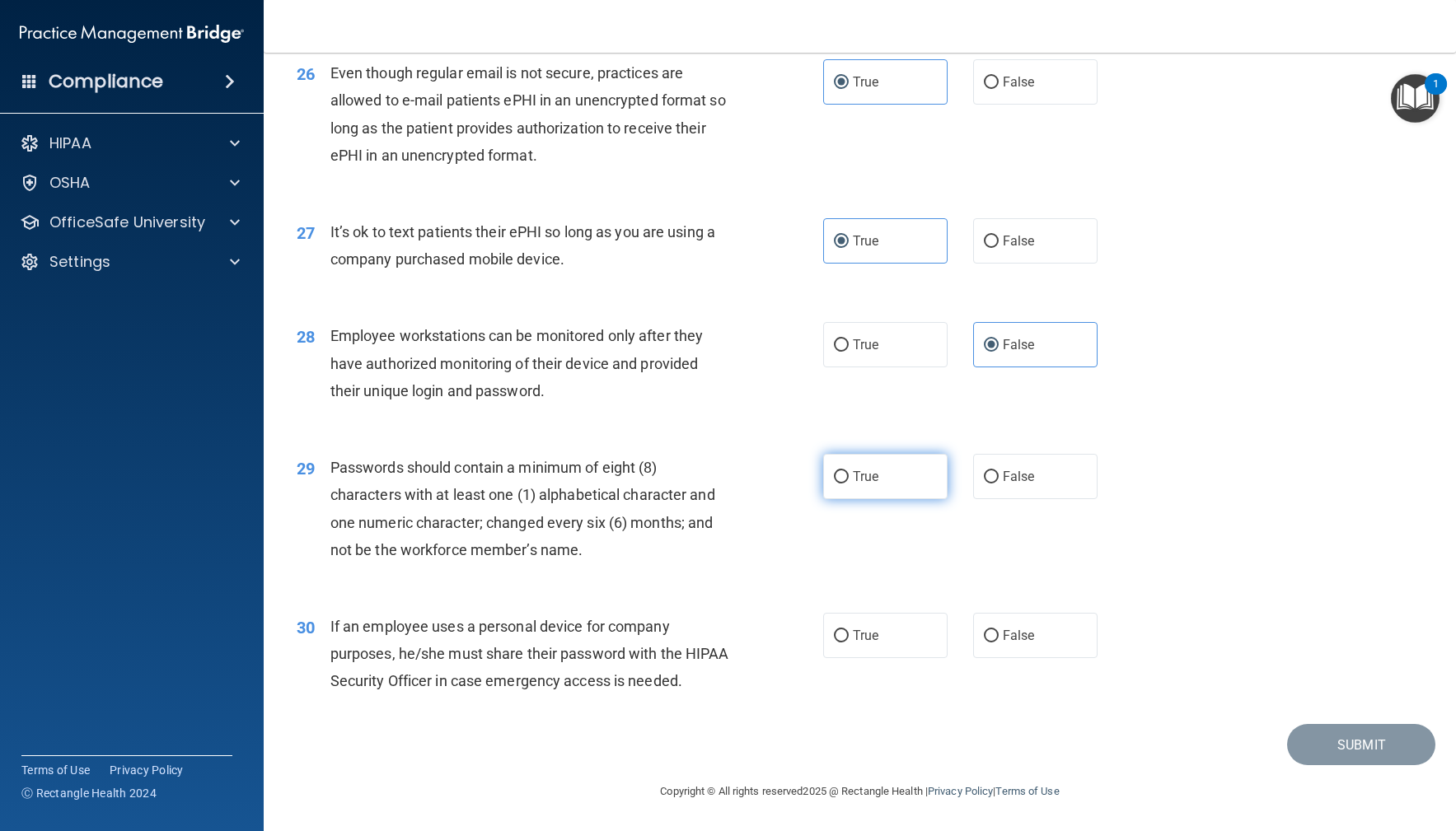
radio input "true"
click at [1083, 640] on label "False" at bounding box center [1036, 635] width 125 height 45
click at [999, 640] on input "False" at bounding box center [990, 636] width 14 height 13
radio input "true"
click at [1358, 743] on button "Submit" at bounding box center [1362, 745] width 148 height 42
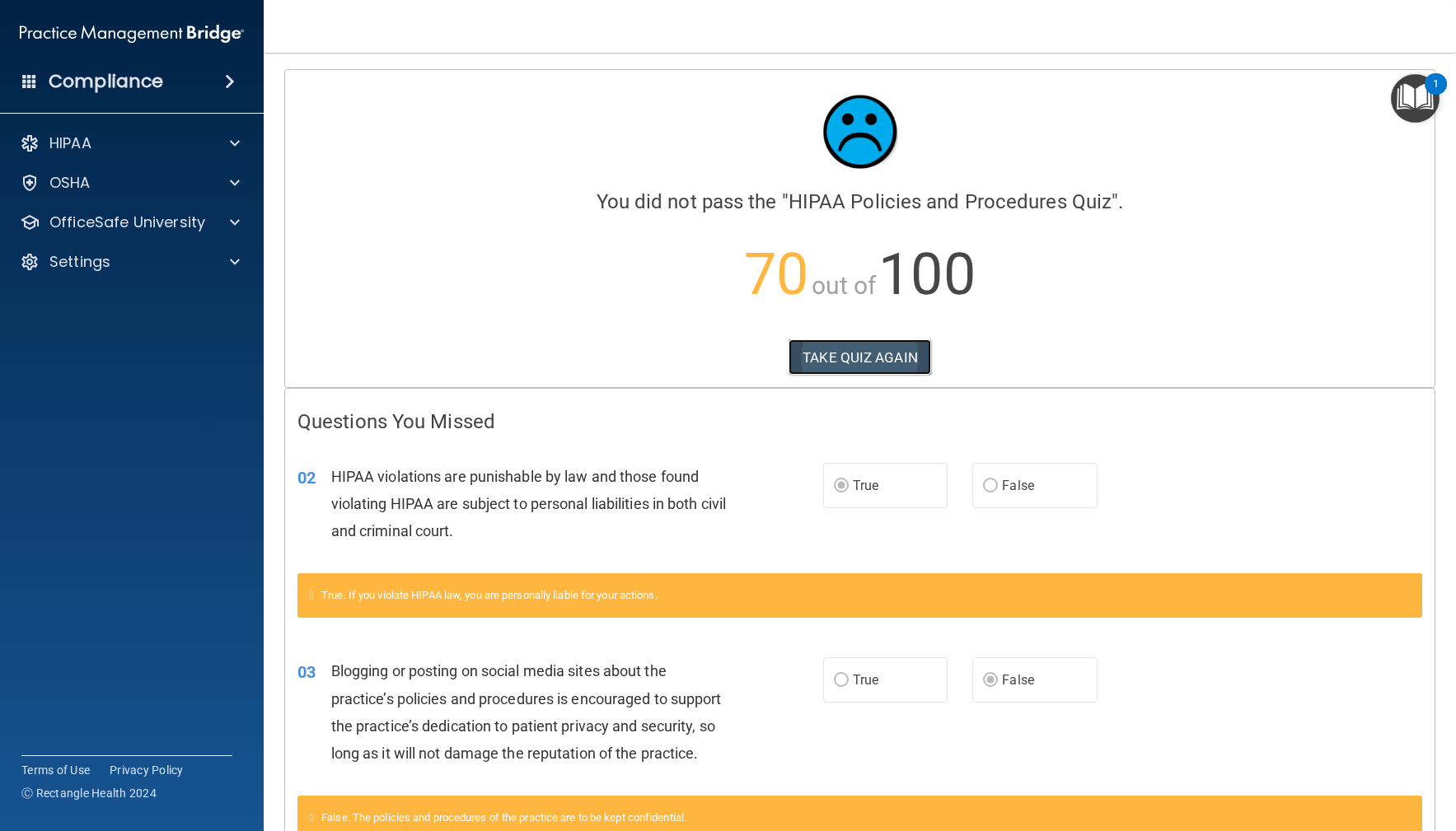
click at [905, 355] on button "TAKE QUIZ AGAIN" at bounding box center [860, 358] width 143 height 37
